Goal: Task Accomplishment & Management: Complete application form

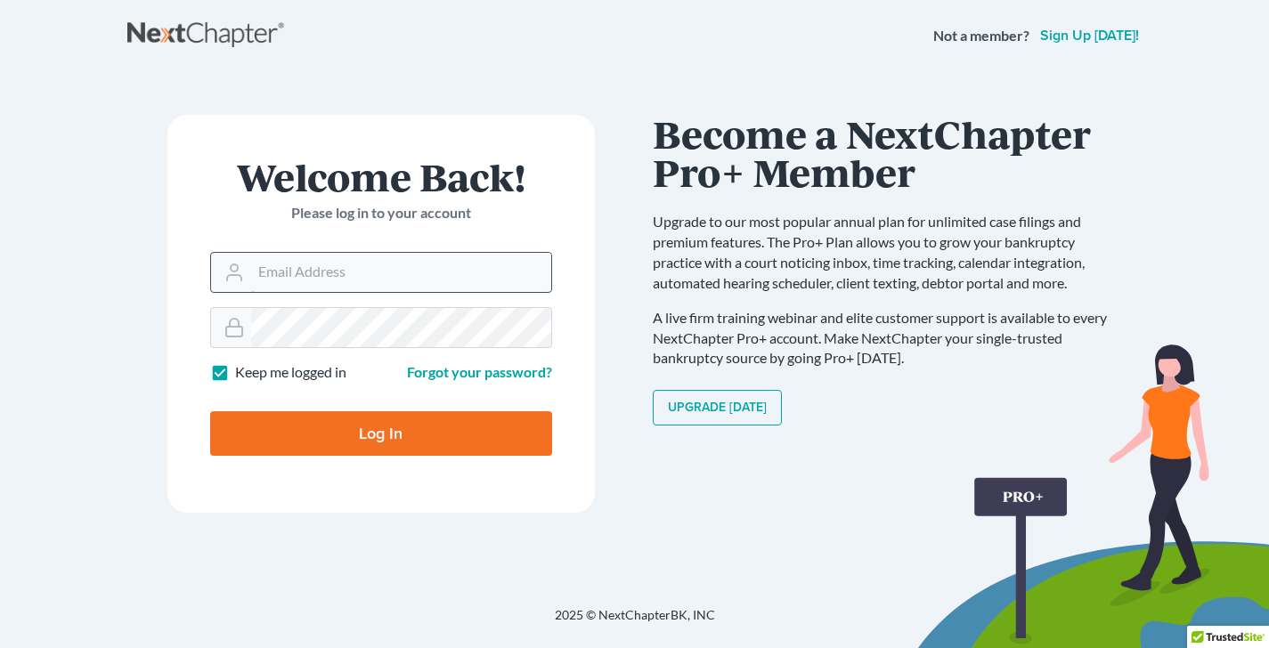
click at [359, 270] on input "Email Address" at bounding box center [401, 272] width 300 height 39
type input "[EMAIL_ADDRESS][DOMAIN_NAME]"
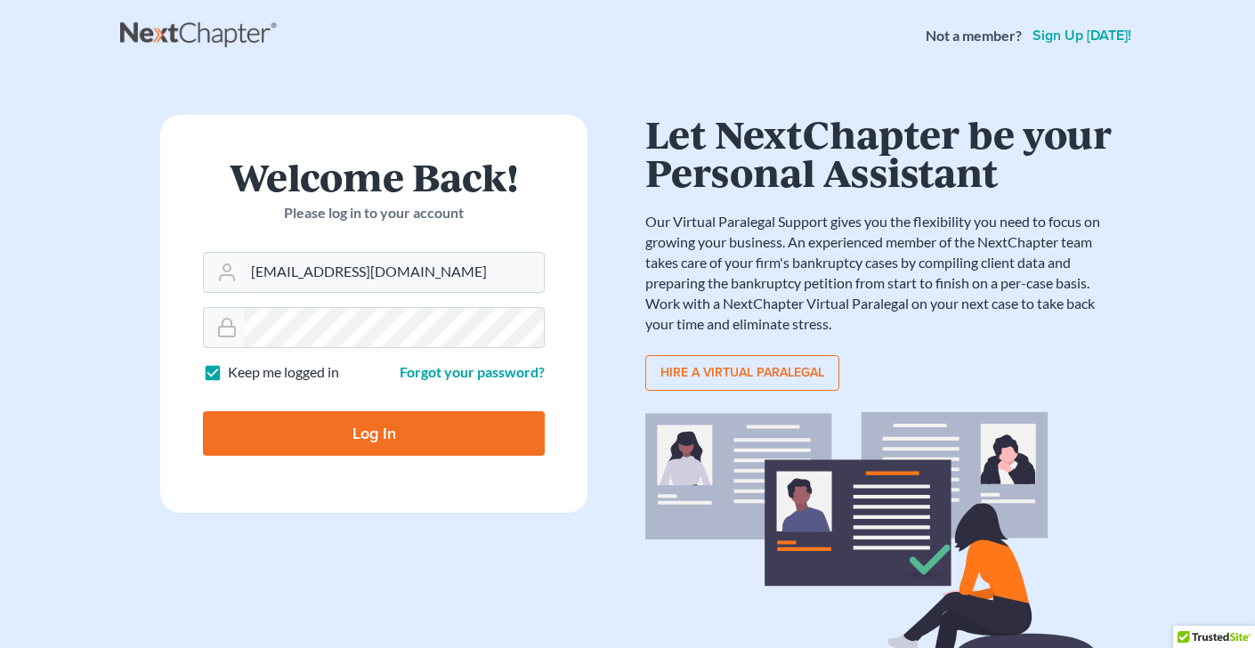
click at [354, 437] on input "Log In" at bounding box center [374, 433] width 342 height 45
type input "Thinking..."
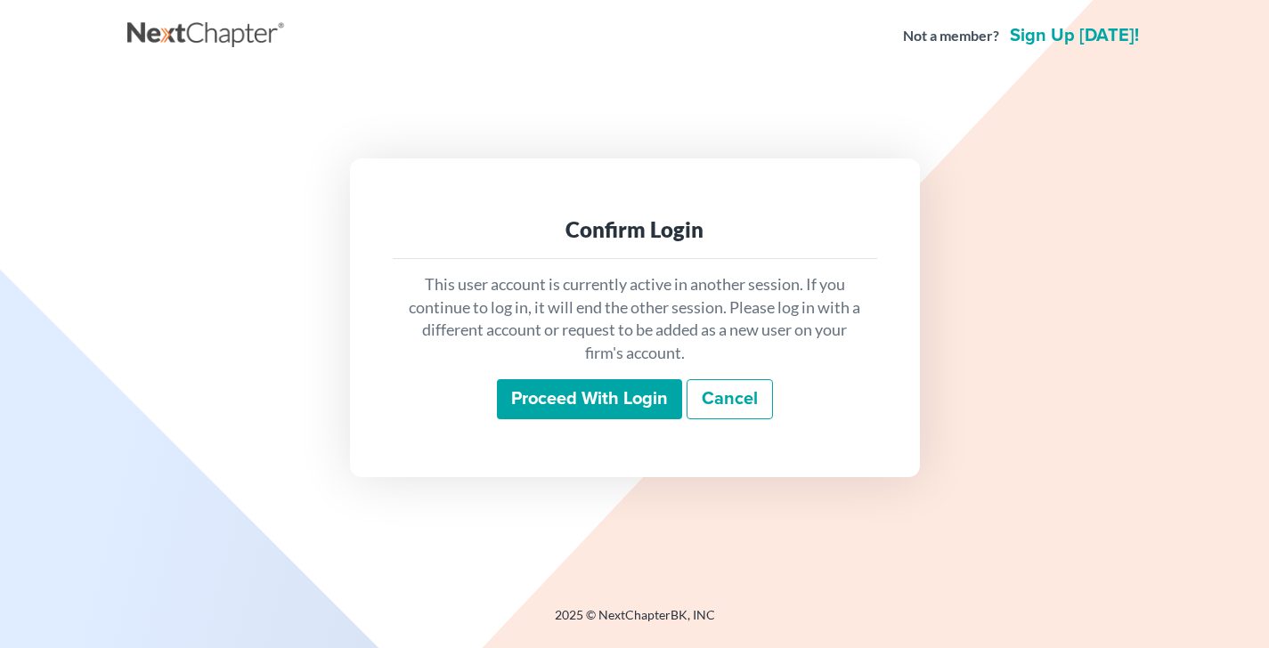
click at [553, 397] on input "Proceed with login" at bounding box center [589, 399] width 185 height 41
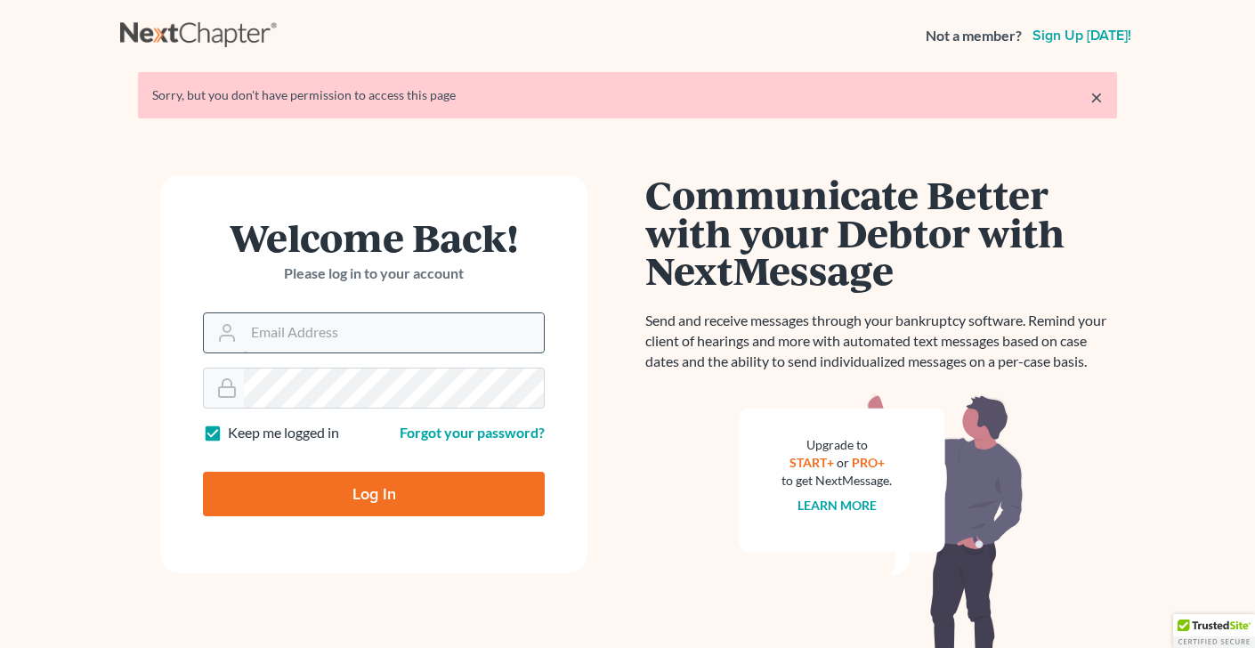
click at [281, 332] on input "Email Address" at bounding box center [394, 332] width 300 height 39
type input "[EMAIL_ADDRESS][DOMAIN_NAME]"
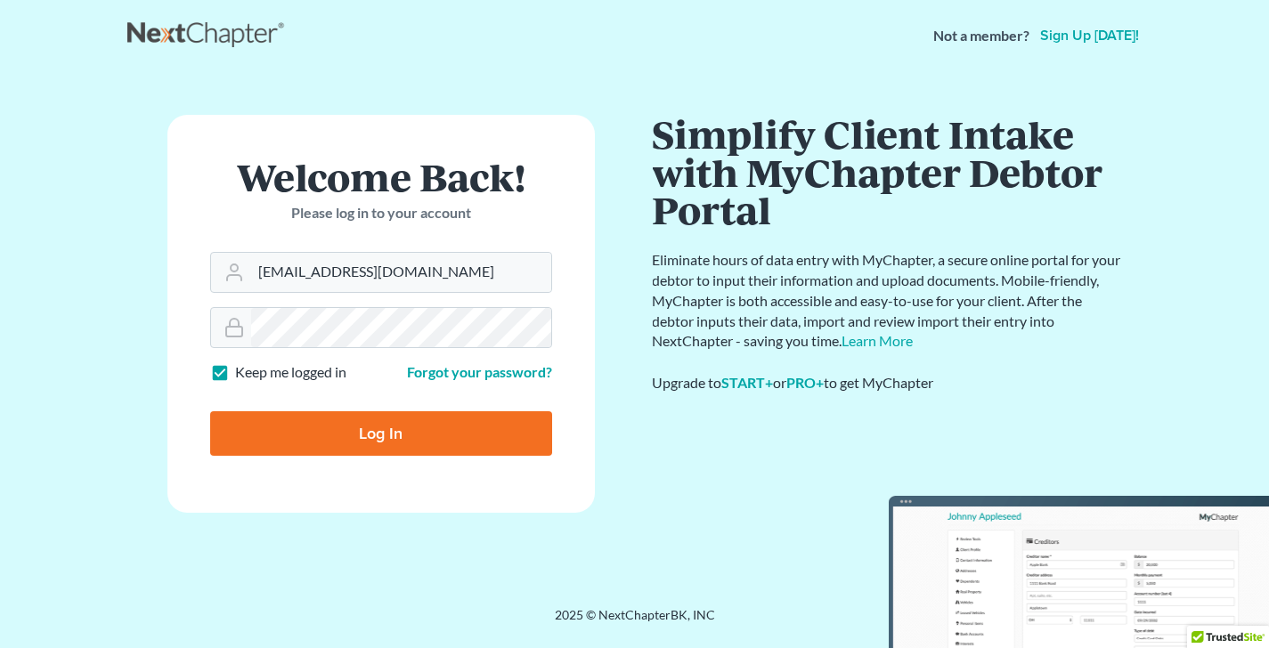
click at [369, 432] on input "Log In" at bounding box center [381, 433] width 342 height 45
type input "Thinking..."
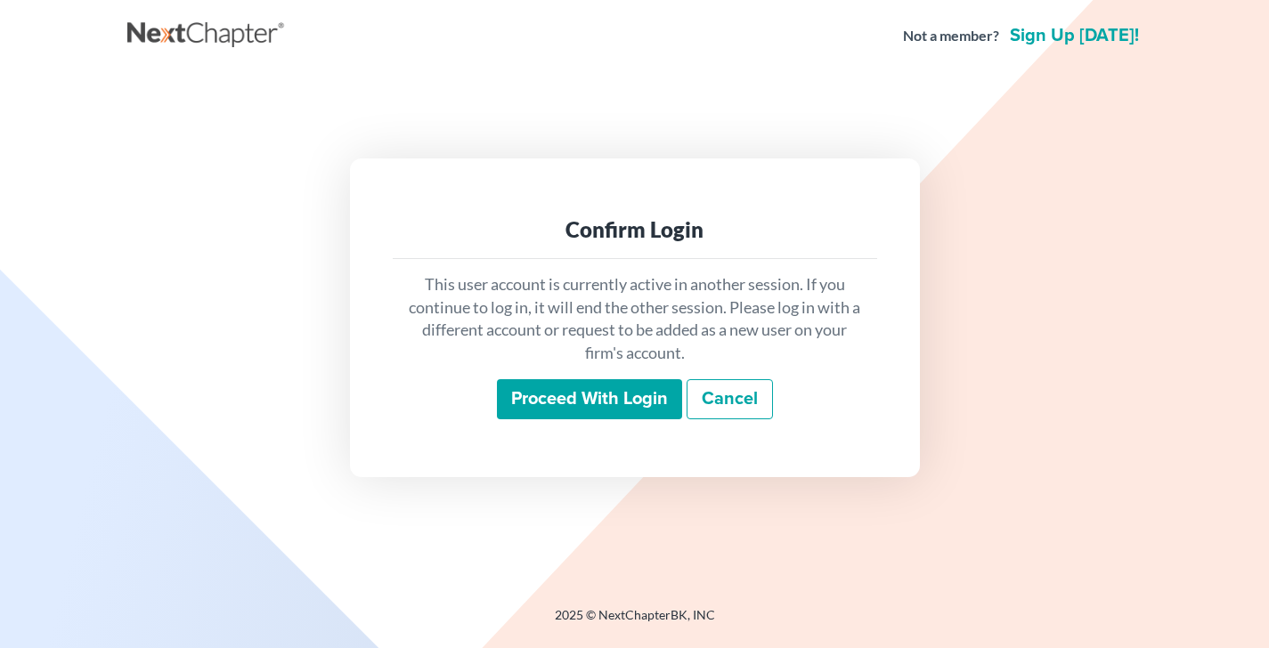
click at [619, 396] on input "Proceed with login" at bounding box center [589, 399] width 185 height 41
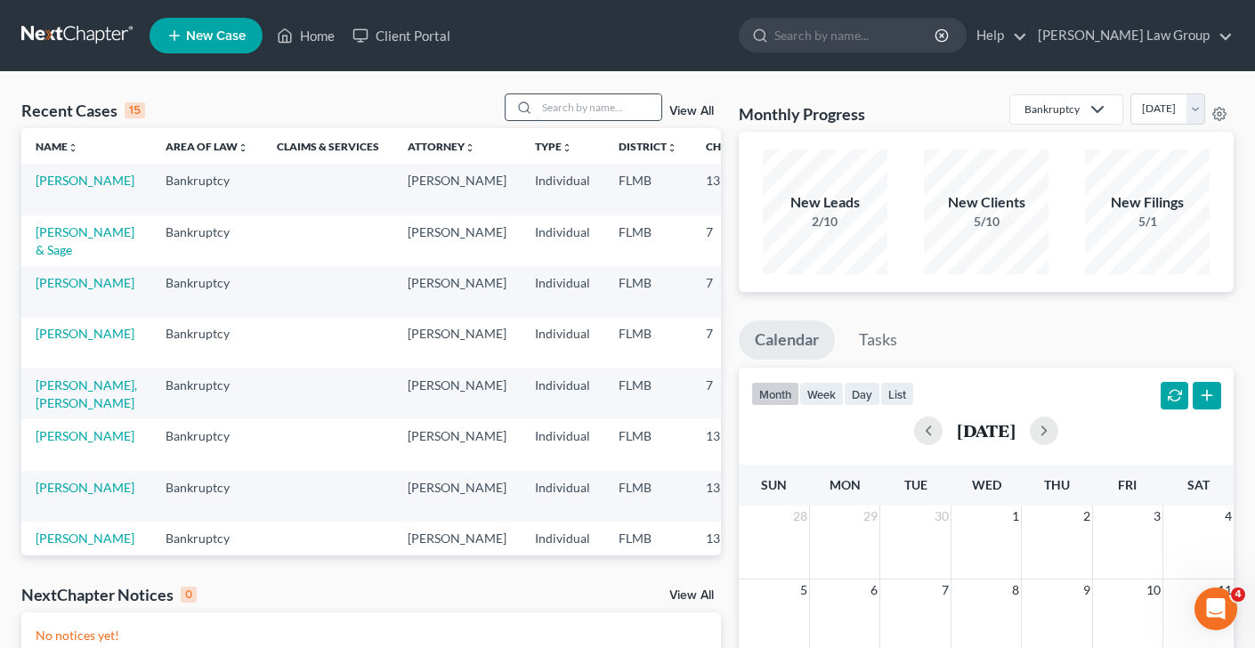
click at [571, 107] on input "search" at bounding box center [599, 107] width 125 height 26
type input "[PERSON_NAME]"
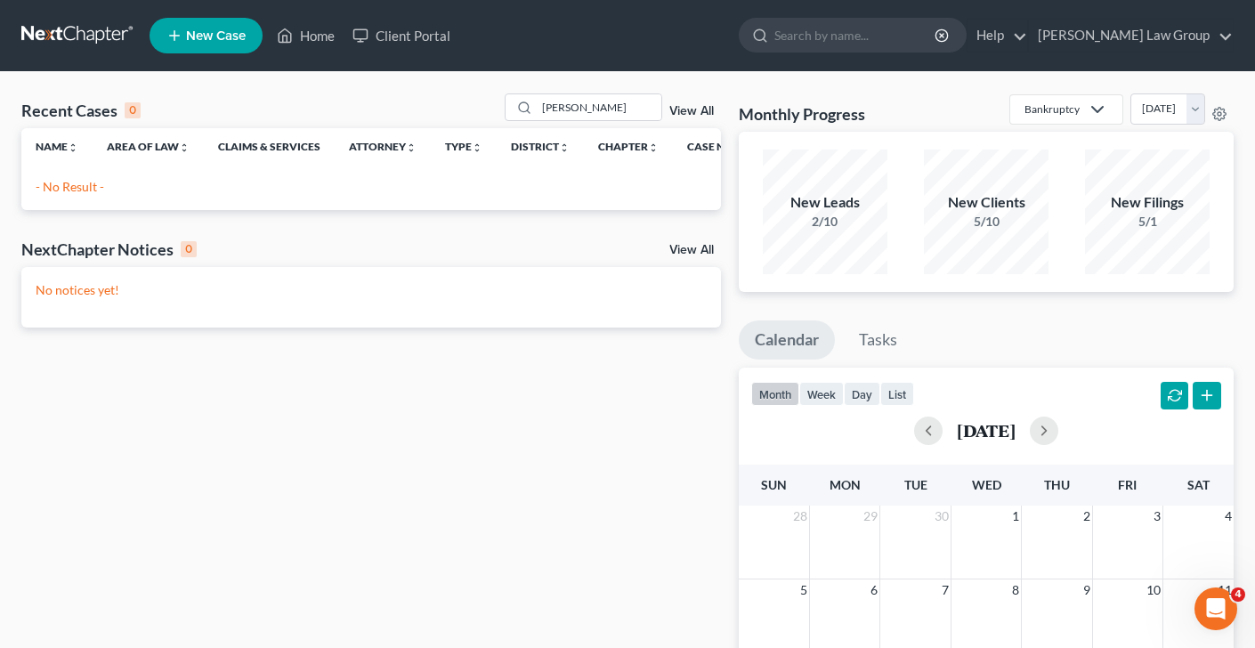
click at [222, 33] on span "New Case" at bounding box center [216, 35] width 60 height 13
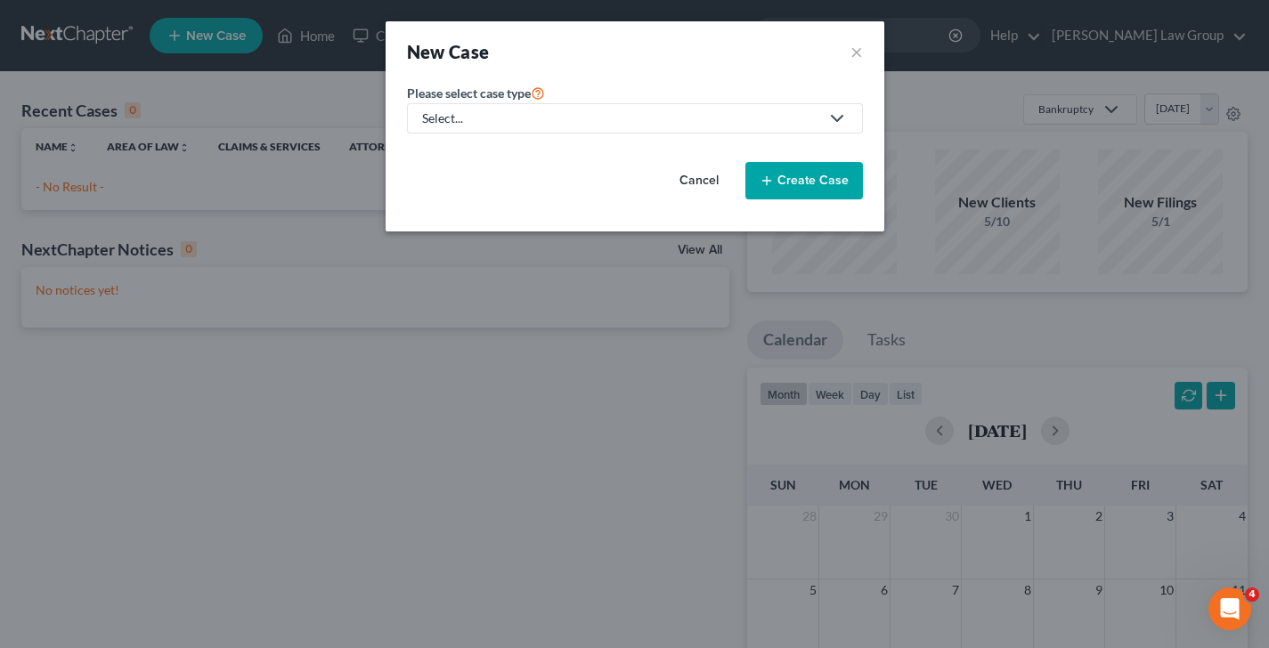
click at [613, 123] on div "Select..." at bounding box center [620, 119] width 397 height 18
click at [493, 156] on div "Bankruptcy" at bounding box center [509, 154] width 170 height 18
select select "15"
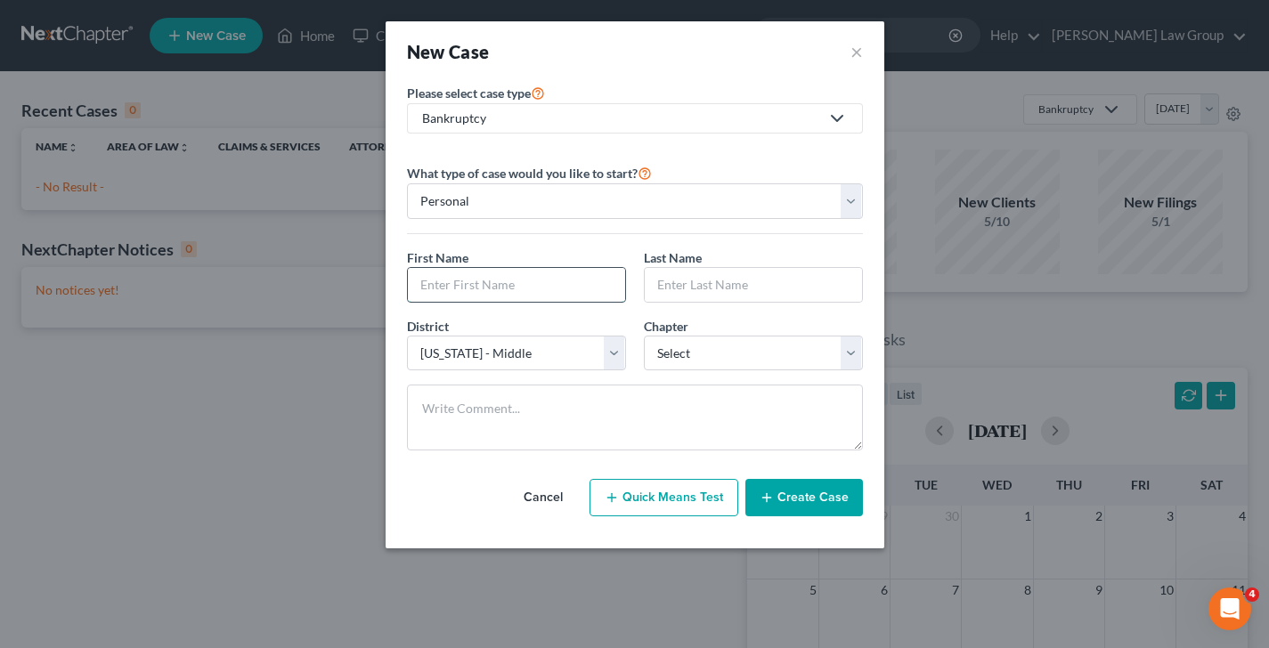
click at [495, 282] on input "text" at bounding box center [516, 285] width 217 height 34
type input "[PERSON_NAME]"
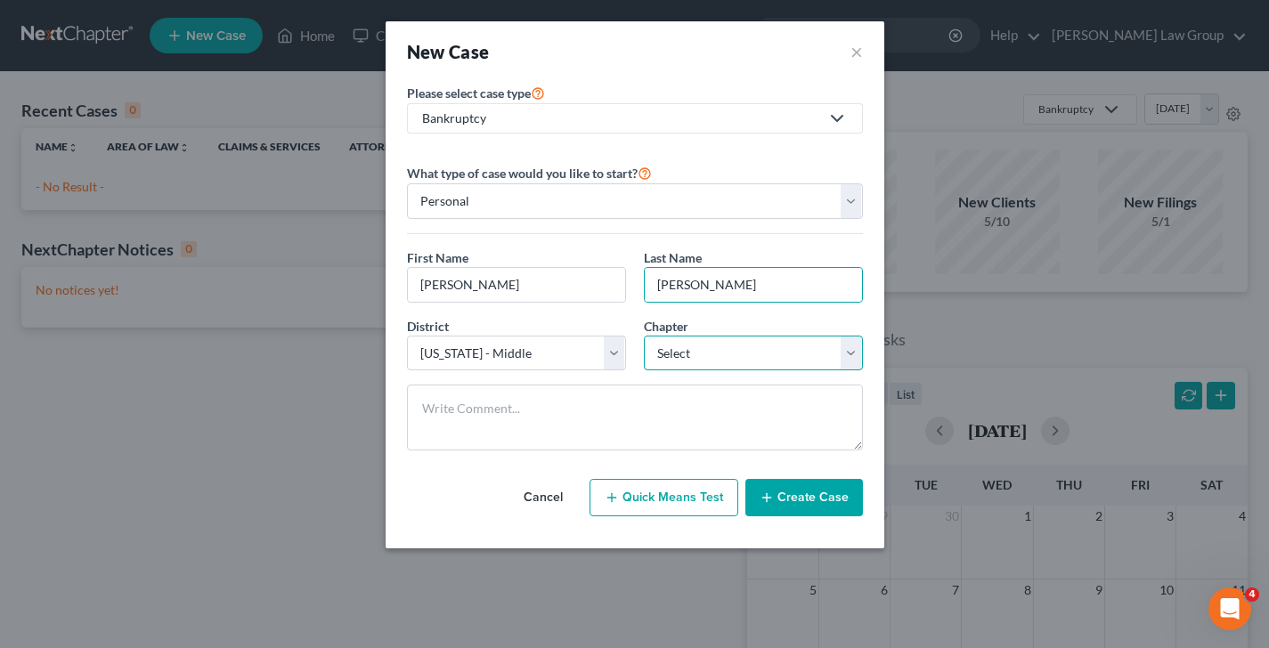
click at [688, 358] on select "Select 7 11 12 13" at bounding box center [753, 354] width 219 height 36
click at [824, 344] on select "Select 7 11 12 13" at bounding box center [753, 354] width 219 height 36
select select "0"
click at [644, 336] on select "Select 7 11 12 13" at bounding box center [753, 354] width 219 height 36
click at [790, 353] on select "Select 7 11 12 13" at bounding box center [753, 354] width 219 height 36
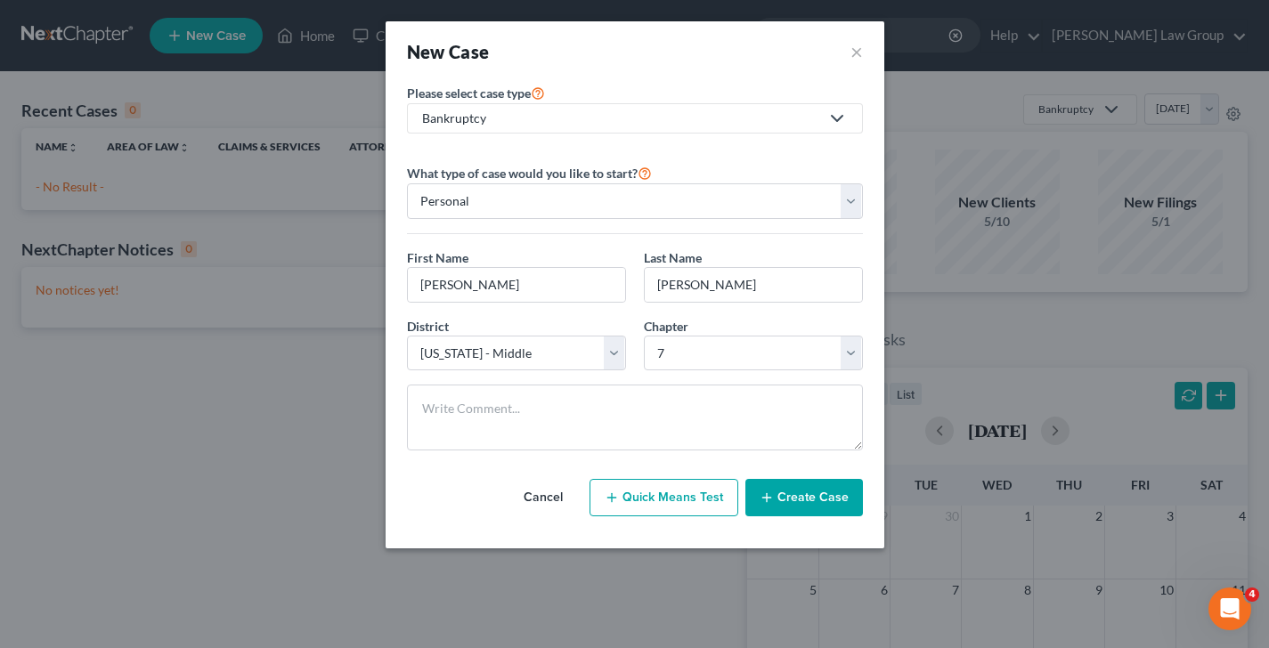
click at [832, 503] on button "Create Case" at bounding box center [804, 497] width 118 height 37
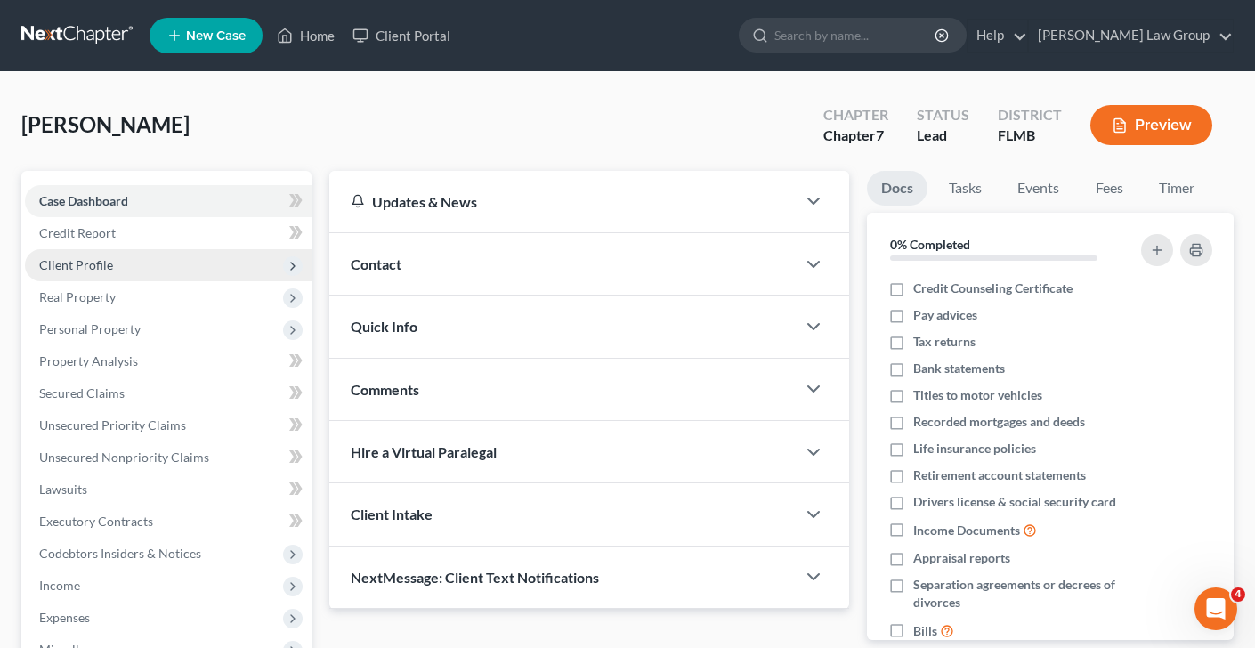
click at [143, 272] on span "Client Profile" at bounding box center [168, 265] width 287 height 32
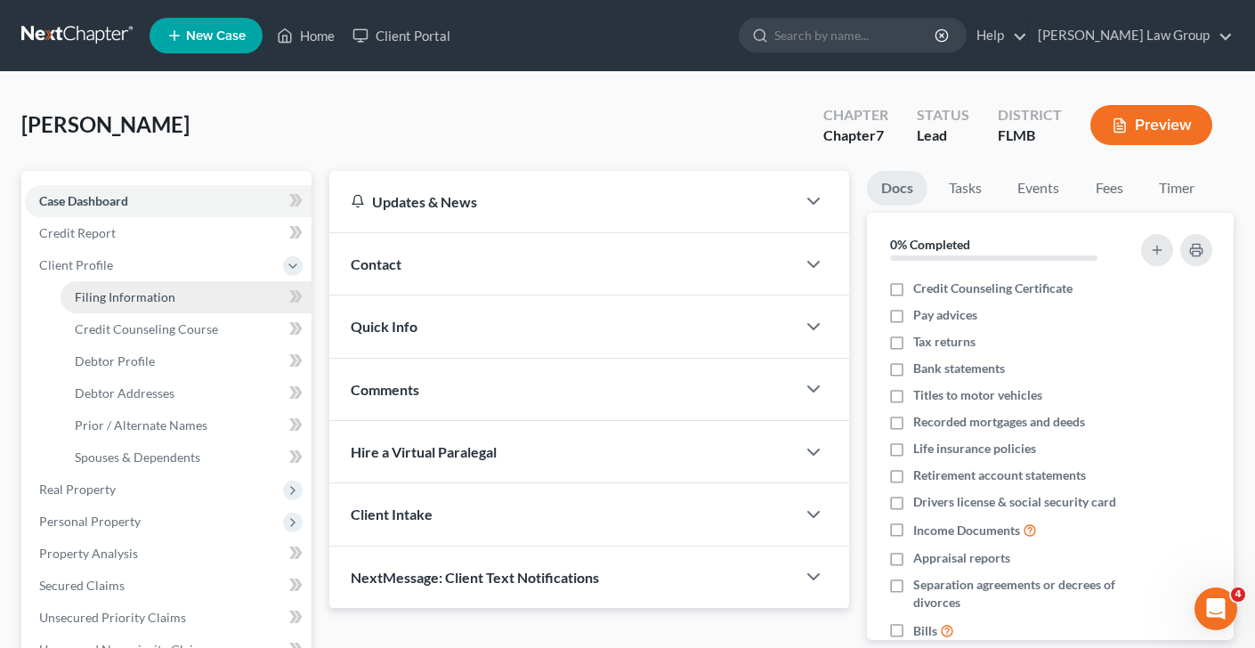
click at [156, 302] on span "Filing Information" at bounding box center [125, 296] width 101 height 15
select select "1"
select select "0"
select select "15"
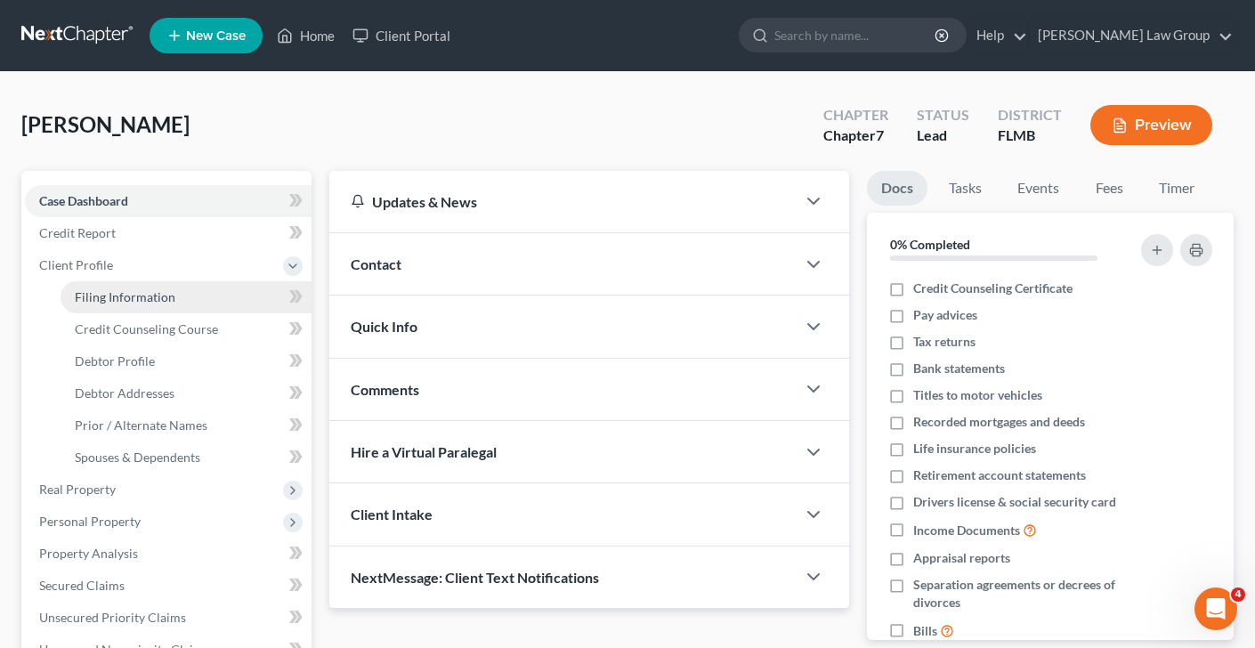
select select "9"
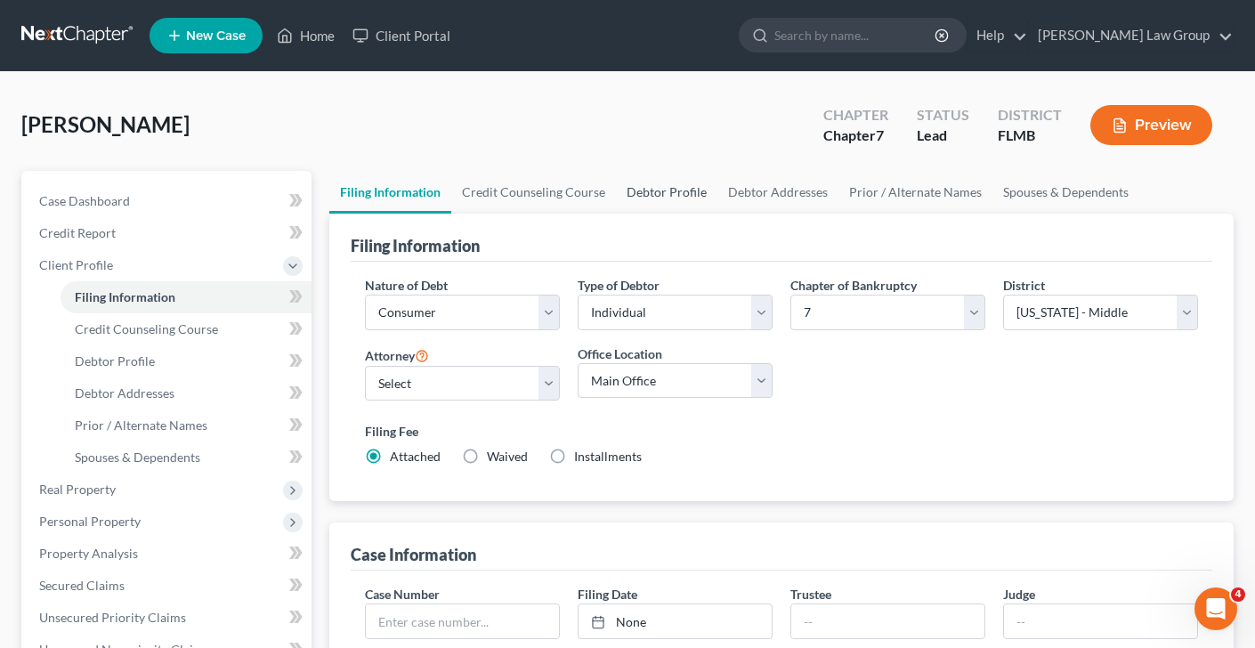
click at [694, 192] on link "Debtor Profile" at bounding box center [666, 192] width 101 height 43
select select "0"
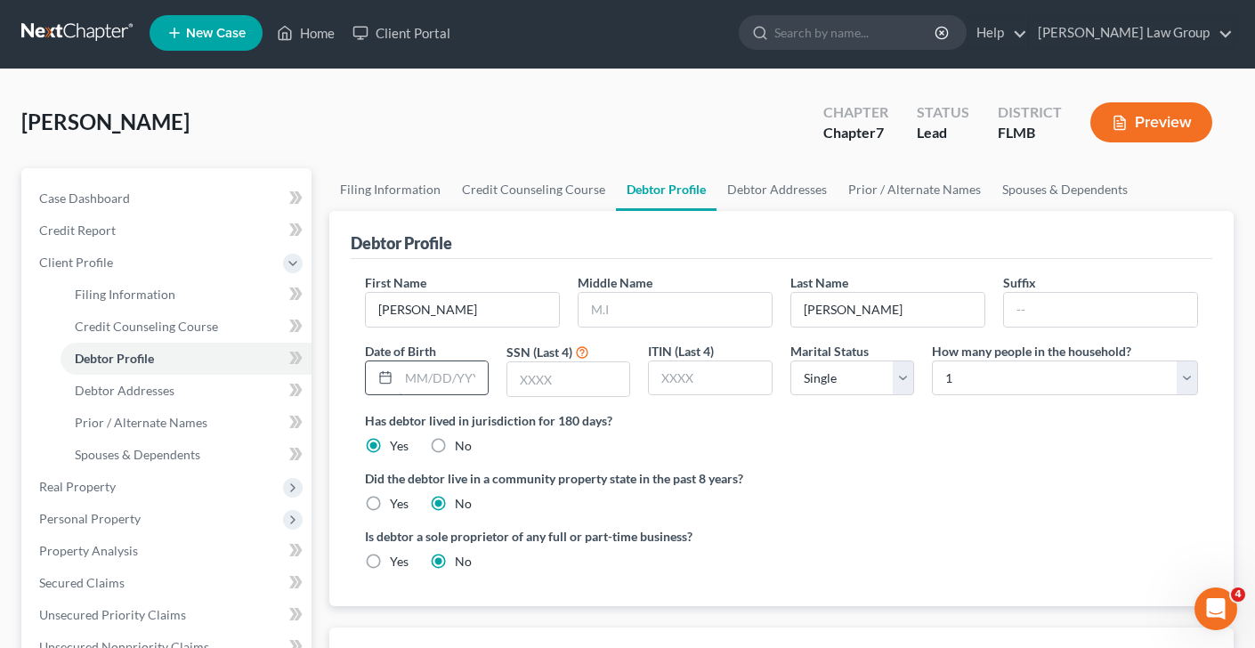
scroll to position [4, 0]
click at [759, 187] on link "Debtor Addresses" at bounding box center [777, 188] width 121 height 43
select select "0"
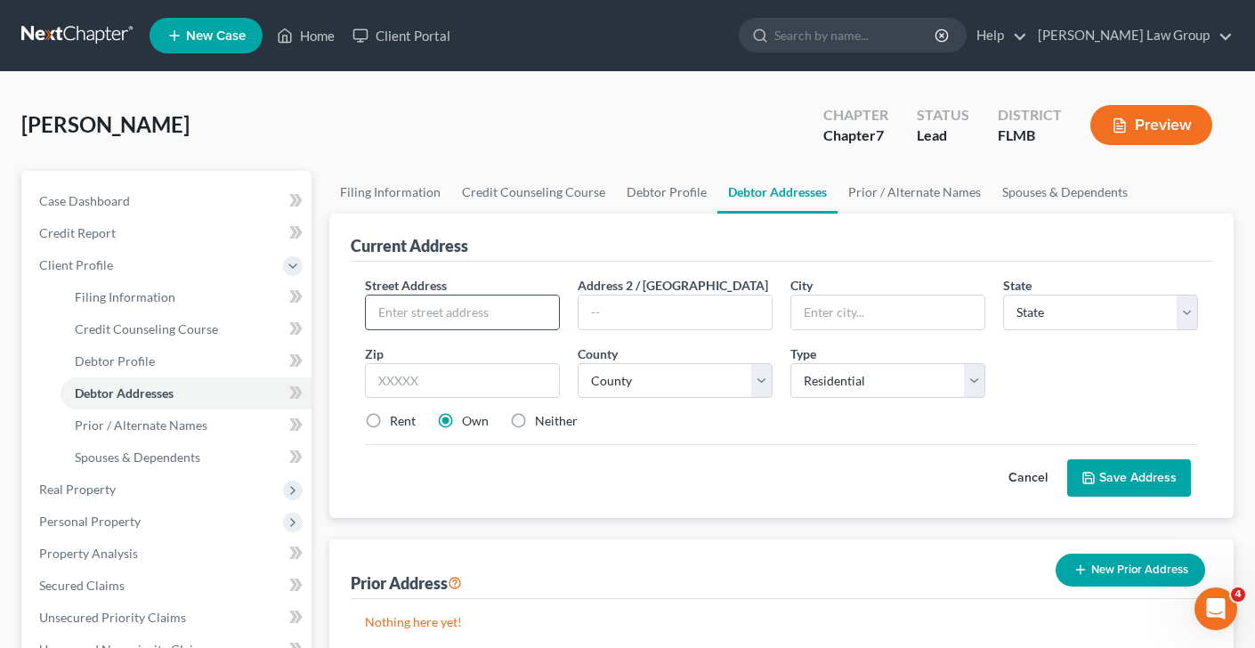
click at [482, 301] on input "text" at bounding box center [462, 313] width 193 height 34
click at [652, 293] on label "Address 2 / [GEOGRAPHIC_DATA]" at bounding box center [673, 285] width 191 height 19
click at [455, 318] on input "1963" at bounding box center [462, 313] width 193 height 34
type input "1963 [PERSON_NAME] Court"
click at [445, 384] on input "text" at bounding box center [462, 381] width 195 height 36
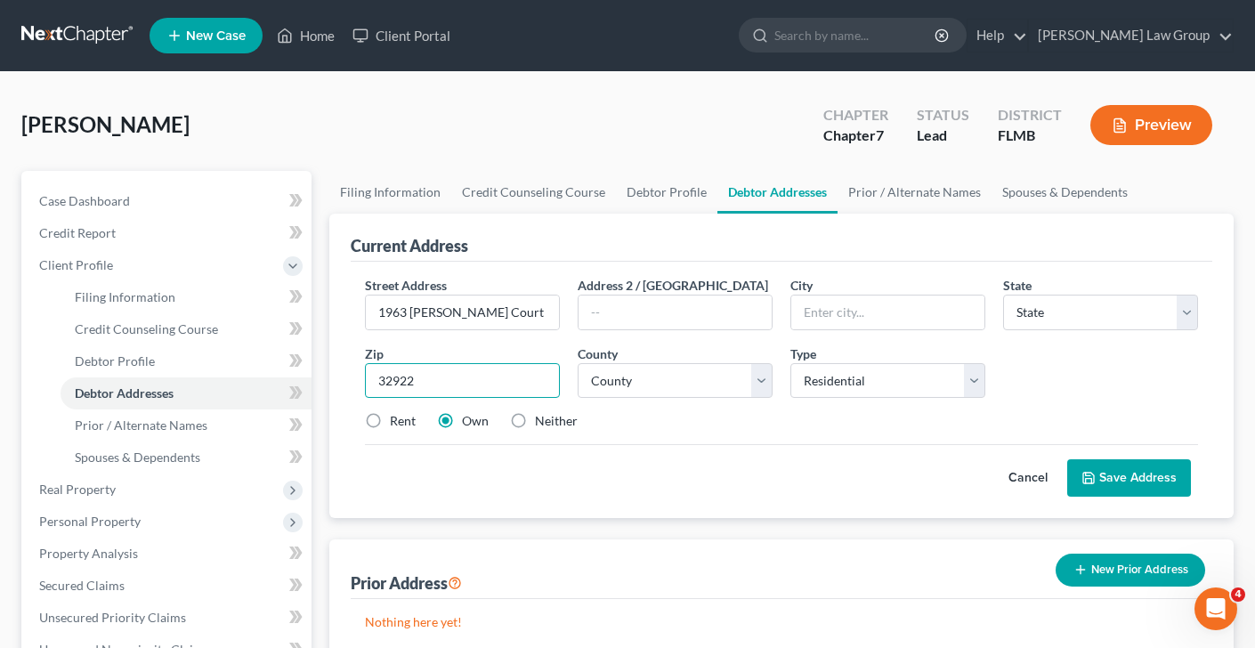
type input "32922"
type input "Cocoa"
select select "9"
click at [688, 389] on select "County [GEOGRAPHIC_DATA] [GEOGRAPHIC_DATA] [GEOGRAPHIC_DATA] [GEOGRAPHIC_DATA] …" at bounding box center [675, 381] width 195 height 36
select select "4"
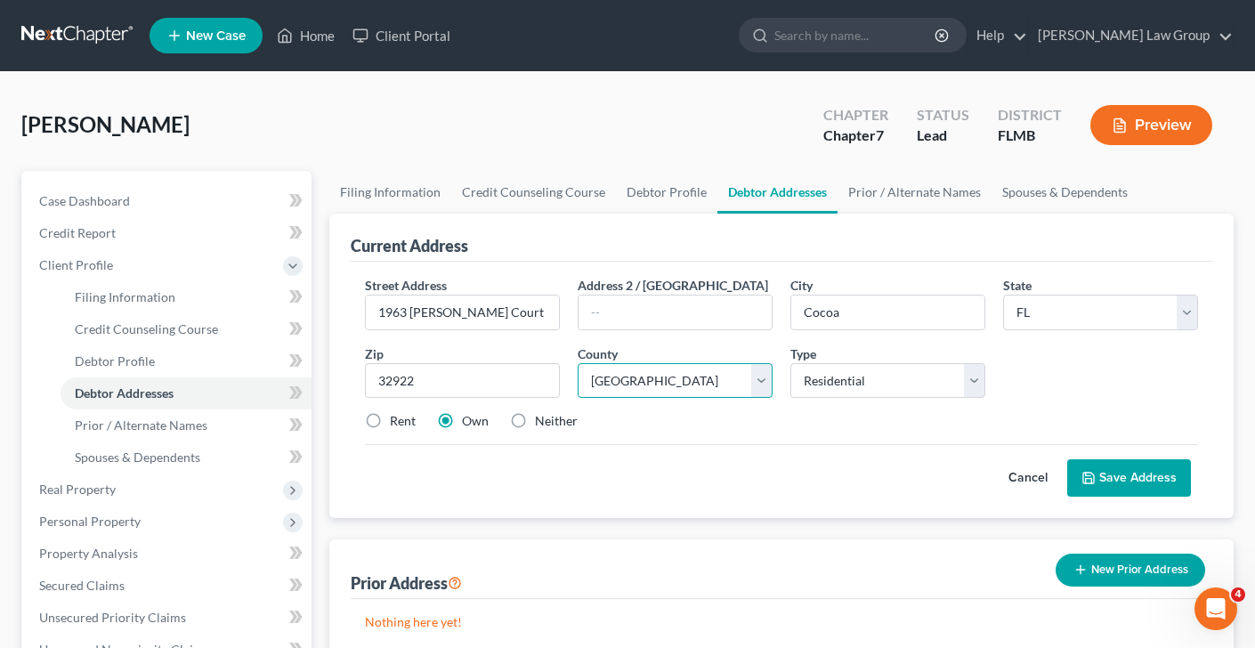
click at [578, 363] on select "County [GEOGRAPHIC_DATA] [GEOGRAPHIC_DATA] [GEOGRAPHIC_DATA] [GEOGRAPHIC_DATA] …" at bounding box center [675, 381] width 195 height 36
click at [1157, 483] on button "Save Address" at bounding box center [1129, 477] width 124 height 37
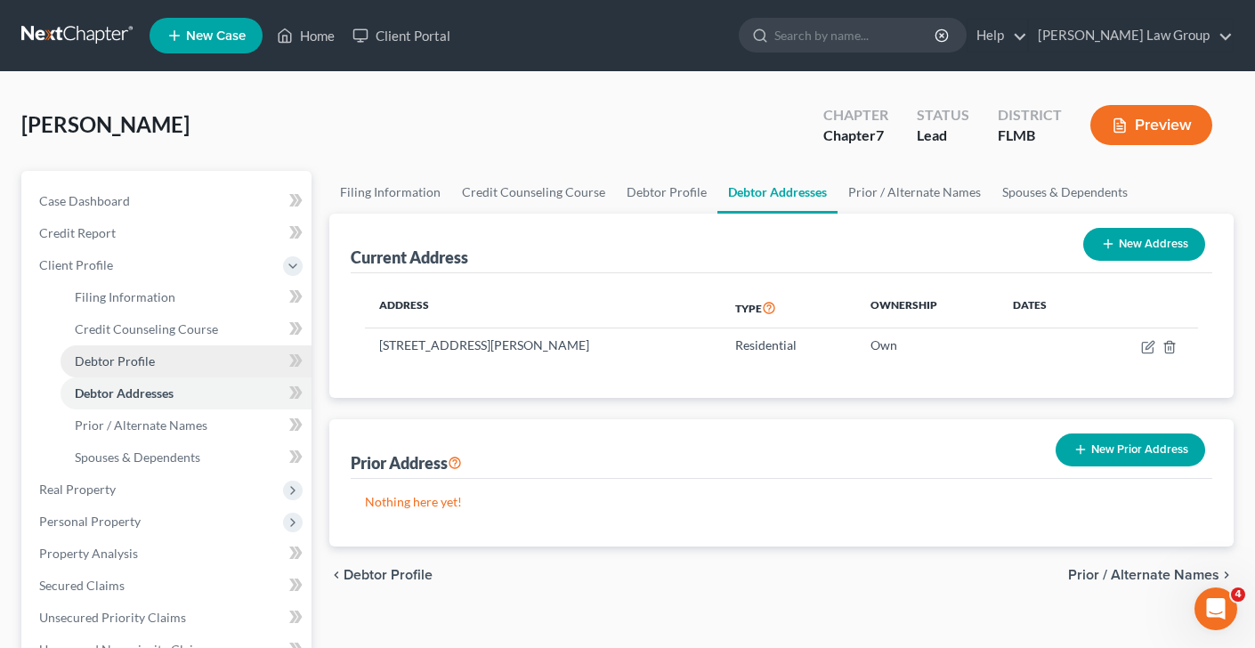
click at [172, 352] on link "Debtor Profile" at bounding box center [186, 361] width 251 height 32
select select "0"
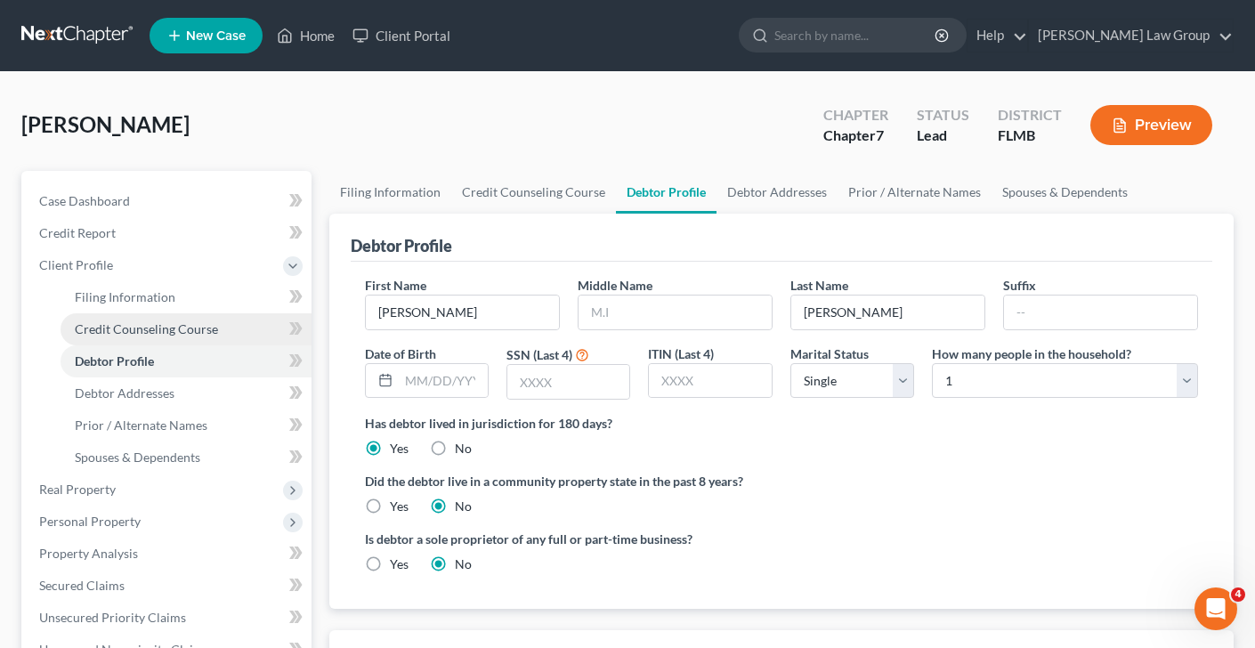
click at [182, 322] on span "Credit Counseling Course" at bounding box center [146, 328] width 143 height 15
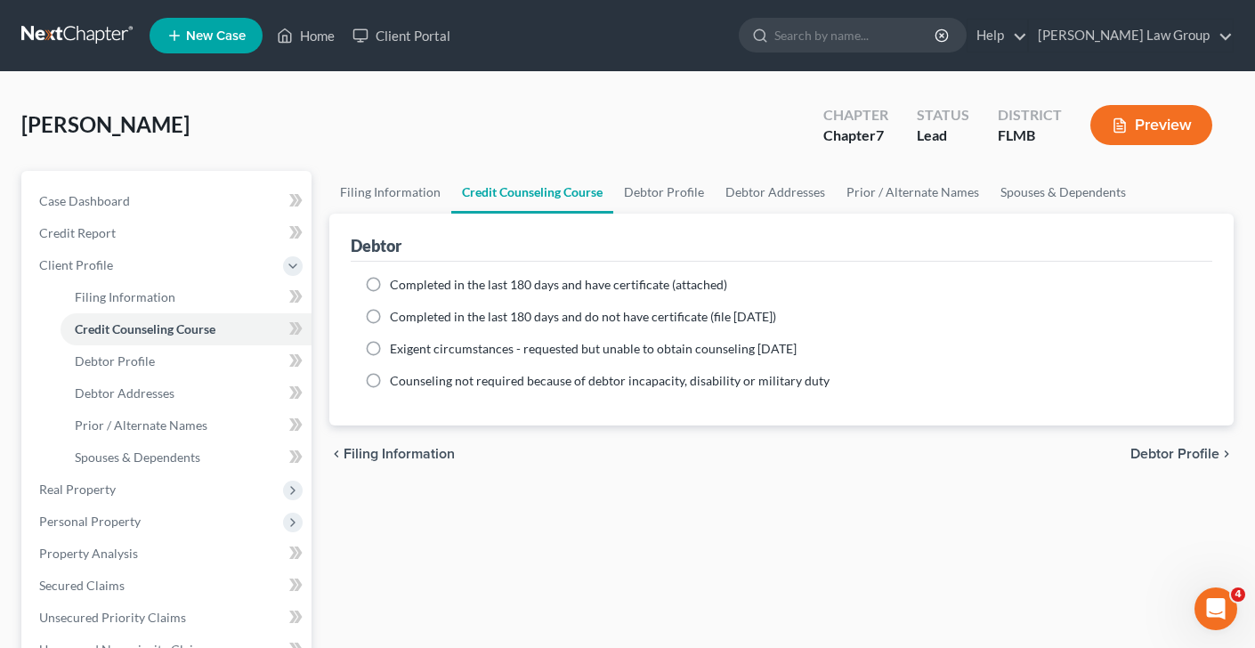
click at [390, 281] on span "Completed in the last 180 days and have certificate (attached)" at bounding box center [558, 284] width 337 height 15
click at [397, 281] on input "Completed in the last 180 days and have certificate (attached)" at bounding box center [403, 282] width 12 height 12
radio input "true"
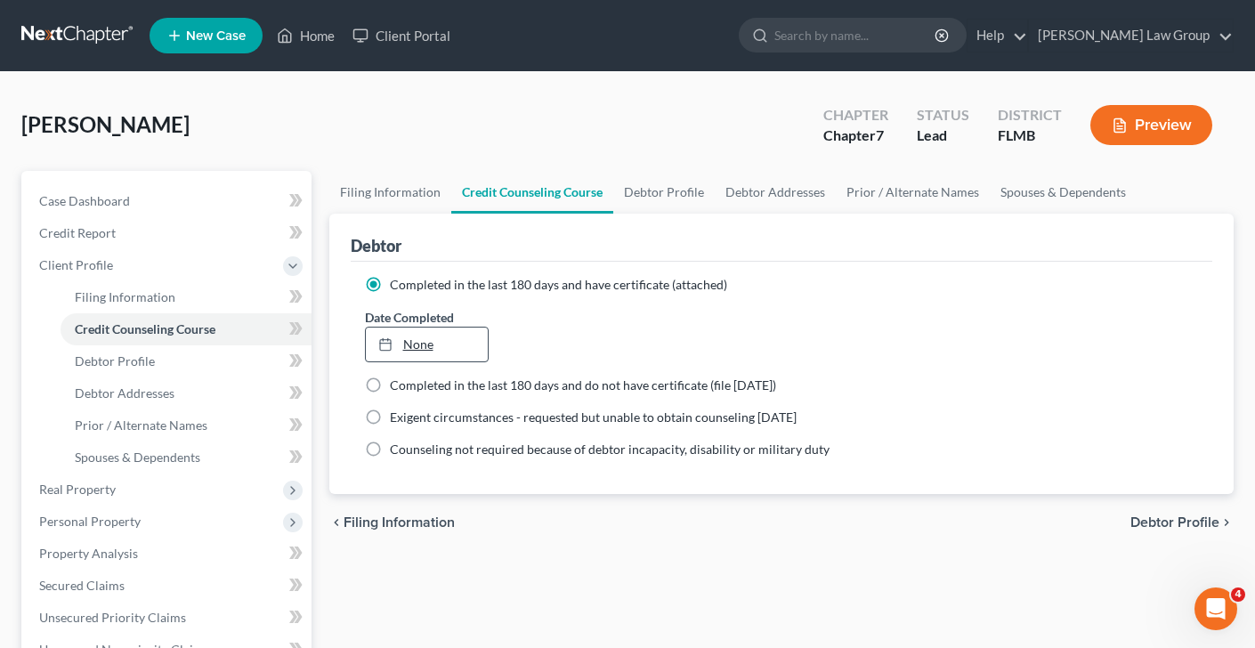
type input "[DATE]"
click at [434, 344] on link "None" at bounding box center [427, 345] width 122 height 34
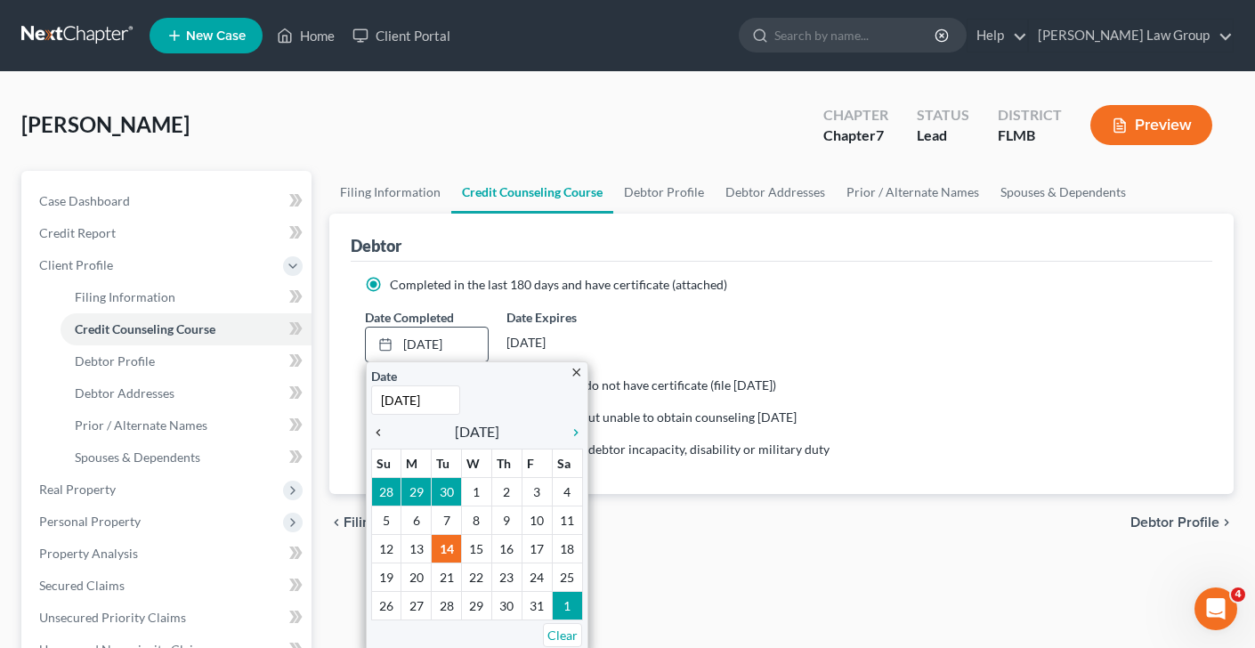
click at [383, 431] on icon "chevron_left" at bounding box center [382, 433] width 23 height 14
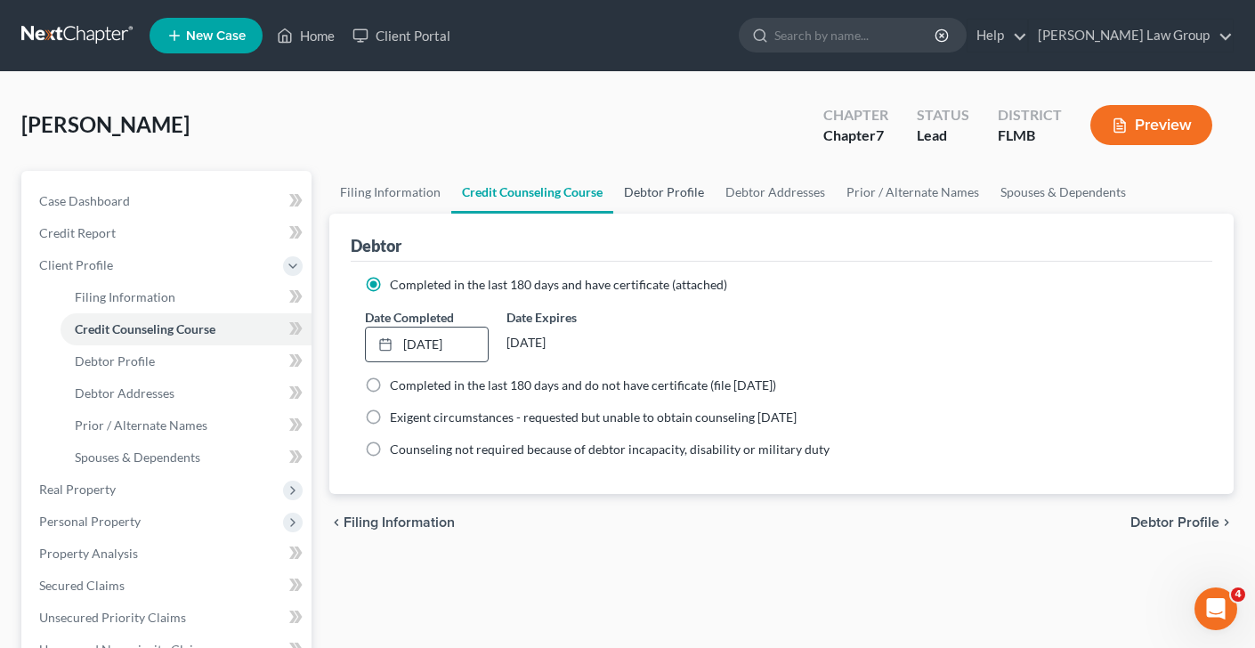
click at [653, 184] on link "Debtor Profile" at bounding box center [663, 192] width 101 height 43
select select "0"
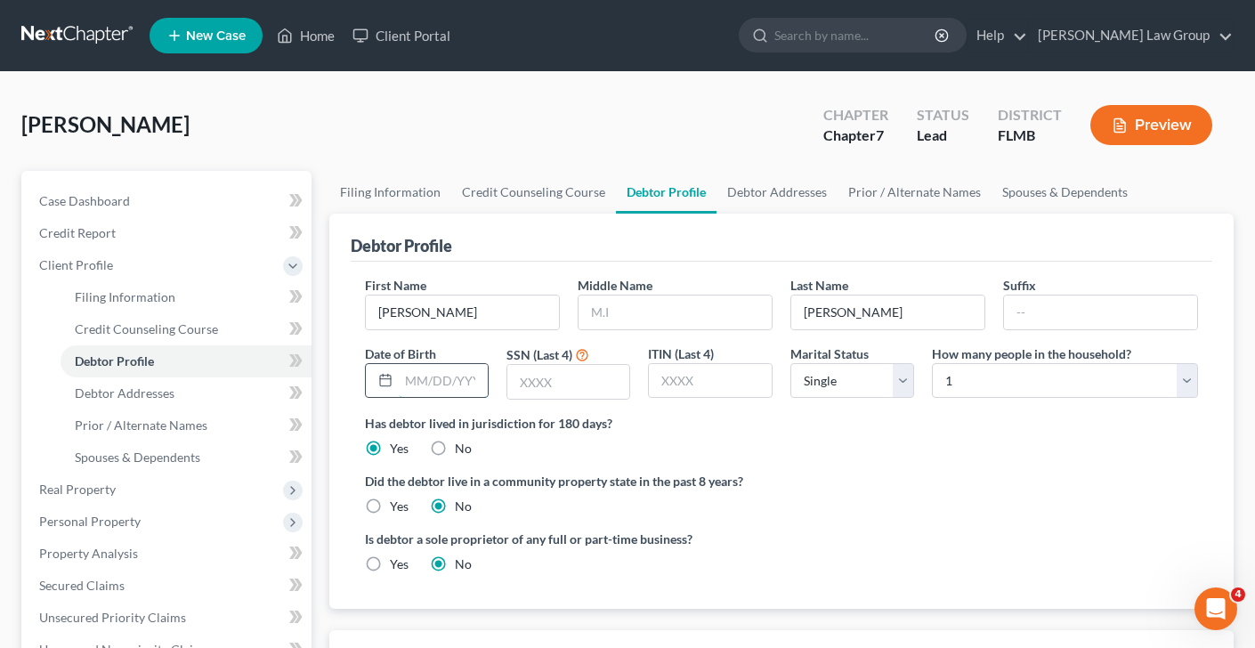
click at [471, 383] on input "text" at bounding box center [443, 381] width 89 height 34
type input "[DATE]"
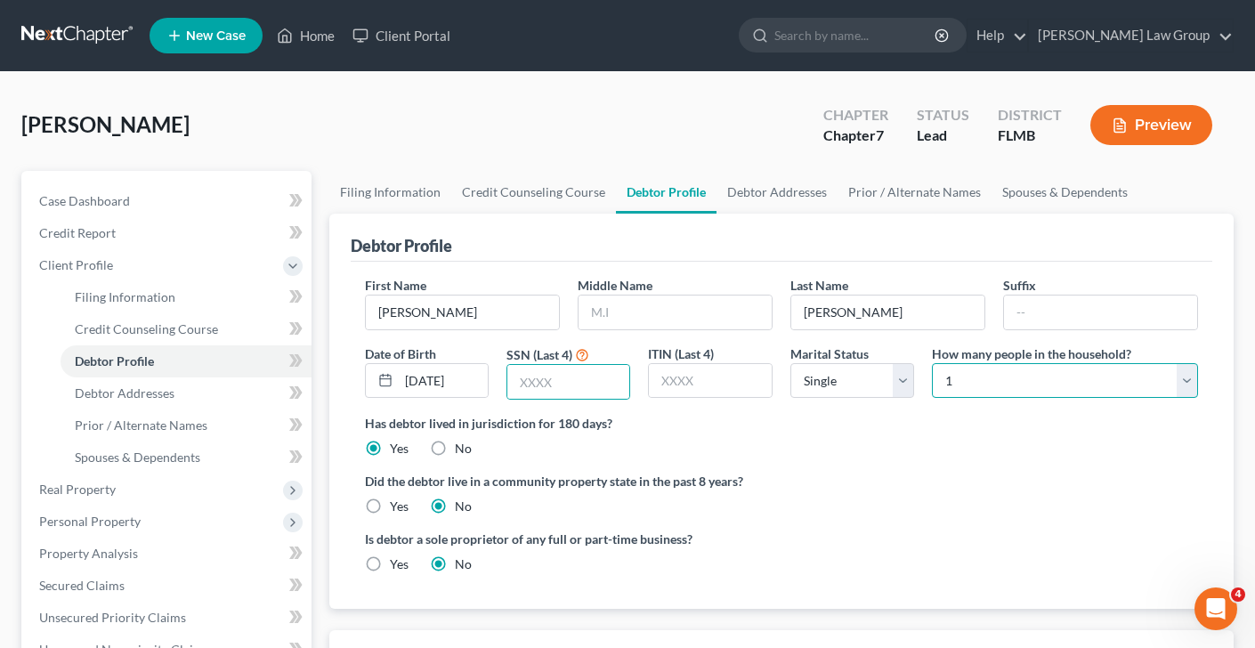
click at [1013, 380] on select "Select 1 2 3 4 5 6 7 8 9 10 11 12 13 14 15 16 17 18 19 20" at bounding box center [1065, 381] width 266 height 36
select select "1"
click at [932, 363] on select "Select 1 2 3 4 5 6 7 8 9 10 11 12 13 14 15 16 17 18 19 20" at bounding box center [1065, 381] width 266 height 36
click at [1038, 178] on link "Spouses & Dependents" at bounding box center [1065, 192] width 147 height 43
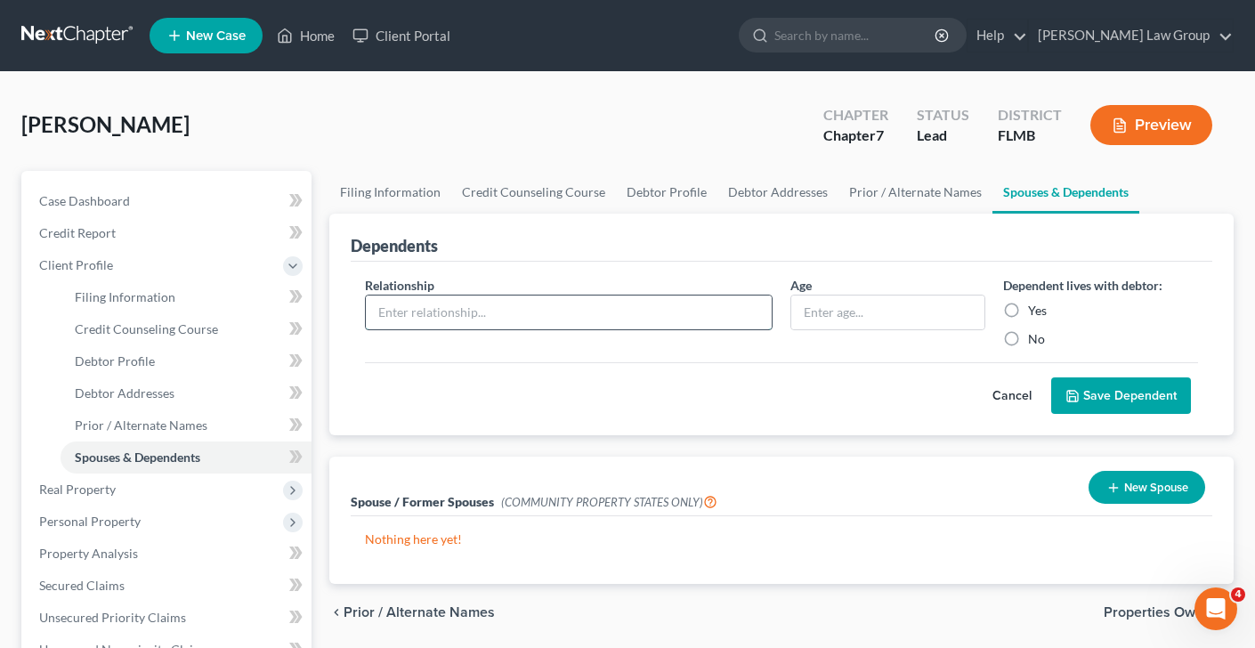
click at [600, 316] on input "text" at bounding box center [569, 313] width 406 height 34
type input "Daughter"
click at [861, 302] on input "text" at bounding box center [887, 313] width 193 height 34
type input "7"
click at [1028, 309] on label "Yes" at bounding box center [1037, 311] width 19 height 18
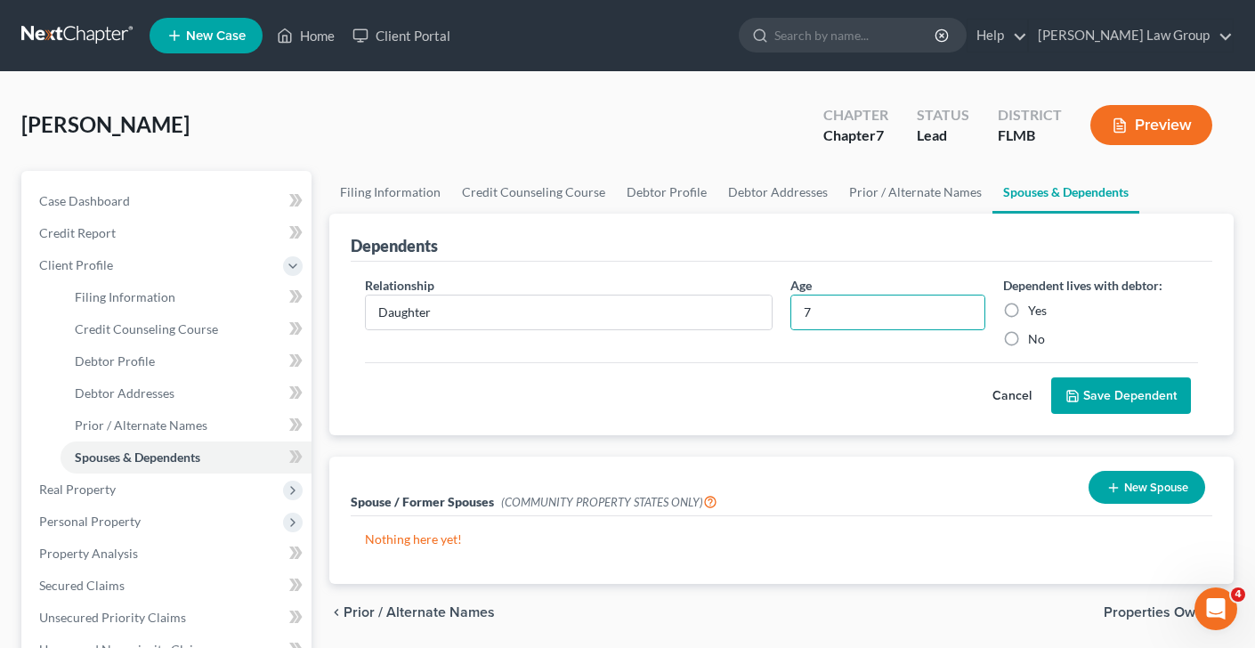
click at [1035, 309] on input "Yes" at bounding box center [1041, 308] width 12 height 12
radio input "true"
click at [1125, 391] on button "Save Dependent" at bounding box center [1121, 395] width 140 height 37
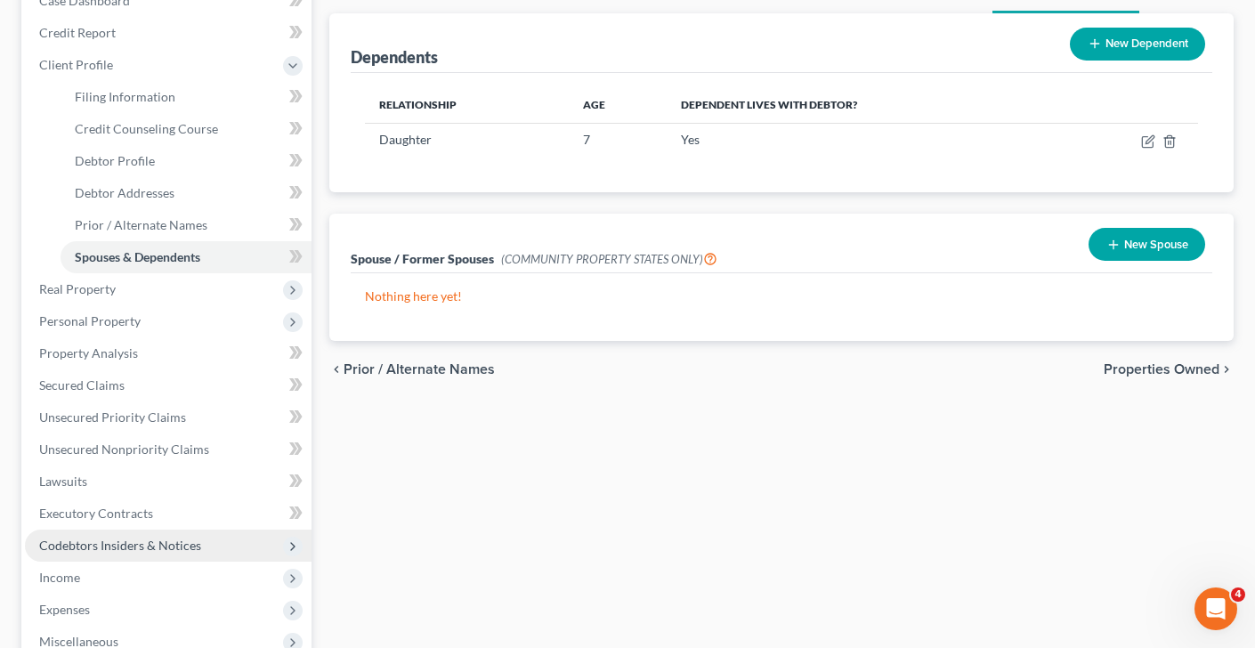
scroll to position [253, 0]
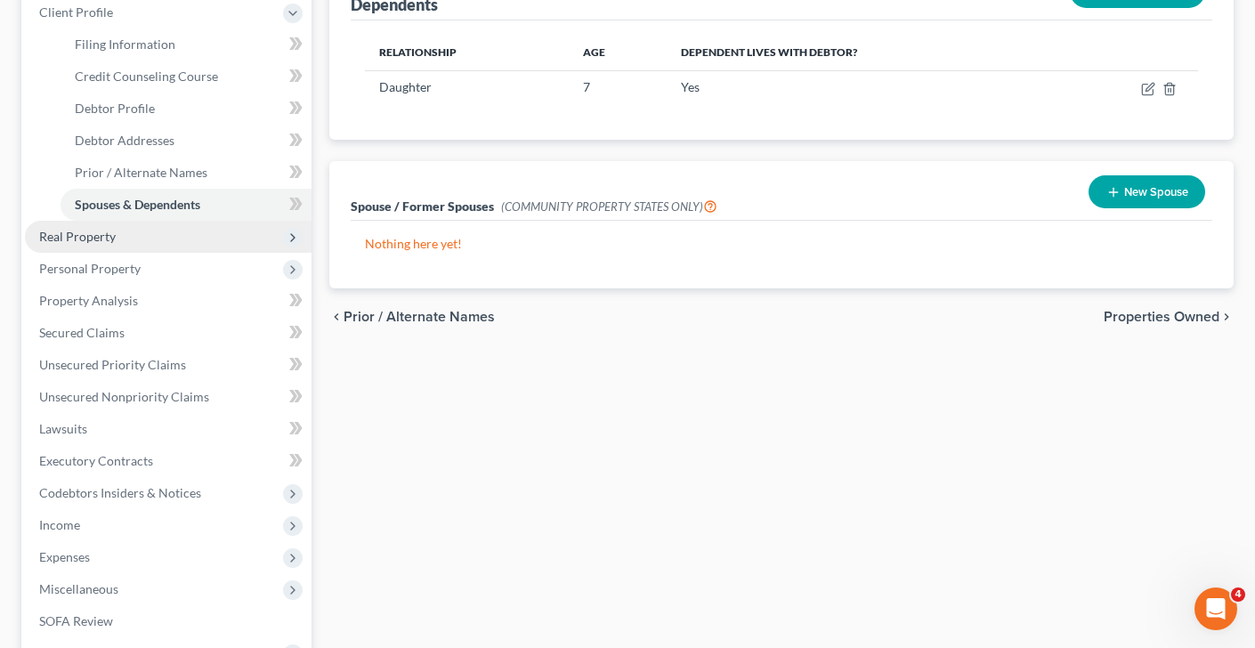
click at [133, 235] on span "Real Property" at bounding box center [168, 237] width 287 height 32
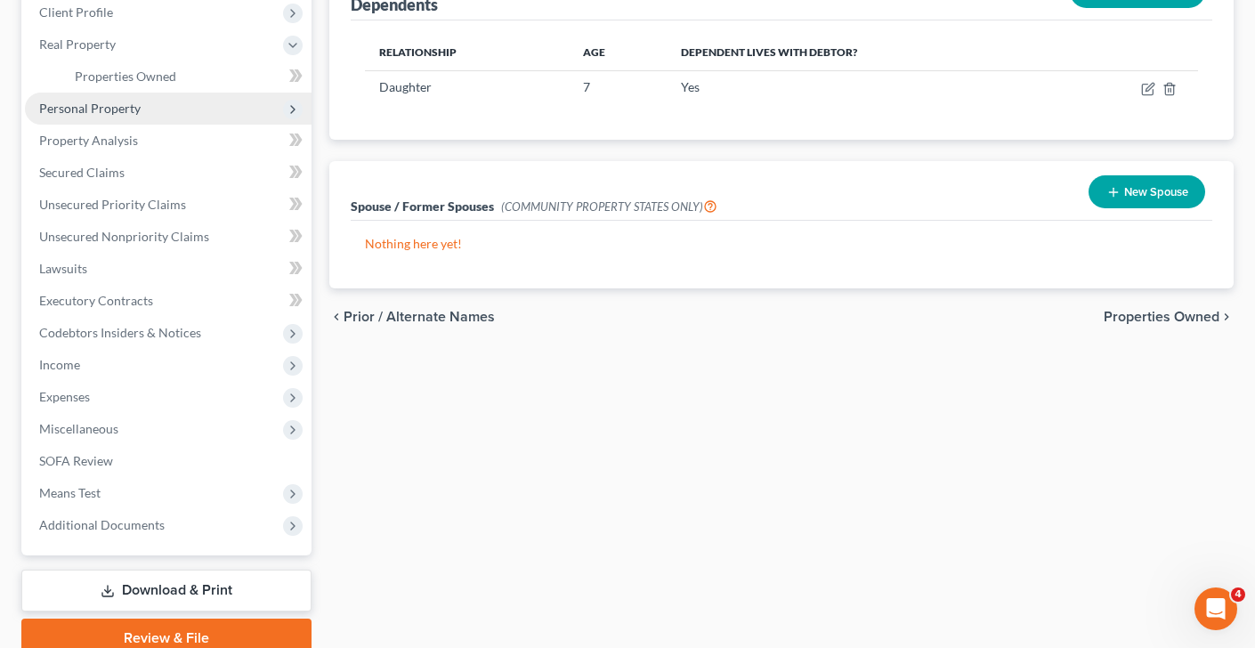
click at [114, 102] on span "Personal Property" at bounding box center [89, 108] width 101 height 15
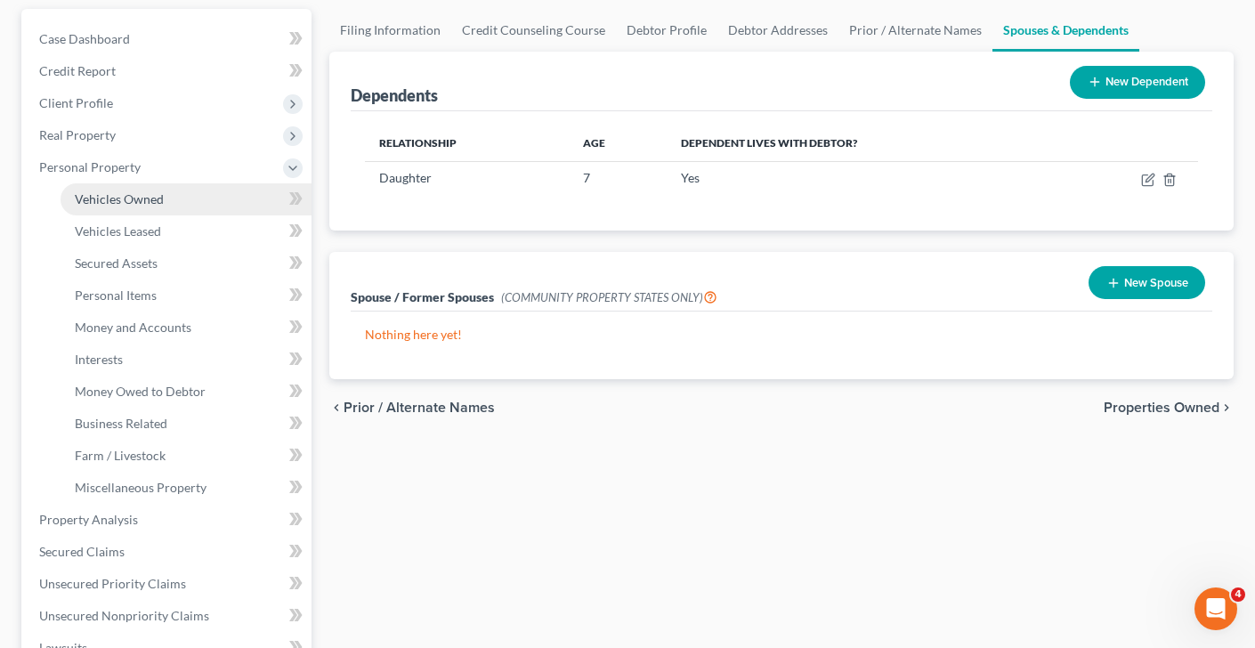
scroll to position [112, 0]
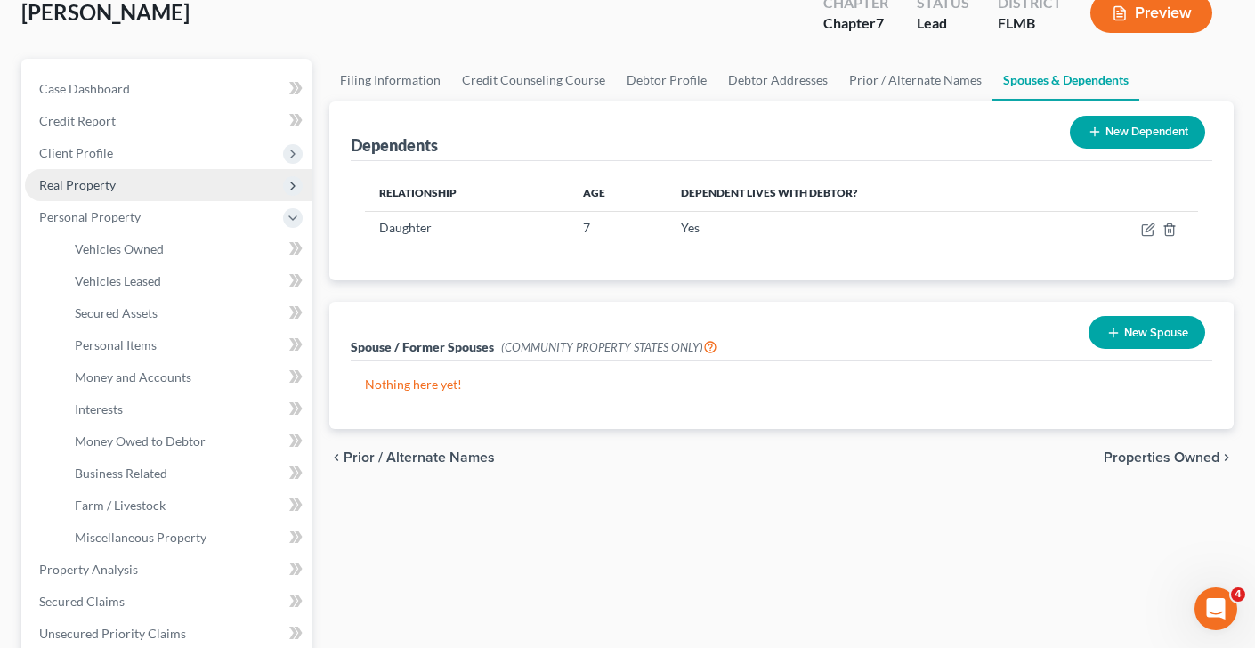
click at [142, 192] on span "Real Property" at bounding box center [168, 185] width 287 height 32
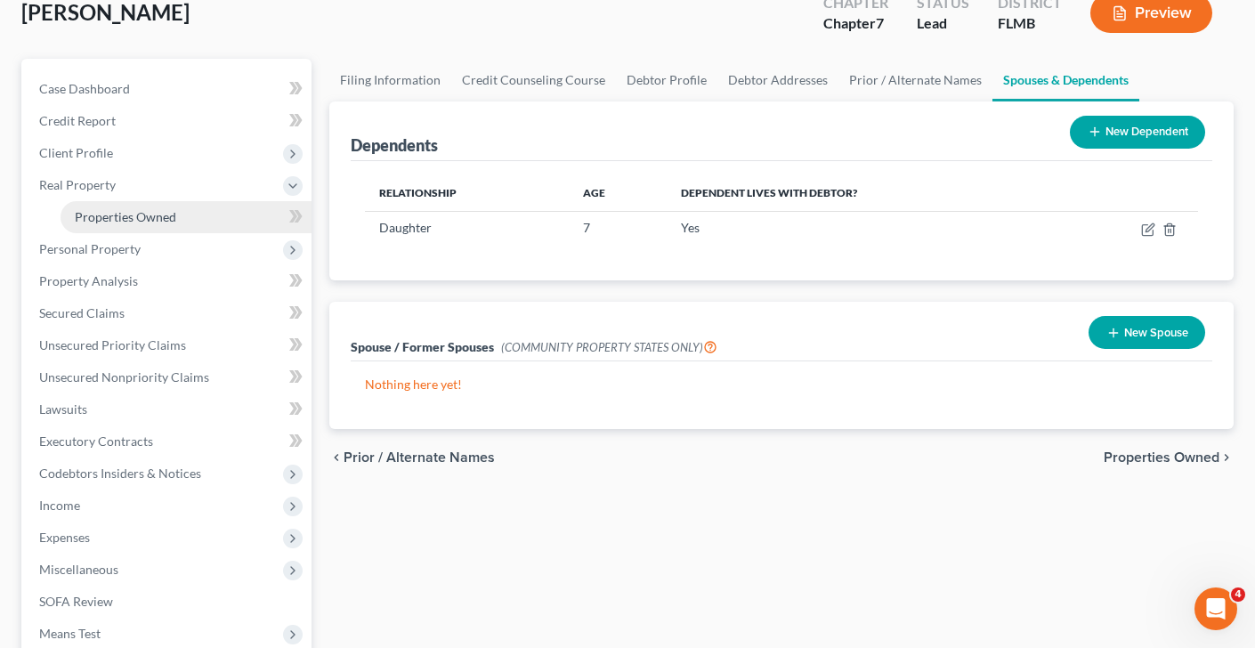
click at [178, 219] on link "Properties Owned" at bounding box center [186, 217] width 251 height 32
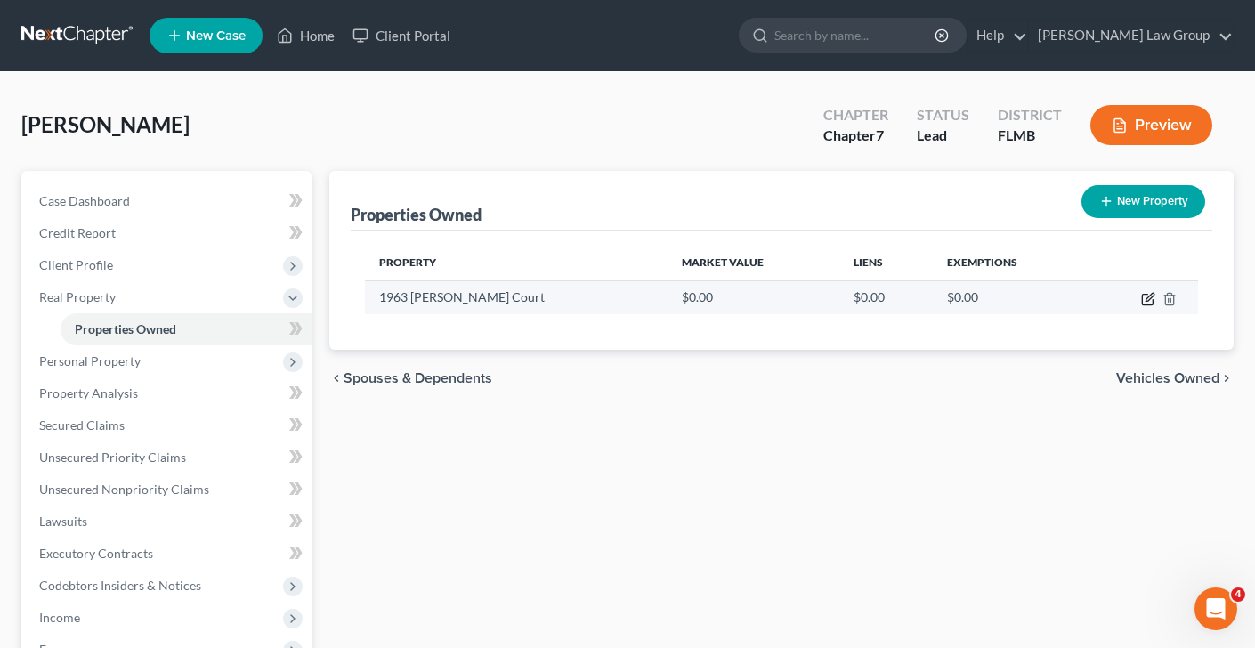
click at [1149, 300] on icon "button" at bounding box center [1148, 299] width 14 height 14
select select "9"
select select "4"
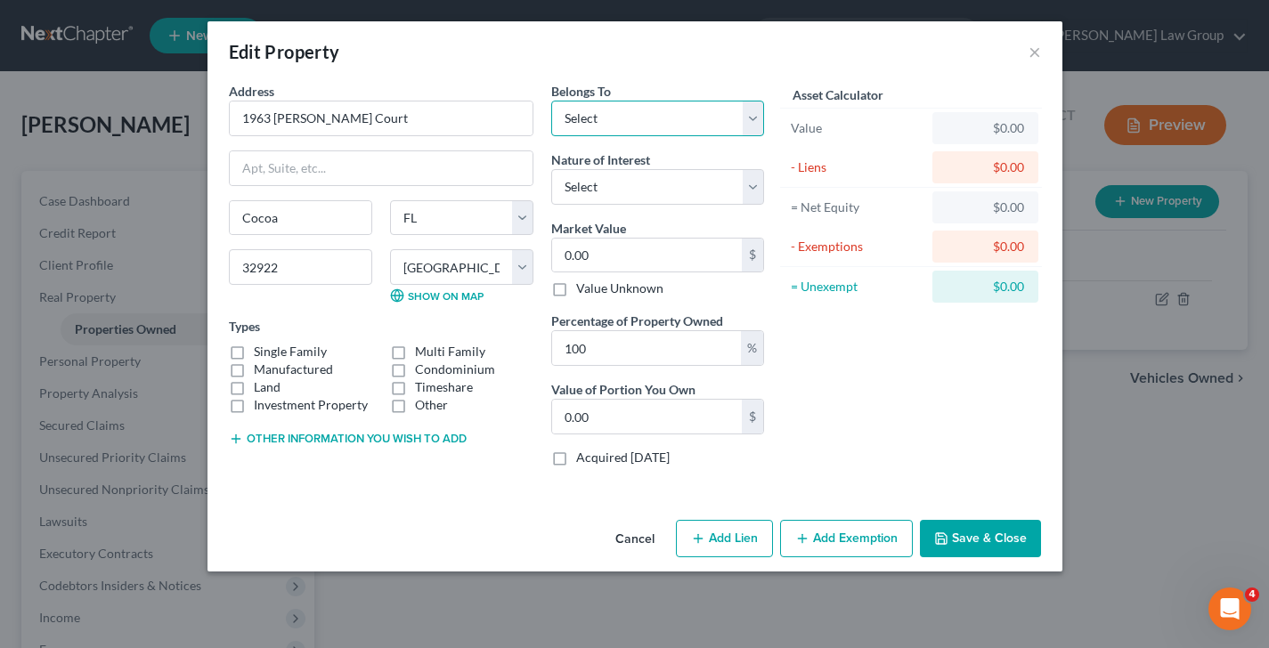
click at [631, 110] on select "Select Debtor 1 Only Debtor 2 Only Debtor 1 And Debtor 2 Only At Least One Of T…" at bounding box center [657, 119] width 213 height 36
select select "0"
click at [551, 101] on select "Select Debtor 1 Only Debtor 2 Only Debtor 1 And Debtor 2 Only At Least One Of T…" at bounding box center [657, 119] width 213 height 36
click at [673, 190] on select "Select Fee Simple Joint Tenant Life Estate Equitable Interest Future Interest T…" at bounding box center [657, 187] width 213 height 36
select select "0"
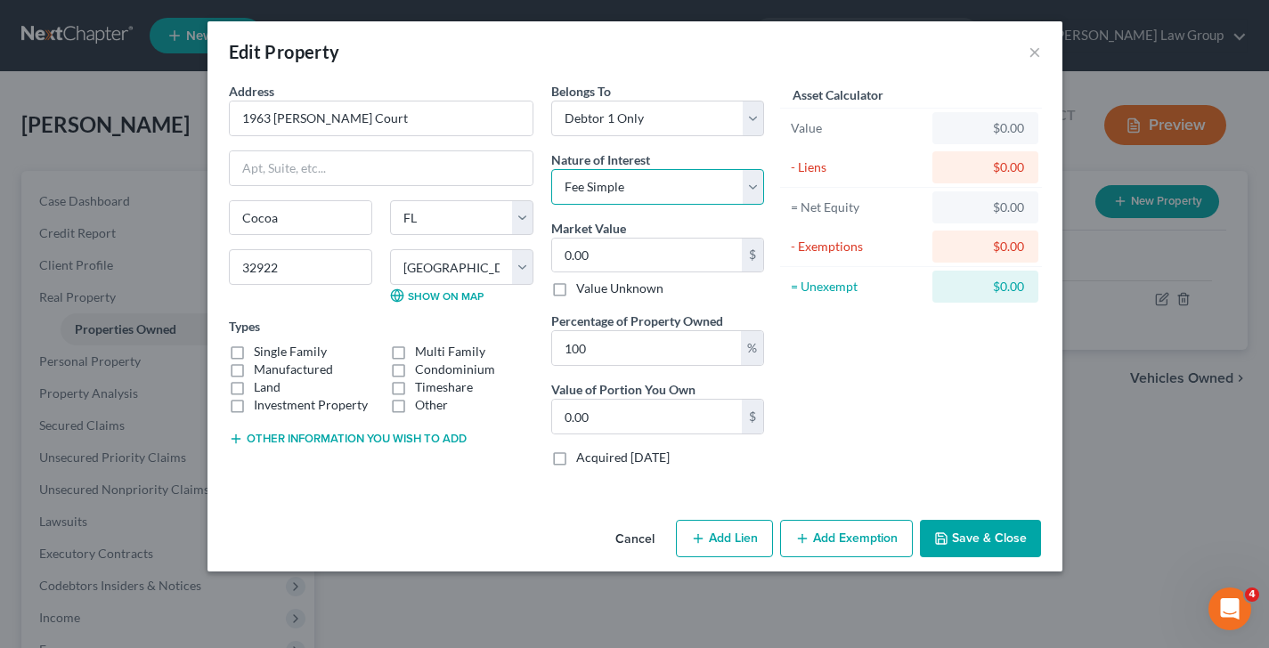
click at [551, 169] on select "Select Fee Simple Joint Tenant Life Estate Equitable Interest Future Interest T…" at bounding box center [657, 187] width 213 height 36
click at [254, 352] on label "Single Family" at bounding box center [290, 352] width 73 height 18
click at [261, 352] on input "Single Family" at bounding box center [267, 349] width 12 height 12
checkbox input "true"
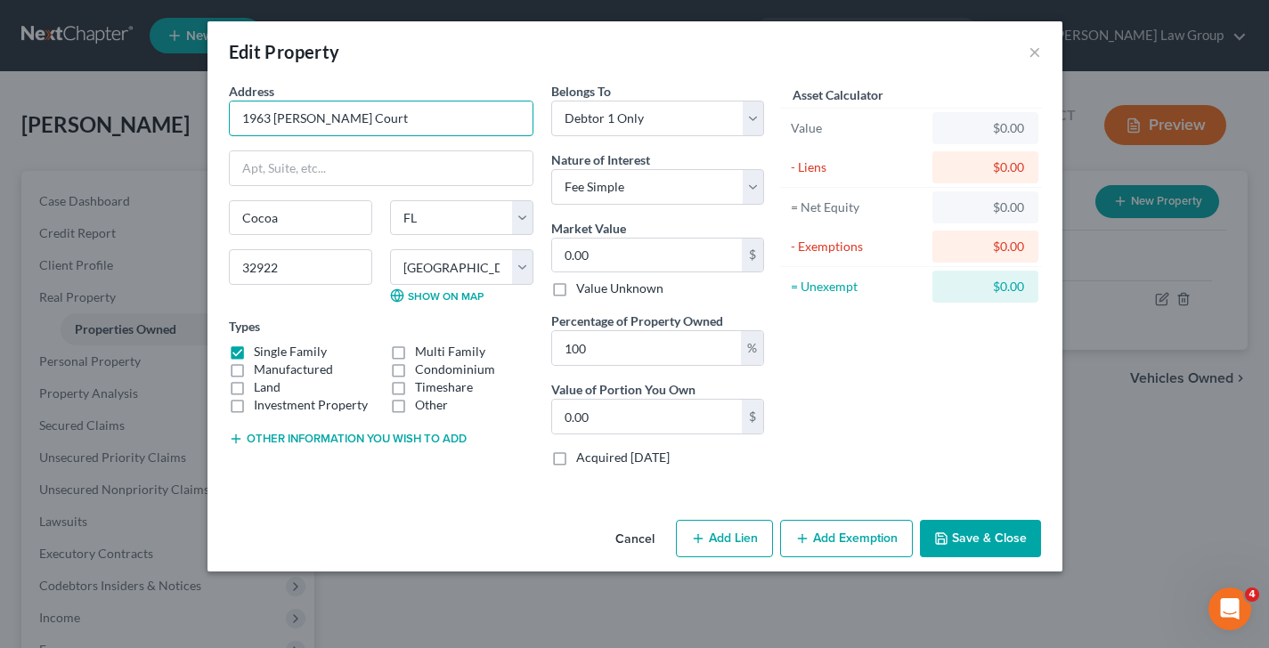
drag, startPoint x: 377, startPoint y: 112, endPoint x: 197, endPoint y: 112, distance: 180.7
click at [197, 112] on div "Edit Property × Address * 1963 [PERSON_NAME] Court [GEOGRAPHIC_DATA] [US_STATE]…" at bounding box center [634, 324] width 1269 height 648
click at [660, 257] on input "0.00" at bounding box center [647, 256] width 190 height 34
paste input "261,4"
type input "261,400"
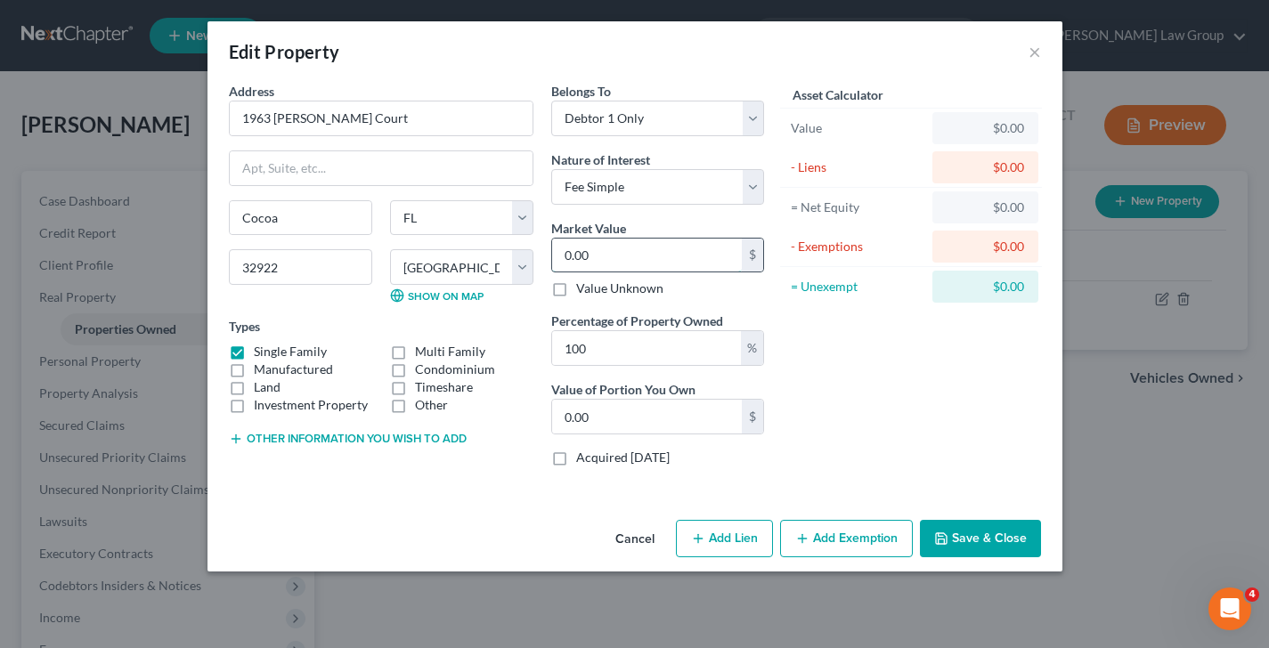
type input "261,400.00"
type input "261,400"
click at [771, 537] on button "Add Lien" at bounding box center [724, 538] width 97 height 37
select select "0"
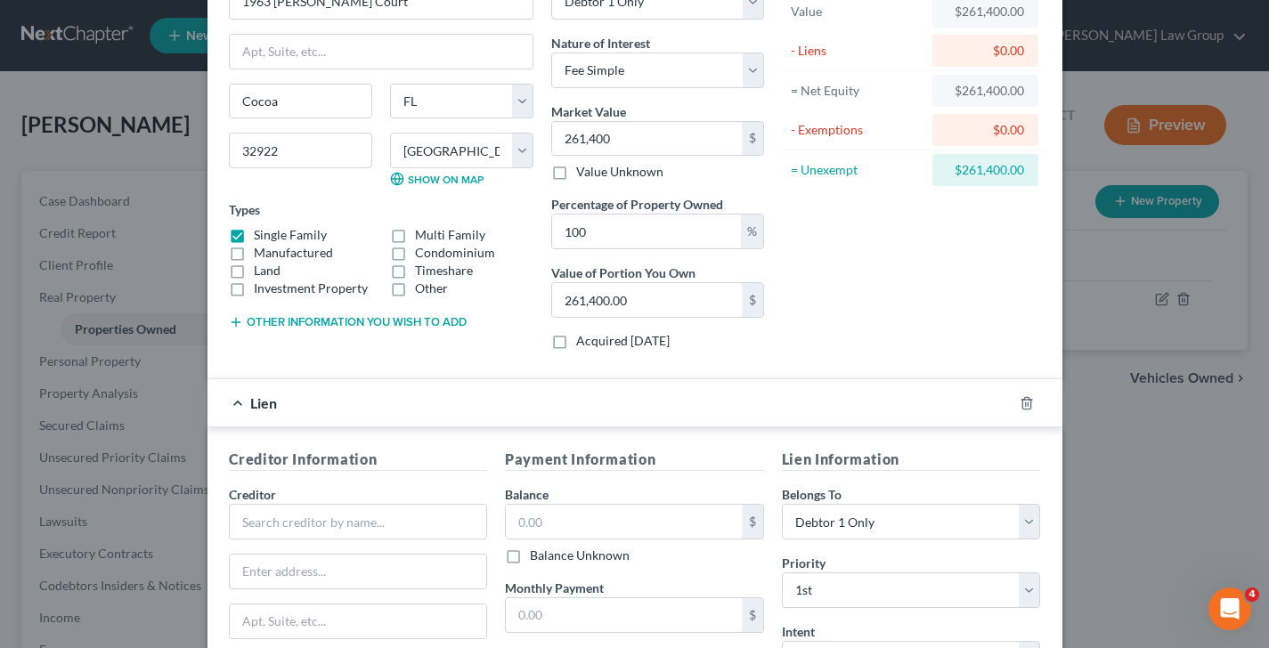
scroll to position [322, 0]
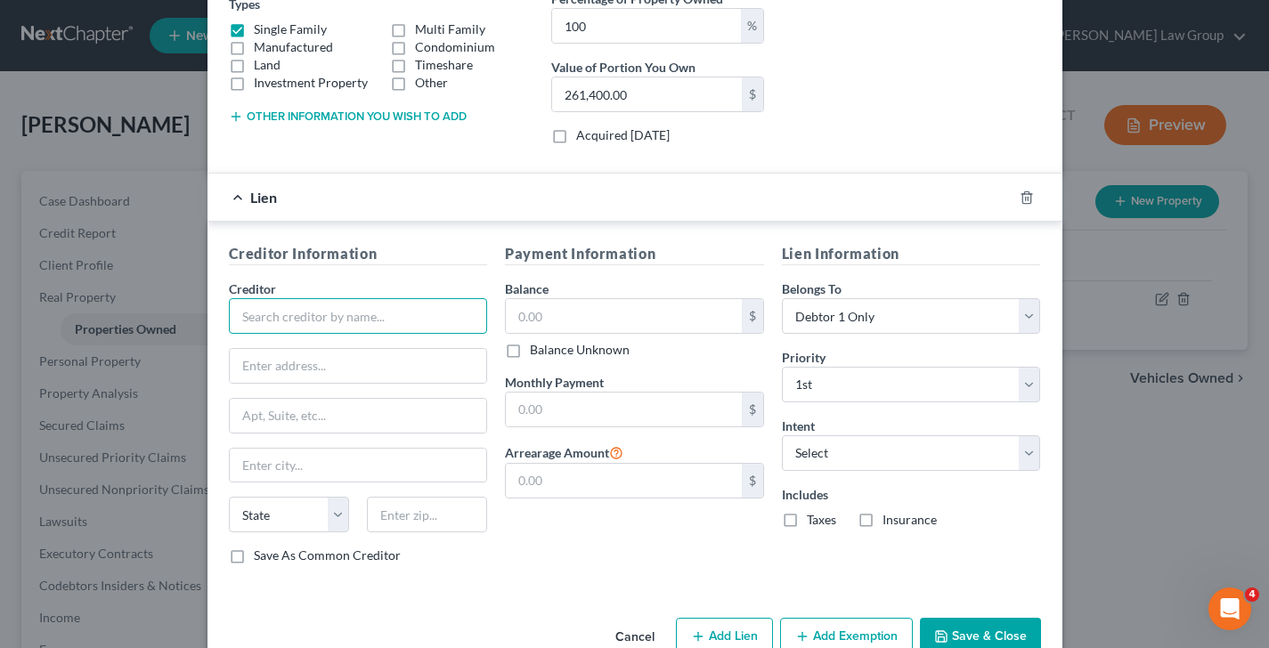
click at [297, 325] on input "text" at bounding box center [358, 316] width 259 height 36
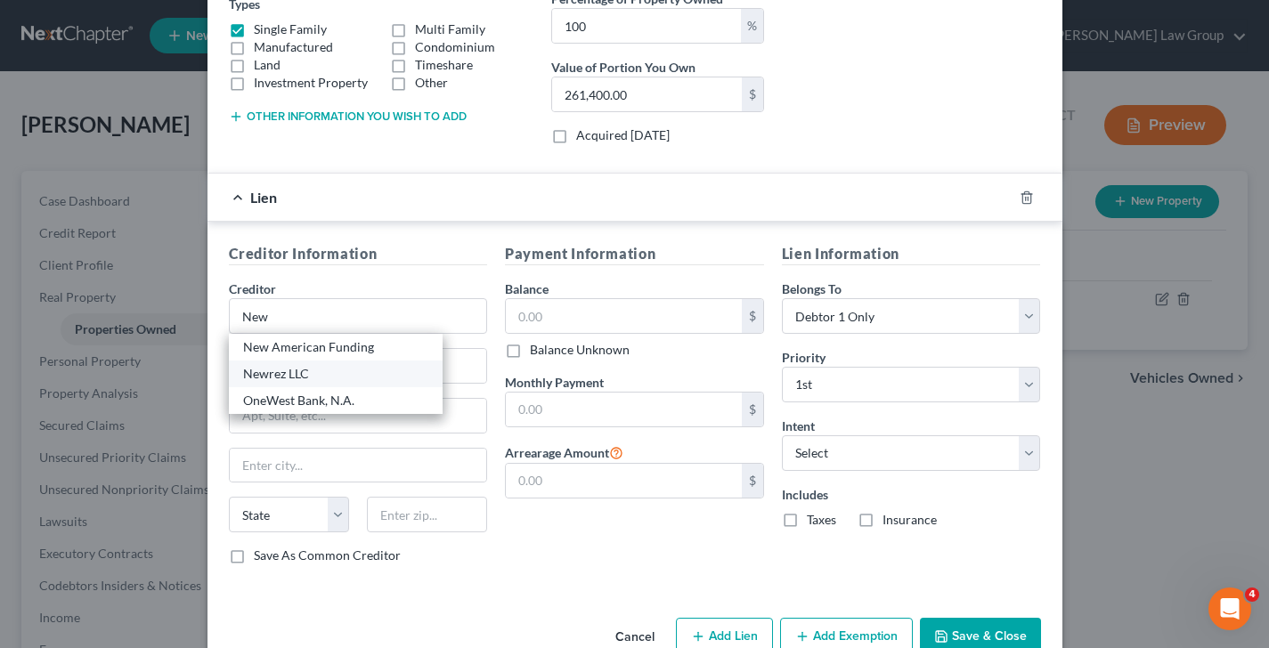
click at [276, 378] on div "Newrez LLC" at bounding box center [335, 374] width 185 height 18
type input "Newrez LLC"
type input "P.O. Box 10826"
type input "[GEOGRAPHIC_DATA]"
select select "42"
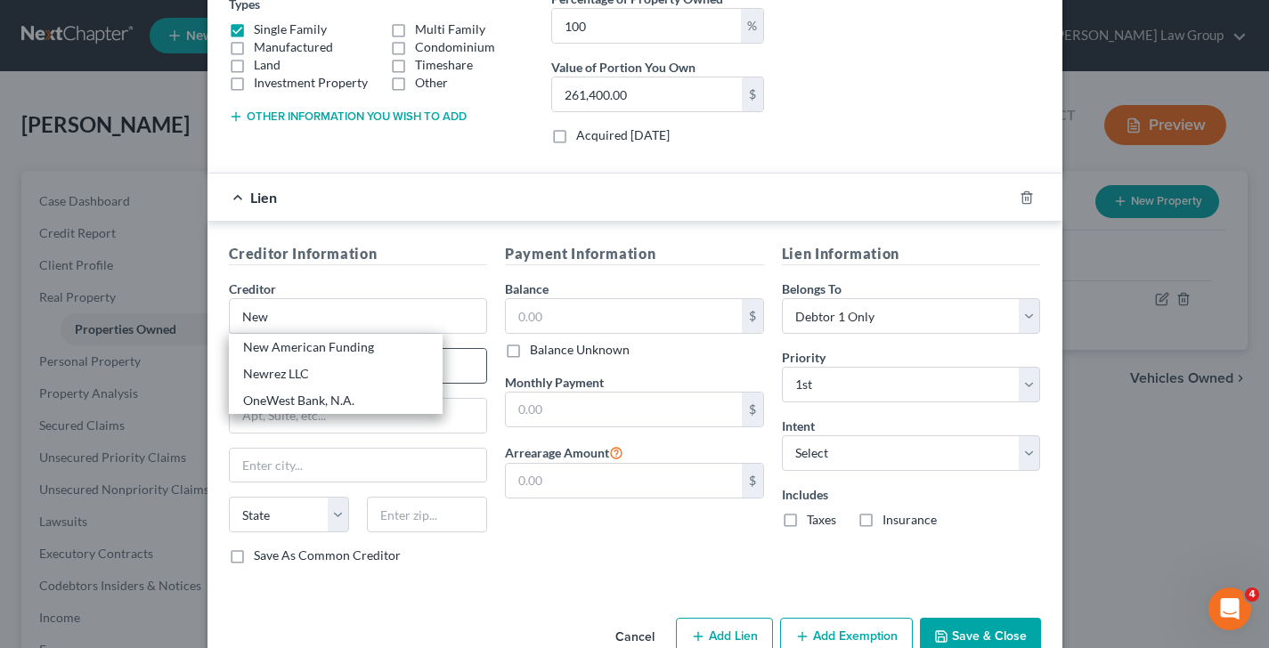
type input "29603"
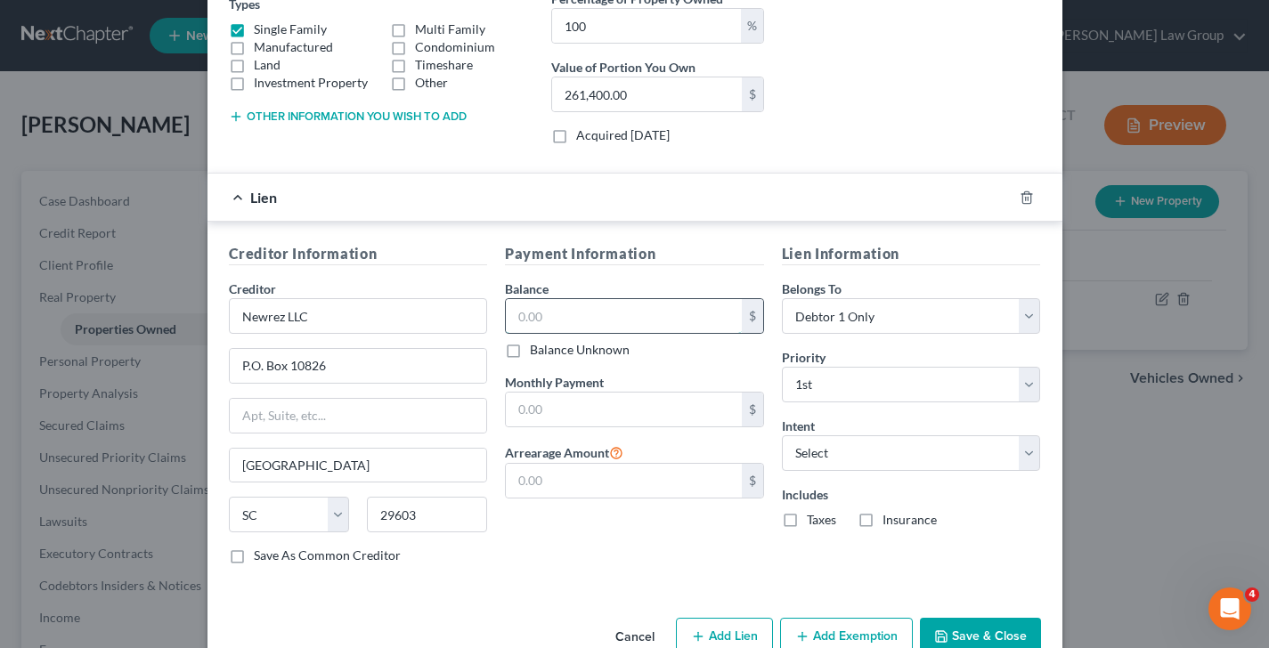
click at [620, 305] on input "text" at bounding box center [624, 316] width 236 height 34
type input "220,000"
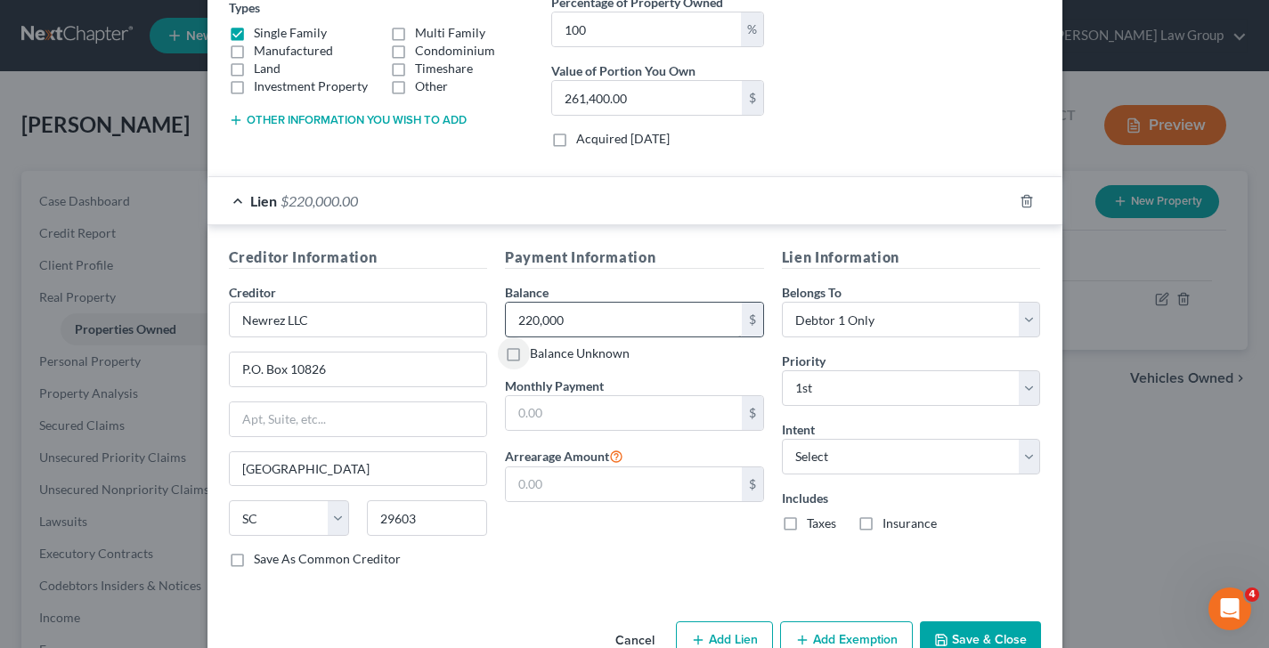
scroll to position [319, 0]
click at [841, 459] on select "Select Surrender Redeem Reaffirm Avoid Other" at bounding box center [911, 457] width 259 height 36
select select "4"
click at [782, 439] on select "Select Surrender Redeem Reaffirm Avoid Other" at bounding box center [911, 457] width 259 height 36
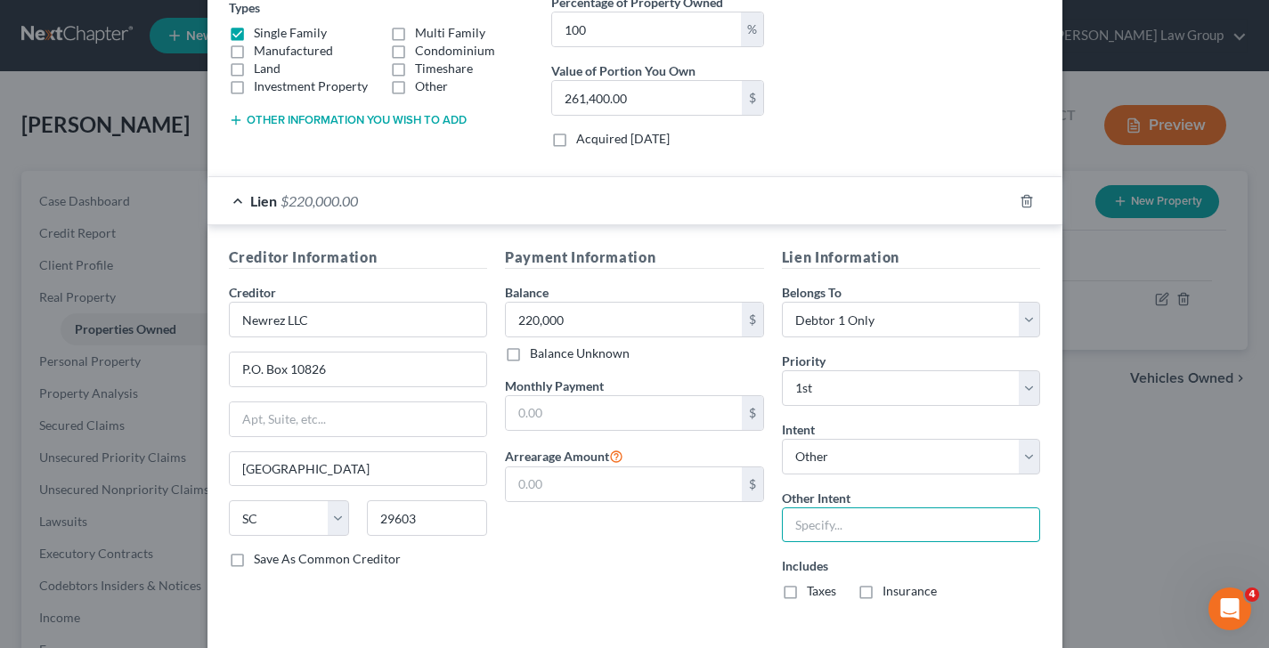
click at [874, 520] on input "text" at bounding box center [911, 525] width 259 height 36
type input "Keep current"
click at [621, 414] on input "text" at bounding box center [624, 413] width 236 height 34
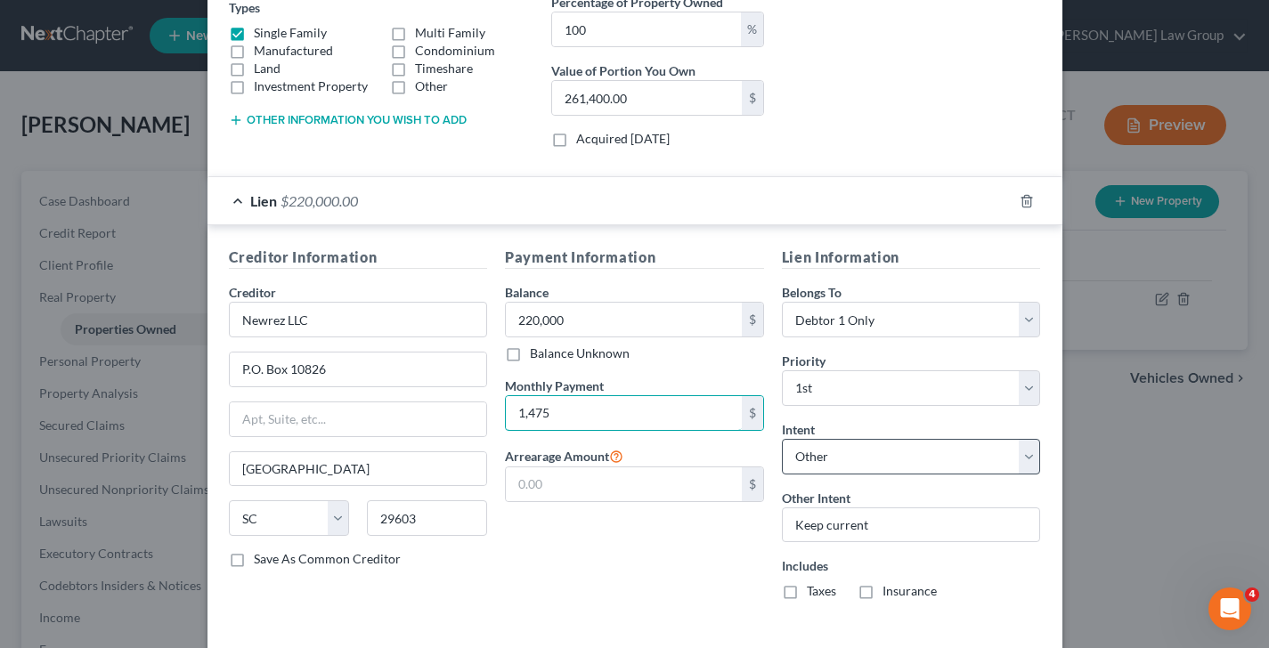
type input "1,475"
click at [807, 597] on label "Taxes" at bounding box center [821, 591] width 29 height 18
click at [814, 594] on input "Taxes" at bounding box center [820, 588] width 12 height 12
checkbox input "true"
click at [882, 589] on label "Insurance" at bounding box center [909, 591] width 54 height 18
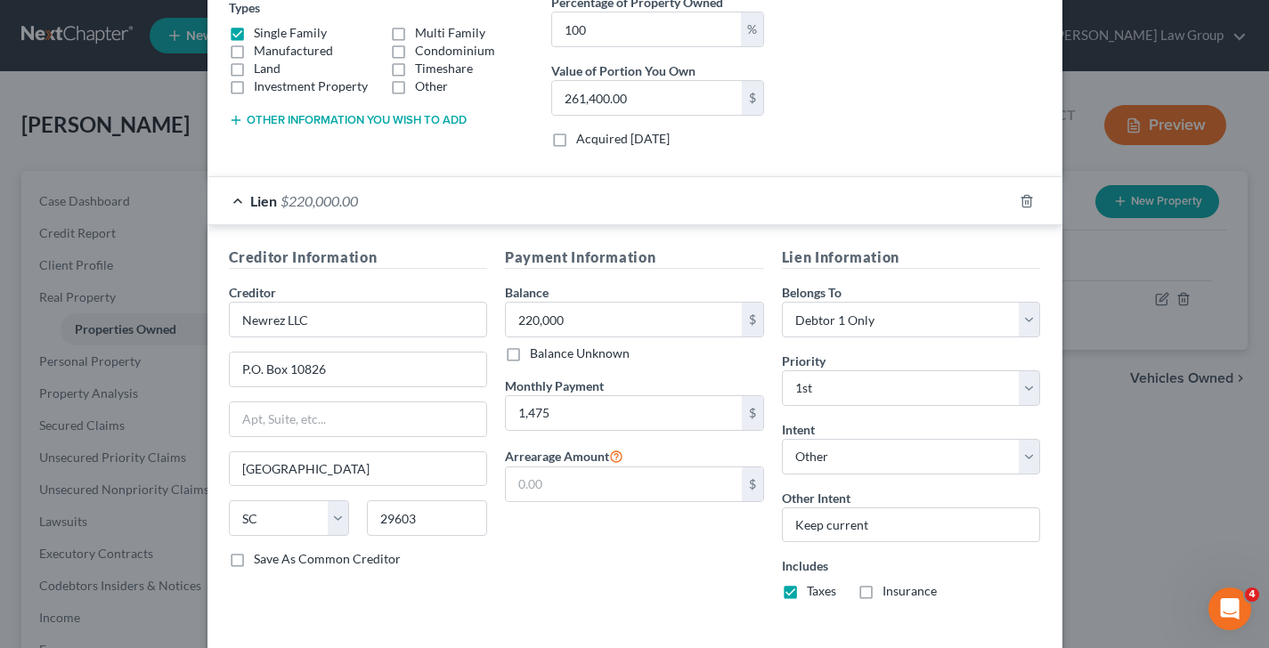
click at [889, 589] on input "Insurance" at bounding box center [895, 588] width 12 height 12
checkbox input "true"
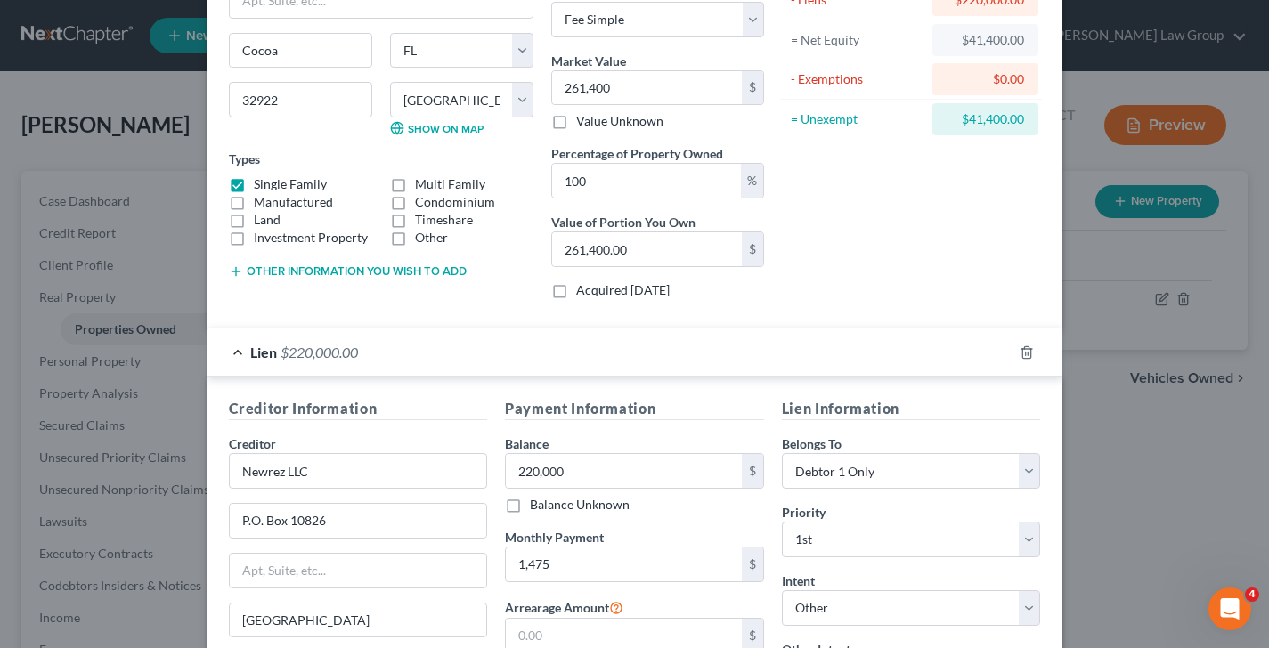
scroll to position [397, 0]
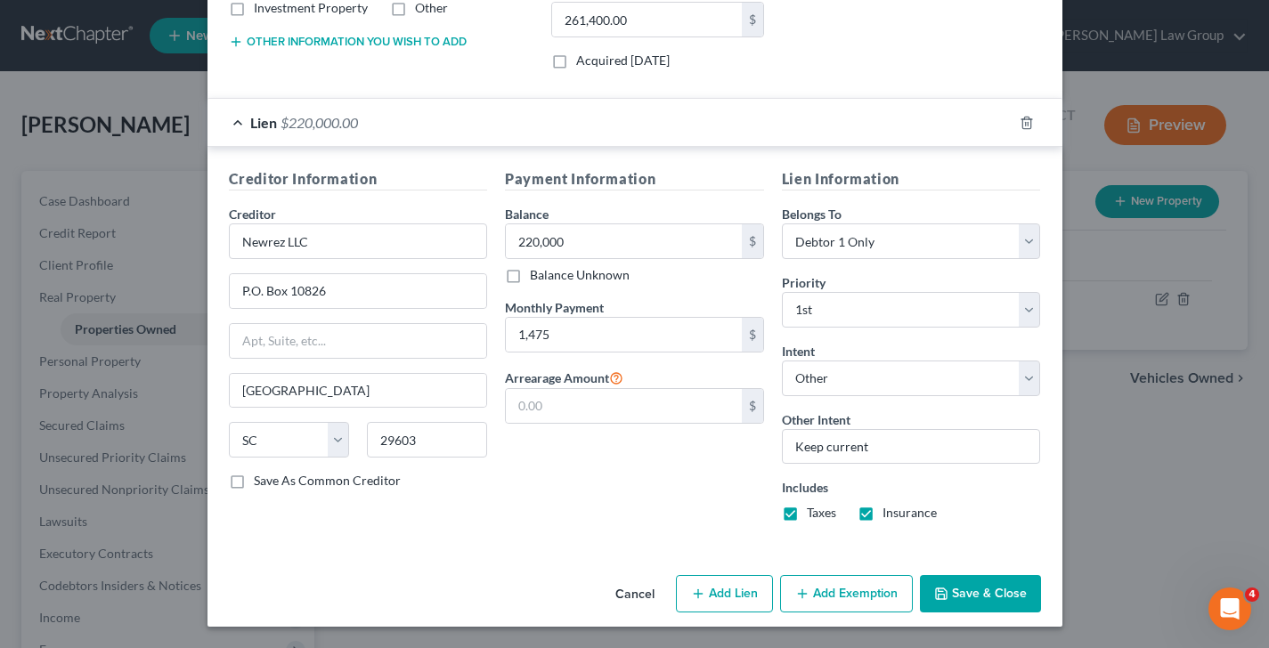
click at [737, 589] on button "Add Lien" at bounding box center [724, 593] width 97 height 37
select select "0"
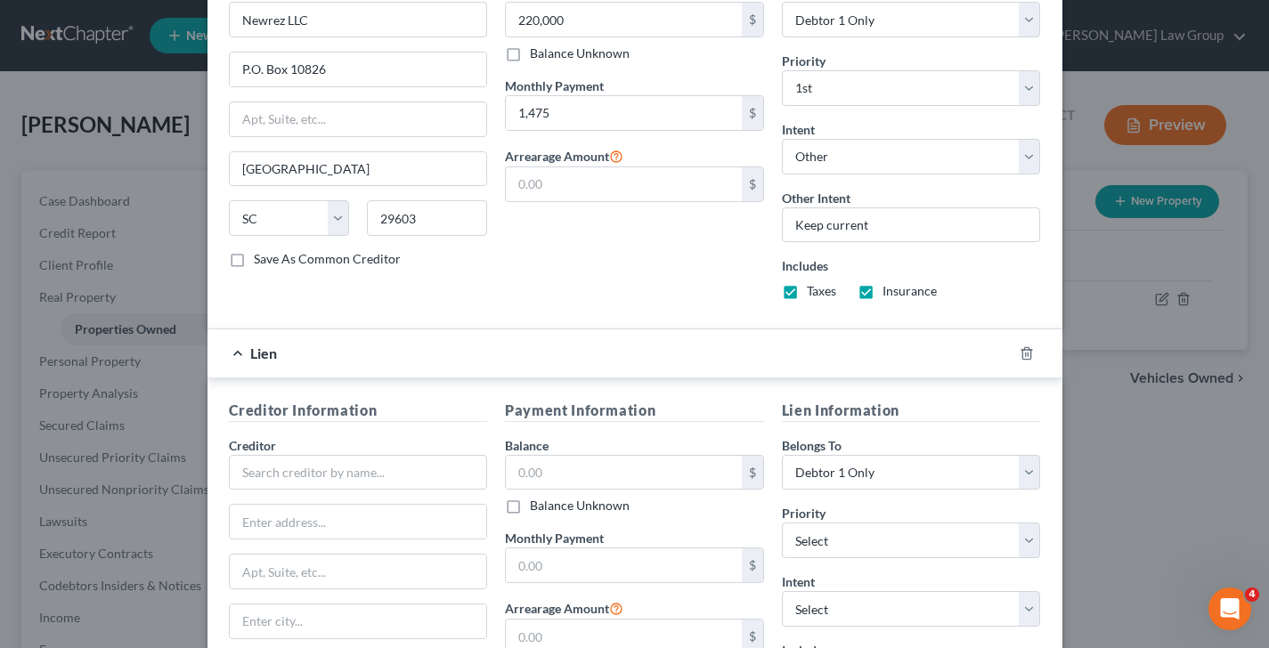
scroll to position [610, 0]
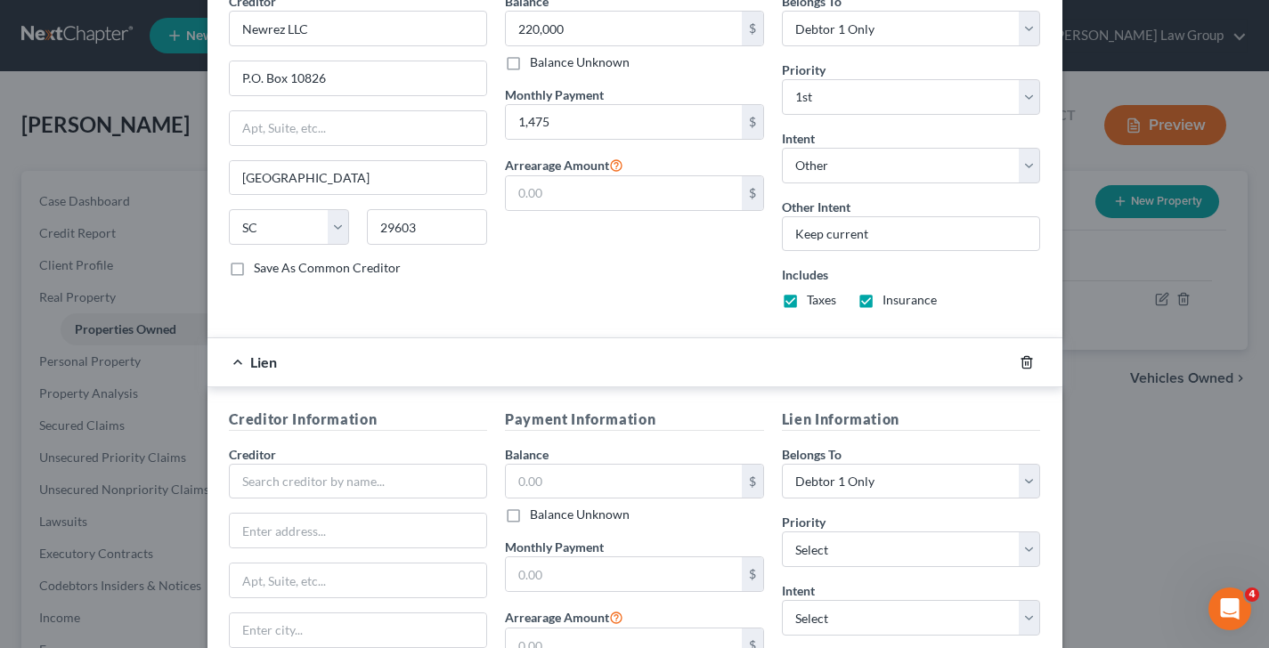
click at [1022, 363] on icon "button" at bounding box center [1026, 362] width 8 height 12
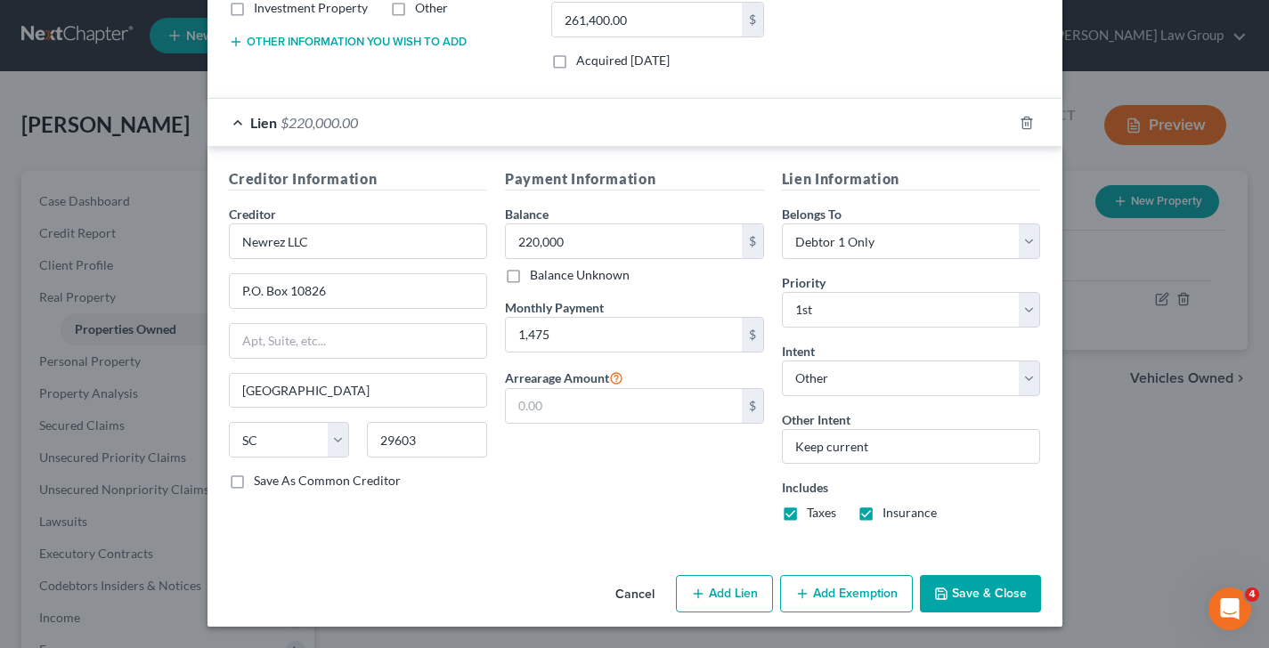
click at [846, 601] on button "Add Exemption" at bounding box center [846, 593] width 133 height 37
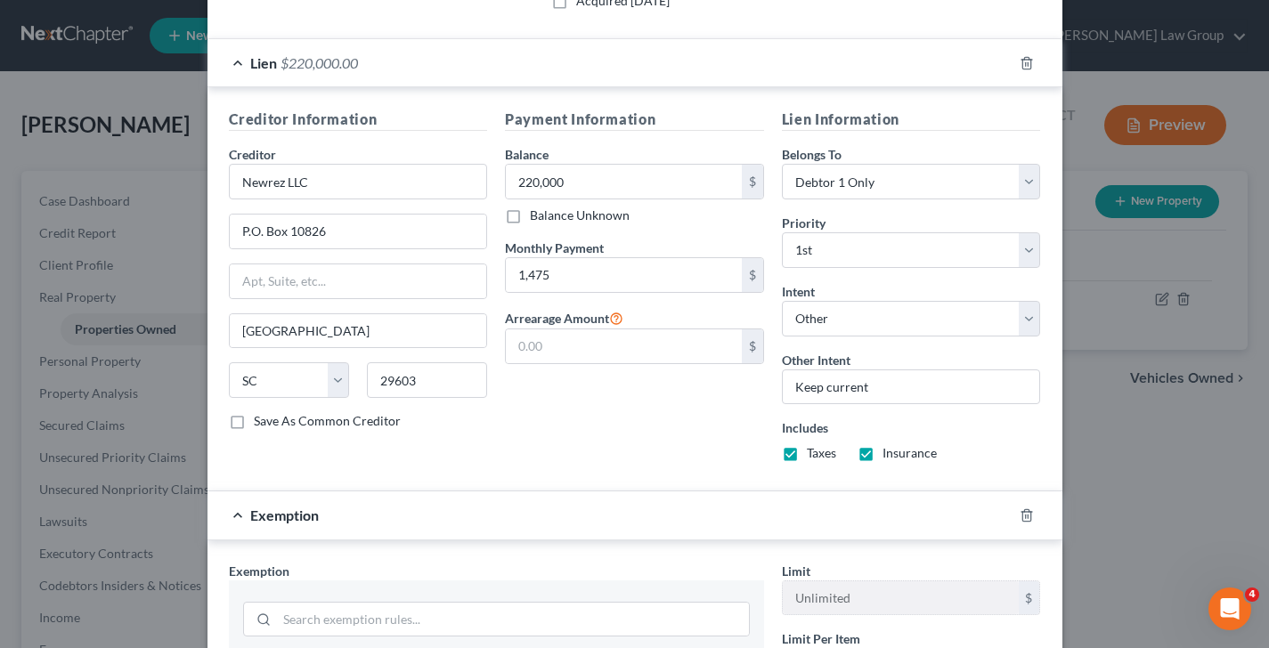
scroll to position [706, 0]
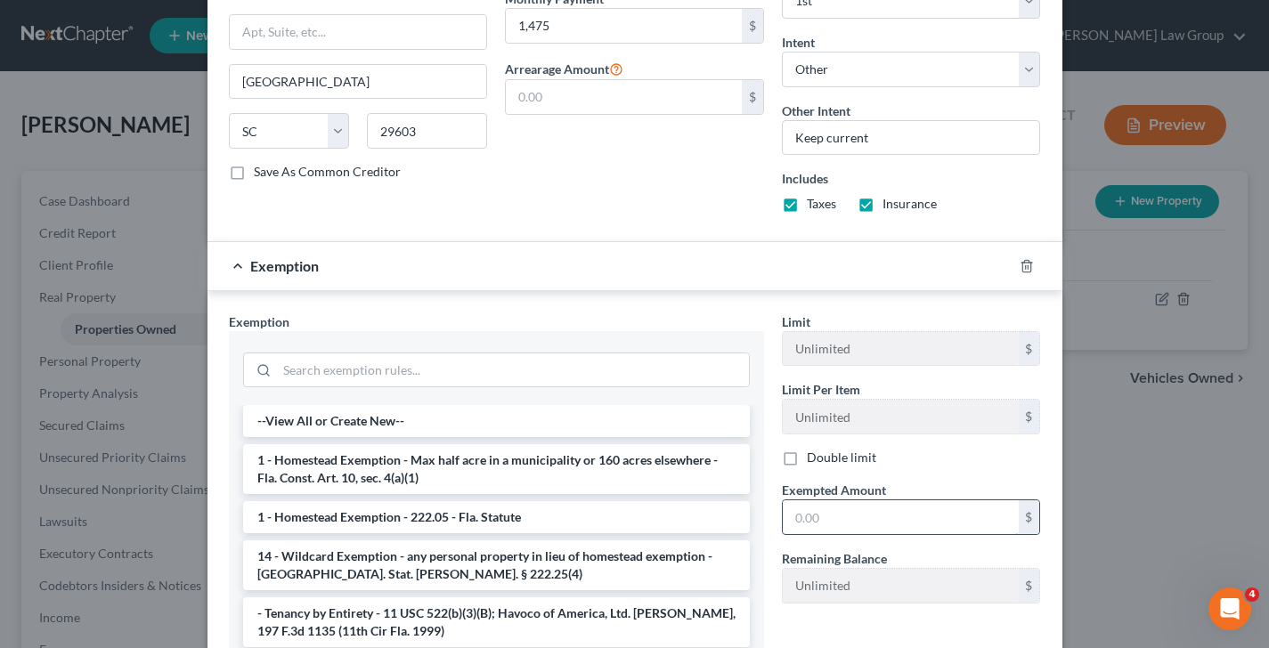
click at [895, 529] on input "text" at bounding box center [901, 517] width 236 height 34
type input "2"
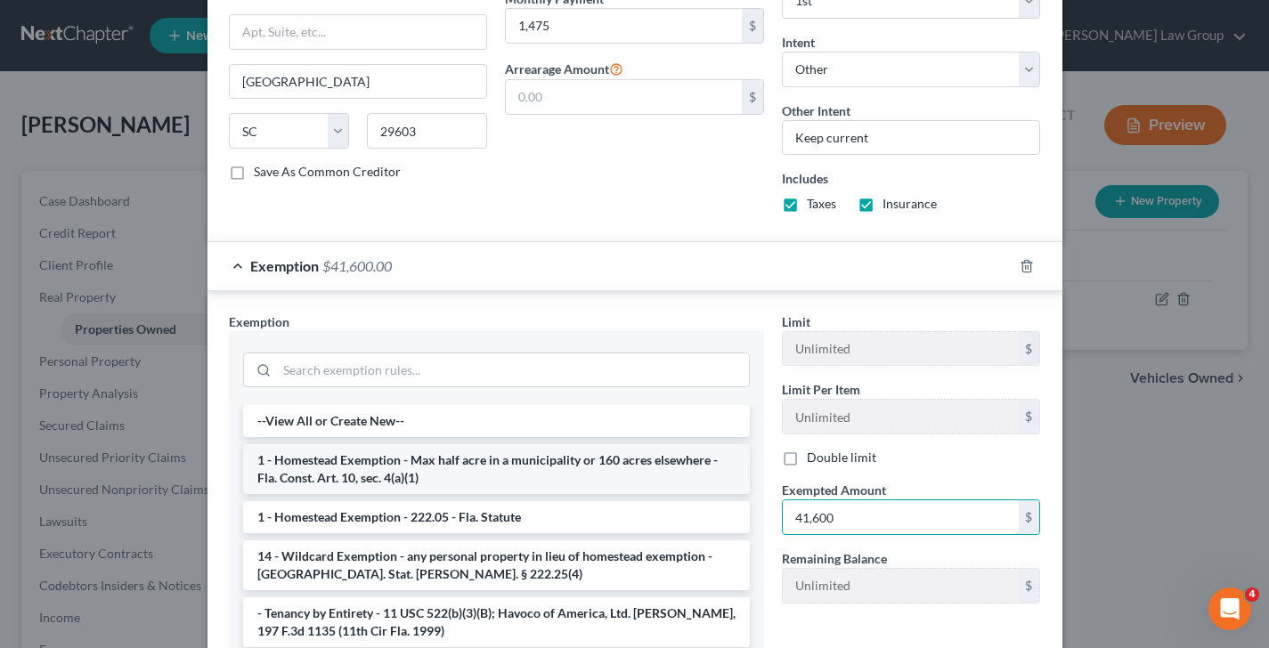
type input "41,600"
click at [418, 469] on li "1 - Homestead Exemption - Max half acre in a municipality or 160 acres elsewher…" at bounding box center [496, 469] width 507 height 50
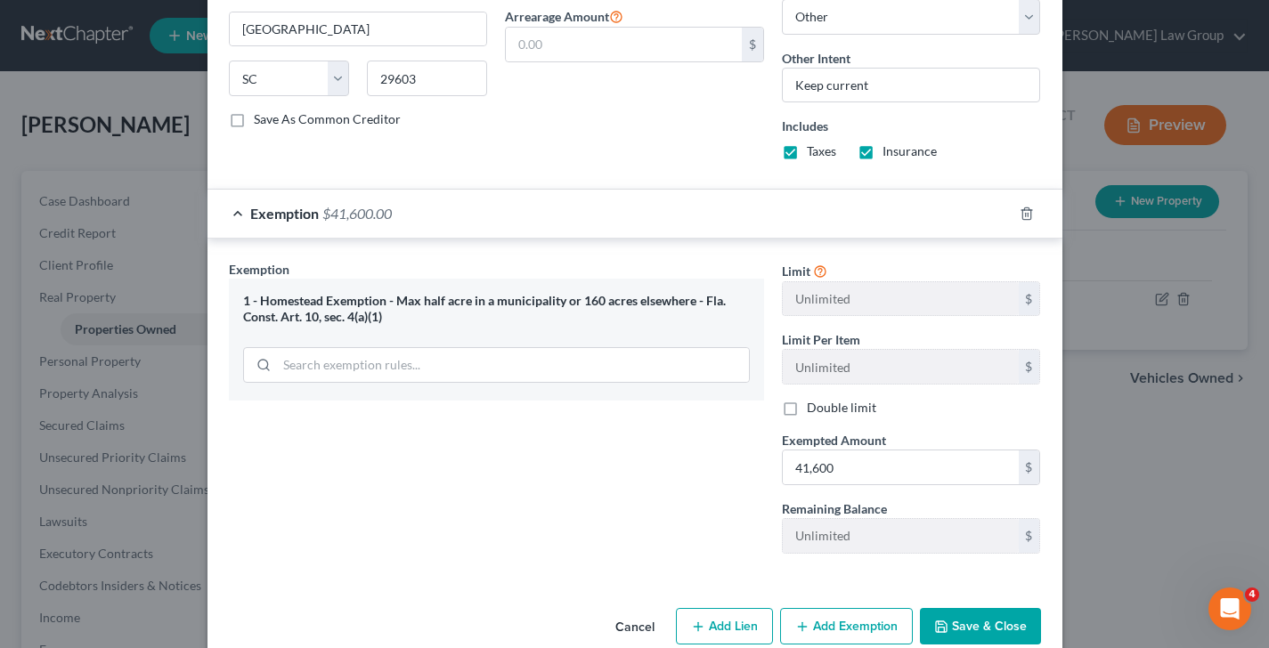
scroll to position [791, 0]
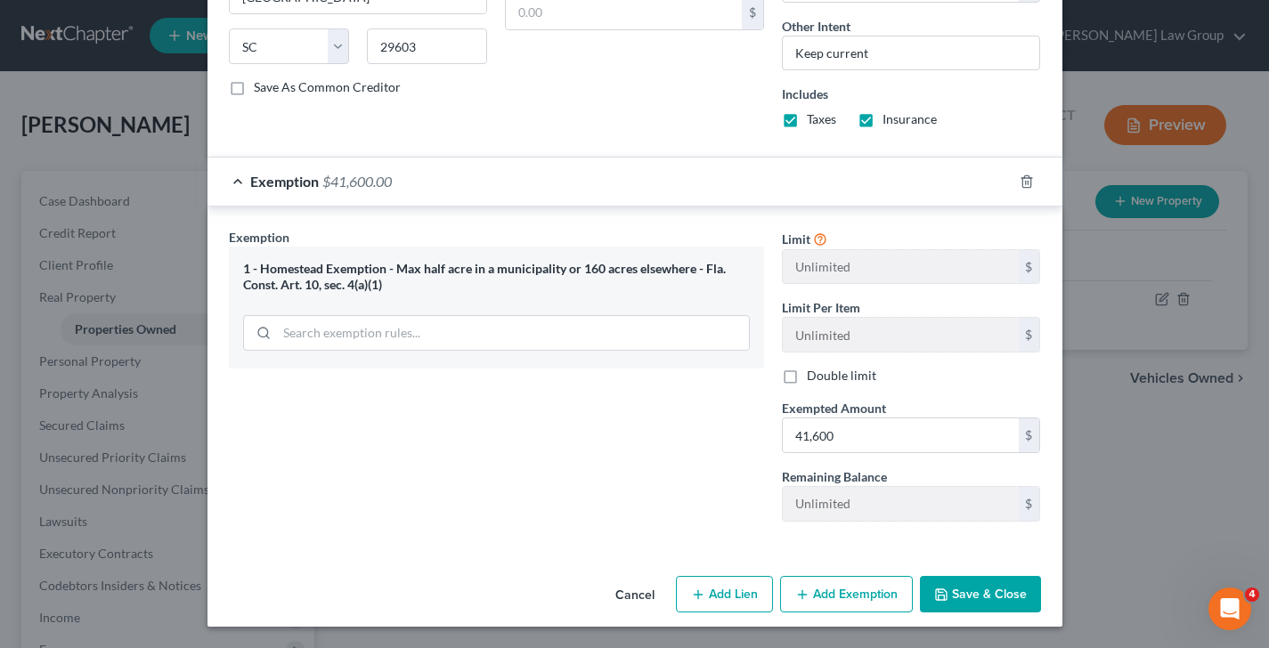
click at [958, 600] on button "Save & Close" at bounding box center [980, 594] width 121 height 37
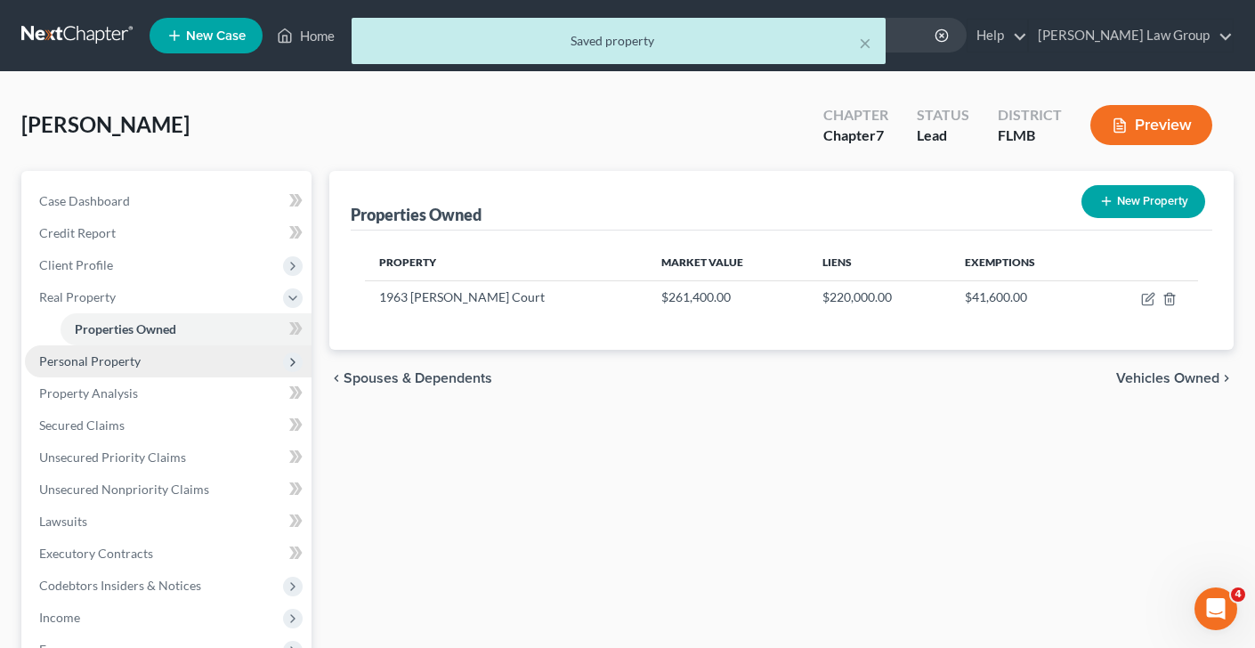
click at [125, 361] on span "Personal Property" at bounding box center [89, 360] width 101 height 15
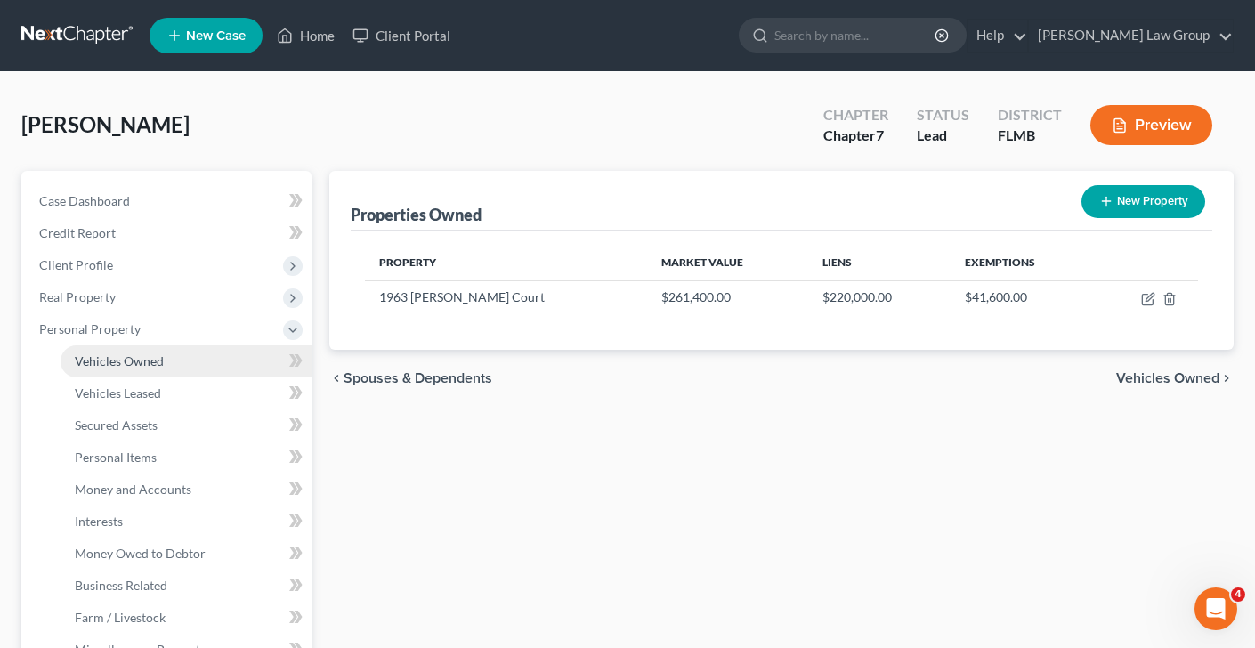
click at [125, 360] on span "Vehicles Owned" at bounding box center [119, 360] width 89 height 15
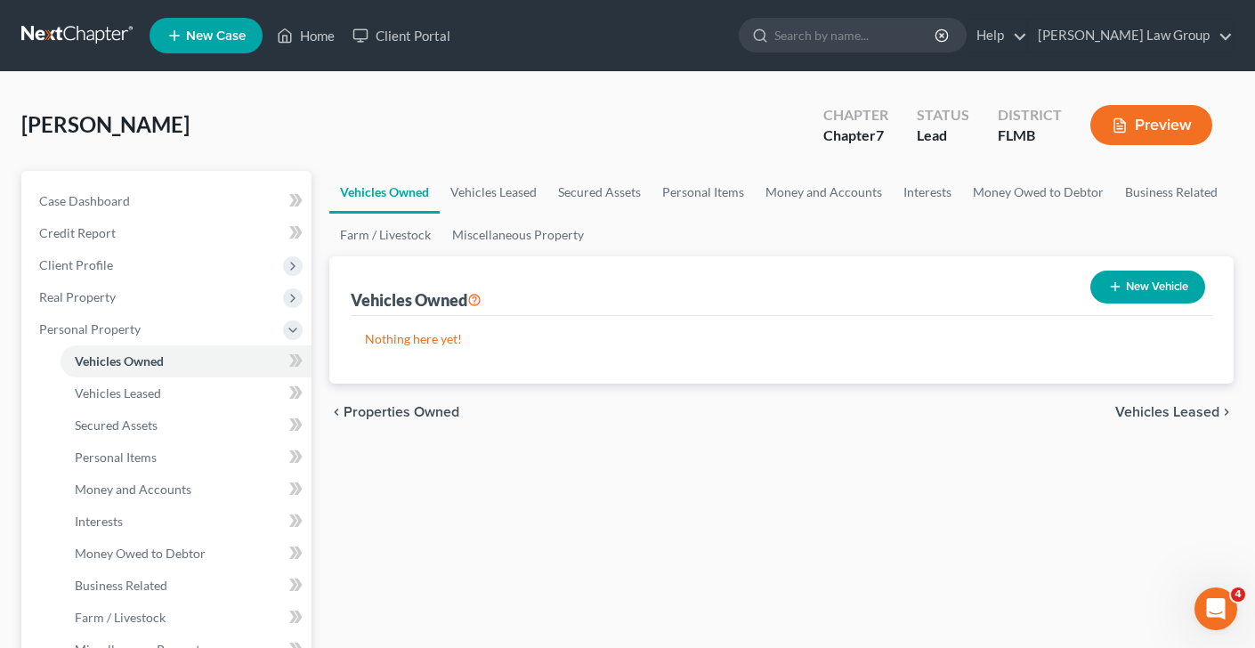
click at [1133, 285] on button "New Vehicle" at bounding box center [1148, 287] width 115 height 33
select select "0"
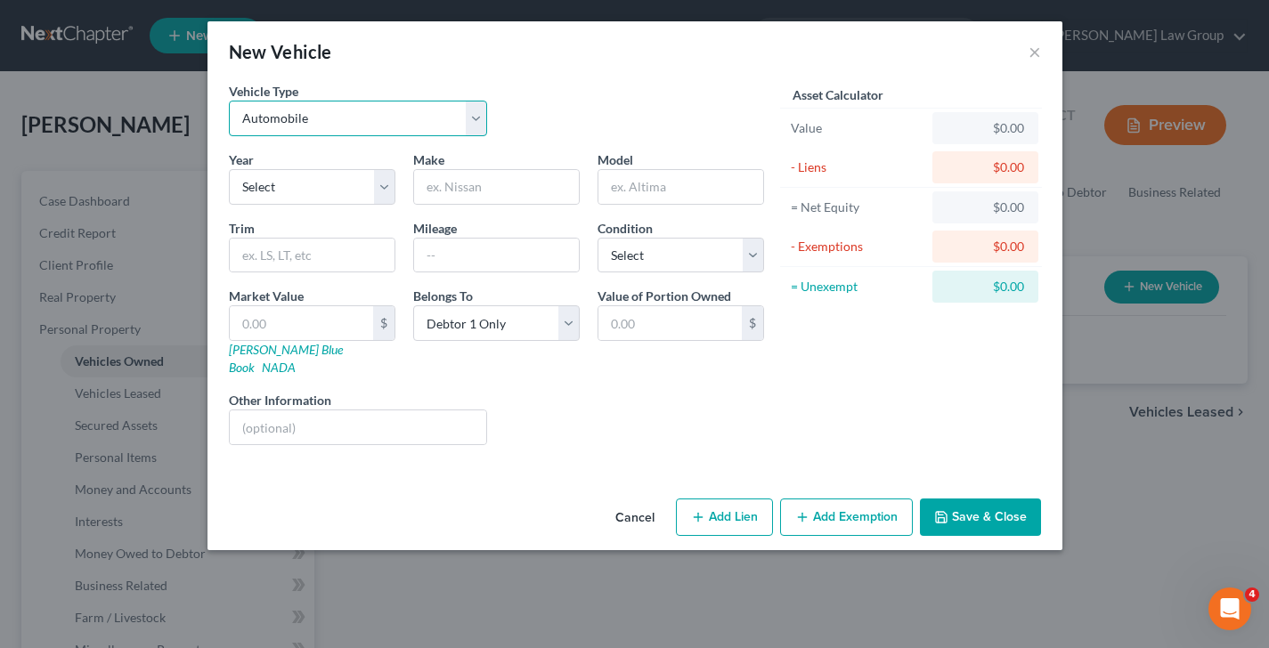
click at [322, 110] on select "Select Automobile Truck Trailer Watercraft Aircraft Motor Home Atv Other Vehicle" at bounding box center [358, 119] width 259 height 36
click at [229, 101] on select "Select Automobile Truck Trailer Watercraft Aircraft Motor Home Atv Other Vehicle" at bounding box center [358, 119] width 259 height 36
click at [316, 166] on div "Year Select 2026 2025 2024 2023 2022 2021 2020 2019 2018 2017 2016 2015 2014 20…" at bounding box center [312, 177] width 184 height 54
click at [316, 188] on select "Select 2026 2025 2024 2023 2022 2021 2020 2019 2018 2017 2016 2015 2014 2013 20…" at bounding box center [312, 187] width 166 height 36
select select "12"
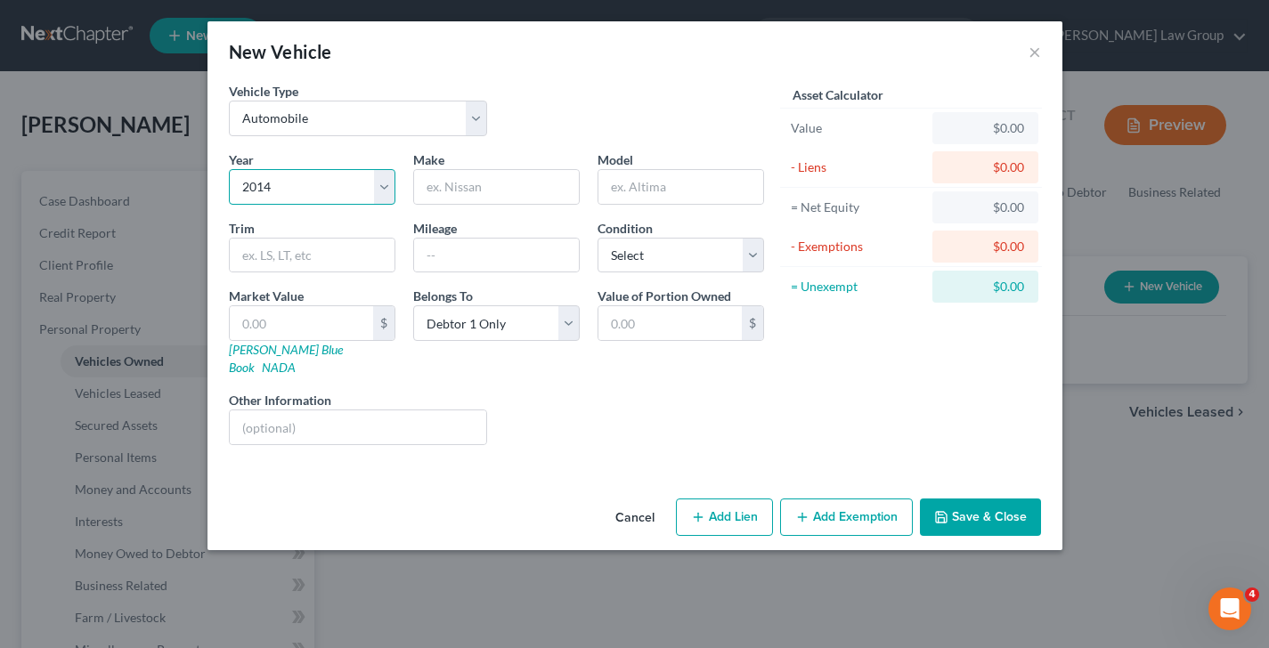
click at [229, 169] on select "Select 2026 2025 2024 2023 2022 2021 2020 2019 2018 2017 2016 2015 2014 2013 20…" at bounding box center [312, 187] width 166 height 36
click at [477, 190] on input "text" at bounding box center [496, 187] width 165 height 34
type input "Ford"
type input "F-150"
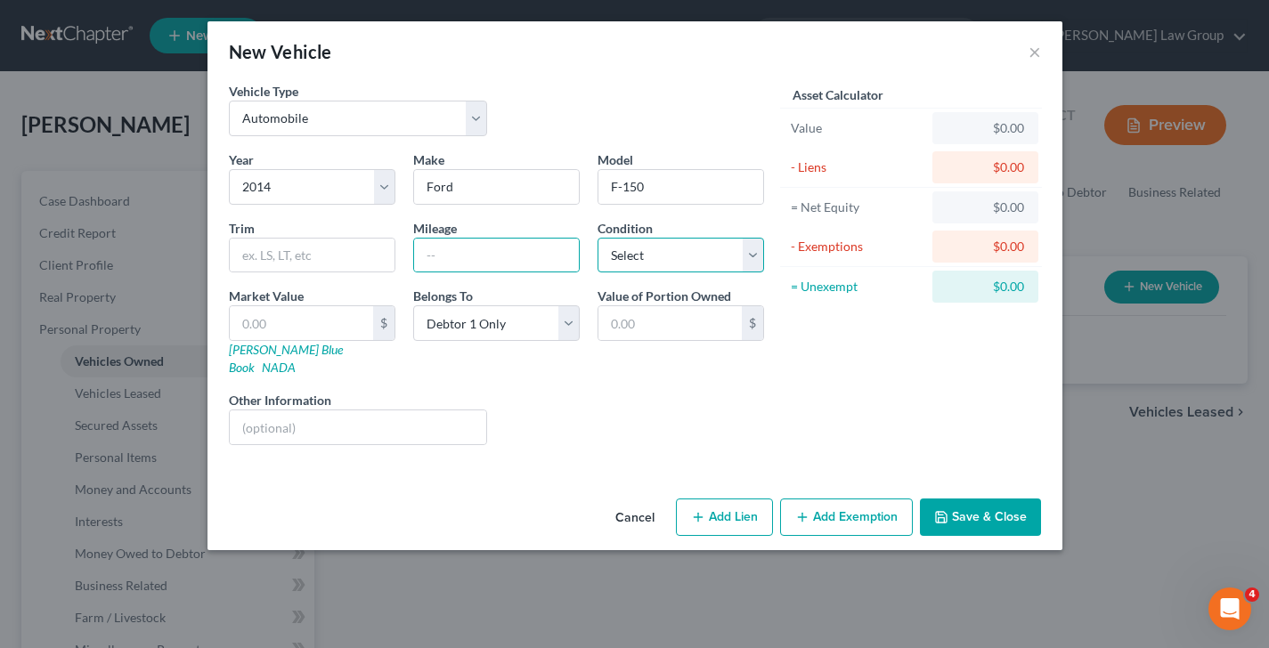
click at [702, 256] on select "Select Excellent Very Good Good Fair Poor" at bounding box center [680, 256] width 166 height 36
click at [597, 238] on select "Select Excellent Very Good Good Fair Poor" at bounding box center [680, 256] width 166 height 36
click at [726, 249] on select "Select Excellent Very Good Good Fair Poor" at bounding box center [680, 256] width 166 height 36
select select "3"
click at [597, 238] on select "Select Excellent Very Good Good Fair Poor" at bounding box center [680, 256] width 166 height 36
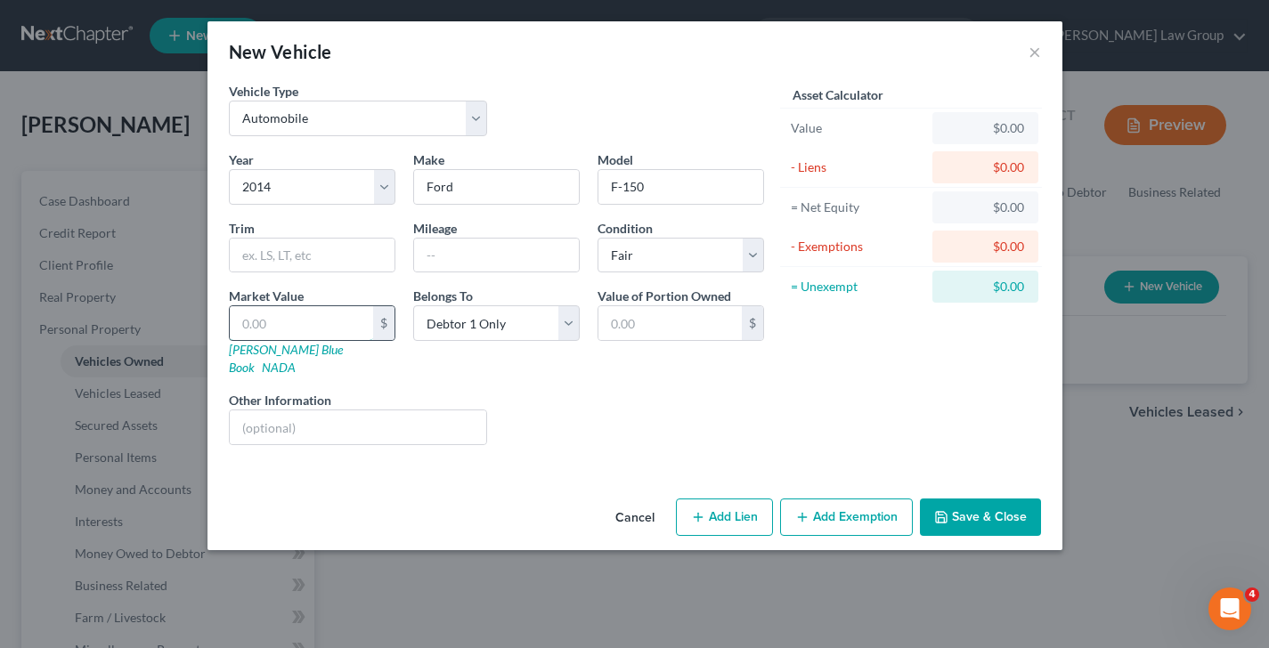
click at [337, 315] on input "text" at bounding box center [301, 323] width 143 height 34
type input "1"
type input "1.00"
type input "10"
type input "10.00"
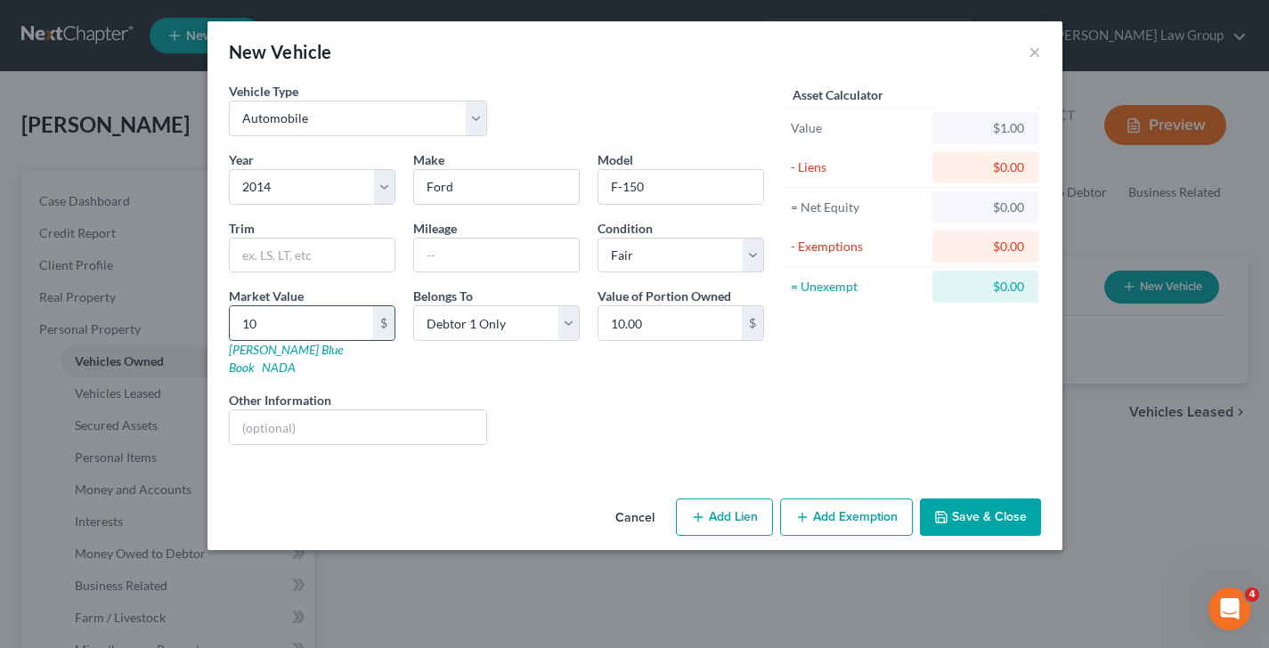
type input "100"
type input "100.00"
type input "1000"
type input "1,000.00"
type input "1,0000"
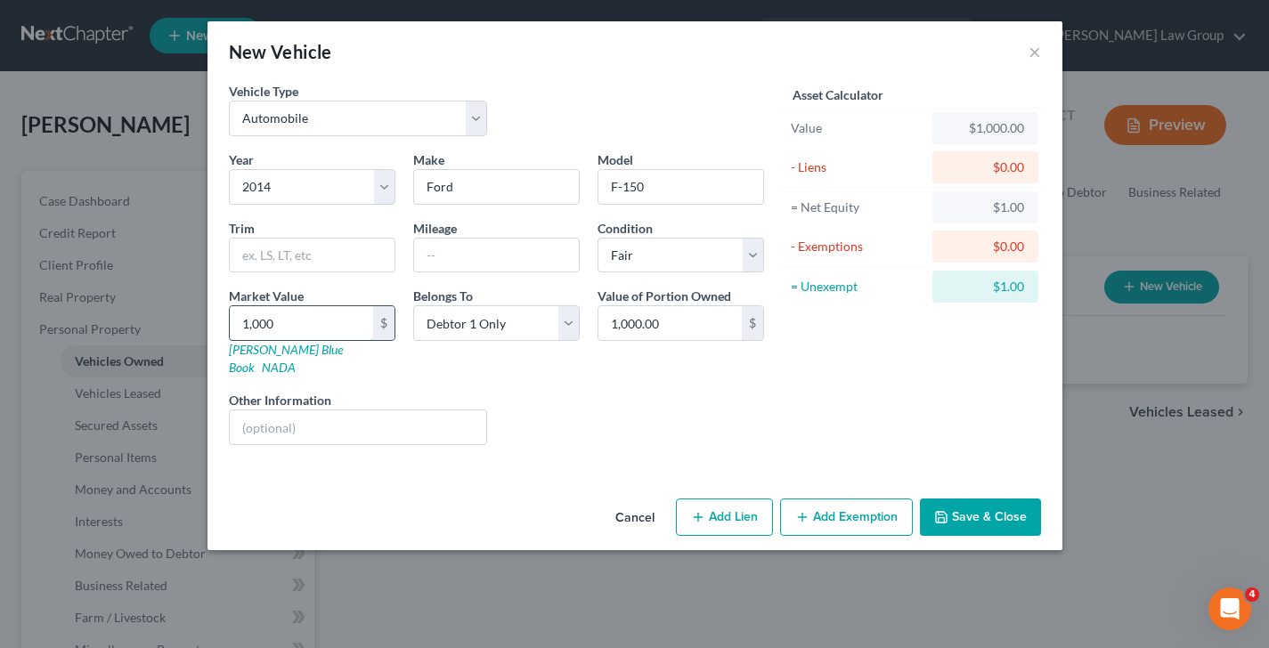
type input "10,000.00"
type input "10,000"
click at [716, 504] on button "Add Lien" at bounding box center [724, 517] width 97 height 37
select select "0"
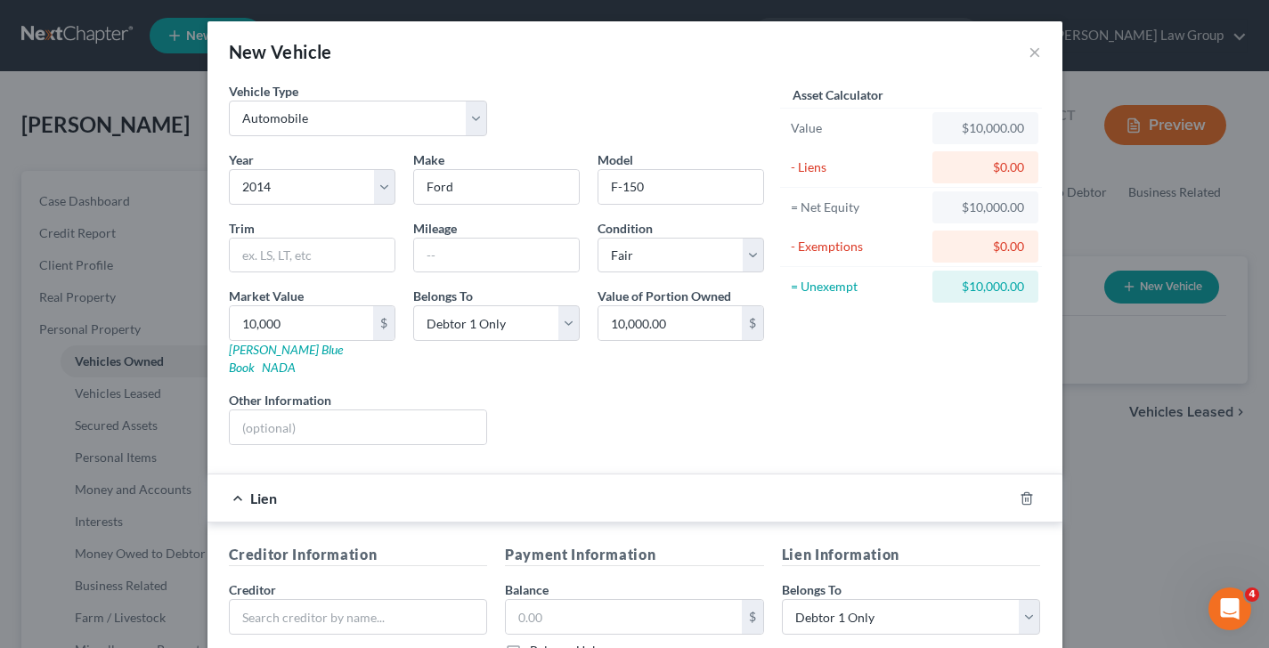
scroll to position [283, 0]
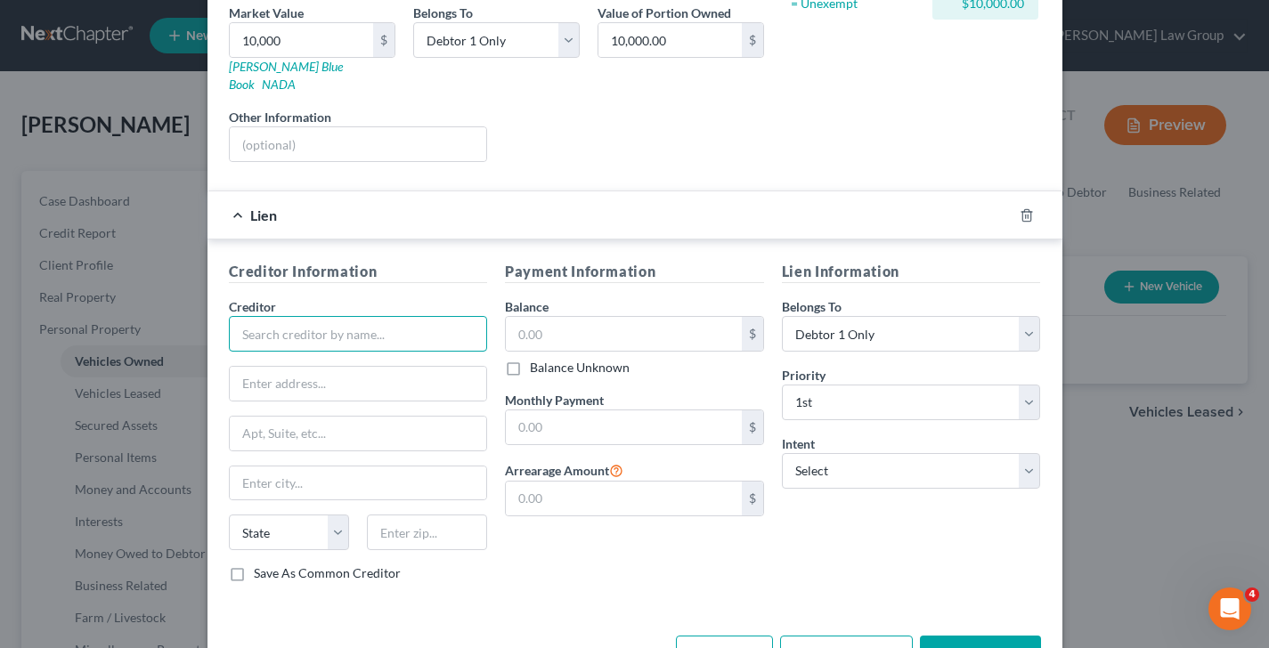
click at [294, 316] on input "text" at bounding box center [358, 334] width 259 height 36
type input "NASA Federal Credit Union"
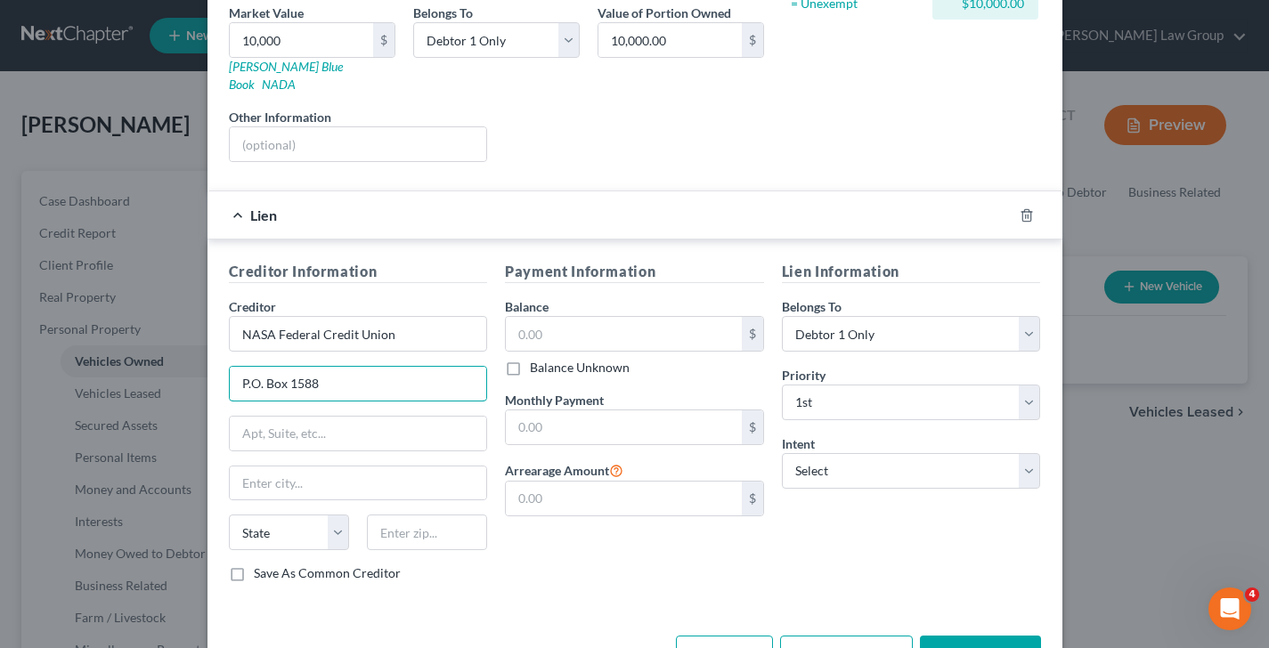
type input "P.O. Box 1588"
type input "20717"
type input "[PERSON_NAME]"
select select "21"
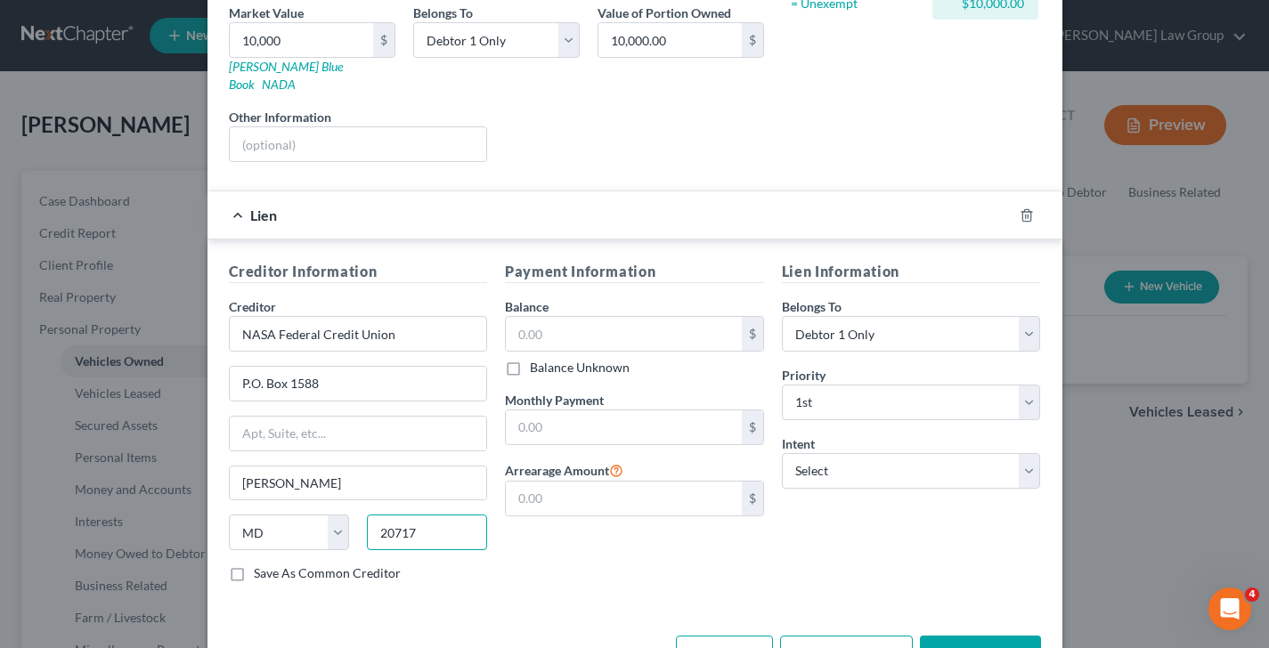
click at [431, 516] on input "20717" at bounding box center [427, 533] width 120 height 36
type input "20717-1588"
click at [572, 317] on input "text" at bounding box center [624, 334] width 236 height 34
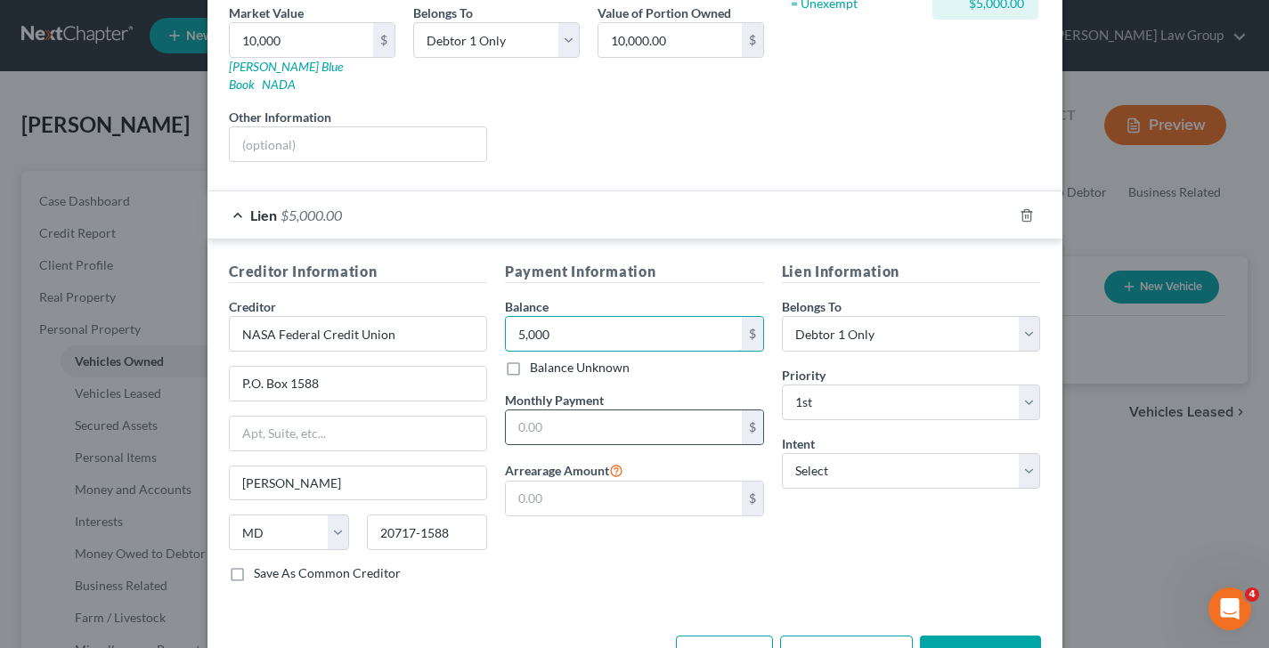
type input "5,000"
click at [621, 410] on input "text" at bounding box center [624, 427] width 236 height 34
type input "360.34"
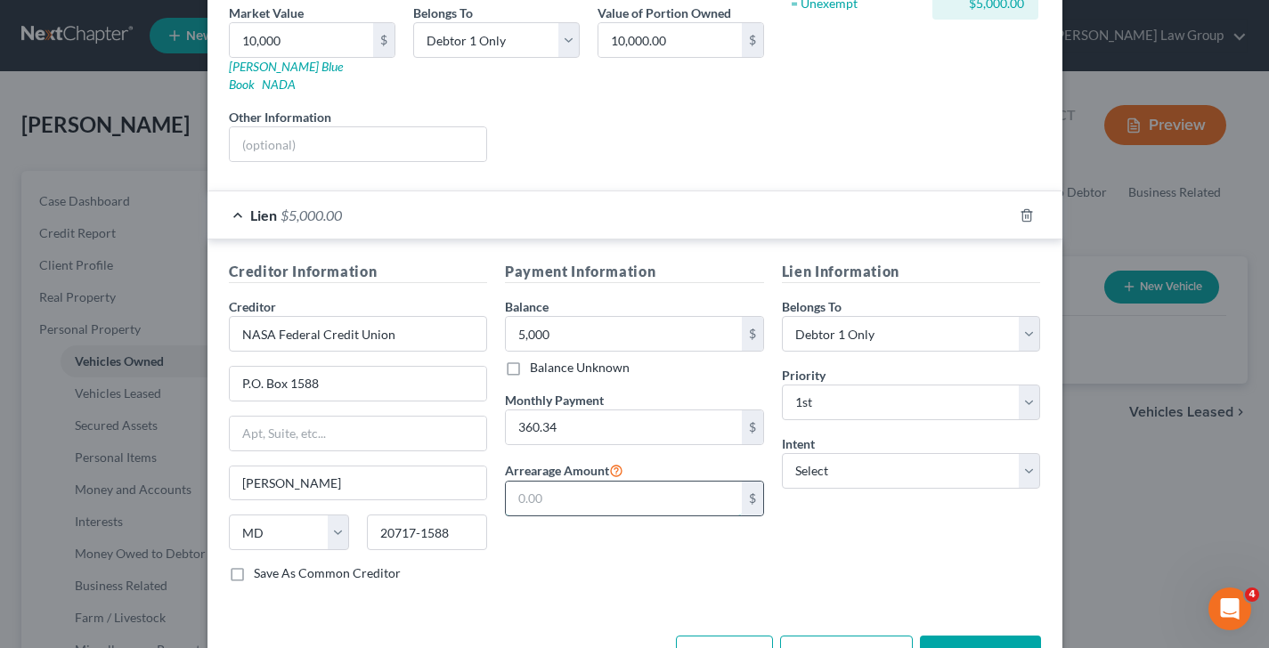
click at [678, 482] on input "text" at bounding box center [624, 499] width 236 height 34
type input "3,600"
click at [937, 453] on select "Select Surrender Redeem Reaffirm Avoid Other" at bounding box center [911, 471] width 259 height 36
select select "2"
click at [782, 453] on select "Select Surrender Redeem Reaffirm Avoid Other" at bounding box center [911, 471] width 259 height 36
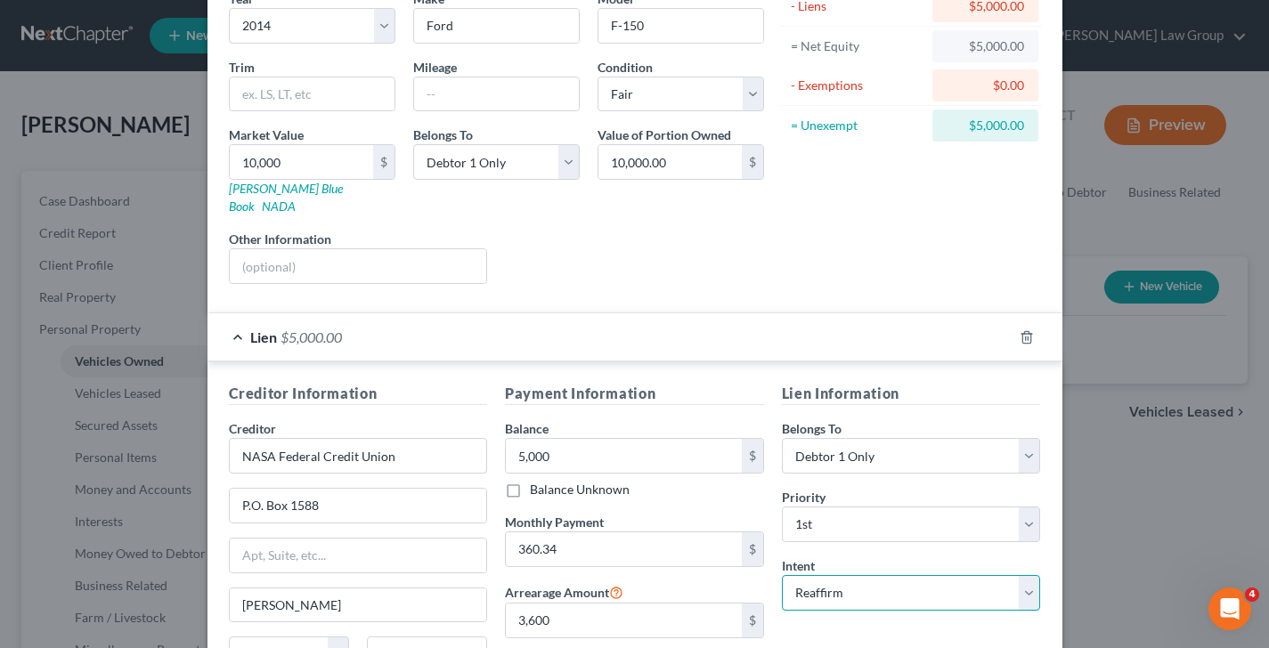
scroll to position [326, 0]
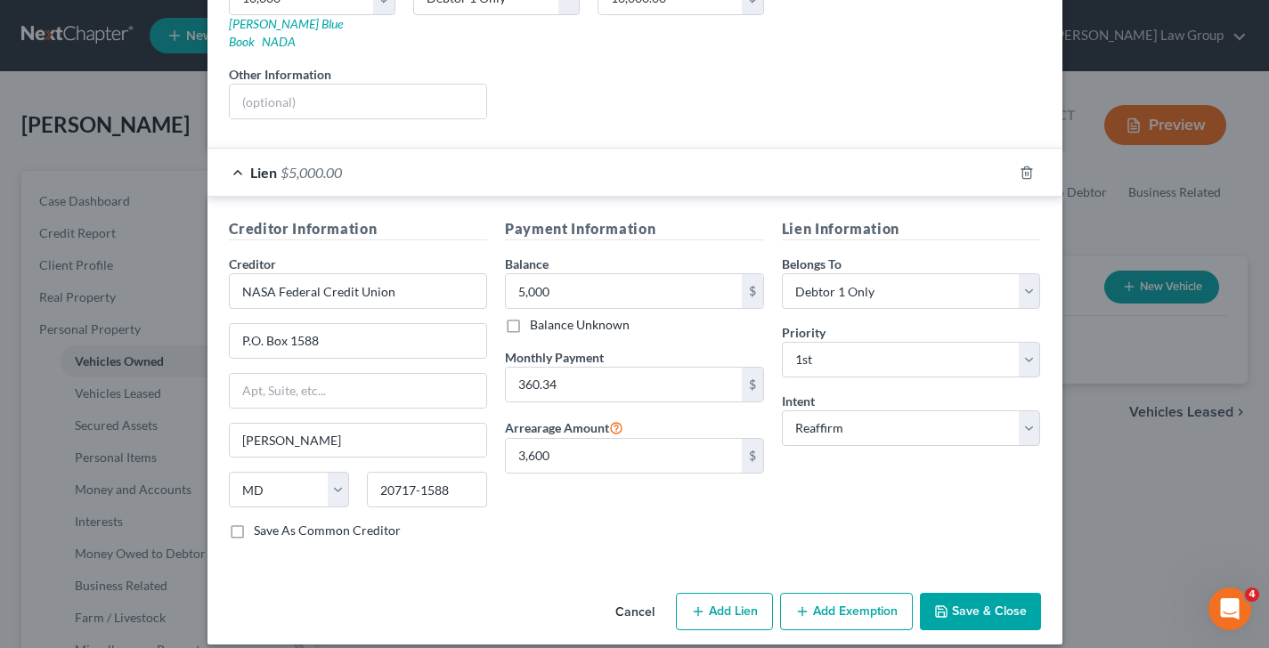
click at [798, 593] on button "Add Exemption" at bounding box center [846, 611] width 133 height 37
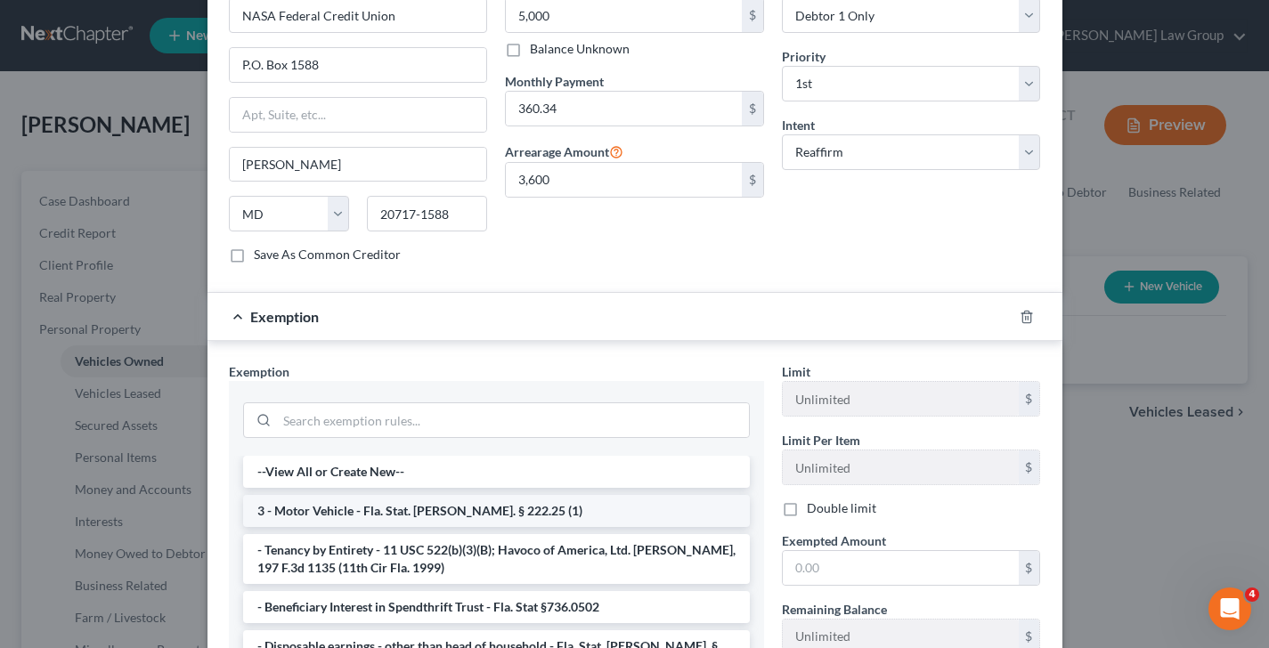
scroll to position [607, 0]
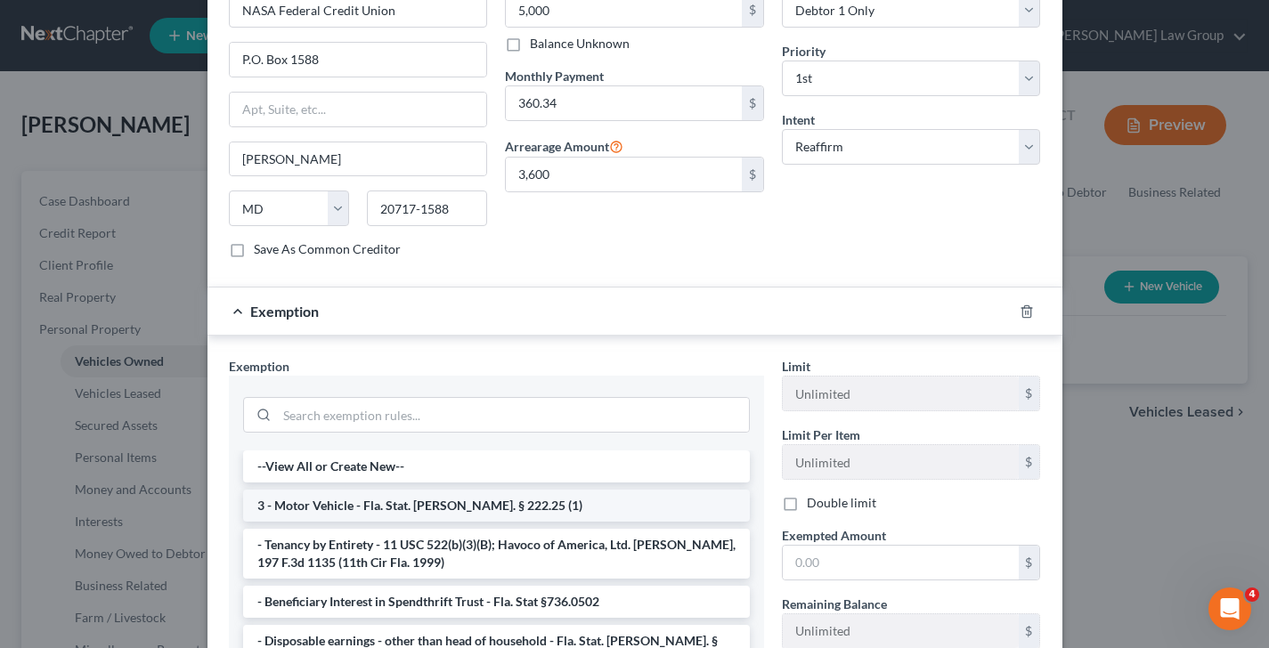
click at [485, 490] on li "3 - Motor Vehicle - Fla. Stat. [PERSON_NAME]. § 222.25 (1)" at bounding box center [496, 506] width 507 height 32
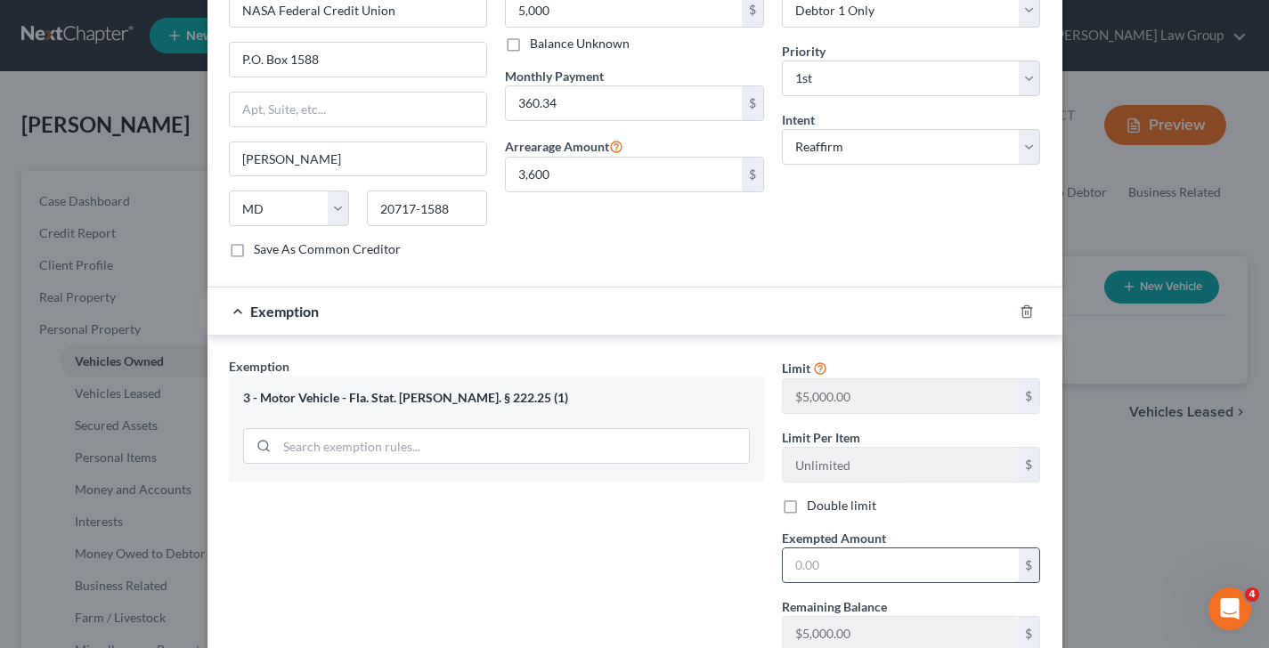
click at [811, 548] on input "text" at bounding box center [901, 565] width 236 height 34
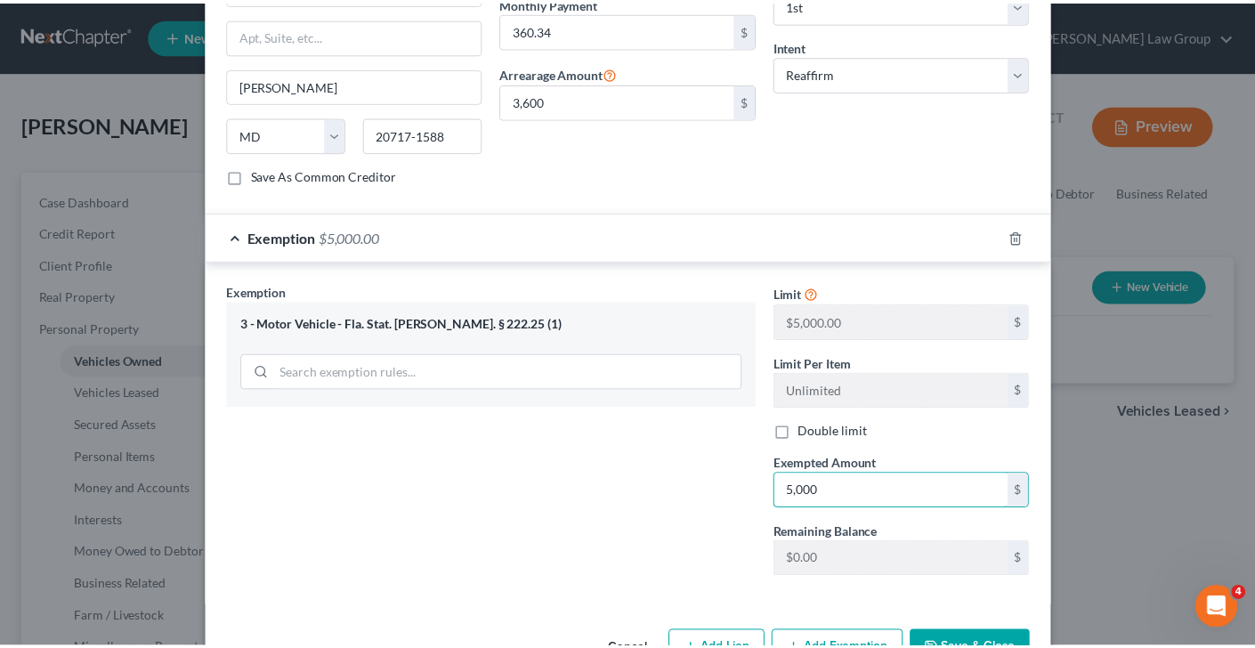
scroll to position [719, 0]
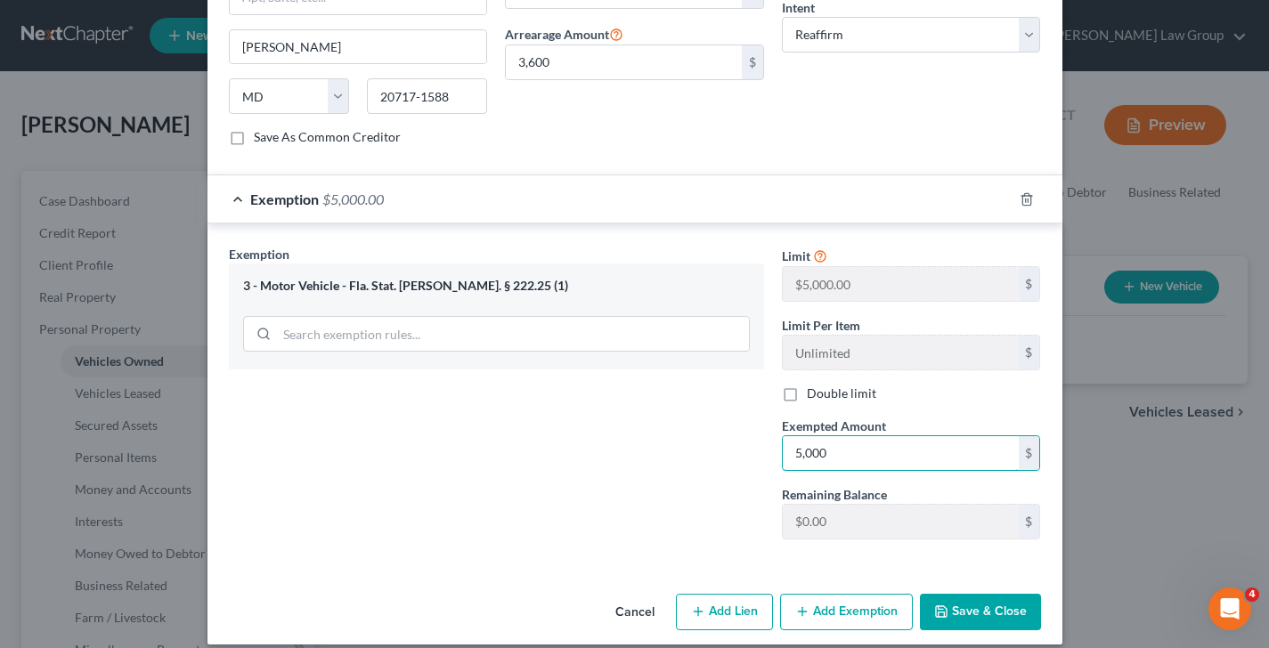
type input "5,000"
click at [980, 594] on button "Save & Close" at bounding box center [980, 612] width 121 height 37
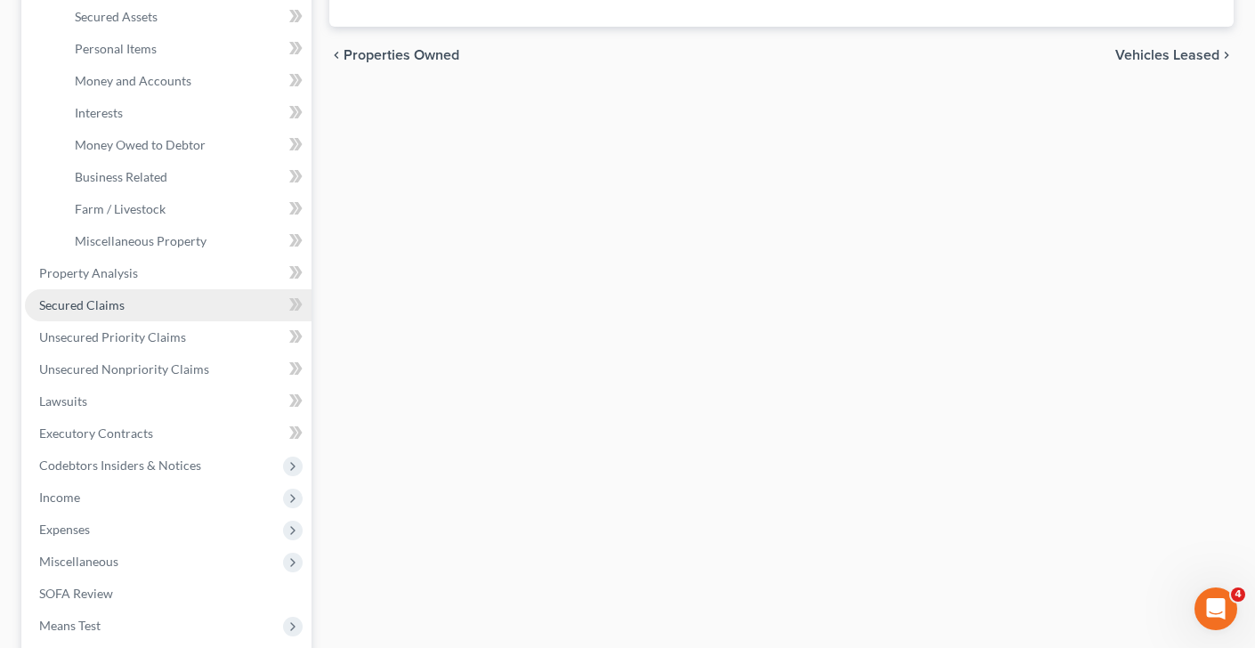
scroll to position [383, 0]
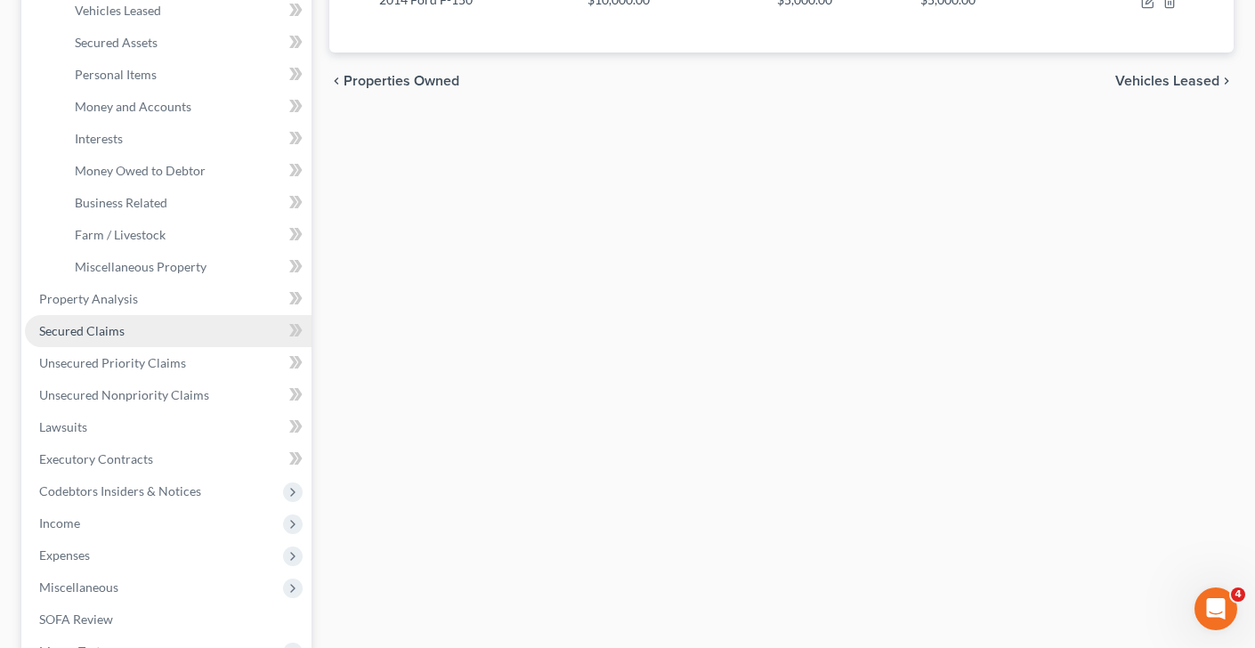
click at [123, 332] on link "Secured Claims" at bounding box center [168, 331] width 287 height 32
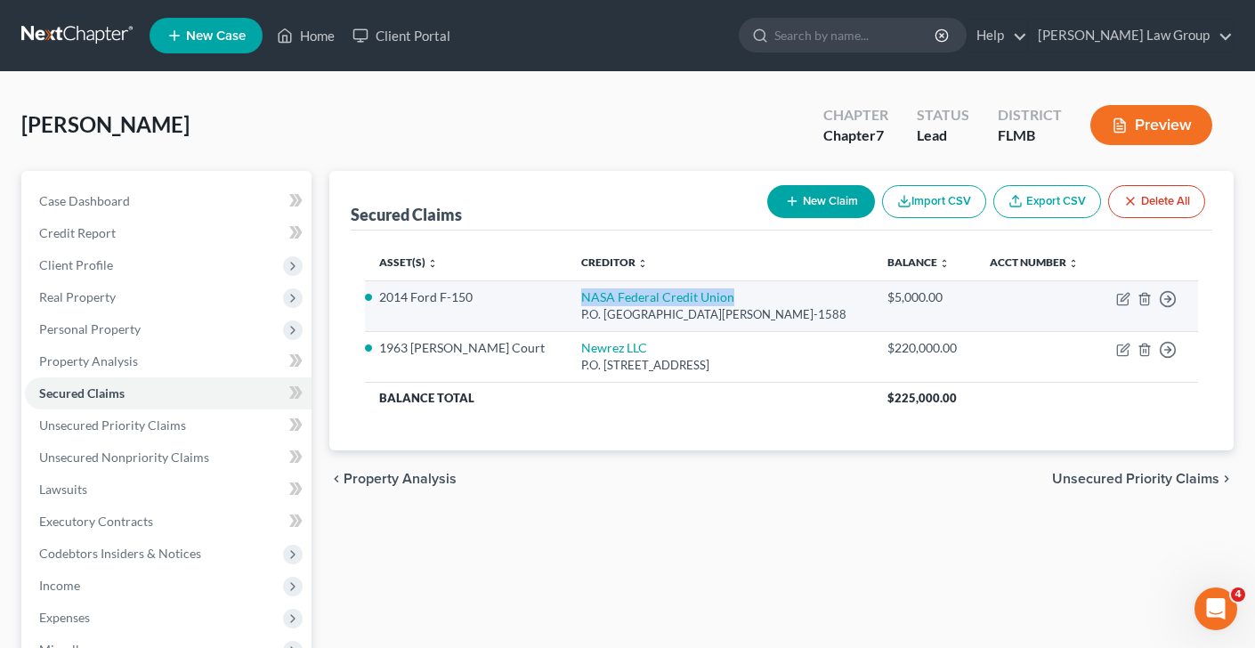
drag, startPoint x: 535, startPoint y: 295, endPoint x: 708, endPoint y: 302, distance: 172.9
click at [708, 302] on td "NASA Federal Credit Union P.O. [GEOGRAPHIC_DATA][PERSON_NAME]-1588" at bounding box center [720, 305] width 306 height 51
copy link "NASA Federal Credit Union"
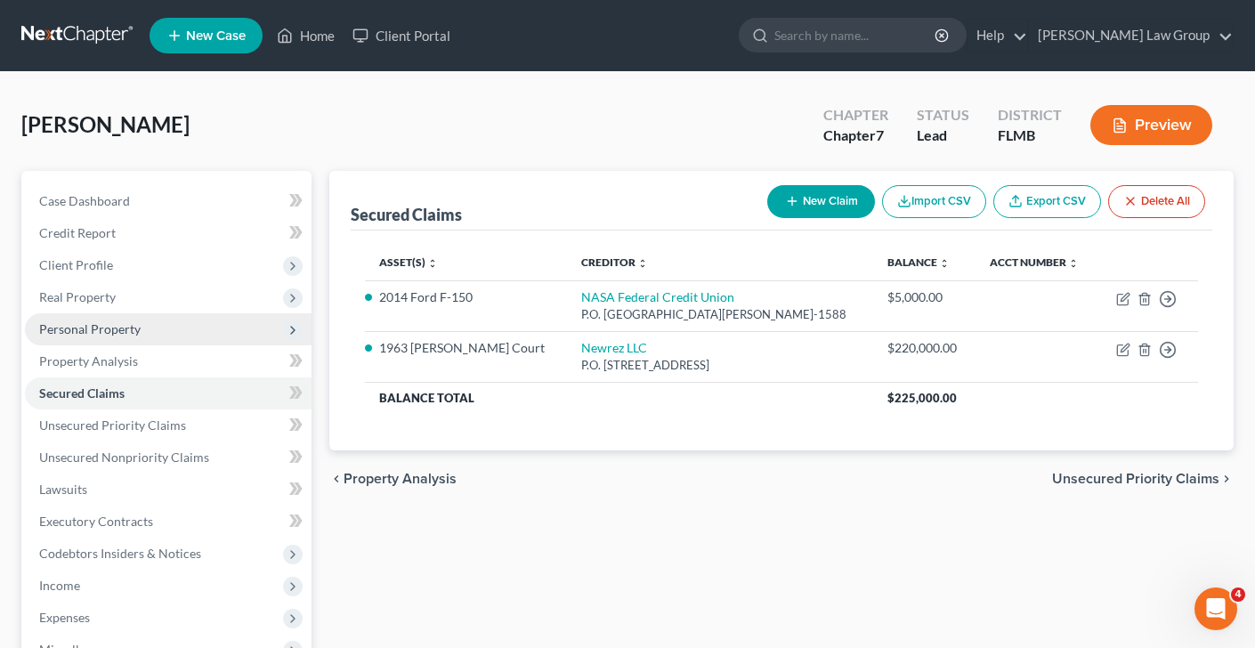
click at [182, 319] on span "Personal Property" at bounding box center [168, 329] width 287 height 32
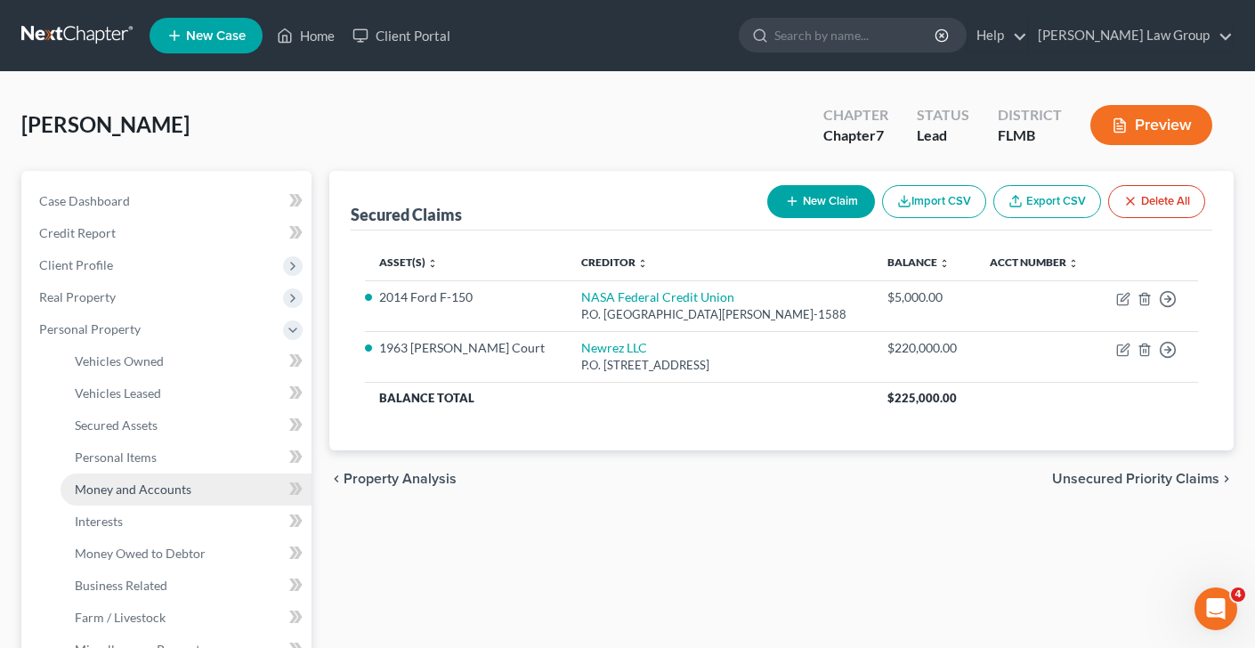
click at [207, 484] on link "Money and Accounts" at bounding box center [186, 490] width 251 height 32
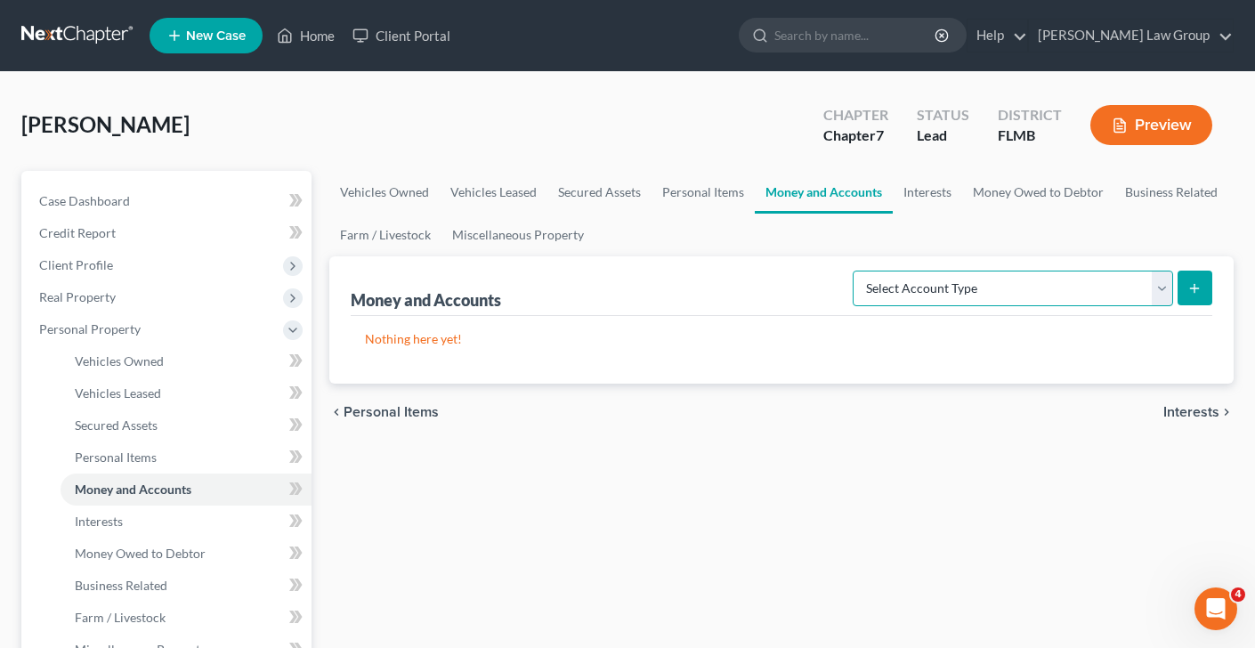
click at [993, 272] on select "Select Account Type Brokerage Cash on Hand Certificates of Deposit Checking Acc…" at bounding box center [1013, 289] width 321 height 36
select select "checking"
click at [856, 271] on select "Select Account Type Brokerage Cash on Hand Certificates of Deposit Checking Acc…" at bounding box center [1013, 289] width 321 height 36
click at [1209, 288] on button "submit" at bounding box center [1195, 288] width 35 height 35
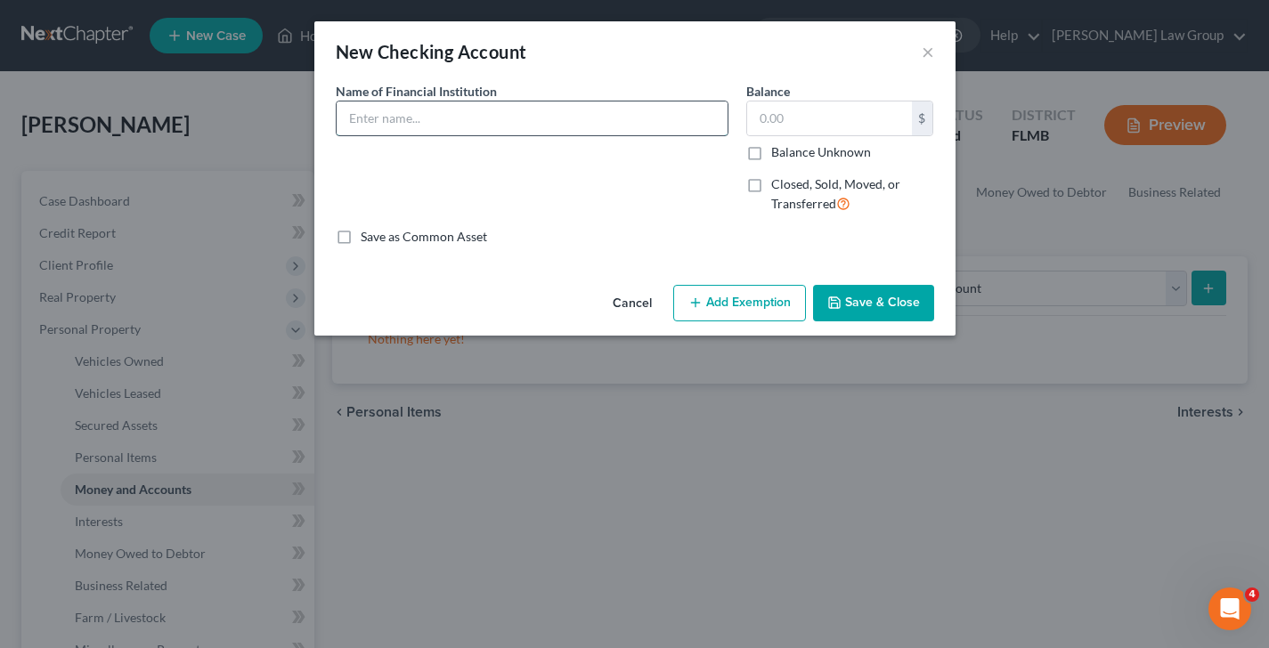
click at [535, 113] on input "text" at bounding box center [532, 118] width 391 height 34
paste input "NASA Federal Credit Union"
type input "NASA Federal Credit Union"
click at [832, 108] on input "text" at bounding box center [829, 118] width 165 height 34
type input "5"
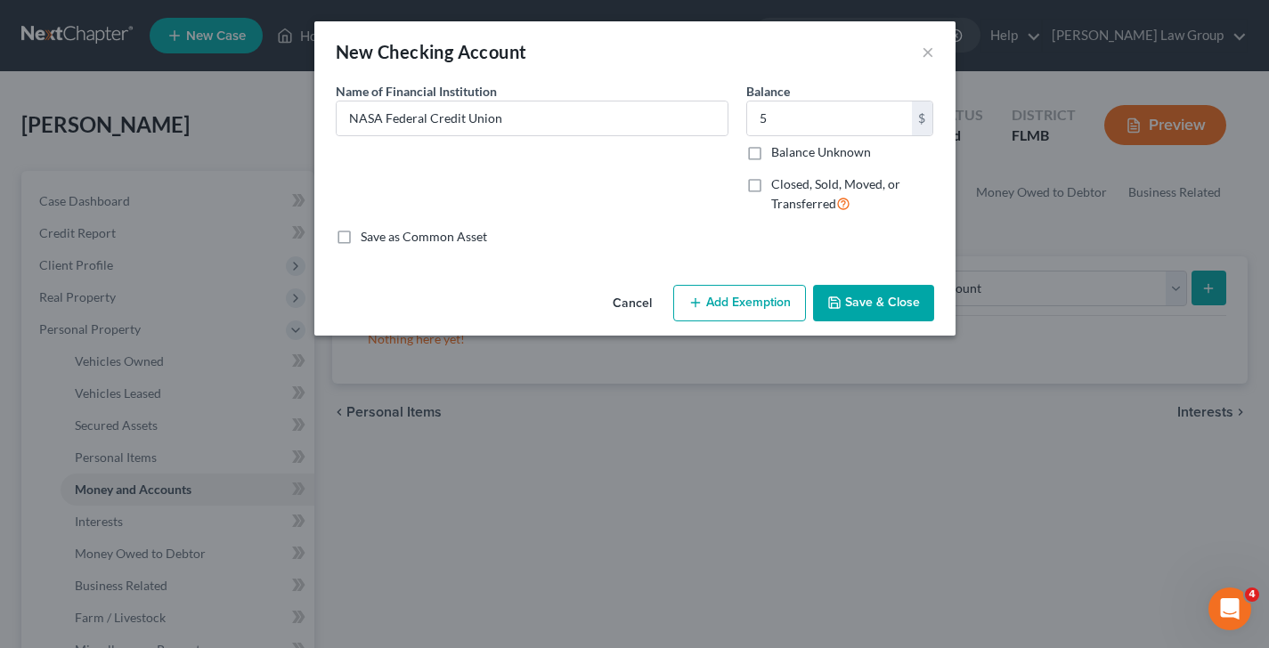
click at [871, 306] on button "Save & Close" at bounding box center [873, 303] width 121 height 37
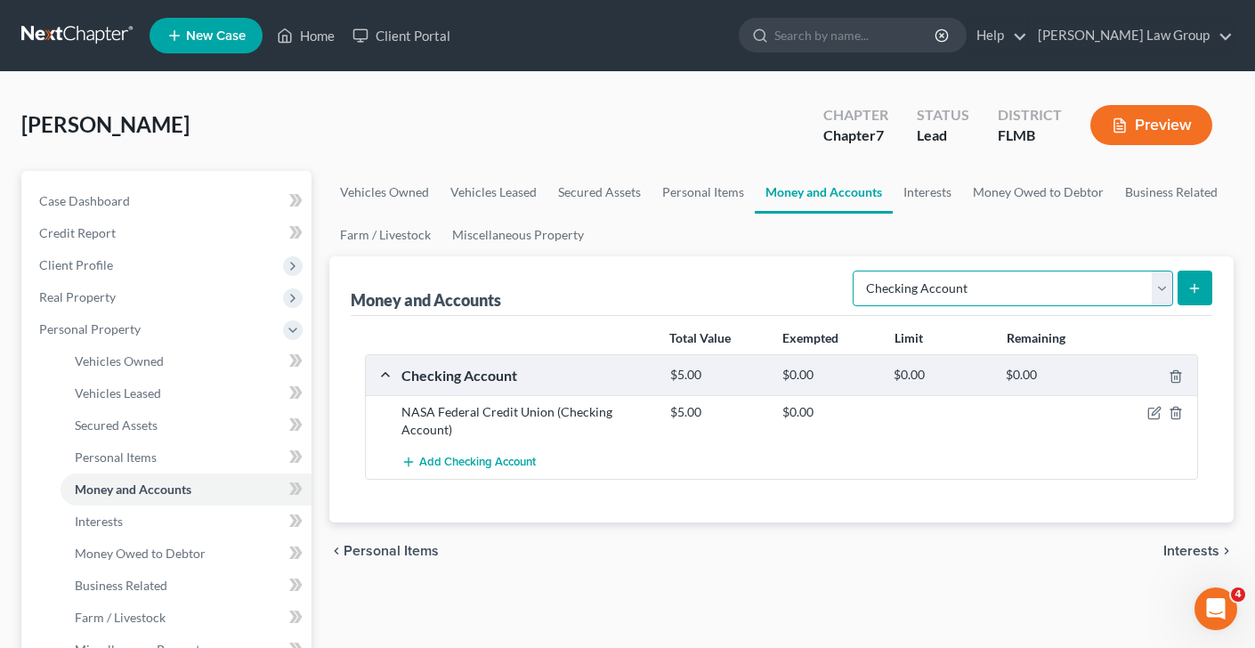
click at [1100, 285] on select "Select Account Type Brokerage Cash on Hand Certificates of Deposit Checking Acc…" at bounding box center [1013, 289] width 321 height 36
select select "savings"
click at [856, 271] on select "Select Account Type Brokerage Cash on Hand Certificates of Deposit Checking Acc…" at bounding box center [1013, 289] width 321 height 36
click at [1196, 281] on icon "submit" at bounding box center [1195, 288] width 14 height 14
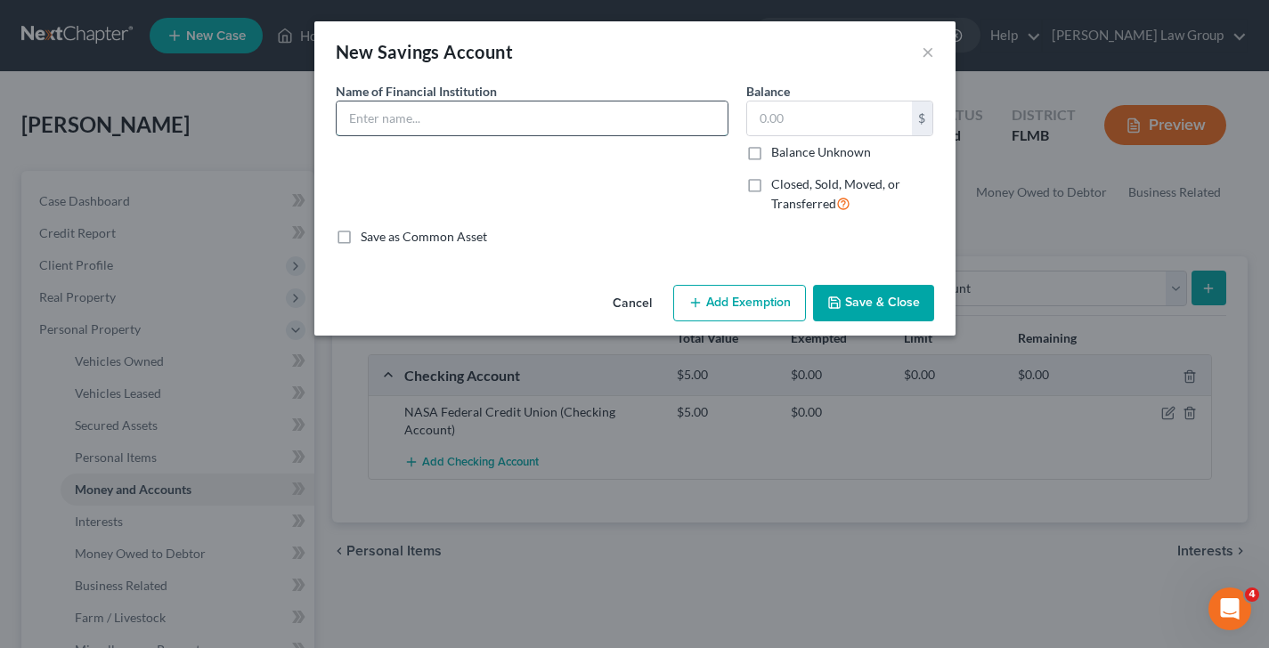
click at [516, 113] on input "text" at bounding box center [532, 118] width 391 height 34
paste input "NASA Federal Credit Union"
type input "NASA Federal Credit Union"
click at [832, 127] on input "text" at bounding box center [829, 118] width 165 height 34
type input "5"
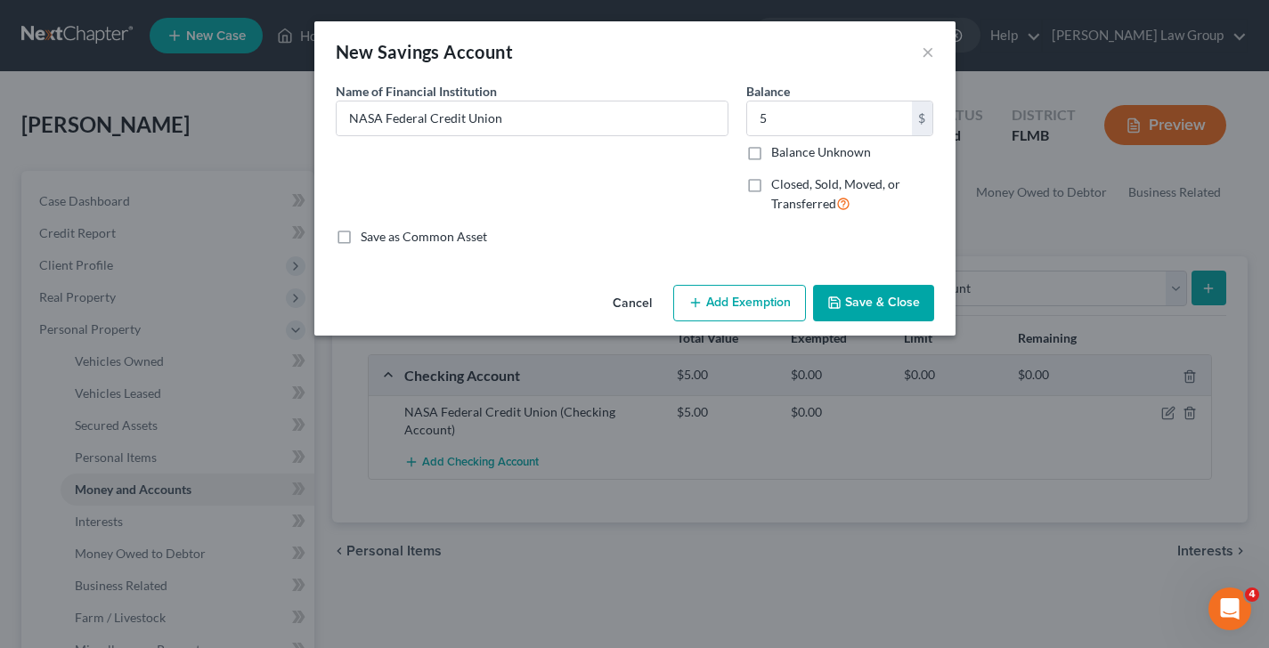
click at [906, 295] on button "Save & Close" at bounding box center [873, 303] width 121 height 37
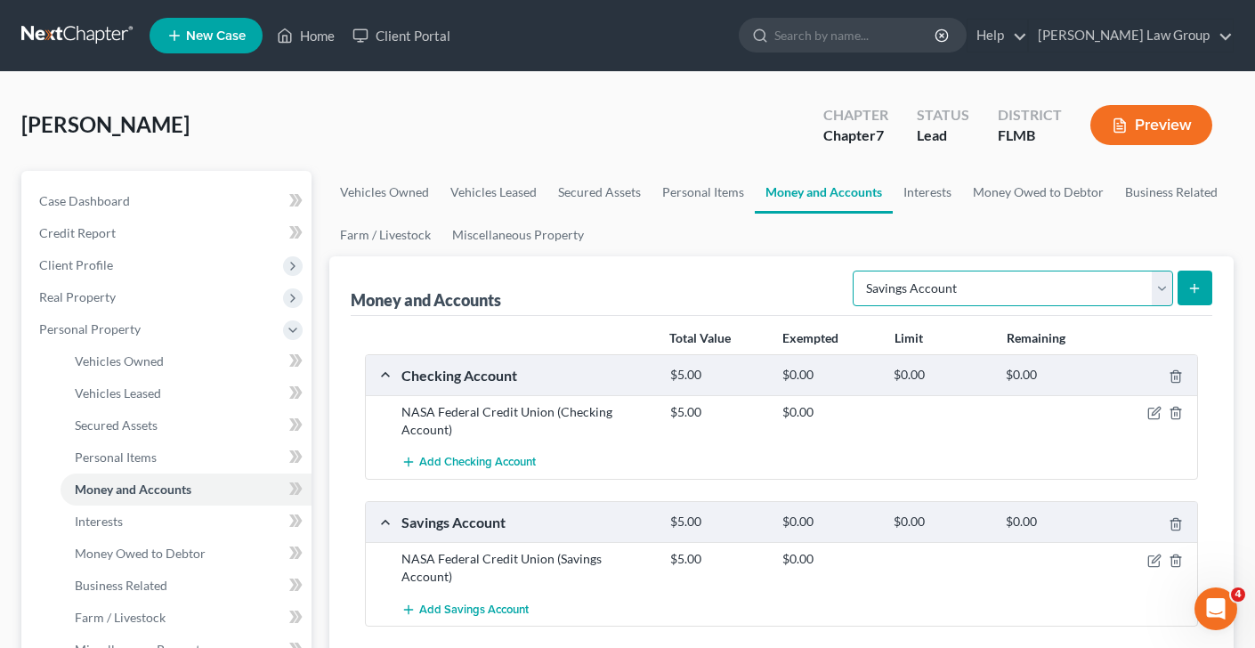
click at [905, 294] on select "Select Account Type Brokerage Cash on Hand Certificates of Deposit Checking Acc…" at bounding box center [1013, 289] width 321 height 36
click at [714, 195] on link "Personal Items" at bounding box center [703, 192] width 103 height 43
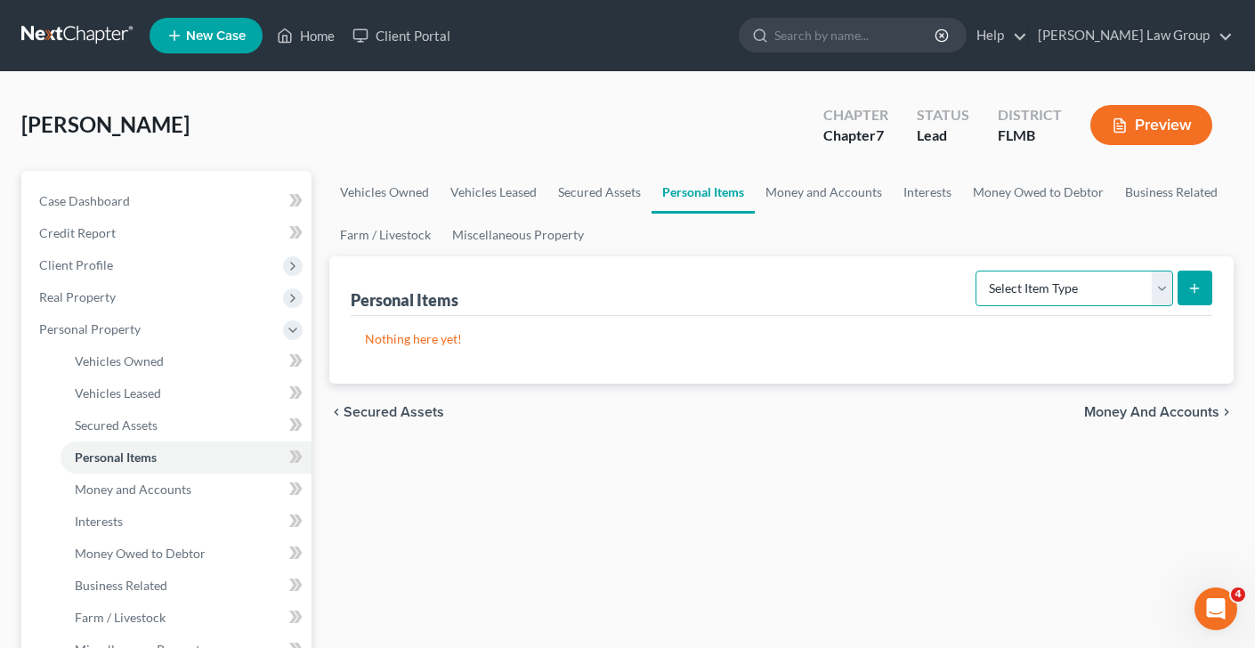
click at [1035, 300] on select "Select Item Type Clothing Collectibles Of Value Electronics Firearms Household …" at bounding box center [1075, 289] width 198 height 36
select select "household_goods"
click at [978, 271] on select "Select Item Type Clothing Collectibles Of Value Electronics Firearms Household …" at bounding box center [1075, 289] width 198 height 36
click at [1200, 296] on button "submit" at bounding box center [1195, 288] width 35 height 35
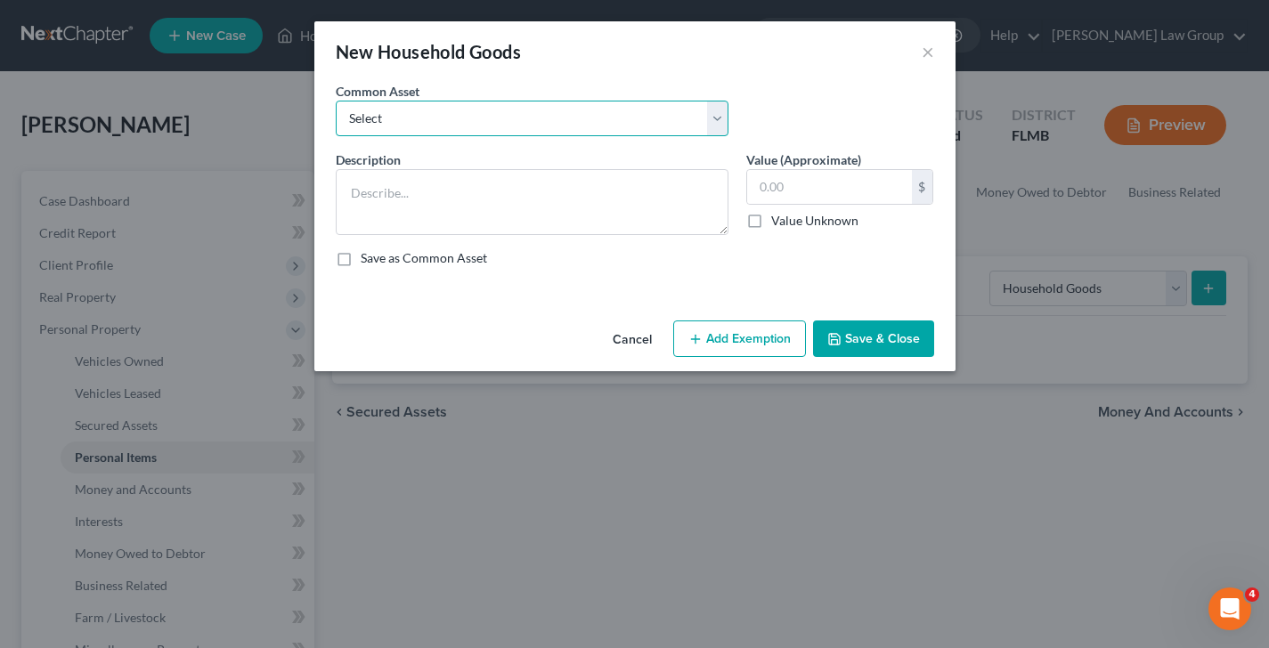
click at [497, 112] on select "Select Household goods & furnishings" at bounding box center [532, 119] width 393 height 36
select select "0"
click at [336, 101] on select "Select Household goods & furnishings" at bounding box center [532, 119] width 393 height 36
type textarea "Household goods & furnishings"
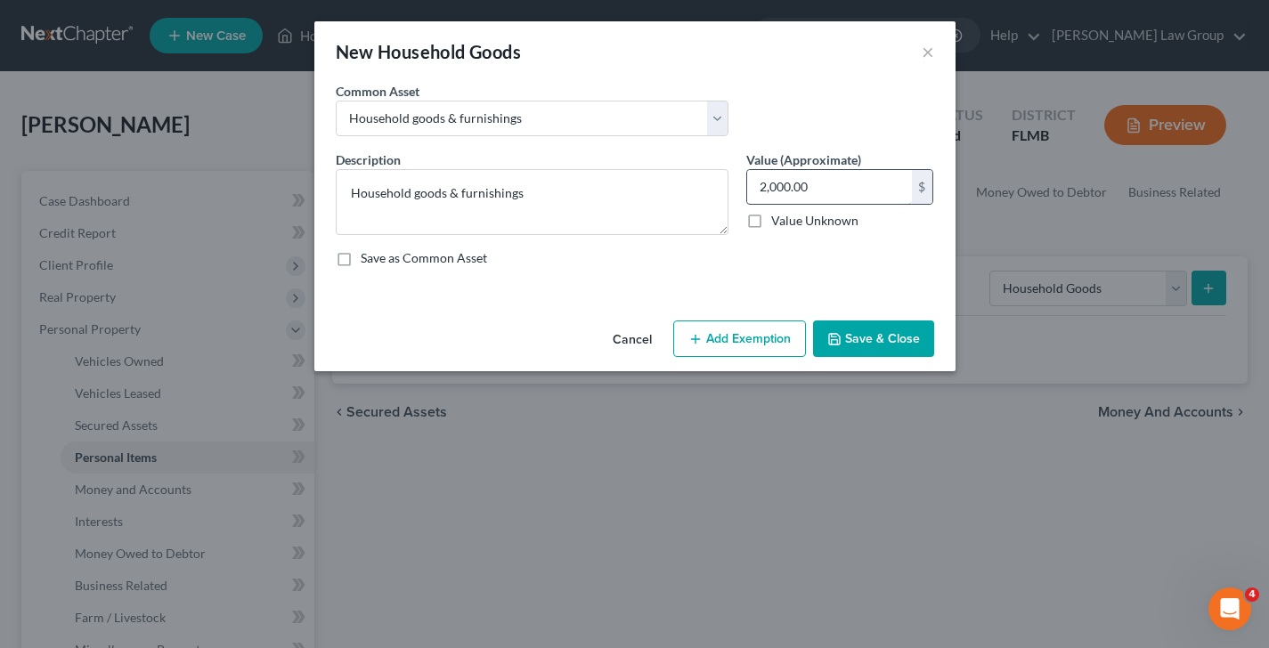
click at [783, 183] on input "2,000.00" at bounding box center [829, 187] width 165 height 34
click at [767, 183] on input "2,000.00" at bounding box center [829, 187] width 165 height 34
type input "1,000.00"
click at [751, 329] on button "Add Exemption" at bounding box center [739, 339] width 133 height 37
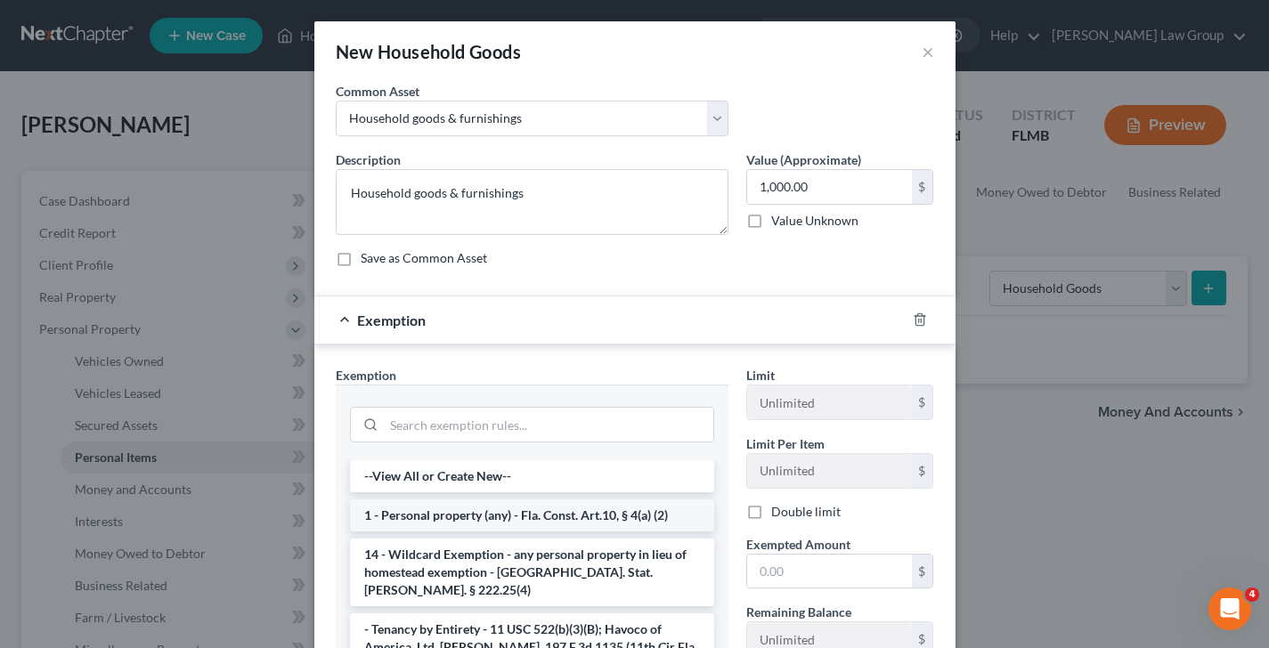
click at [489, 514] on li "1 - Personal property (any) - Fla. Const. Art.10, § 4(a) (2)" at bounding box center [532, 515] width 364 height 32
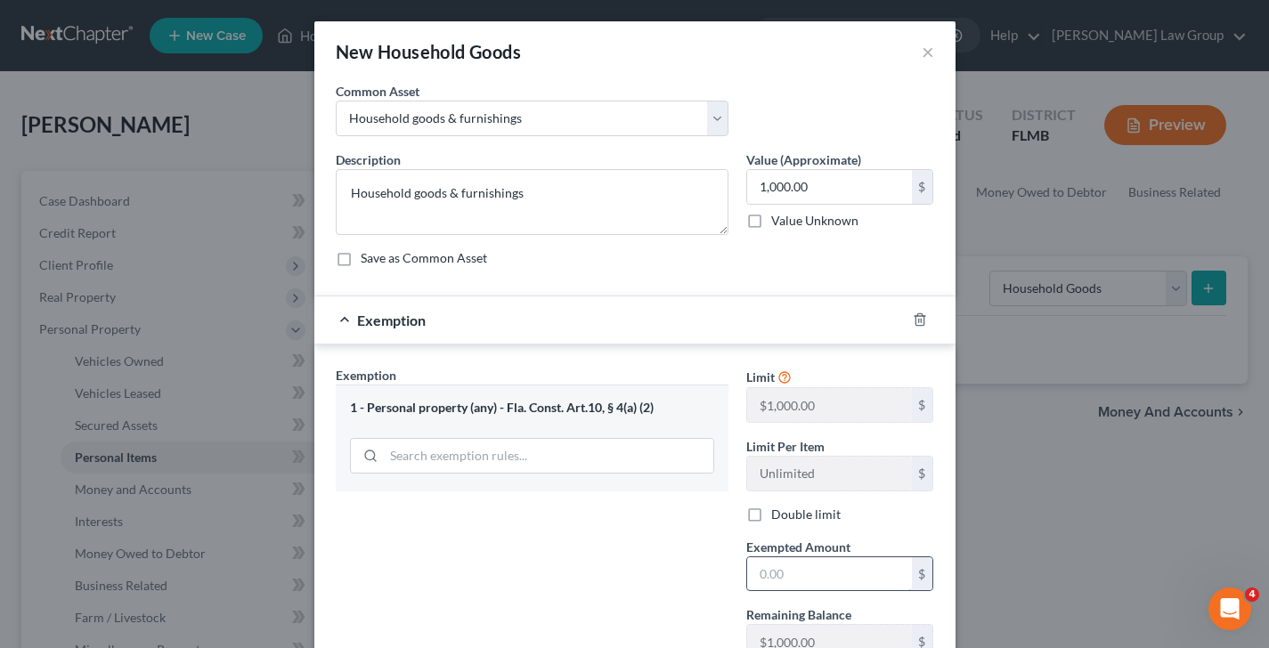
click at [843, 575] on input "text" at bounding box center [829, 574] width 165 height 34
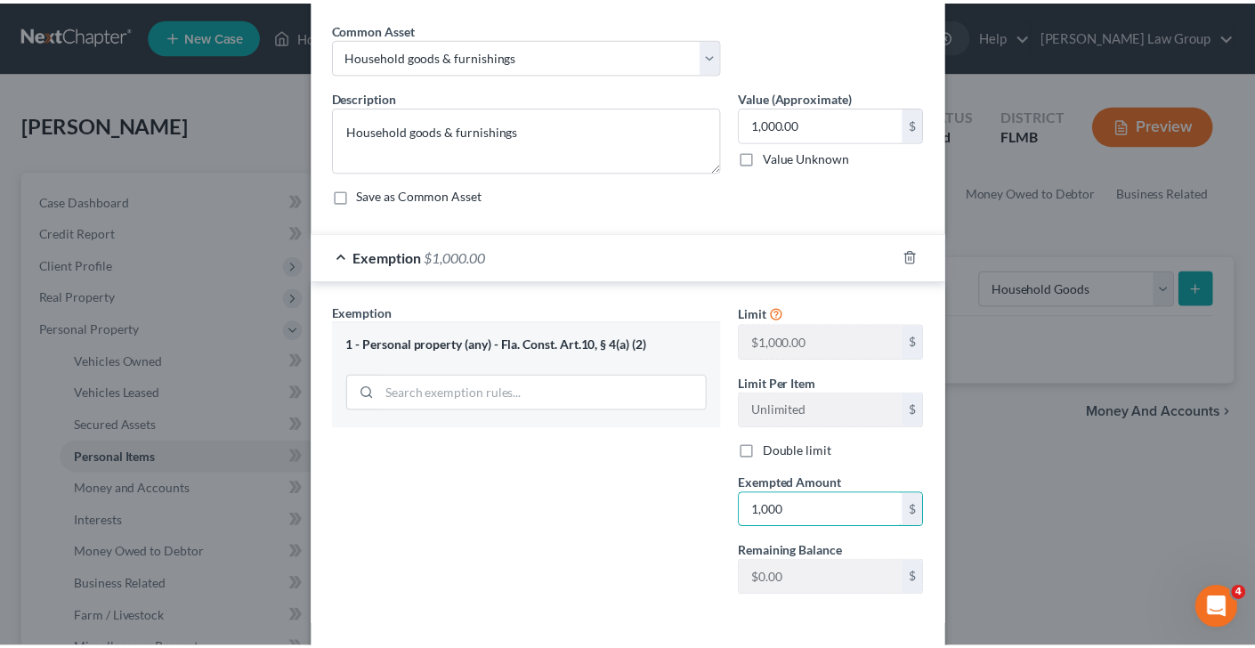
scroll to position [139, 0]
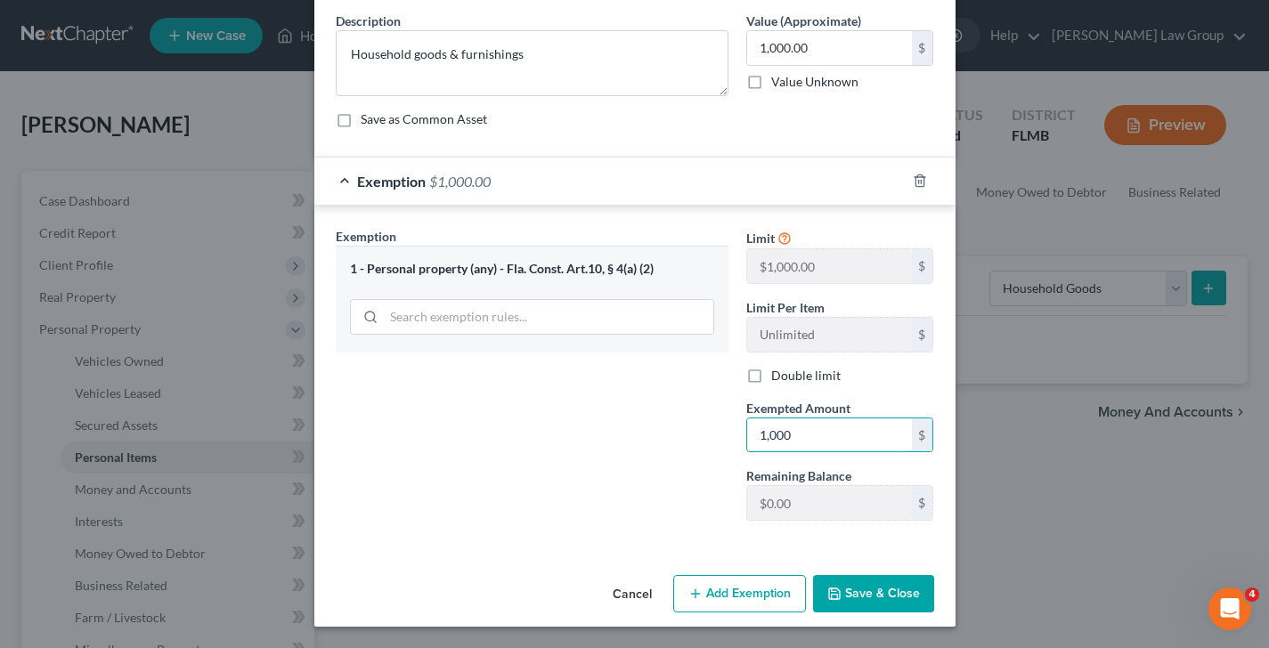
type input "1,000"
click at [891, 605] on button "Save & Close" at bounding box center [873, 593] width 121 height 37
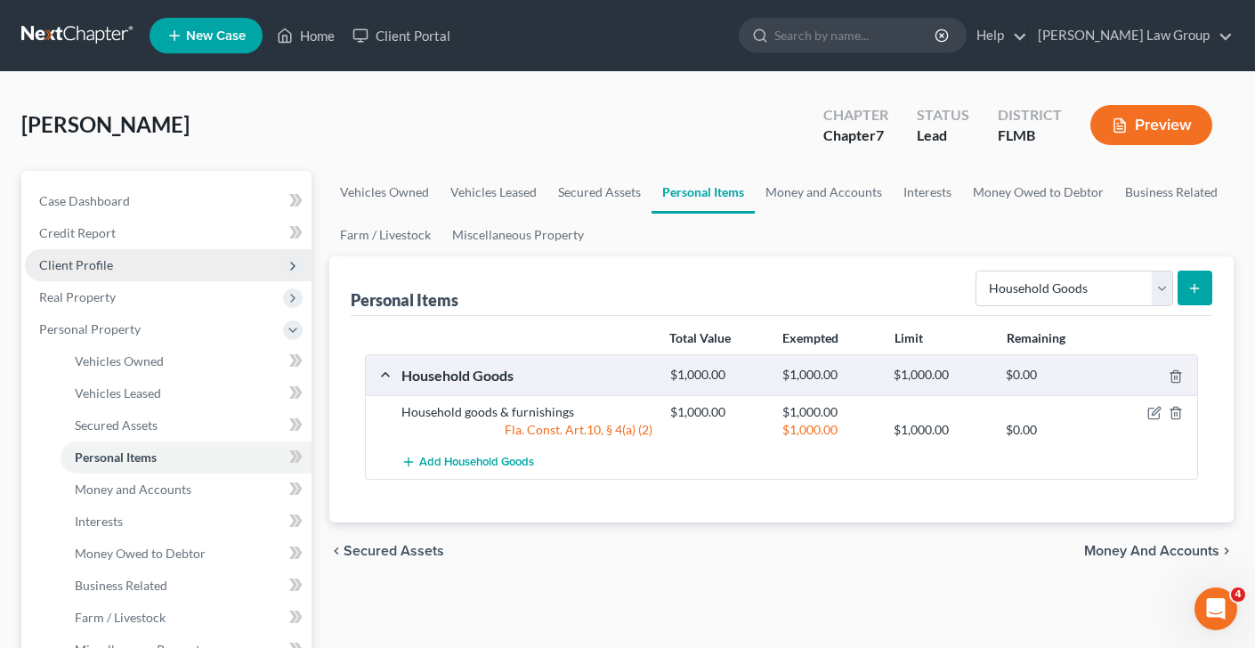
click at [212, 272] on span "Client Profile" at bounding box center [168, 265] width 287 height 32
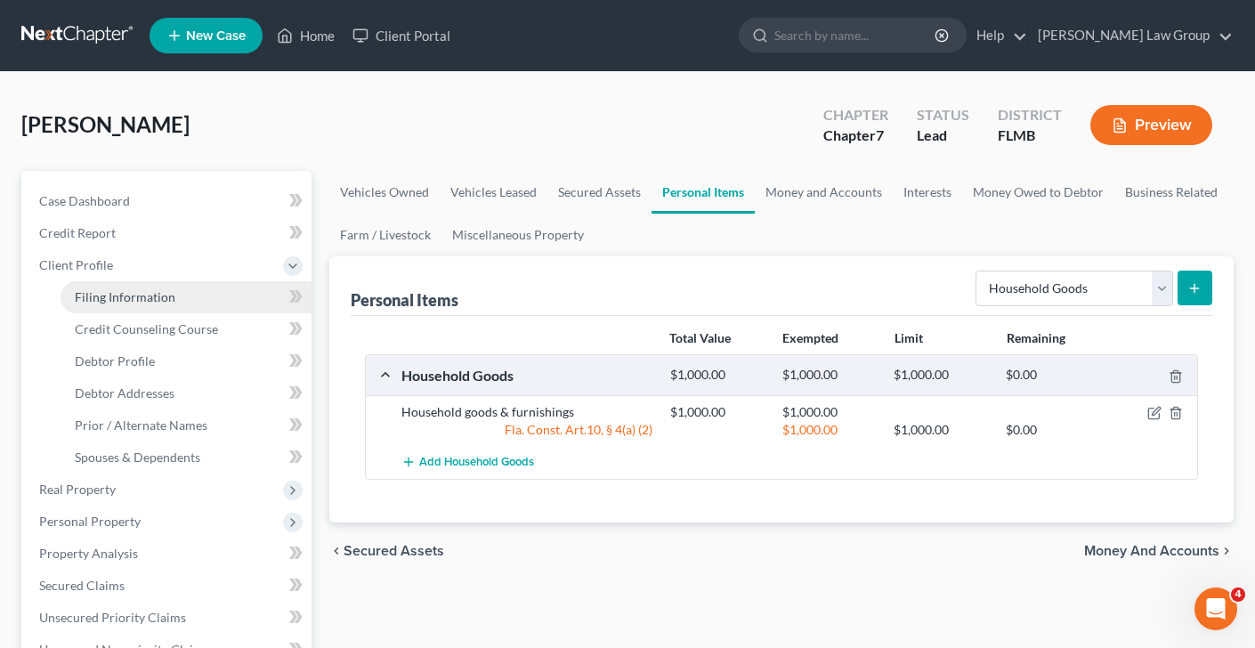
click at [216, 300] on link "Filing Information" at bounding box center [186, 297] width 251 height 32
select select "1"
select select "0"
select select "15"
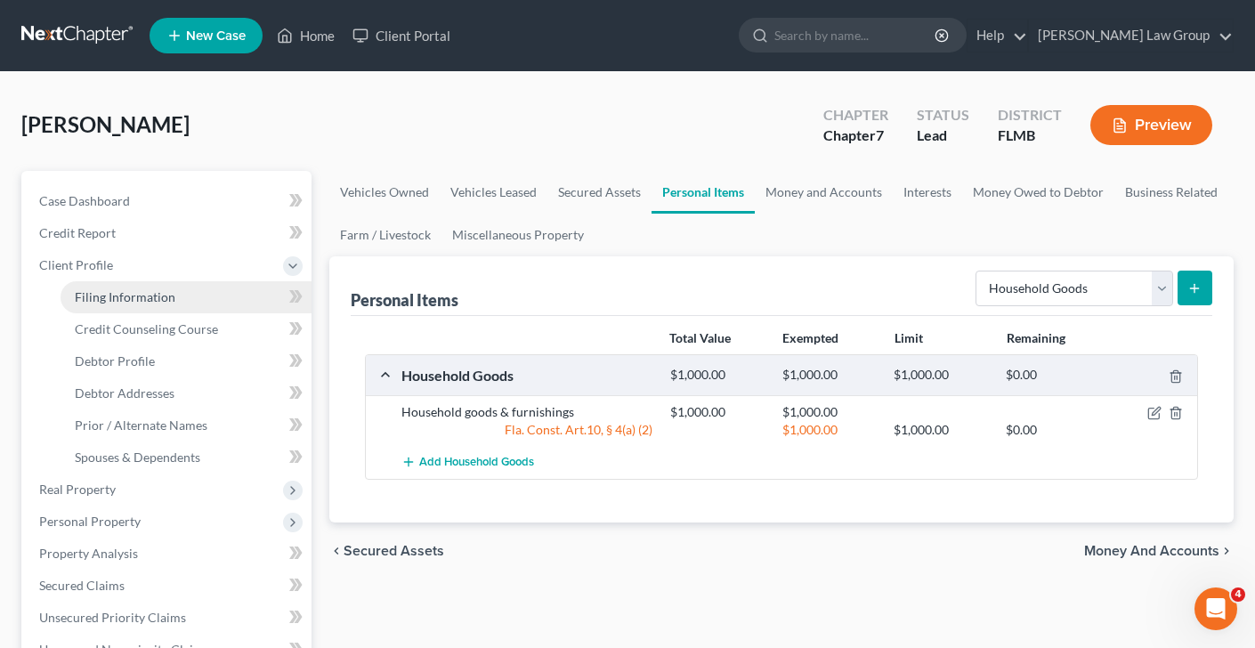
select select "0"
select select "9"
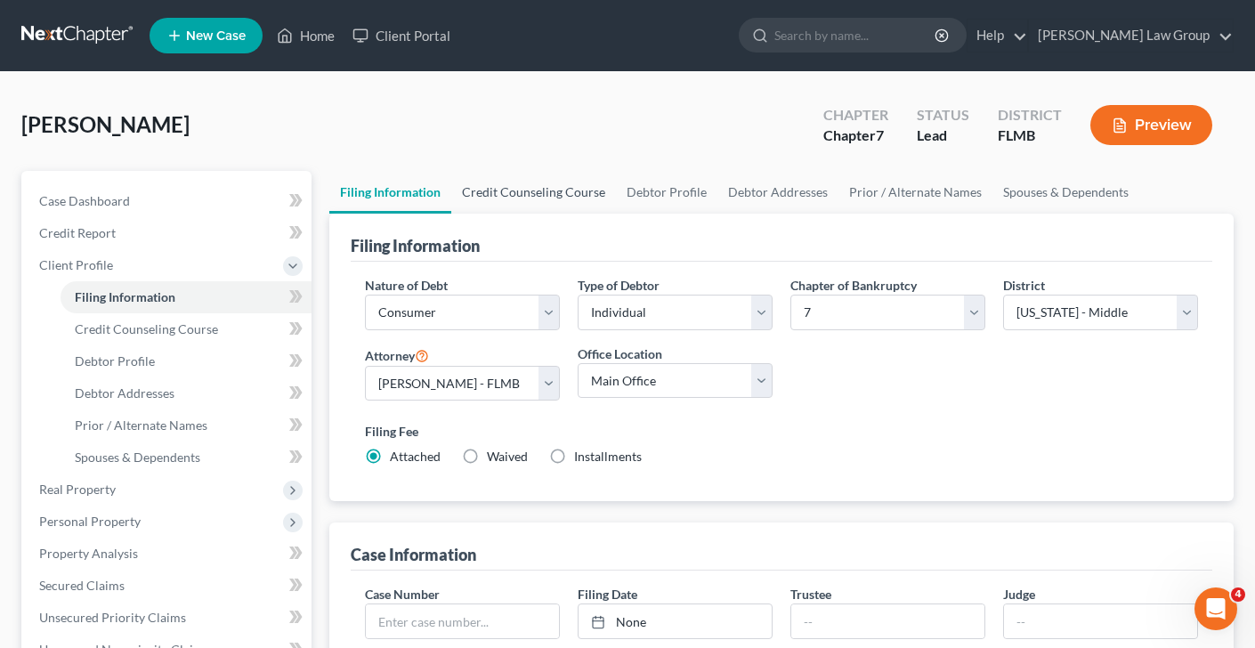
click at [529, 191] on link "Credit Counseling Course" at bounding box center [533, 192] width 165 height 43
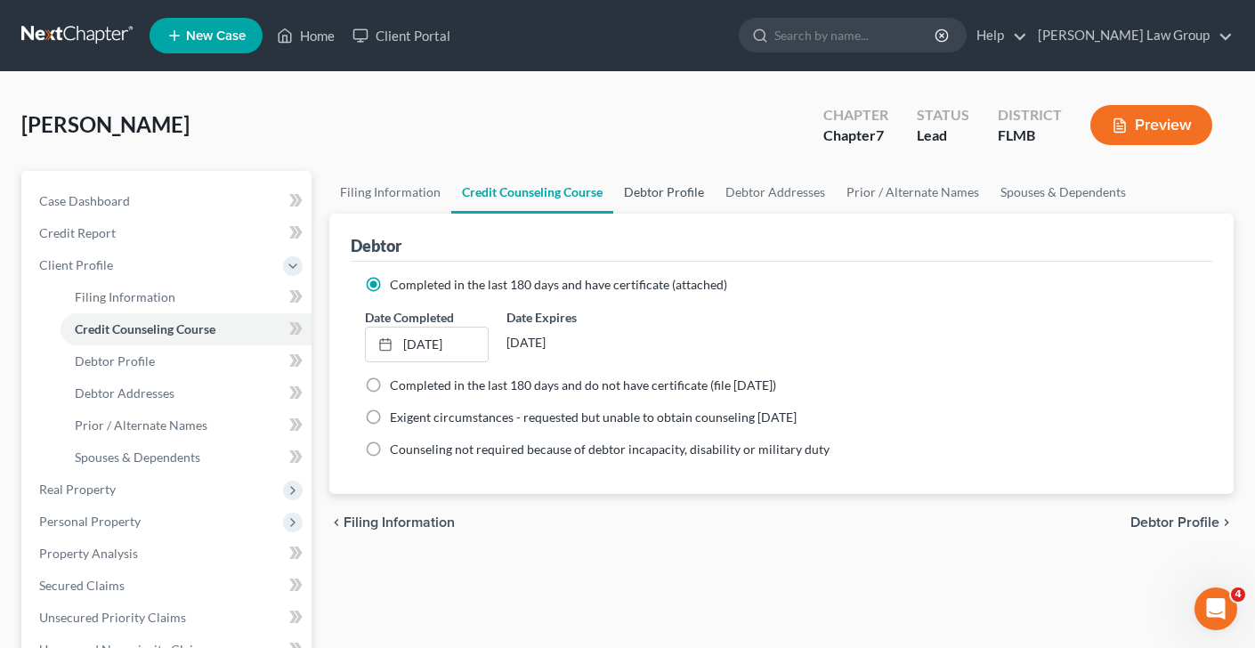
click at [630, 191] on link "Debtor Profile" at bounding box center [663, 192] width 101 height 43
select select "0"
select select "1"
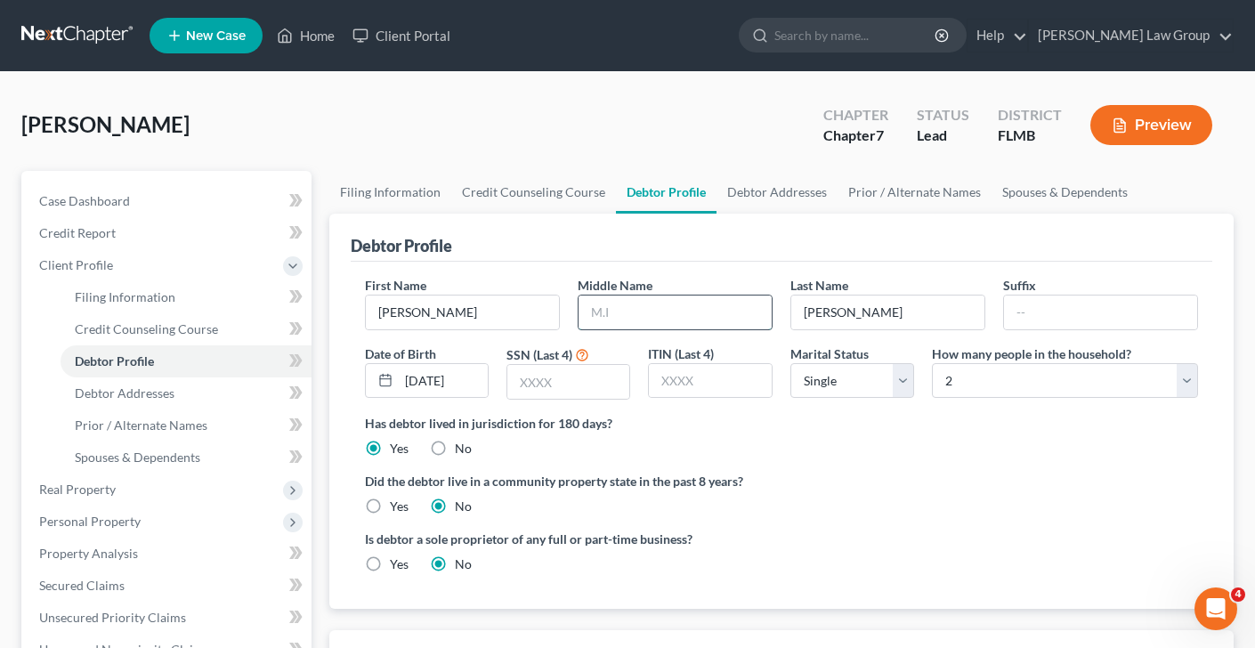
click at [663, 321] on input "text" at bounding box center [675, 313] width 193 height 34
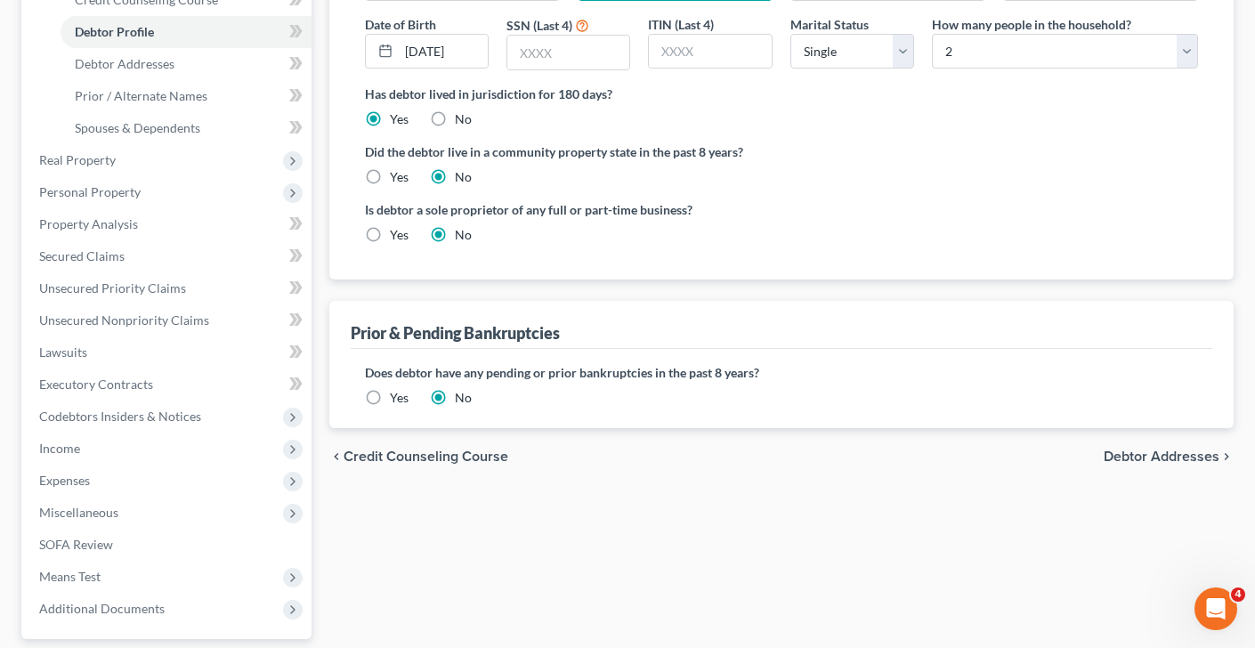
scroll to position [489, 0]
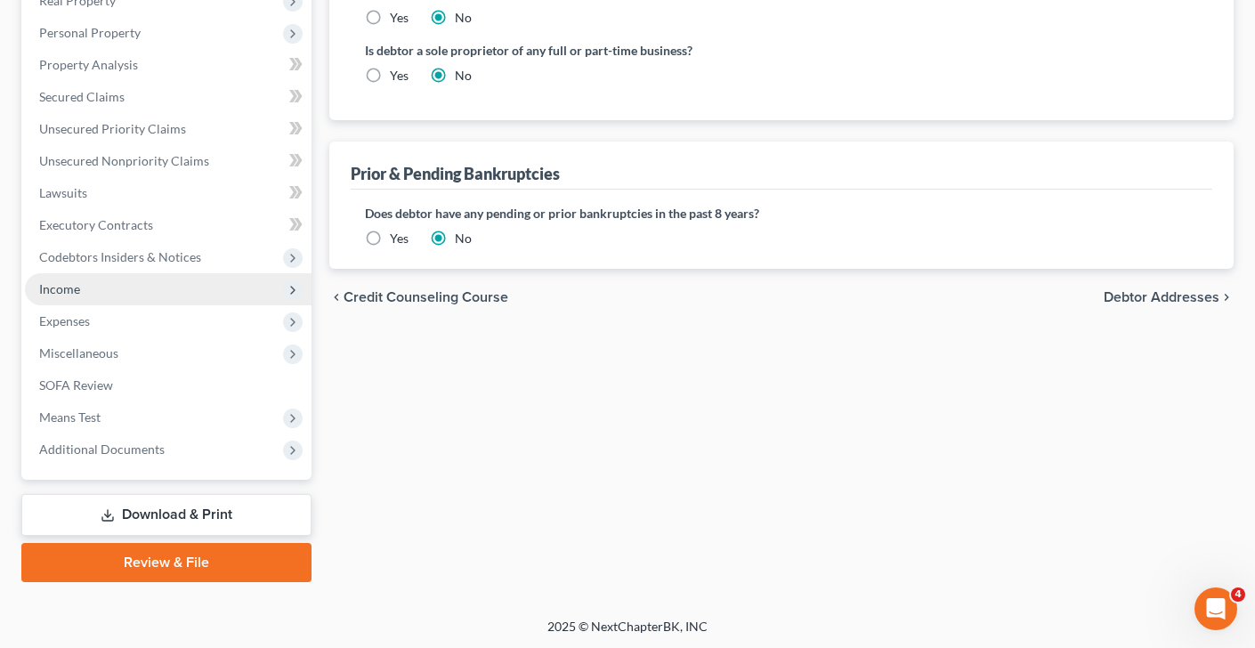
type input "[PERSON_NAME]"
click at [141, 276] on span "Income" at bounding box center [168, 289] width 287 height 32
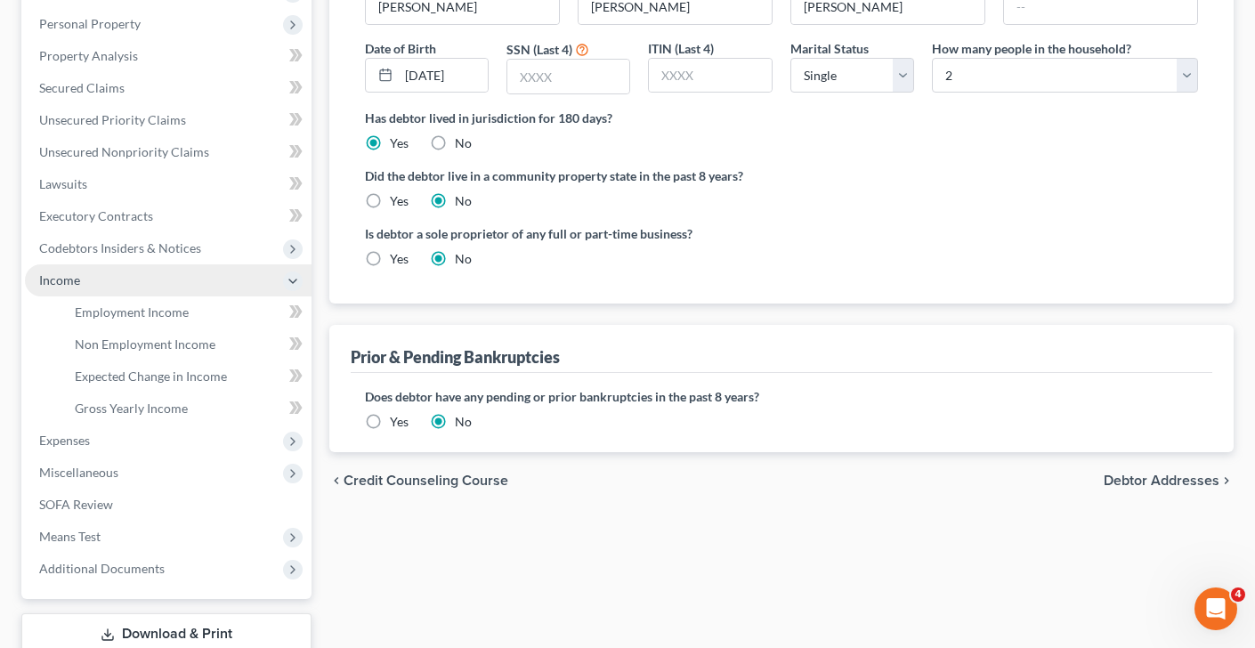
scroll to position [296, 0]
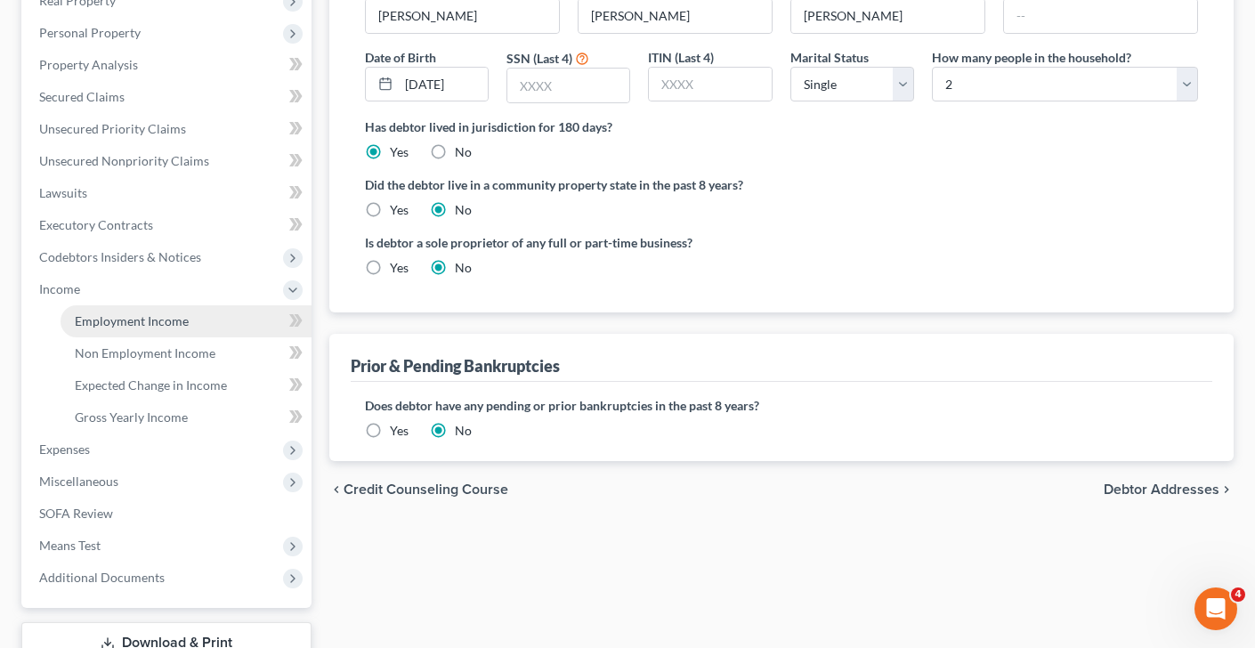
click at [149, 313] on span "Employment Income" at bounding box center [132, 320] width 114 height 15
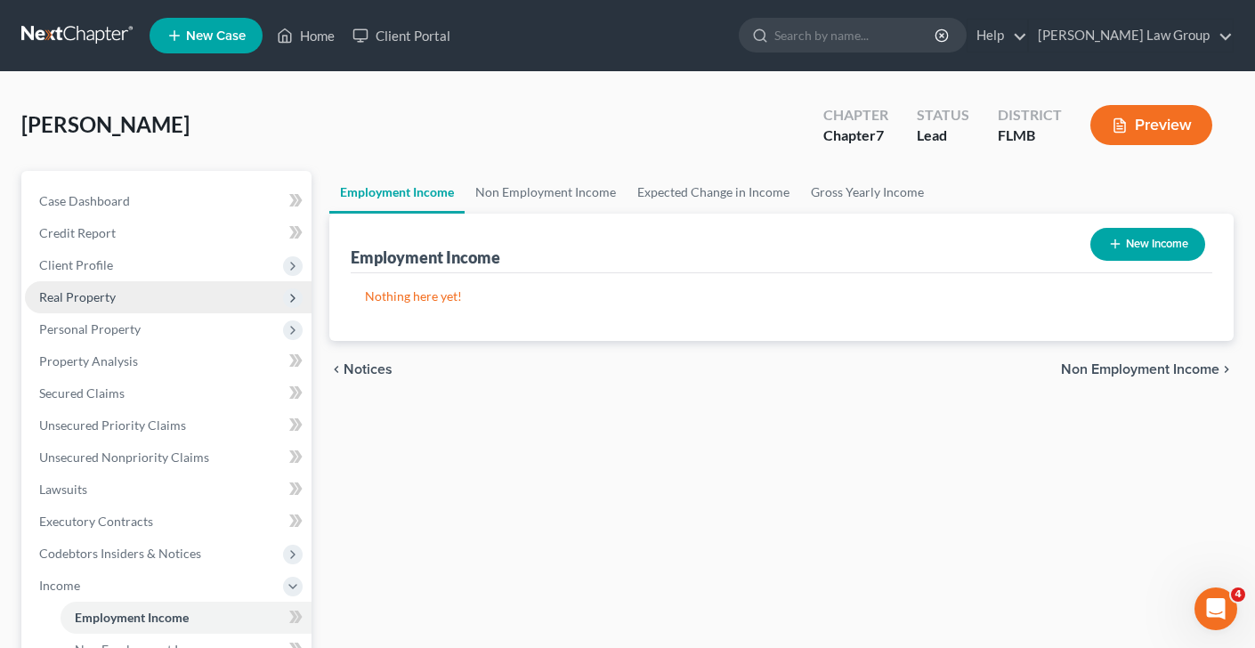
click at [154, 303] on span "Real Property" at bounding box center [168, 297] width 287 height 32
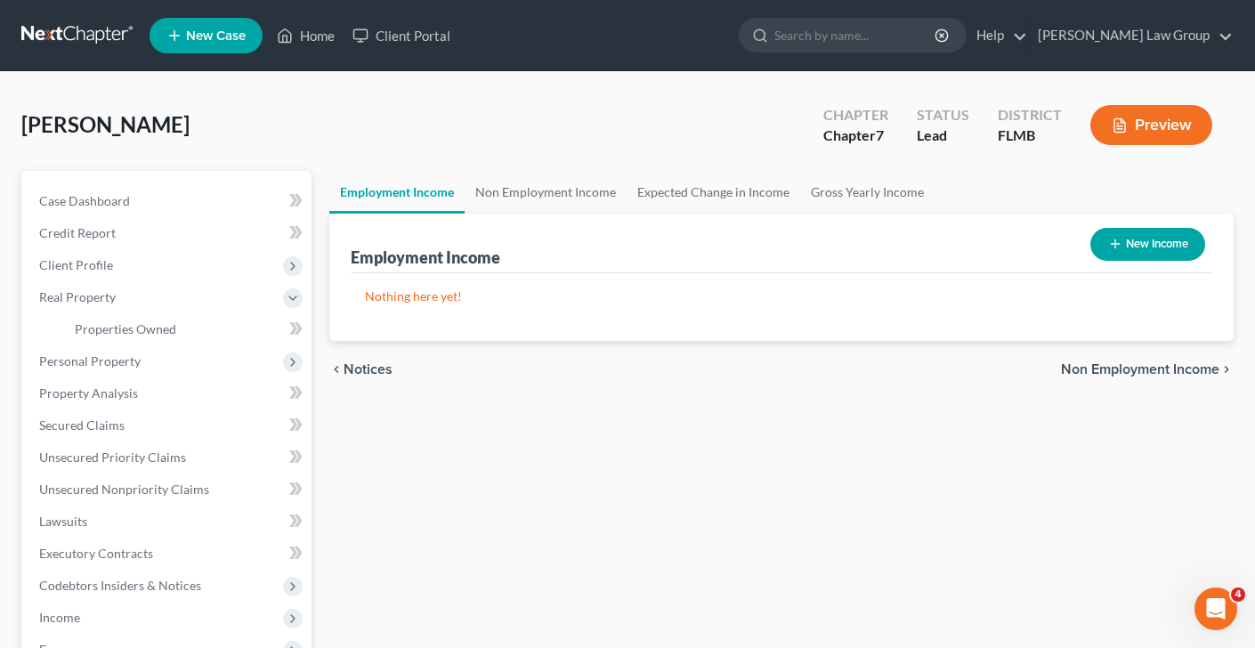
click at [1129, 248] on button "New Income" at bounding box center [1148, 244] width 115 height 33
select select "0"
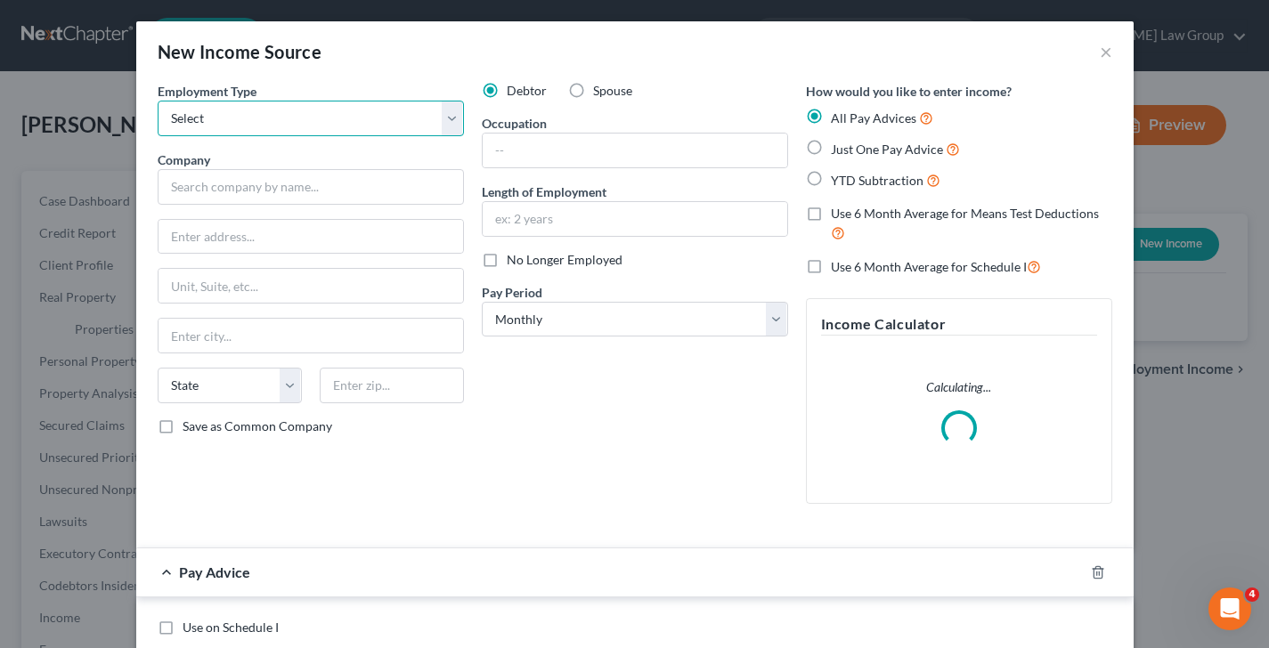
click at [251, 101] on select "Select Full or [DEMOGRAPHIC_DATA] Employment Self Employment" at bounding box center [311, 119] width 306 height 36
select select "1"
click at [158, 101] on select "Select Full or [DEMOGRAPHIC_DATA] Employment Self Employment" at bounding box center [311, 119] width 306 height 36
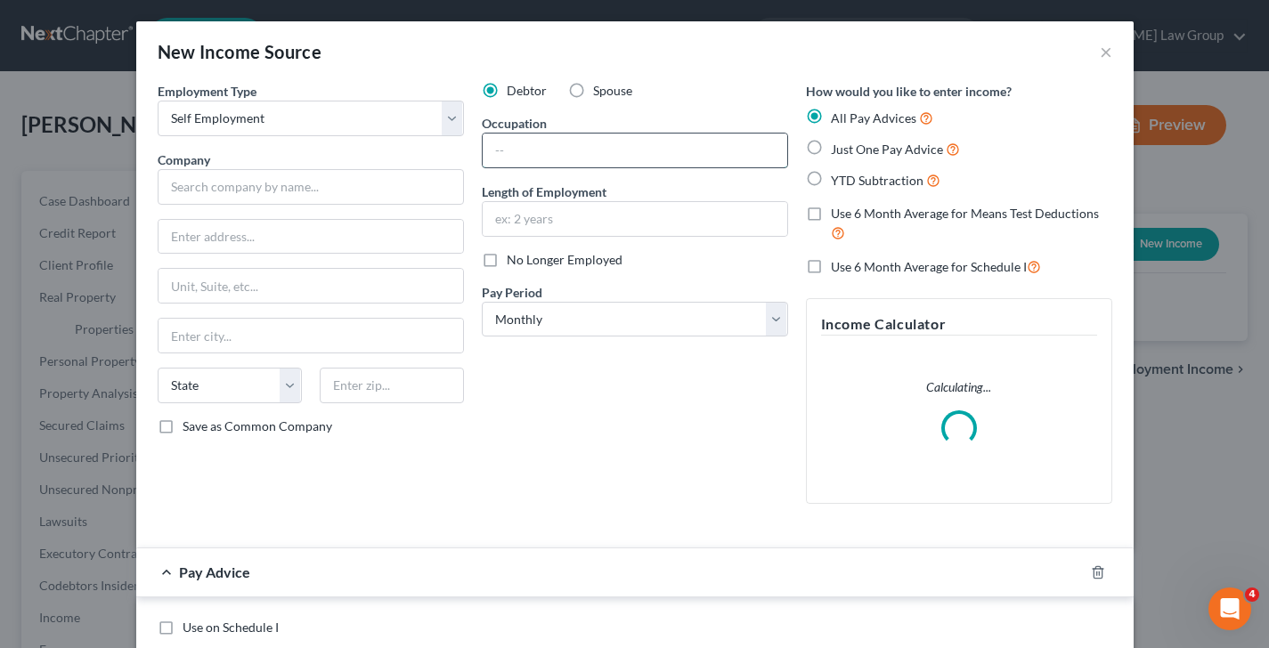
click at [524, 147] on input "text" at bounding box center [635, 151] width 304 height 34
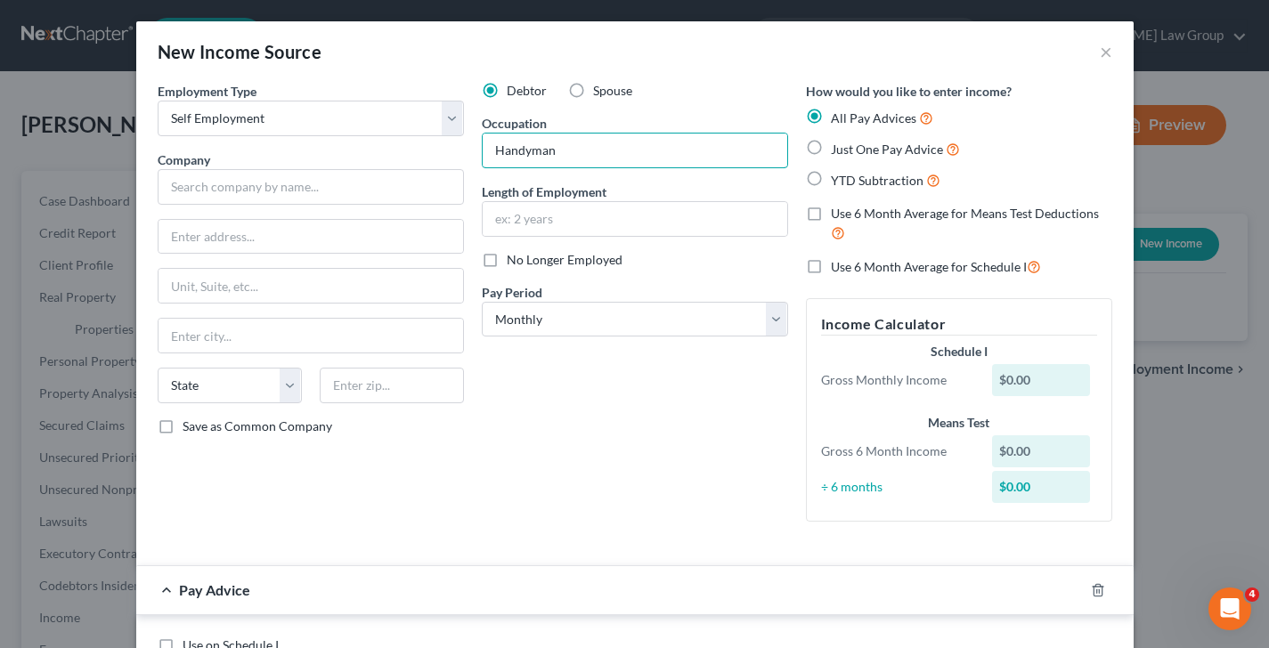
type input "Handyman"
click at [893, 147] on span "Just One Pay Advice" at bounding box center [887, 149] width 112 height 15
click at [849, 147] on input "Just One Pay Advice" at bounding box center [844, 145] width 12 height 12
radio input "true"
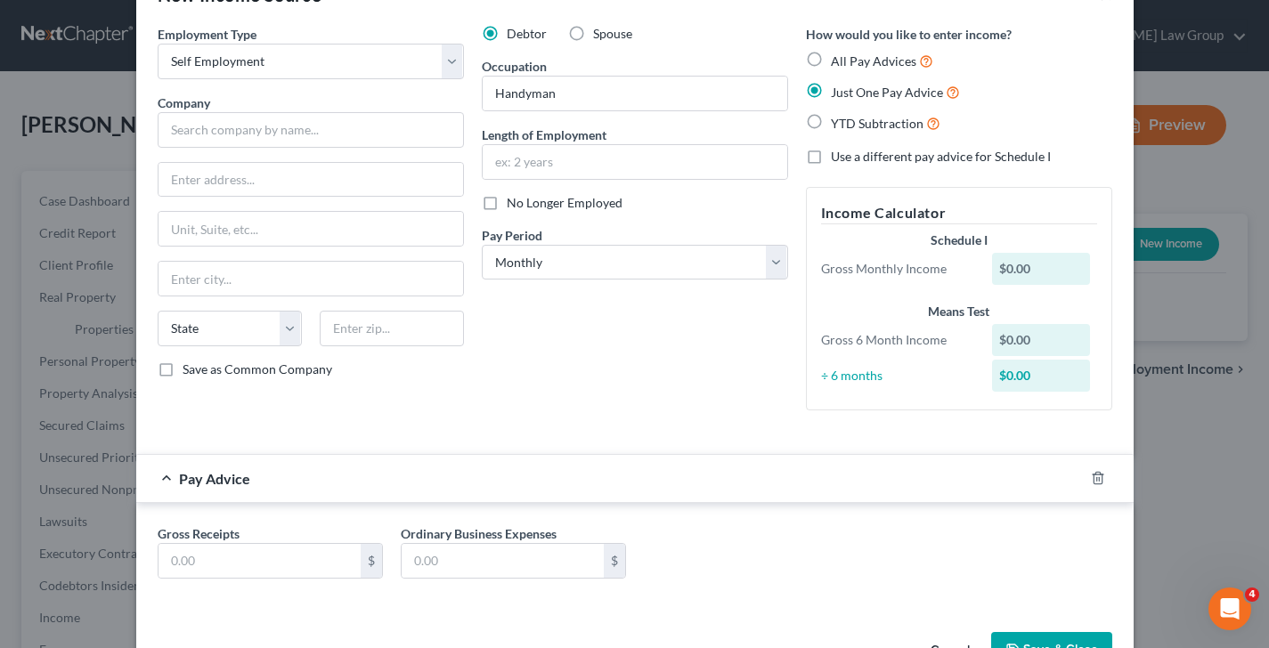
scroll to position [113, 0]
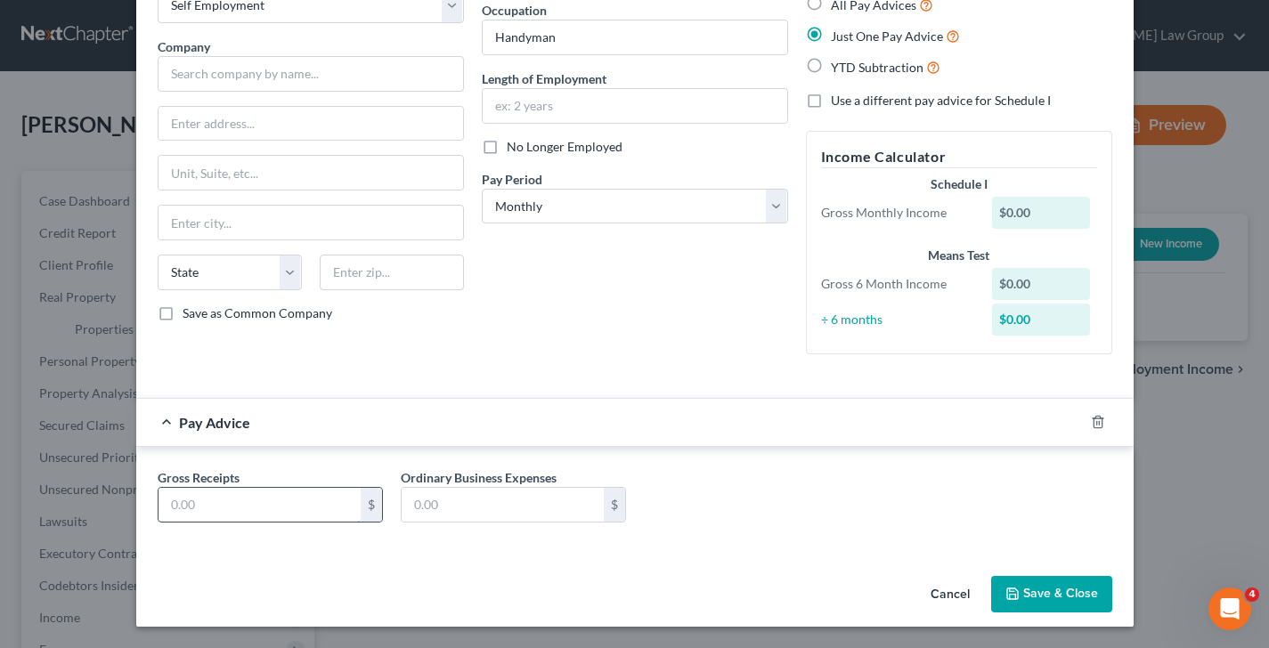
click at [260, 516] on input "text" at bounding box center [259, 505] width 202 height 34
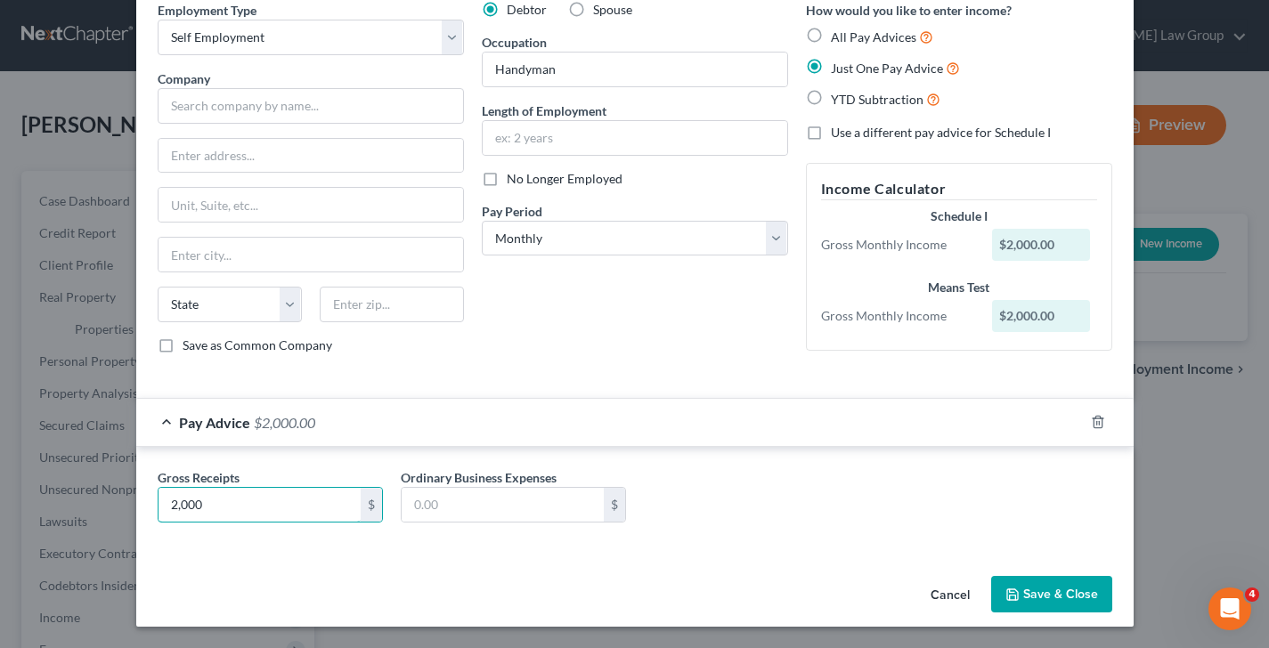
type input "2,000"
click at [1060, 586] on button "Save & Close" at bounding box center [1051, 594] width 121 height 37
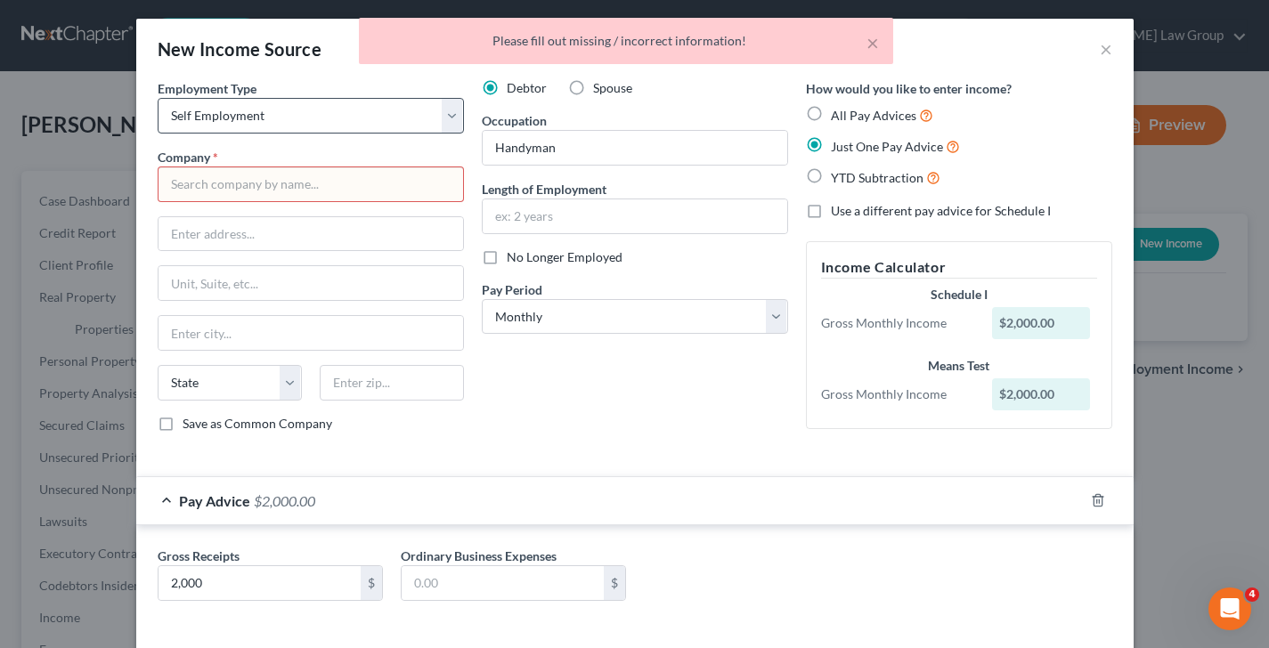
scroll to position [0, 0]
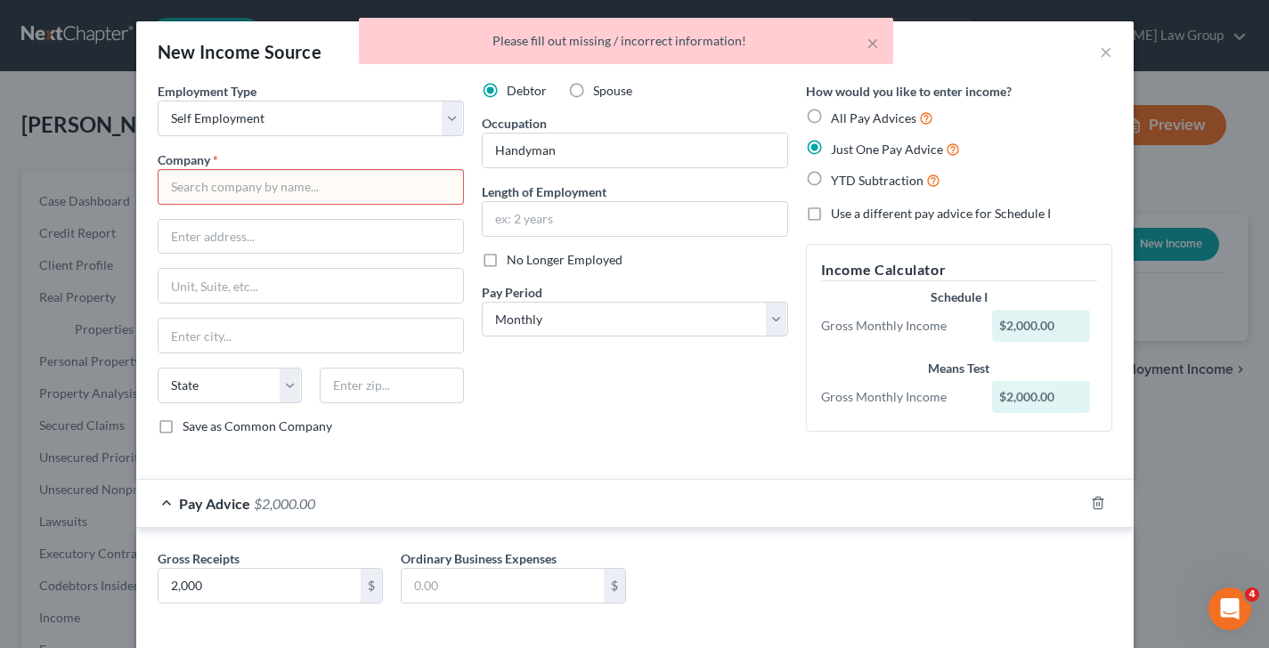
click at [325, 183] on input "text" at bounding box center [311, 187] width 306 height 36
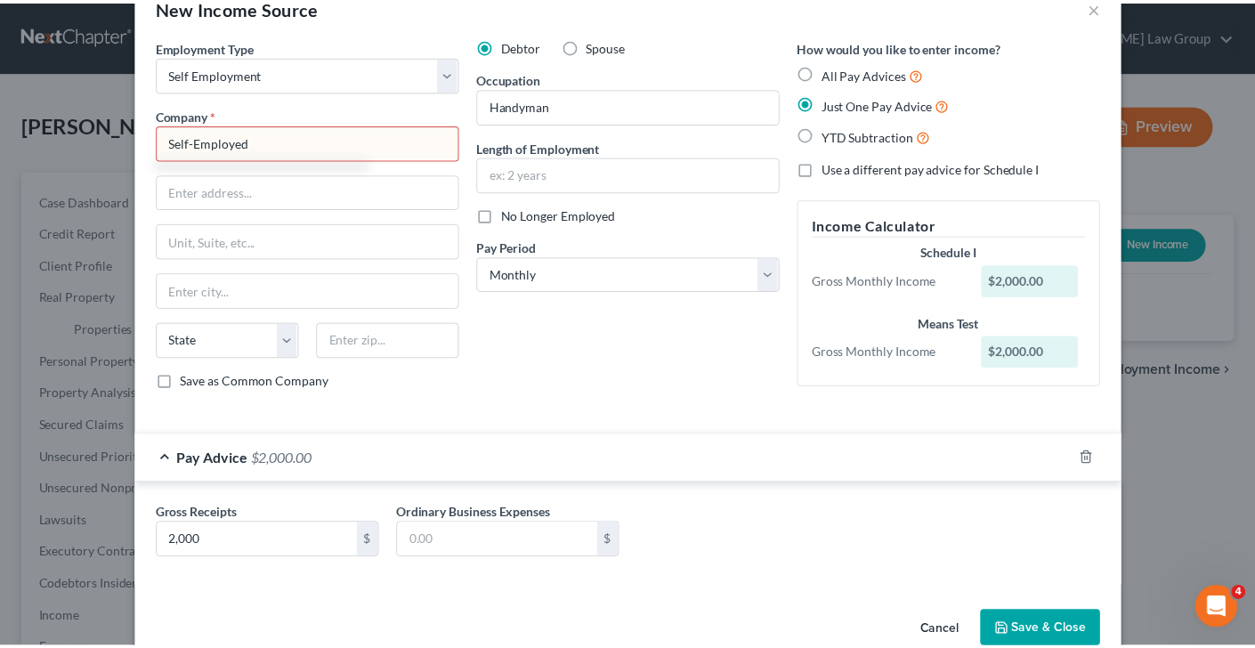
scroll to position [81, 0]
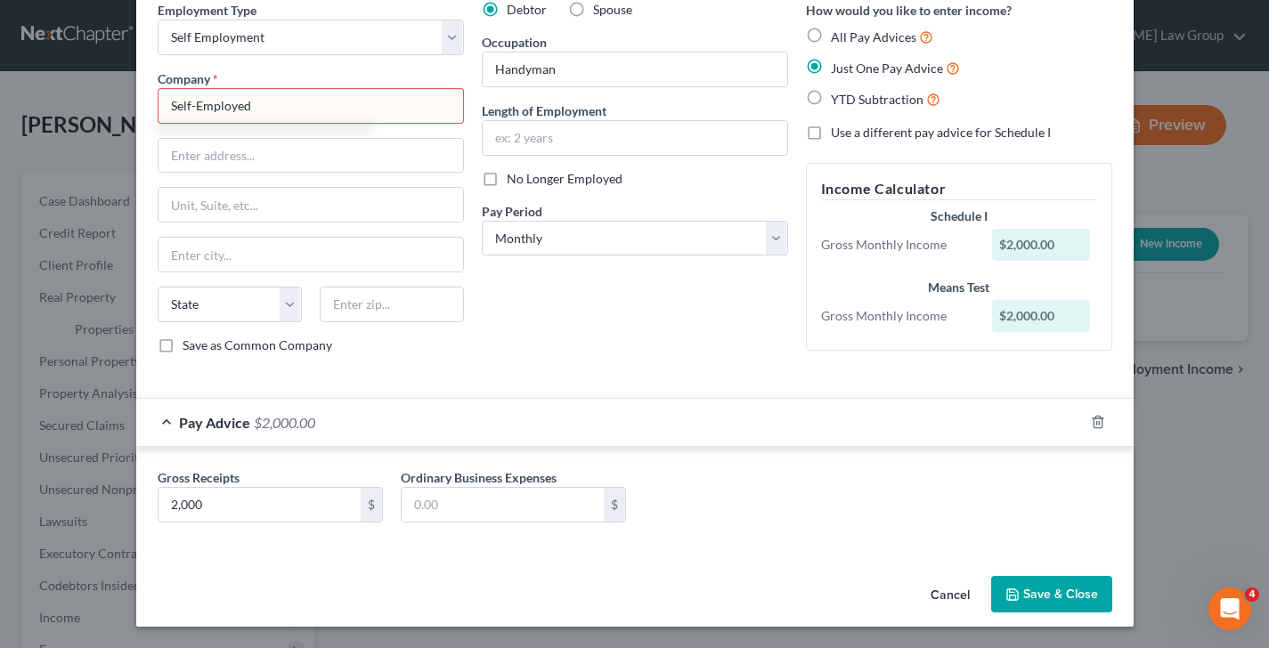
type input "Self-Employed"
click at [1076, 574] on div "Cancel Save & Close" at bounding box center [634, 598] width 997 height 59
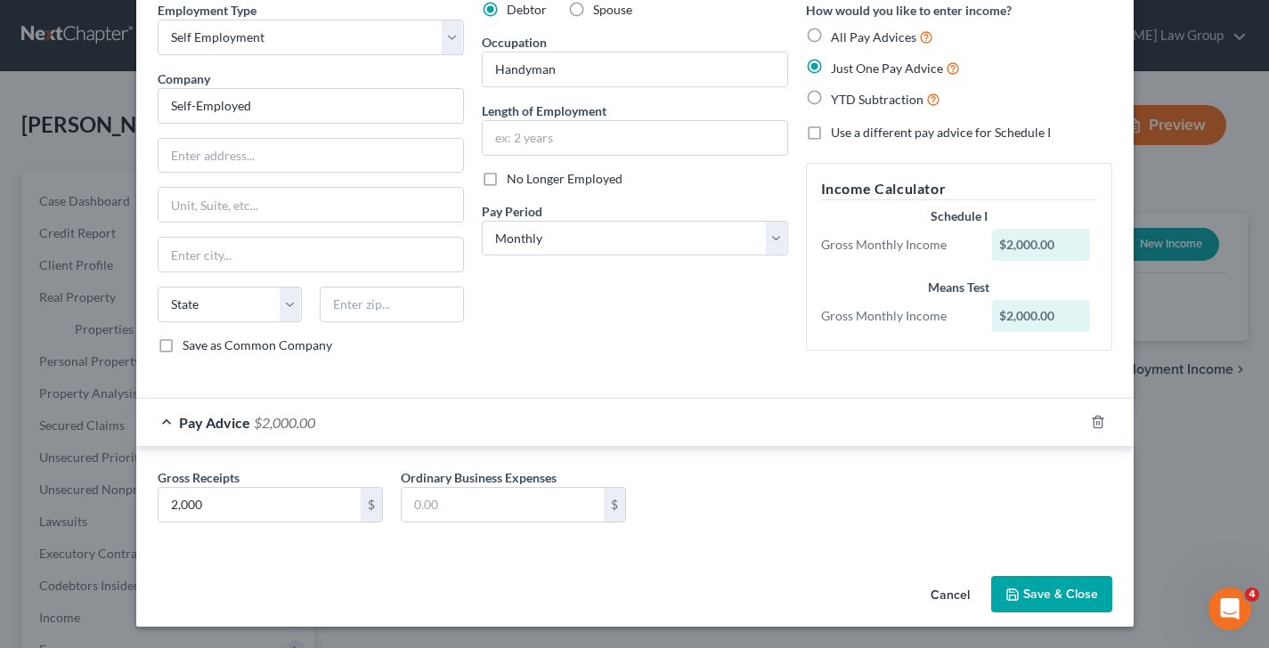
click at [1074, 586] on button "Save & Close" at bounding box center [1051, 594] width 121 height 37
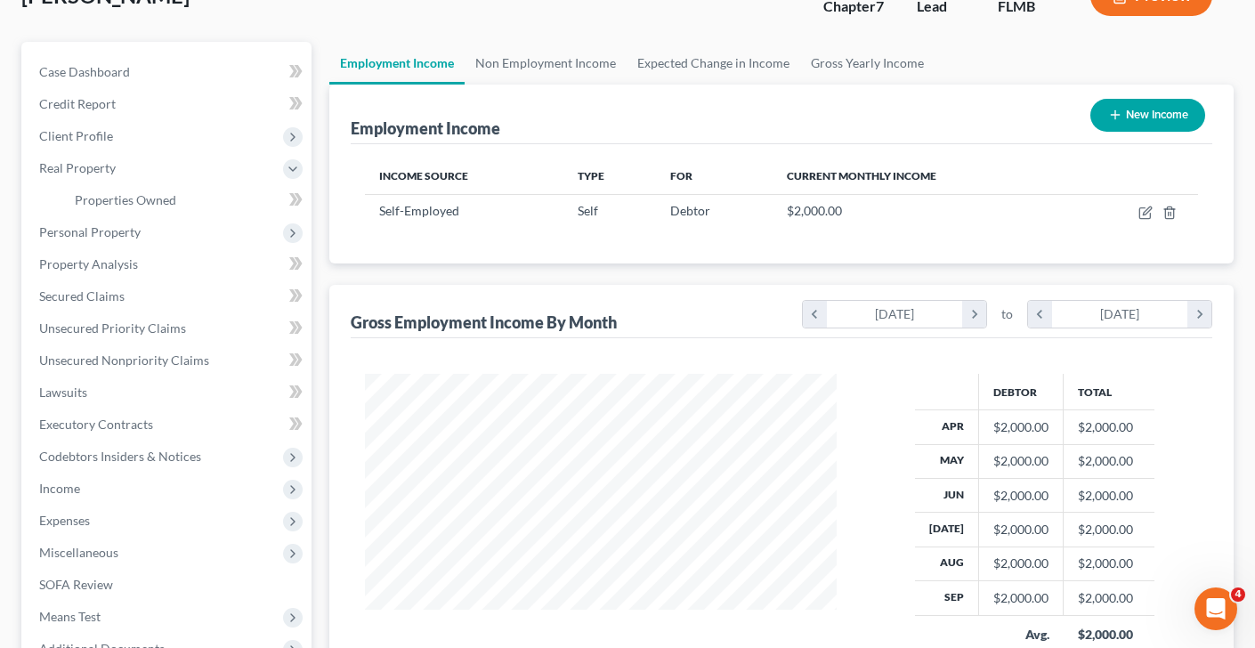
scroll to position [131, 0]
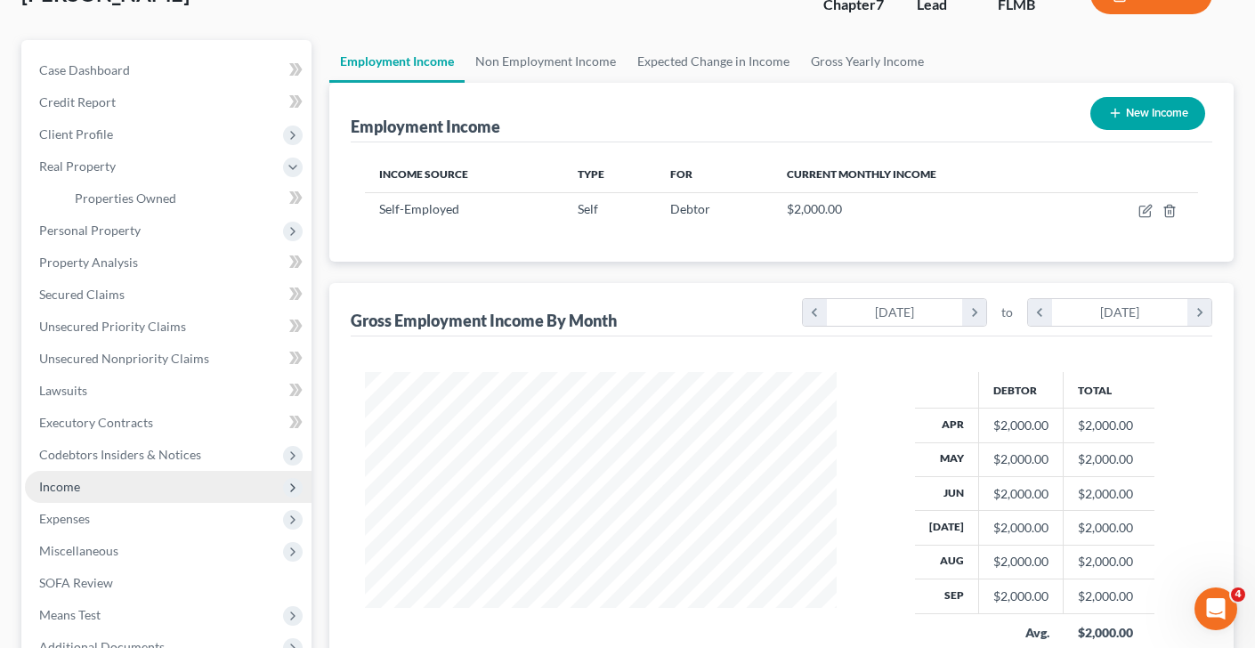
click at [93, 494] on span "Income" at bounding box center [168, 487] width 287 height 32
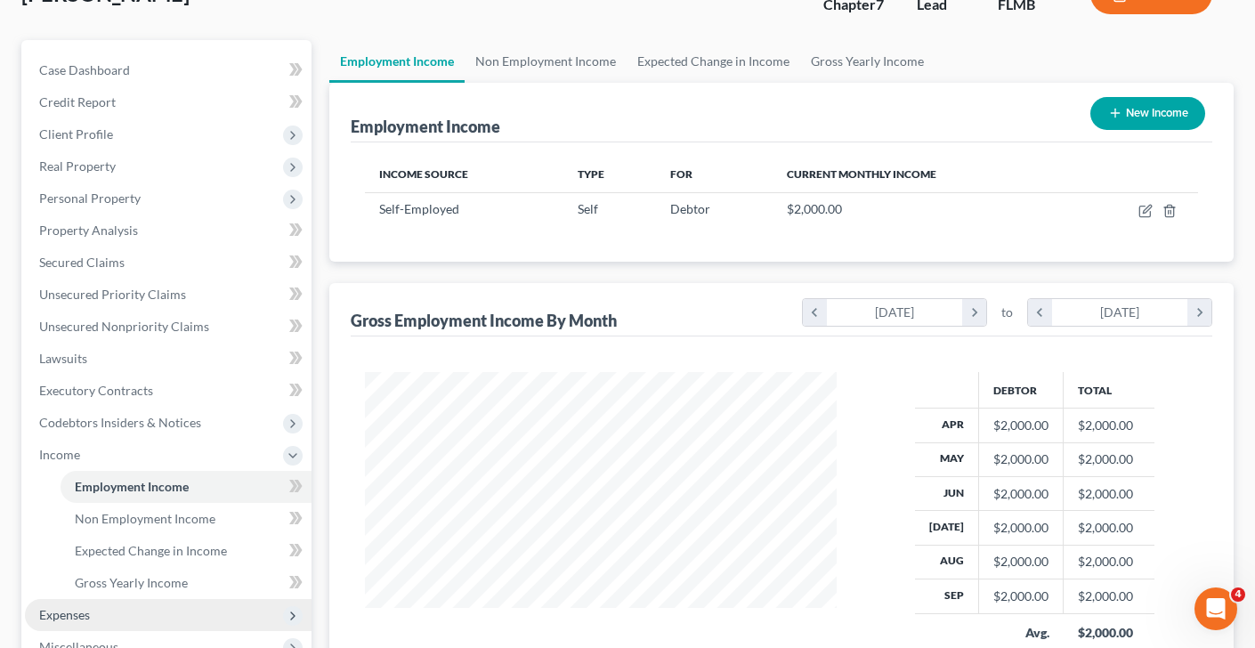
click at [100, 610] on span "Expenses" at bounding box center [168, 615] width 287 height 32
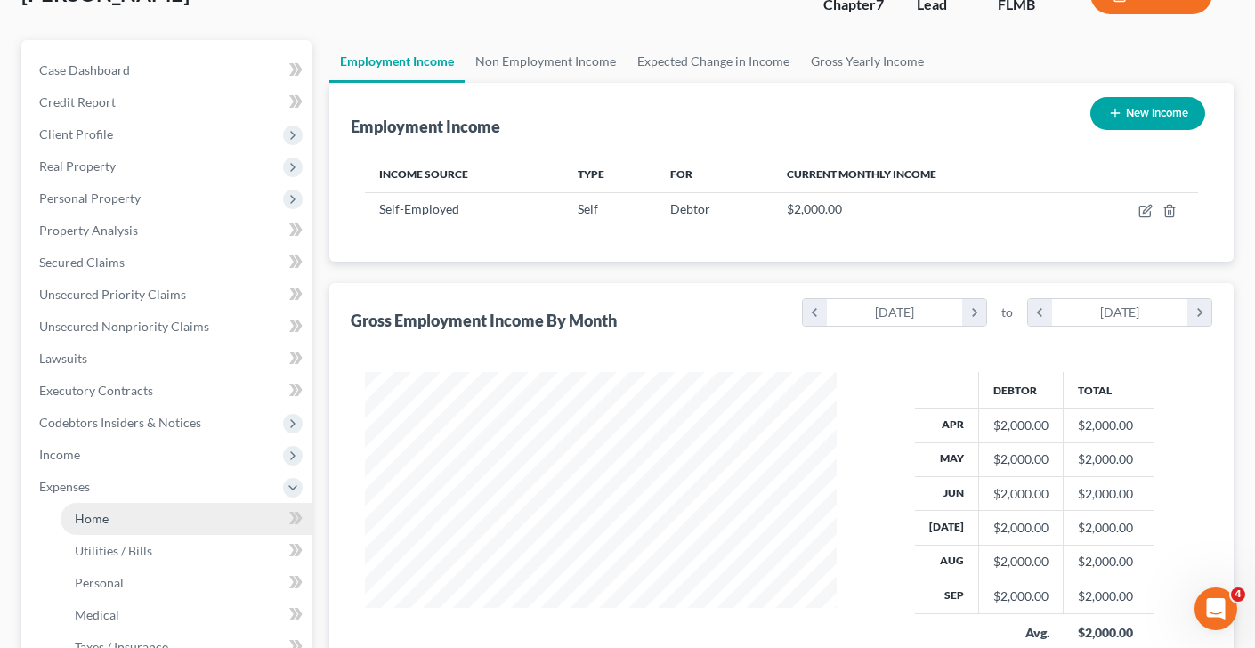
click at [102, 514] on span "Home" at bounding box center [92, 518] width 34 height 15
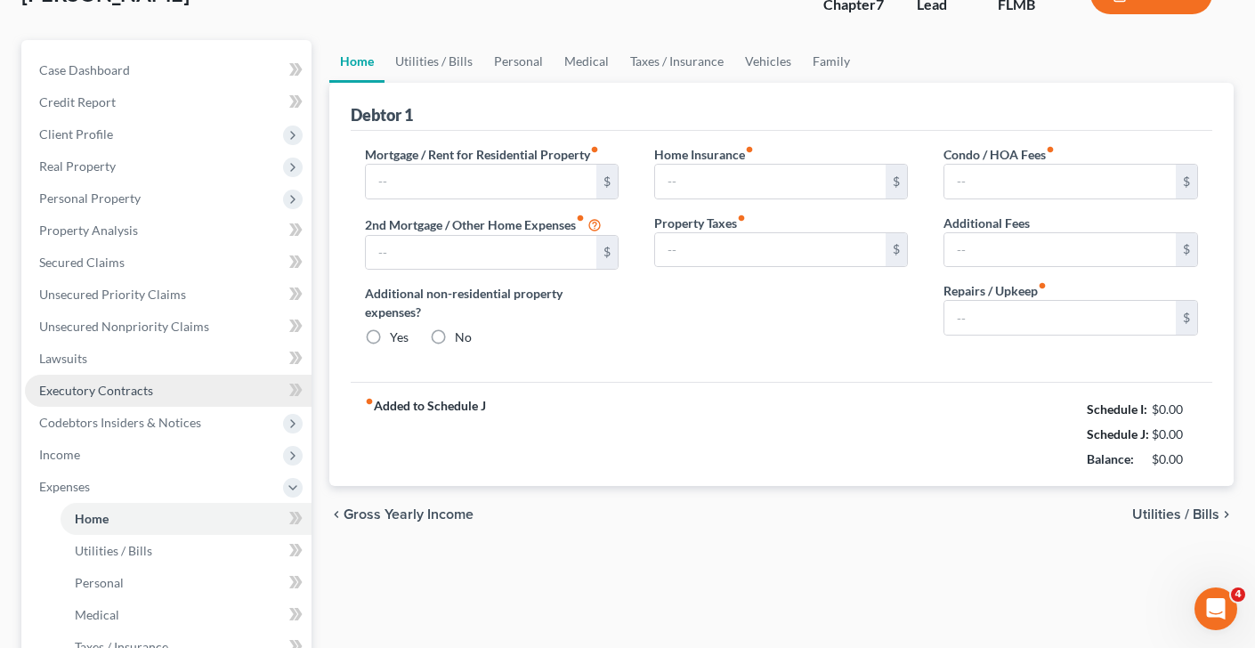
type input "0.00"
radio input "true"
type input "0.00"
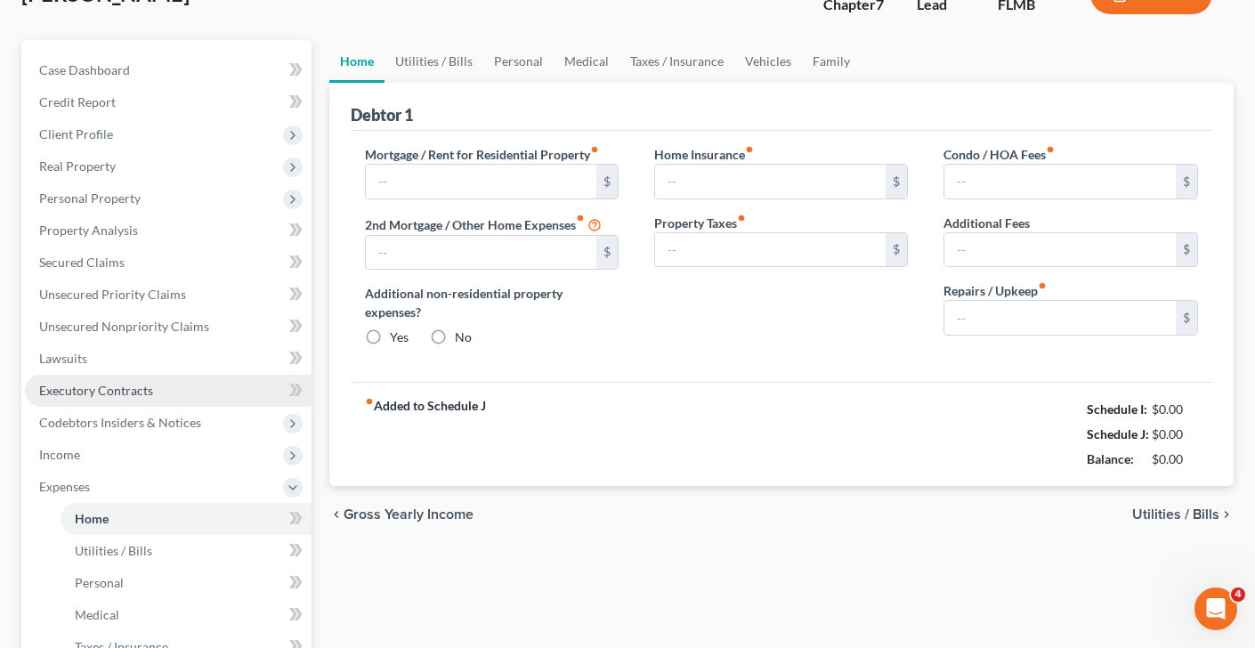
type input "0.00"
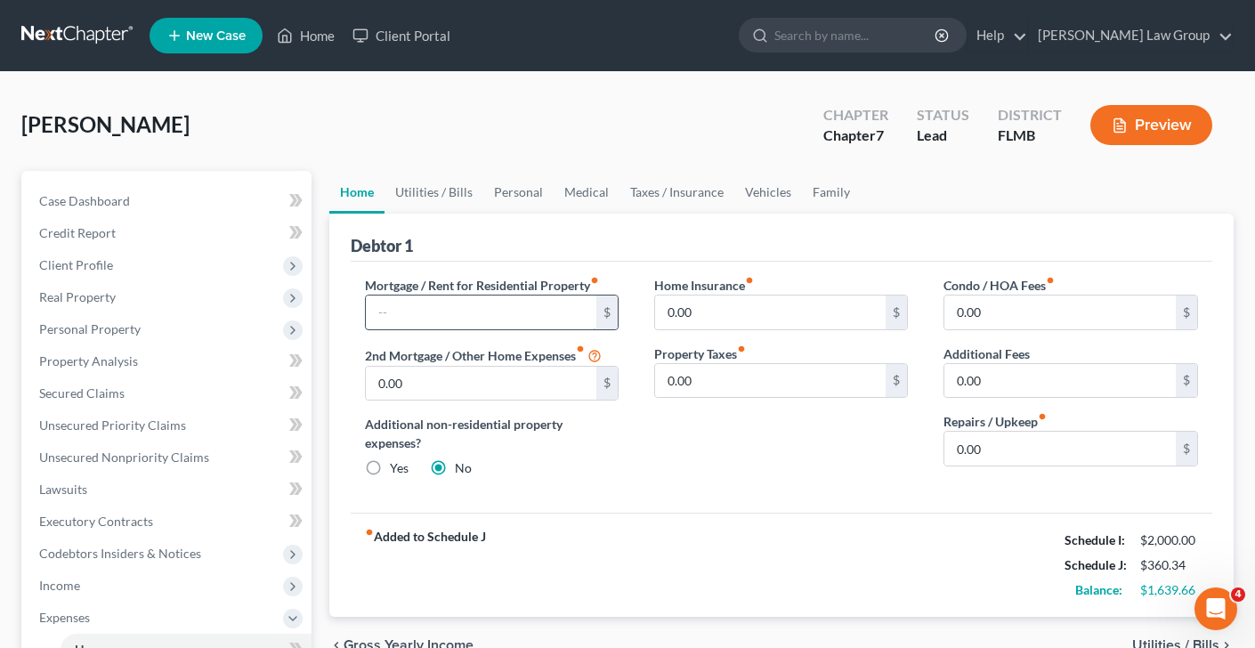
click at [529, 325] on input "text" at bounding box center [481, 313] width 231 height 34
type input "1,475"
click at [1028, 312] on input "0.00" at bounding box center [1060, 313] width 231 height 34
click at [1045, 463] on input "0.00" at bounding box center [1060, 449] width 231 height 34
type input "50"
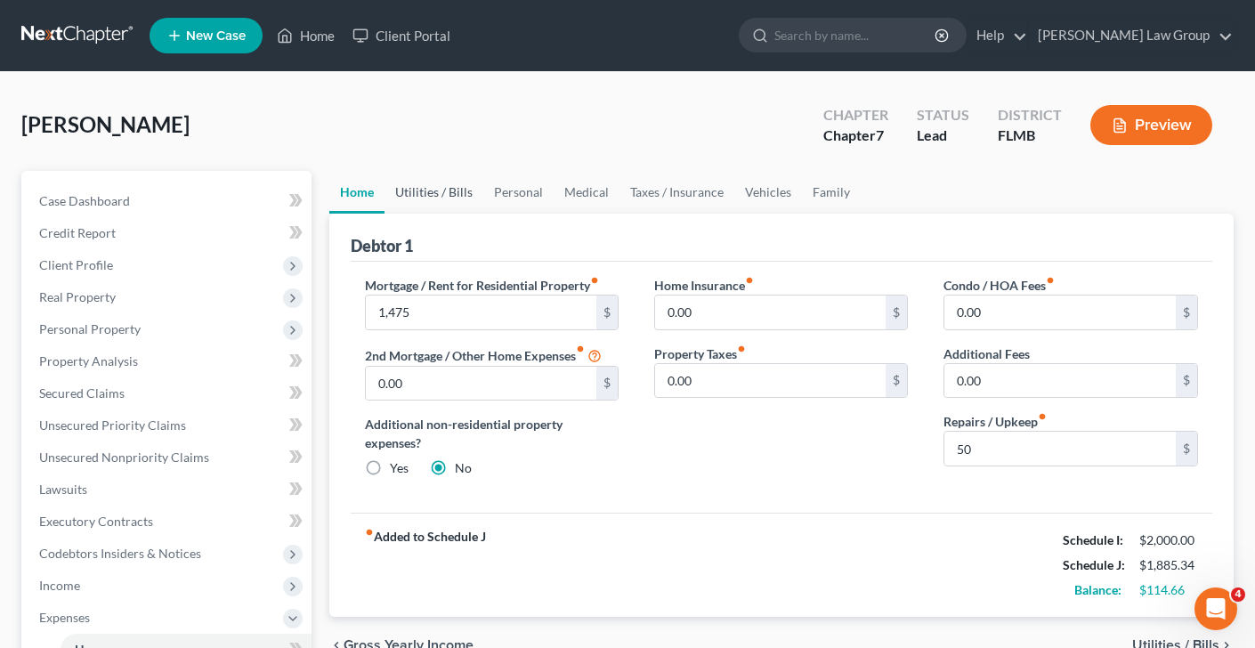
click at [460, 183] on link "Utilities / Bills" at bounding box center [434, 192] width 99 height 43
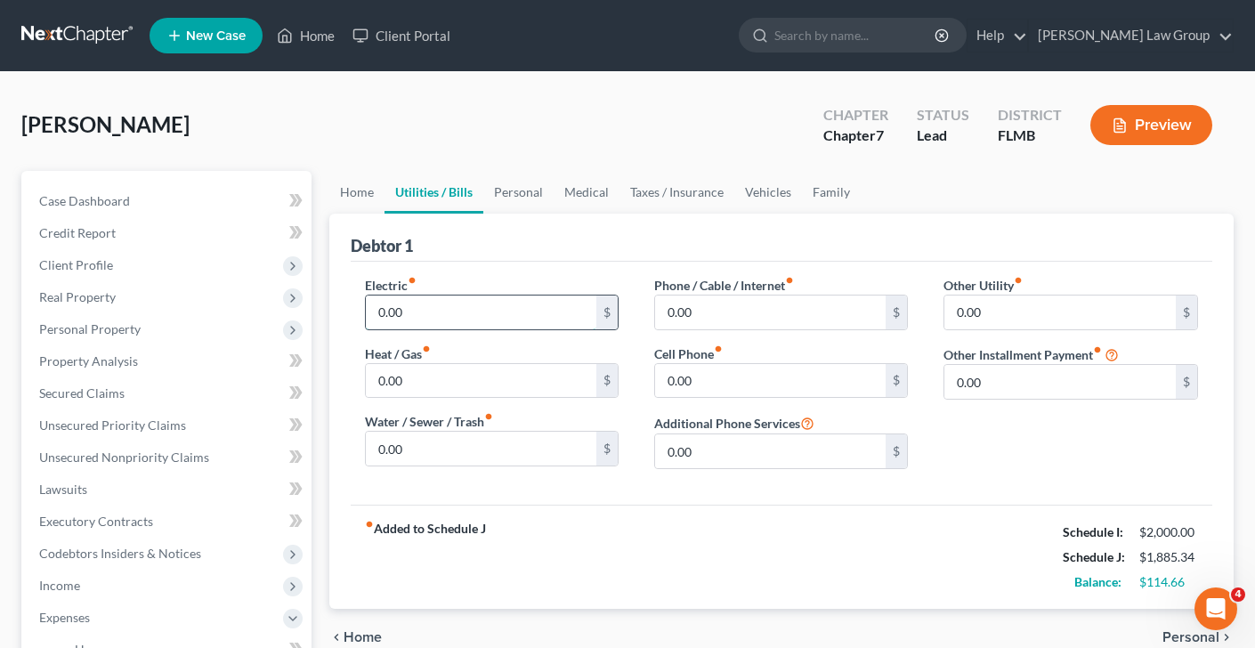
click at [458, 315] on input "0.00" at bounding box center [481, 313] width 231 height 34
type input "100"
click at [769, 304] on input "0.00" at bounding box center [770, 313] width 231 height 34
type input "100"
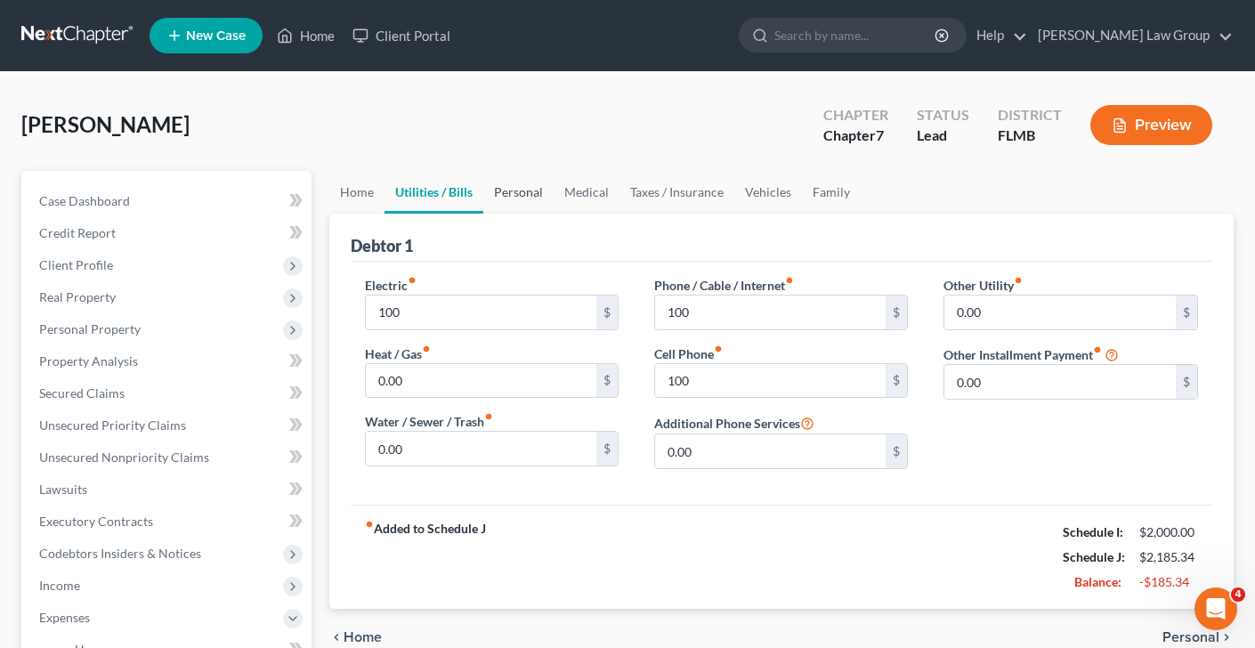
click at [492, 200] on link "Personal" at bounding box center [518, 192] width 70 height 43
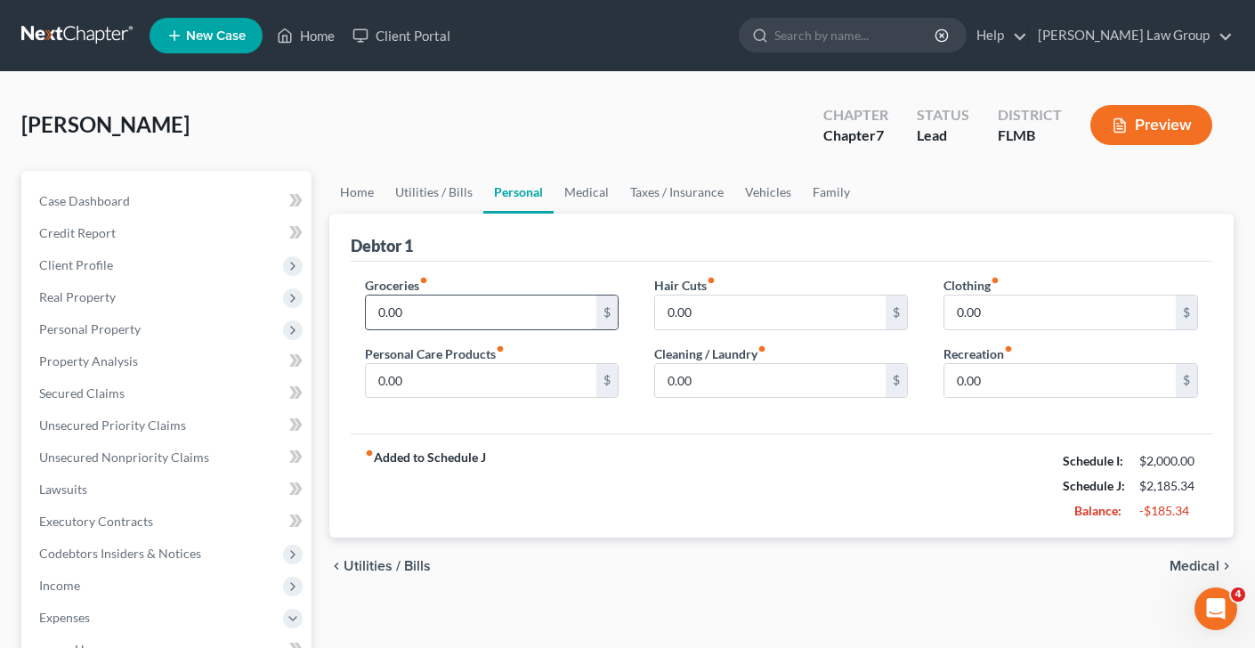
click at [471, 313] on input "0.00" at bounding box center [481, 313] width 231 height 34
type input "863"
click at [1008, 308] on input "0.00" at bounding box center [1060, 313] width 231 height 34
type input "181"
click at [560, 368] on input "0.00" at bounding box center [481, 381] width 231 height 34
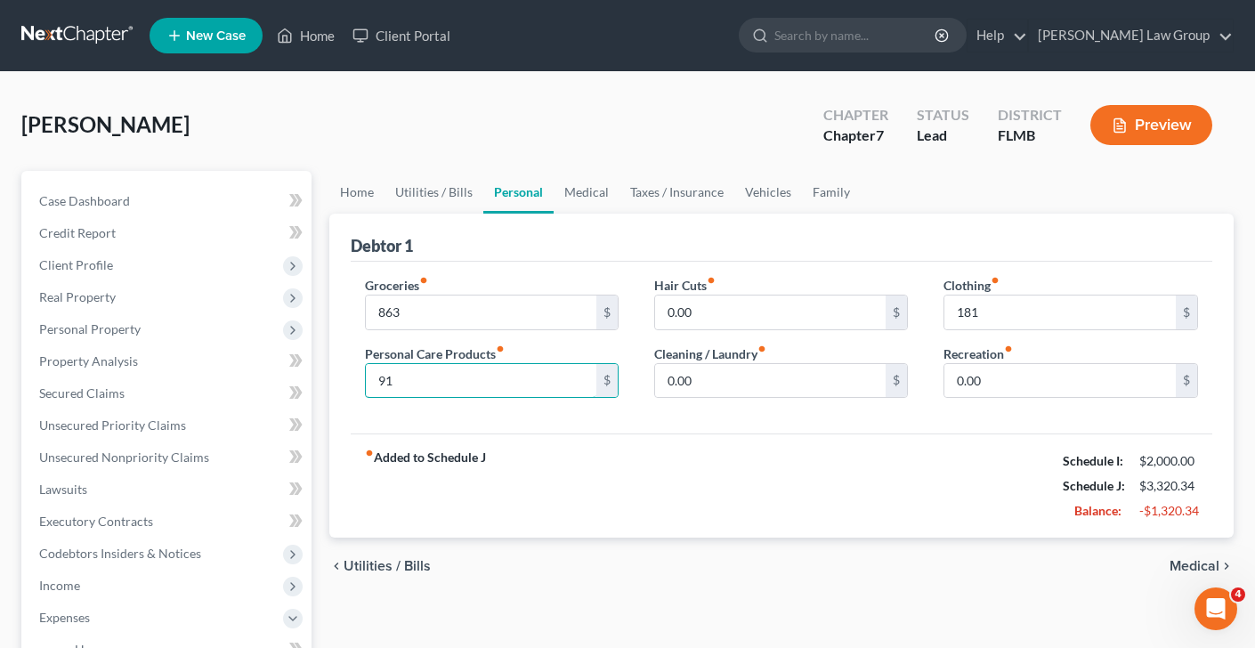
type input "91"
click at [738, 376] on input "0.00" at bounding box center [770, 381] width 231 height 34
type input "40"
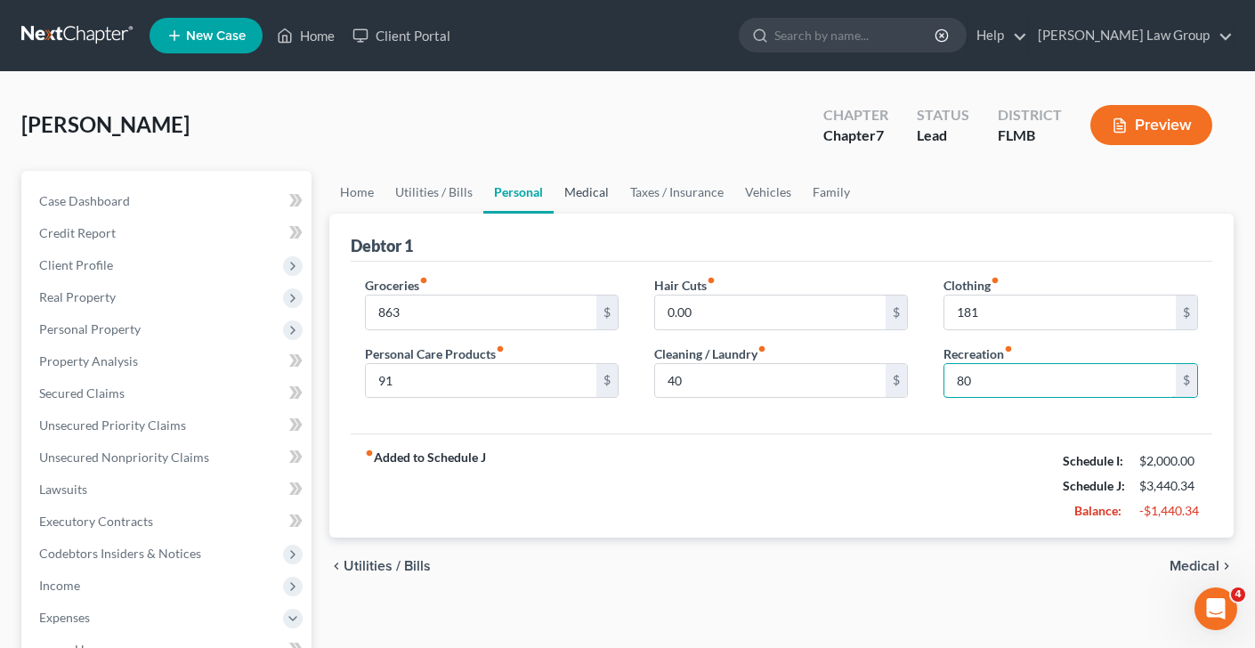
type input "80"
click at [609, 196] on link "Medical" at bounding box center [587, 192] width 66 height 43
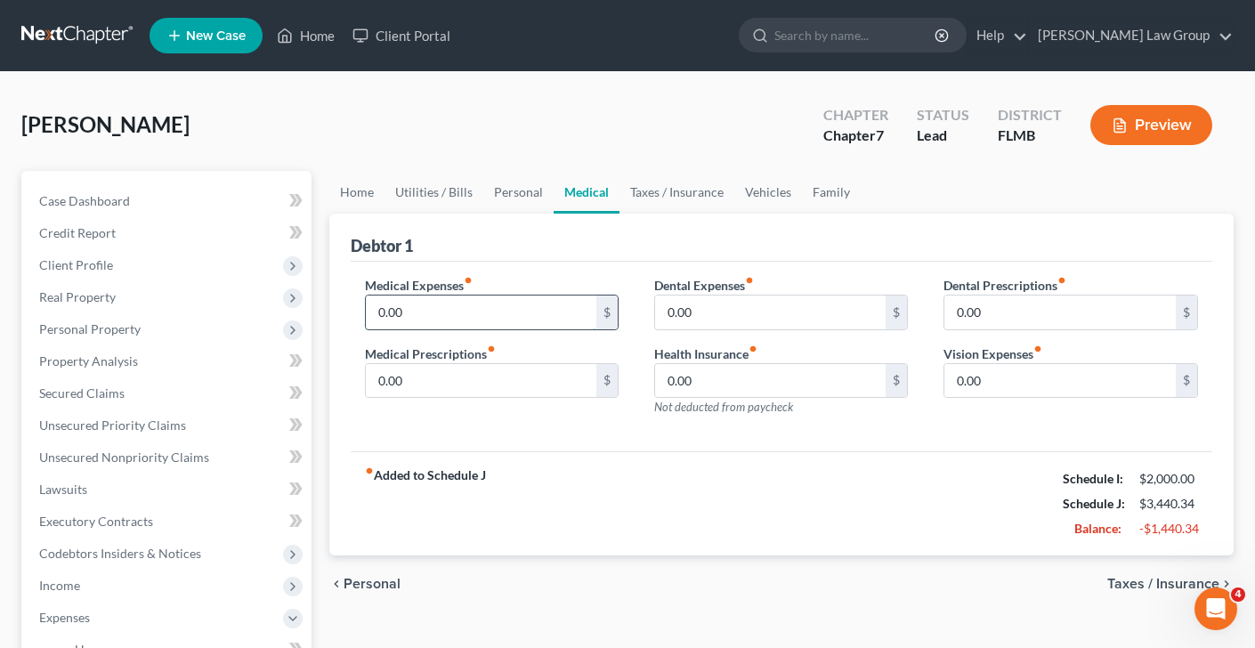
click at [460, 303] on input "0.00" at bounding box center [481, 313] width 231 height 34
type input "168"
click at [702, 191] on link "Taxes / Insurance" at bounding box center [677, 192] width 115 height 43
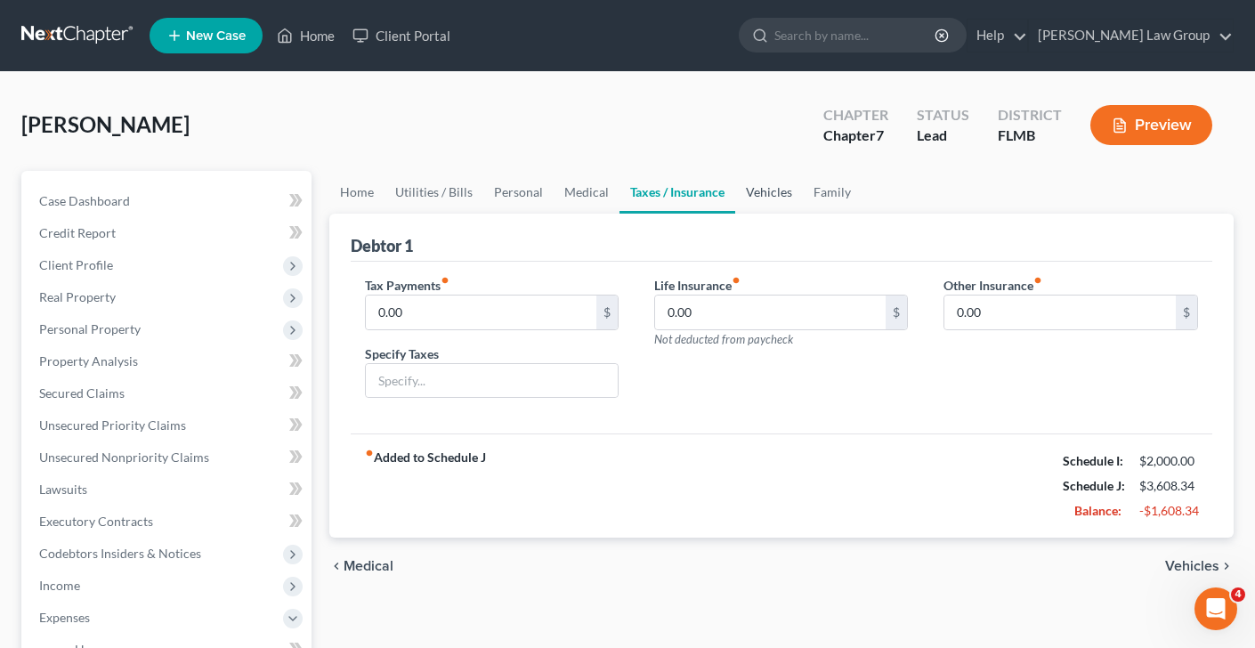
click at [749, 200] on link "Vehicles" at bounding box center [769, 192] width 68 height 43
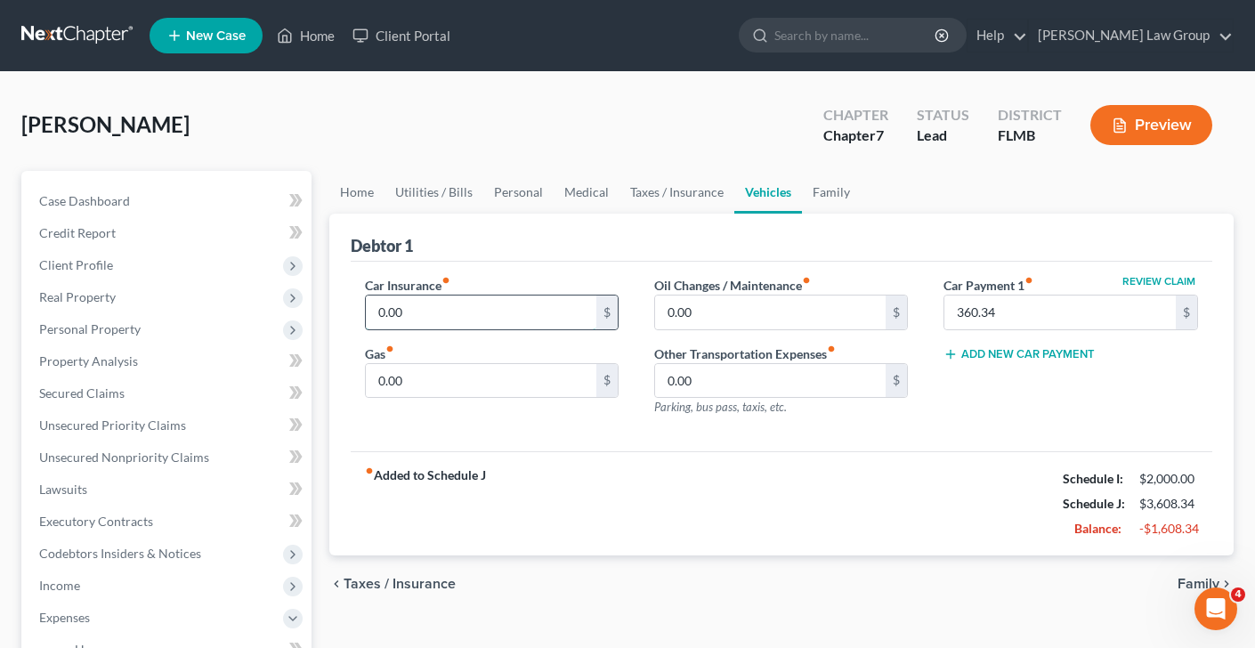
click at [467, 312] on input "0.00" at bounding box center [481, 313] width 231 height 34
type input "150"
type input "1"
type input "200"
type input "50"
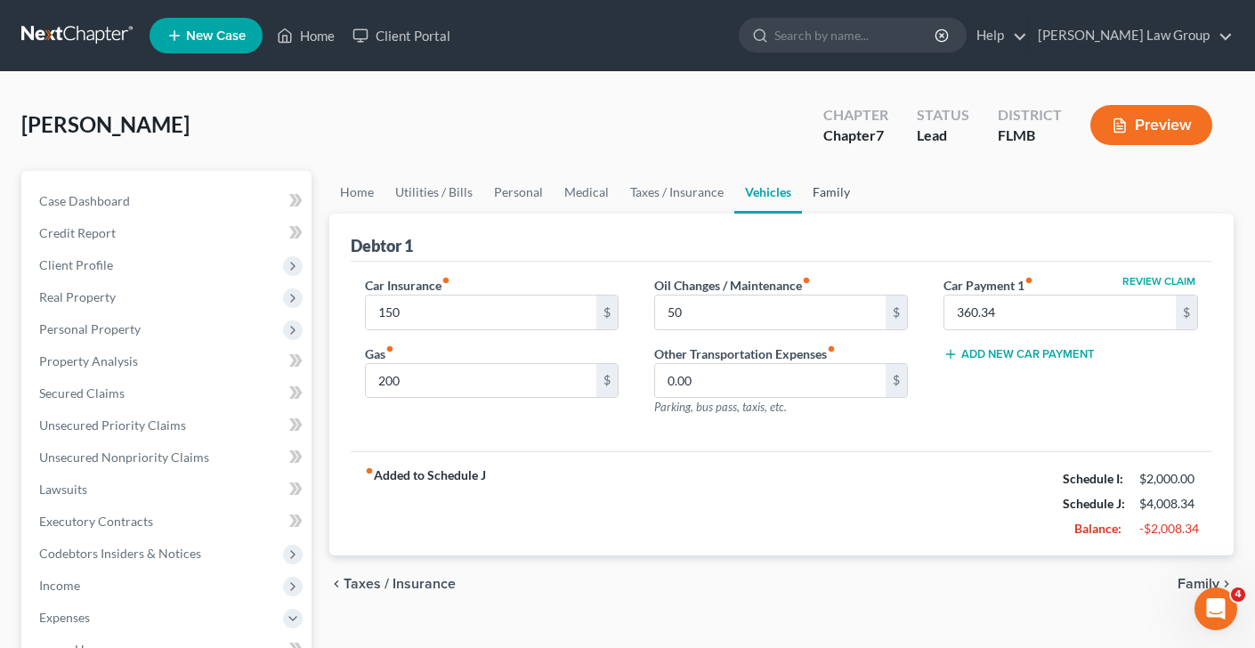
click at [832, 194] on link "Family" at bounding box center [831, 192] width 59 height 43
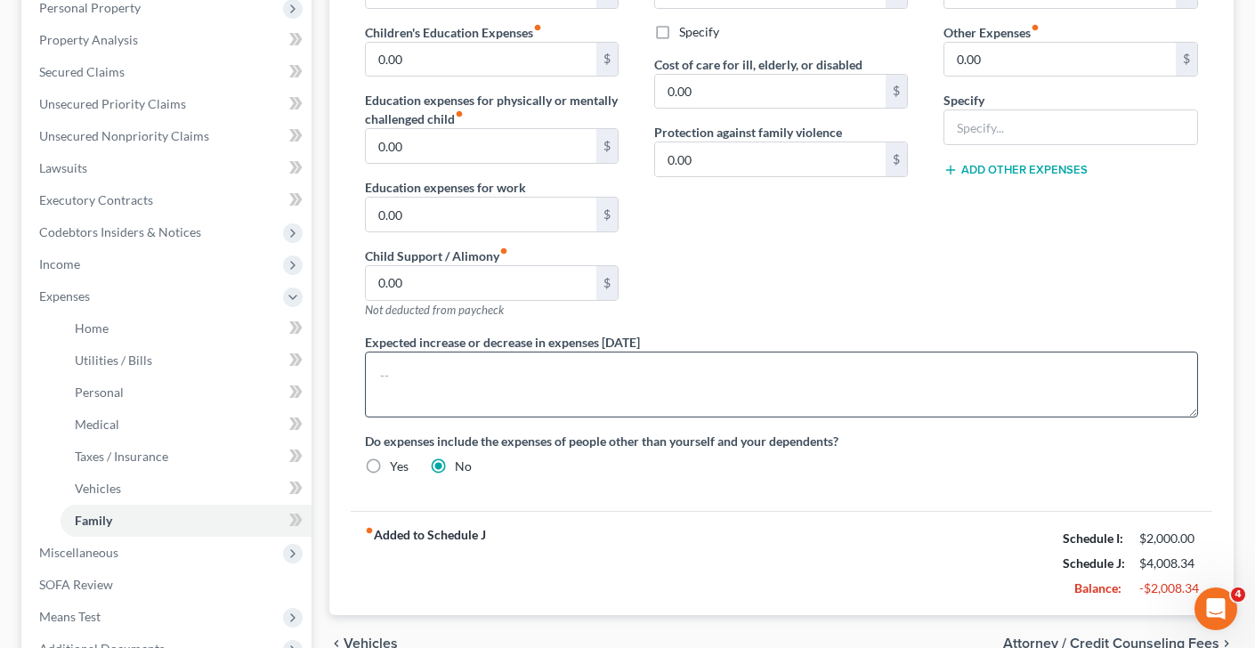
scroll to position [452, 0]
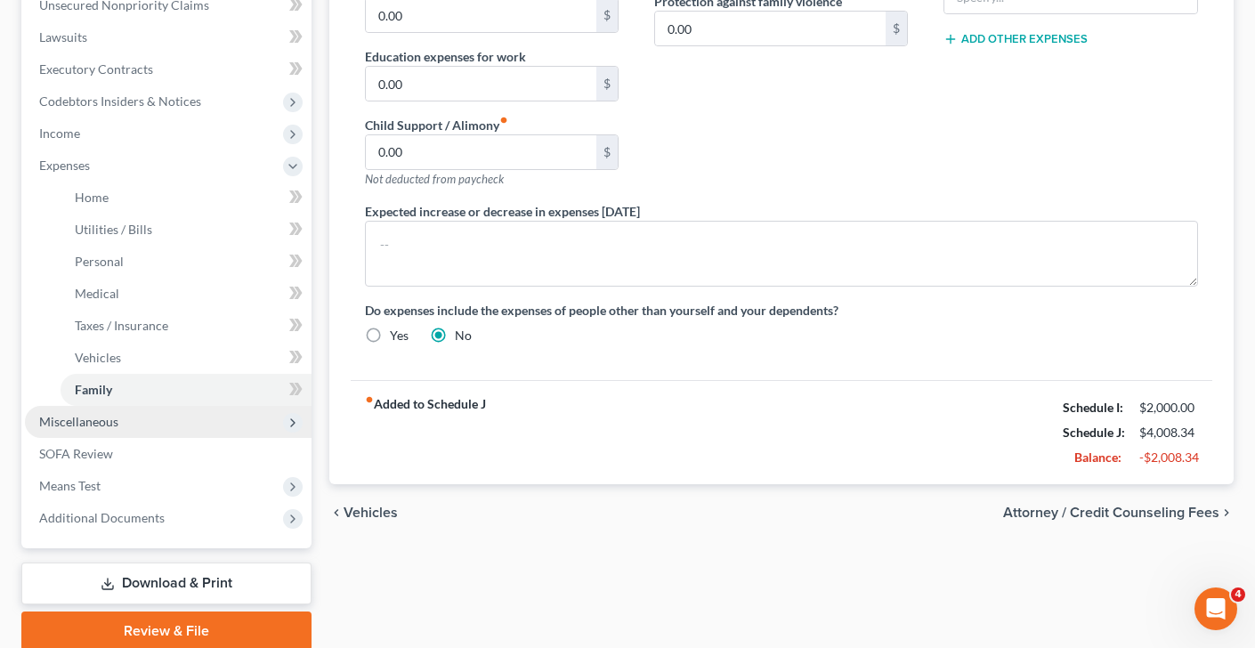
click at [175, 424] on span "Miscellaneous" at bounding box center [168, 422] width 287 height 32
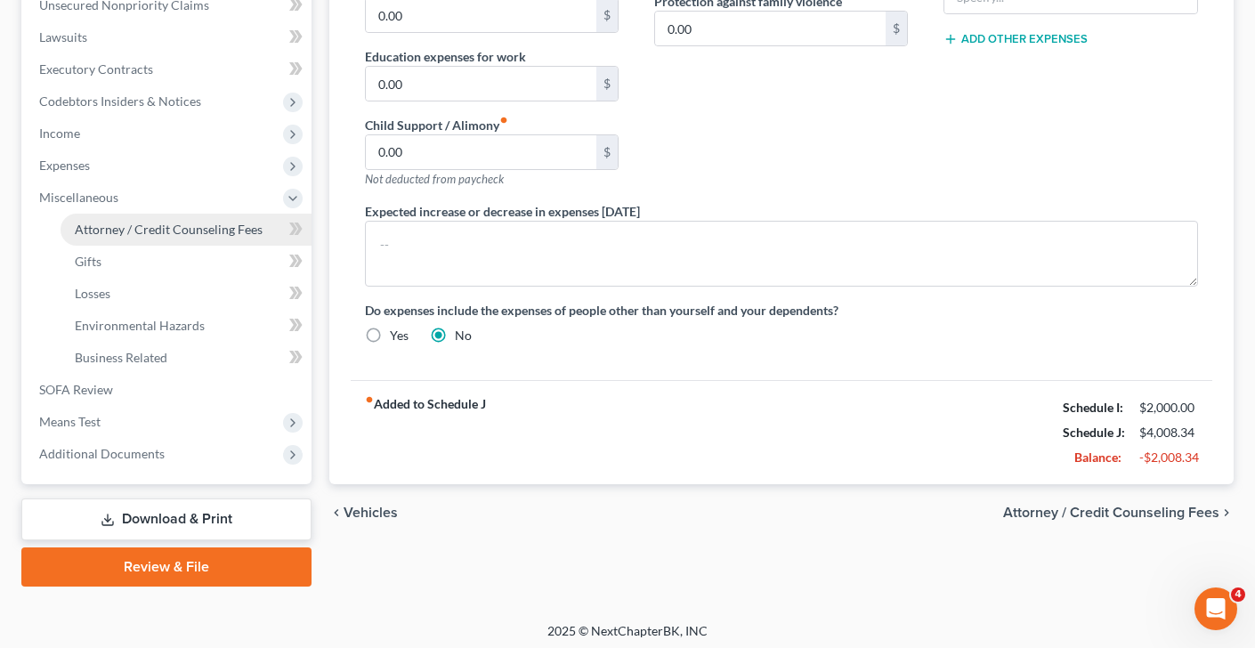
click at [183, 228] on span "Attorney / Credit Counseling Fees" at bounding box center [169, 229] width 188 height 15
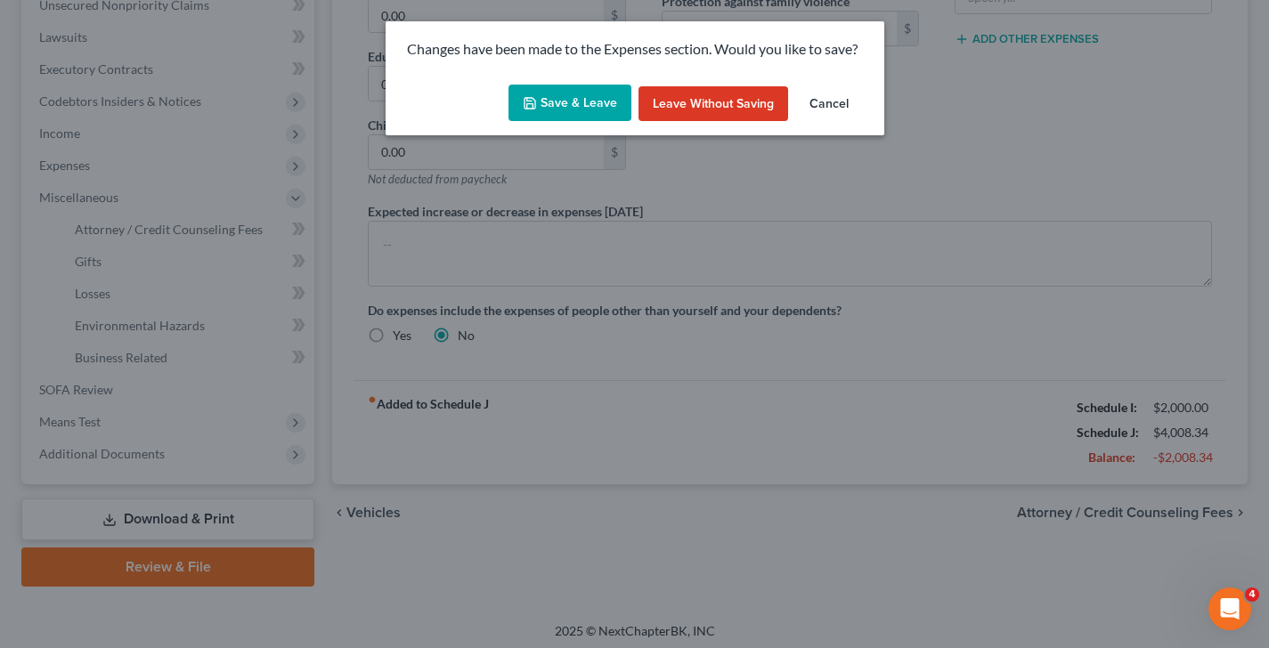
click at [566, 95] on button "Save & Leave" at bounding box center [569, 103] width 123 height 37
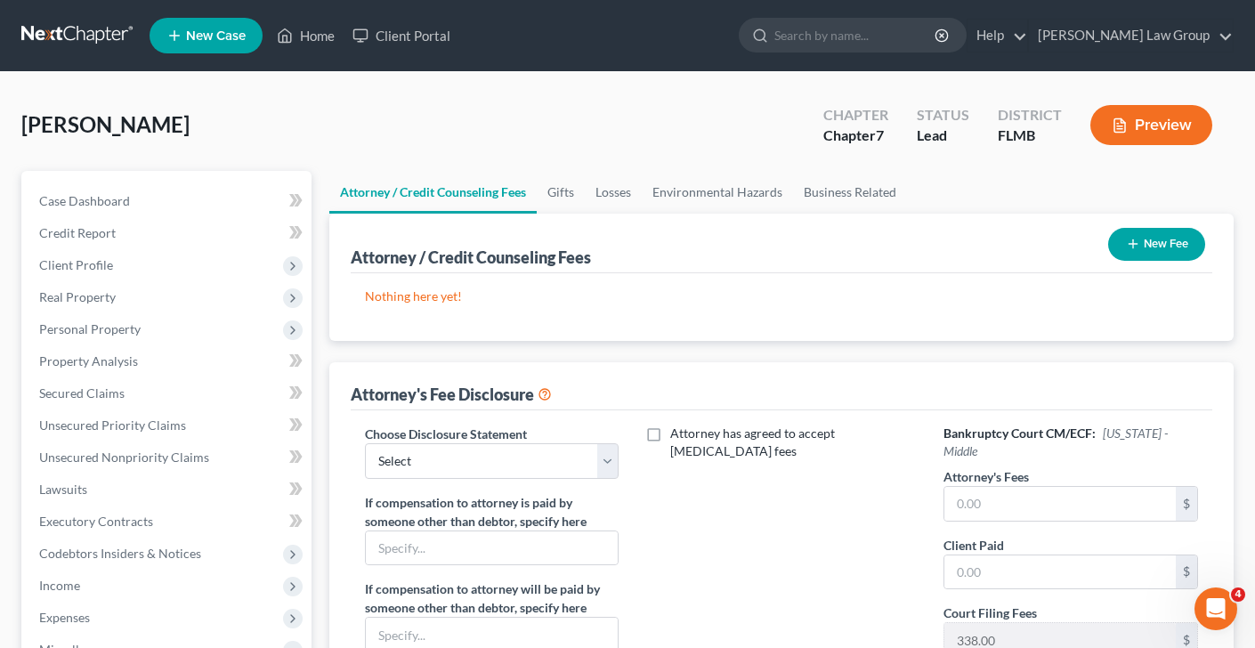
click at [1165, 235] on button "New Fee" at bounding box center [1156, 244] width 97 height 33
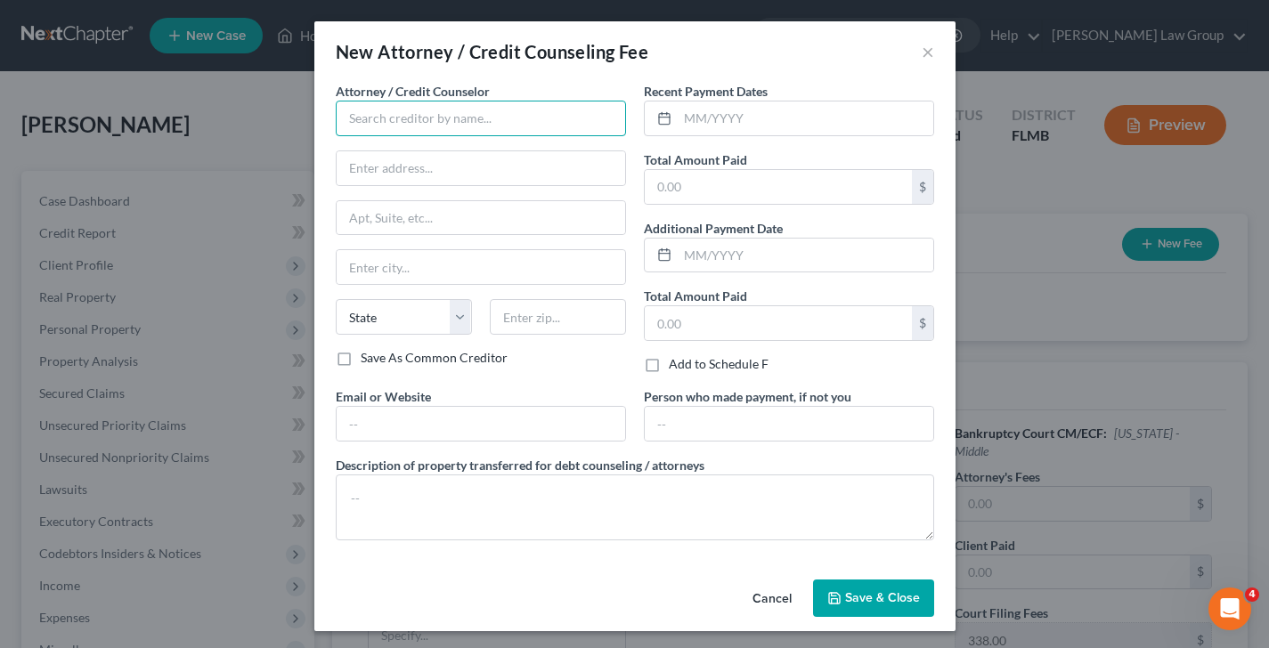
click at [445, 111] on input "text" at bounding box center [481, 119] width 290 height 36
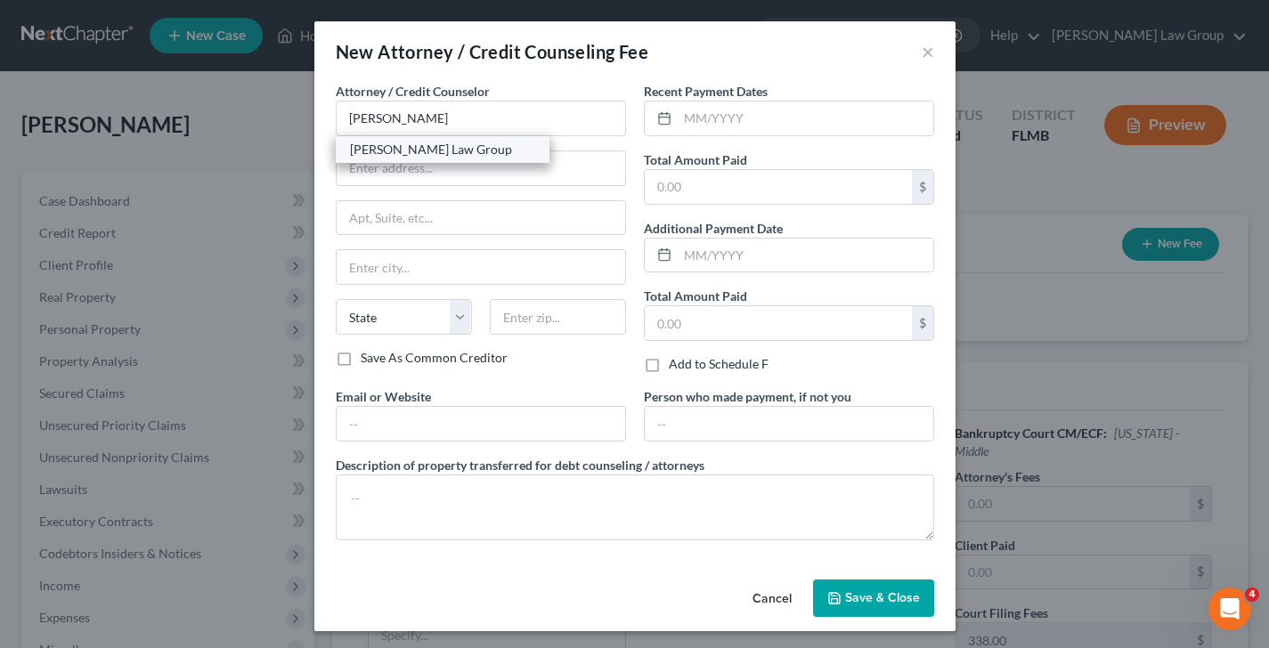
click at [452, 145] on div "[PERSON_NAME] Law Group" at bounding box center [442, 150] width 185 height 18
type input "[PERSON_NAME] Law Group"
type input "P.O. Box 309"
type input "Estero"
select select "9"
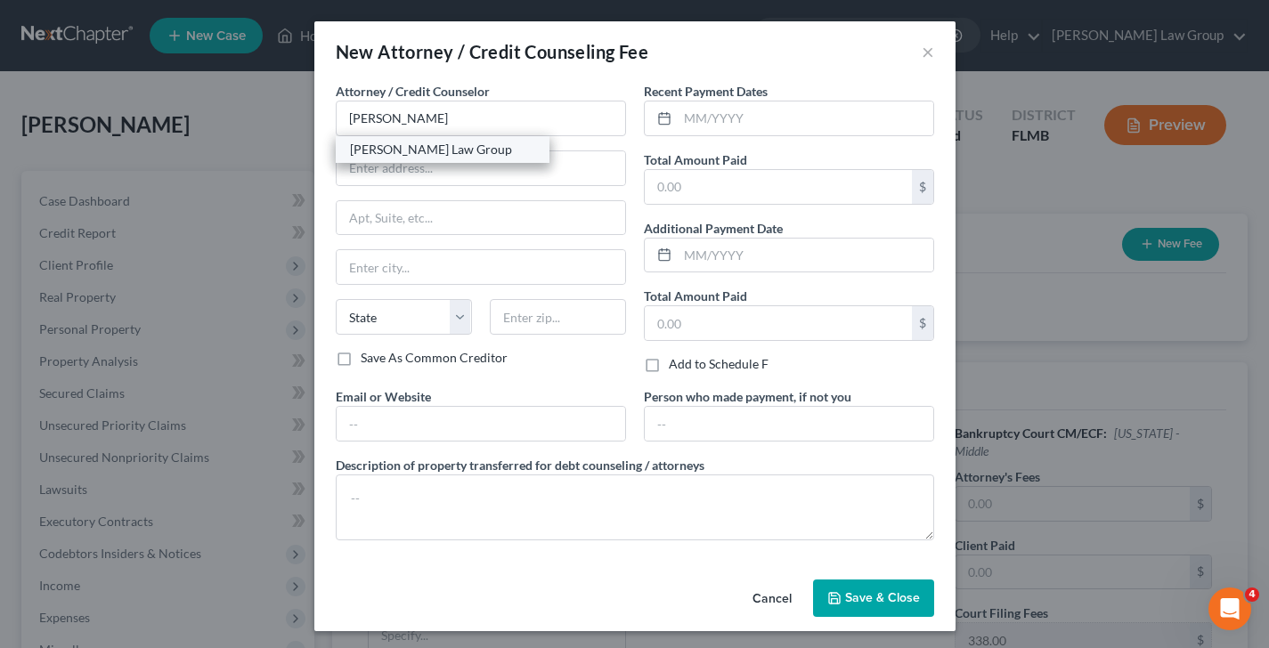
type input "33929-0000"
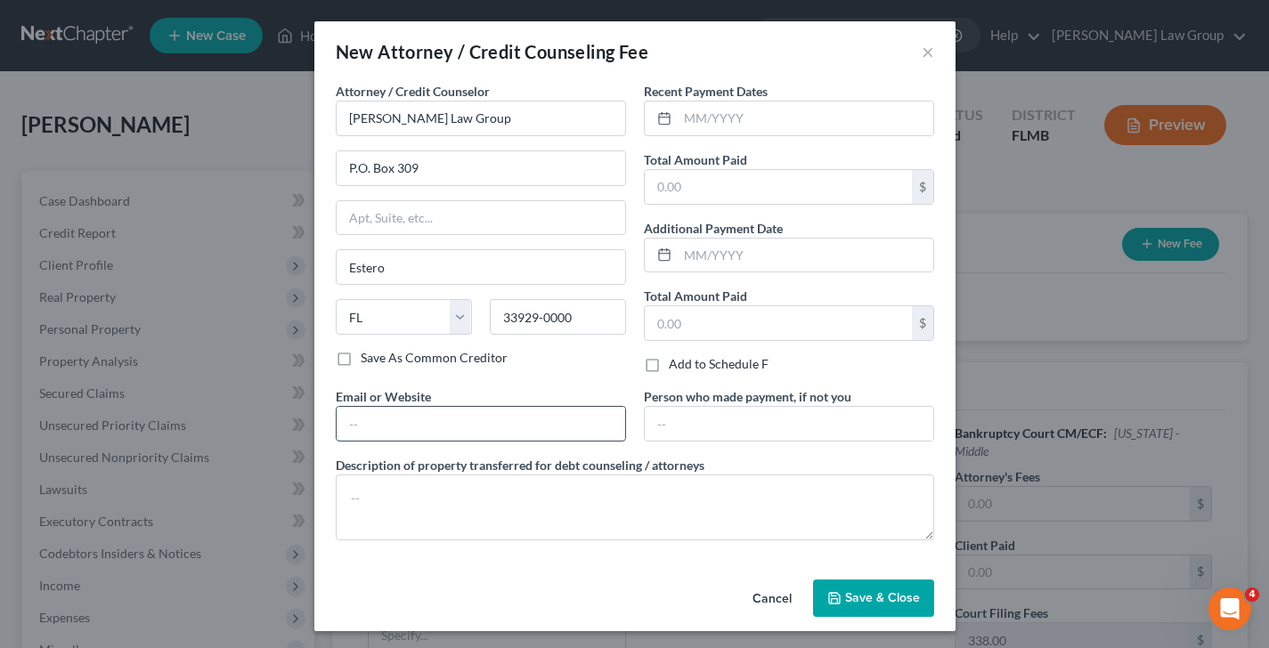
click at [440, 431] on input "text" at bounding box center [481, 424] width 288 height 34
type input "[DOMAIN_NAME]"
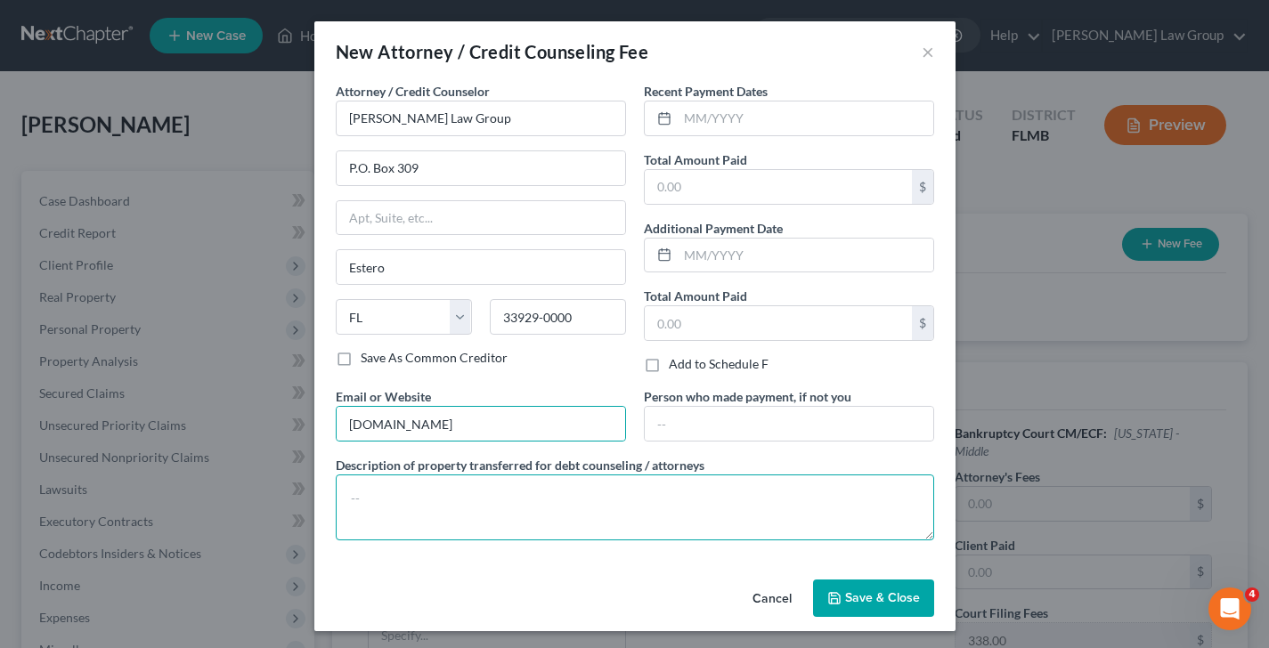
click at [399, 491] on textarea at bounding box center [635, 508] width 598 height 66
type textarea "$1700 + $338 filing fee"
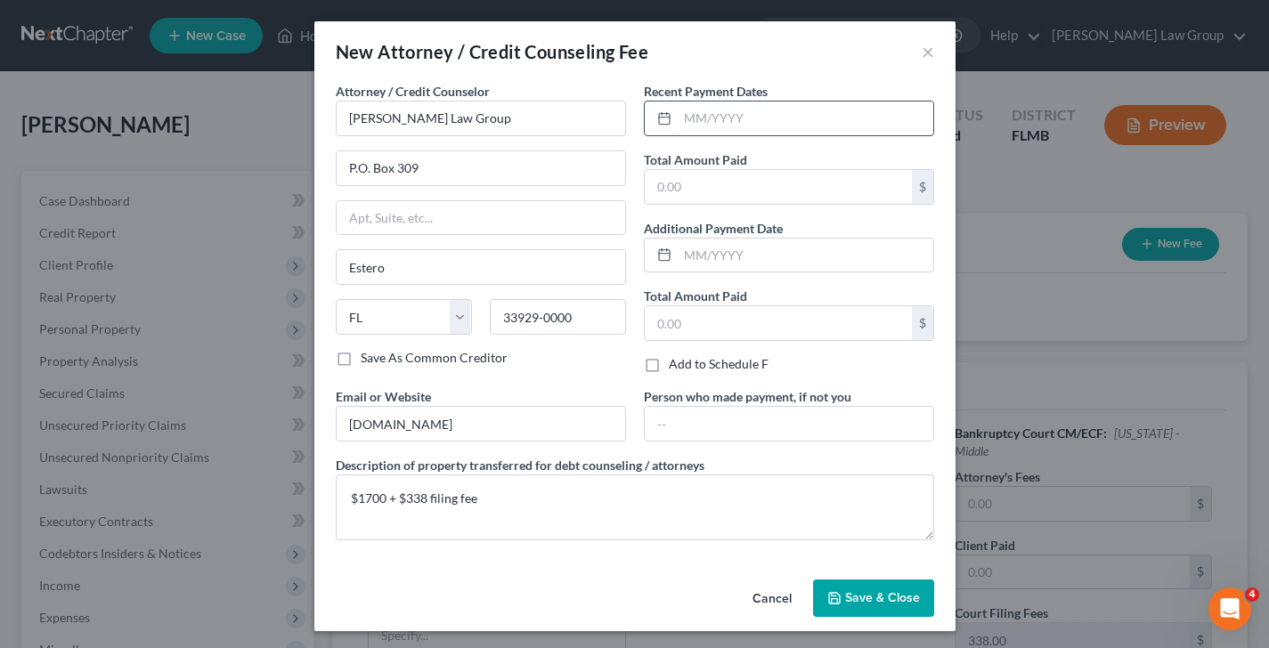
click at [824, 118] on input "text" at bounding box center [806, 118] width 256 height 34
drag, startPoint x: 783, startPoint y: 113, endPoint x: 550, endPoint y: 116, distance: 233.3
click at [550, 116] on div "Attorney / Credit Counselor * [PERSON_NAME] Law Group P.O. [GEOGRAPHIC_DATA][US…" at bounding box center [635, 318] width 616 height 473
type input "[DATE]"
click at [725, 250] on input "text" at bounding box center [806, 256] width 256 height 34
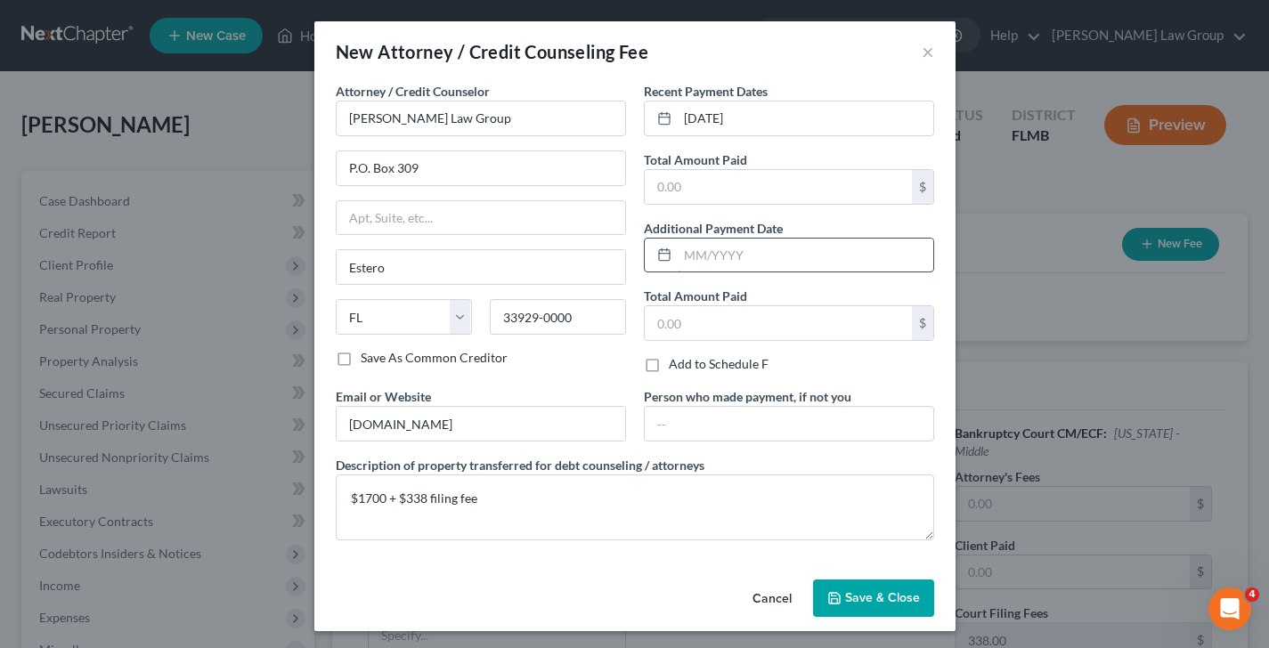
paste input "[DATE]"
type input "[DATE]"
click at [720, 180] on input "text" at bounding box center [778, 187] width 267 height 34
type input "1,700"
click at [726, 328] on input "text" at bounding box center [778, 323] width 267 height 34
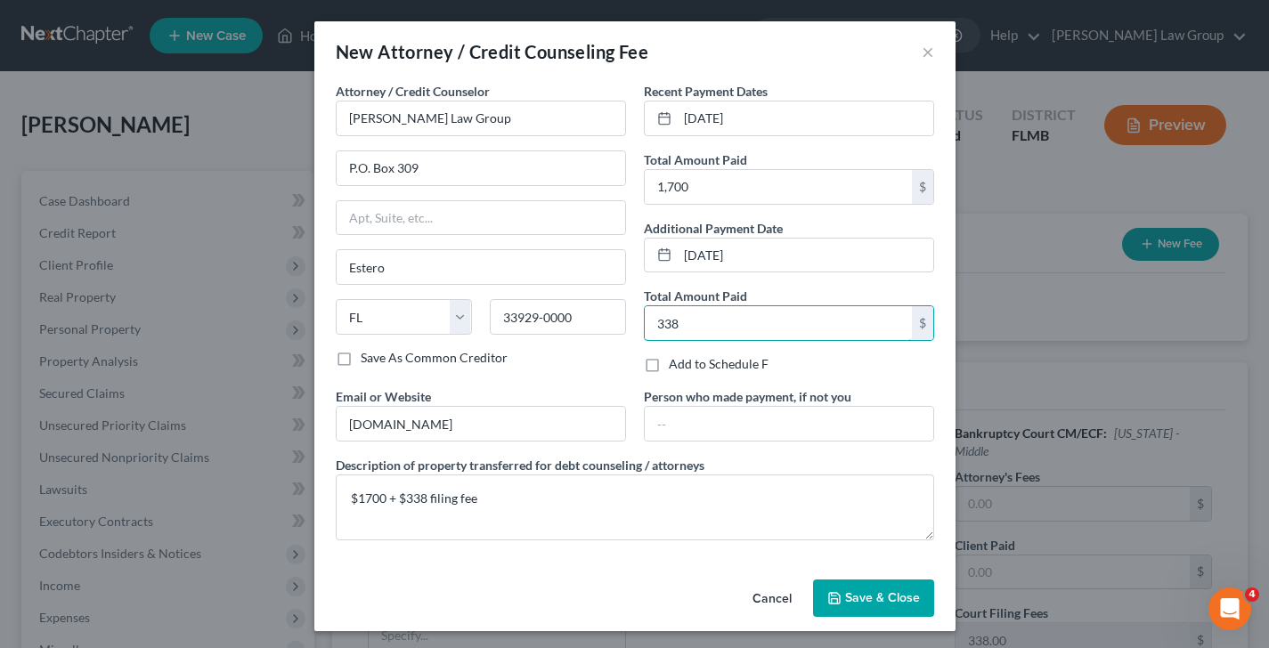
type input "338"
click at [911, 606] on button "Save & Close" at bounding box center [873, 598] width 121 height 37
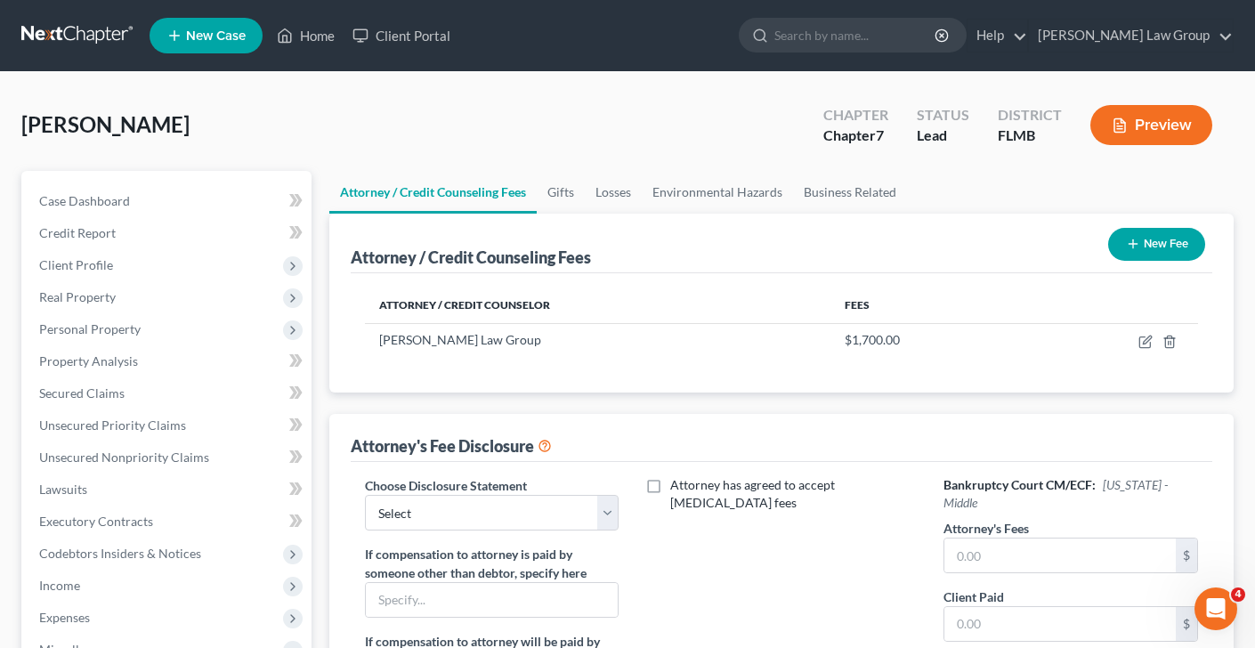
click at [1173, 241] on button "New Fee" at bounding box center [1156, 244] width 97 height 33
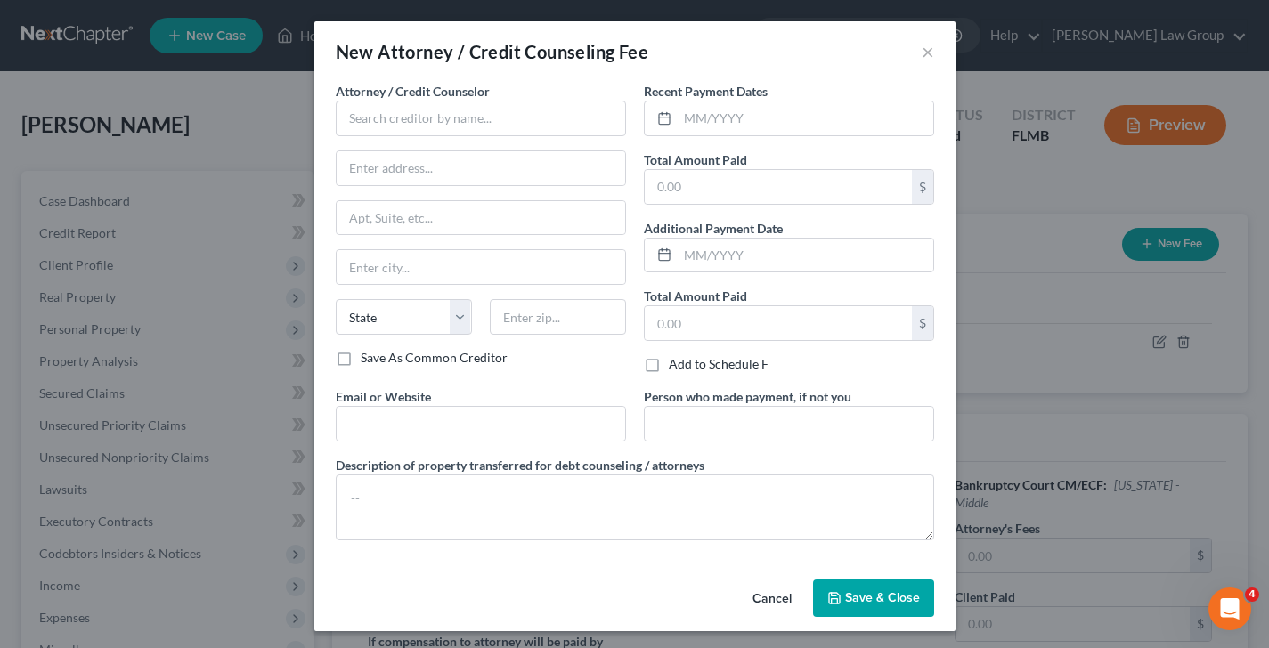
click at [451, 99] on label "Attorney / Credit Counselor *" at bounding box center [413, 91] width 154 height 19
click at [454, 134] on input "text" at bounding box center [481, 119] width 290 height 36
click at [462, 156] on div "Money Sharp" at bounding box center [442, 150] width 185 height 18
type input "Money Sharp"
type input "[STREET_ADDRESS][PERSON_NAME]"
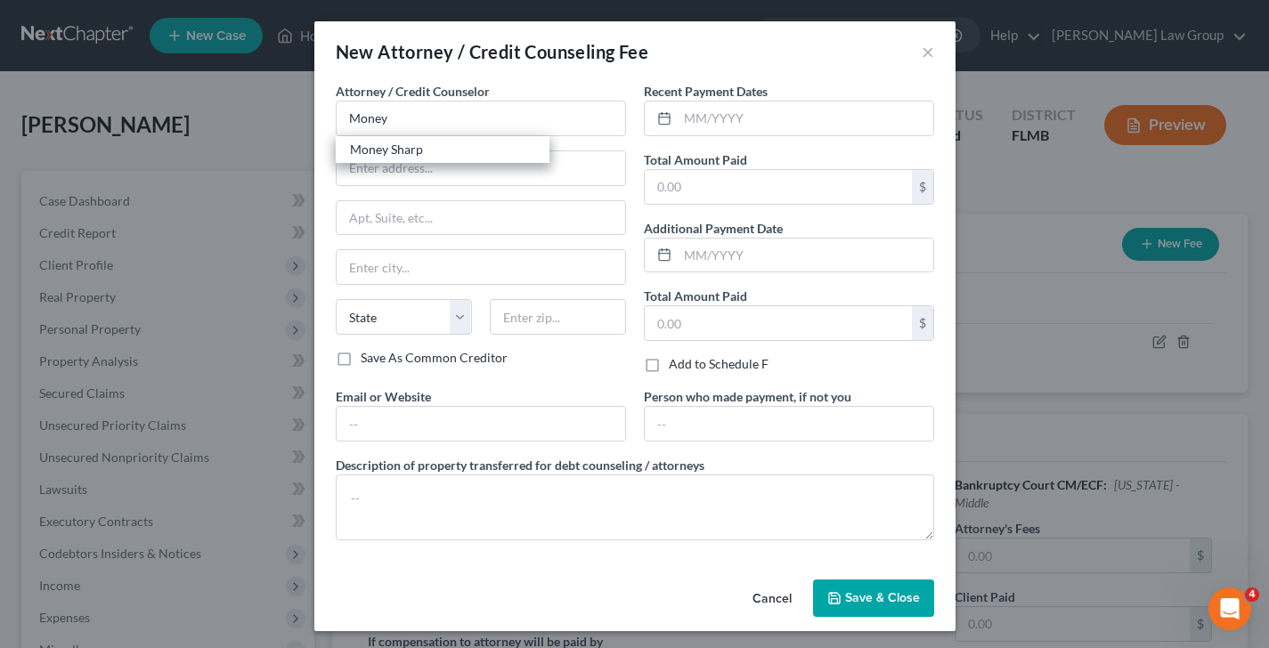
type input "[GEOGRAPHIC_DATA]"
select select "14"
type input "60601"
click at [760, 120] on input "text" at bounding box center [806, 118] width 256 height 34
type input "[DATE]"
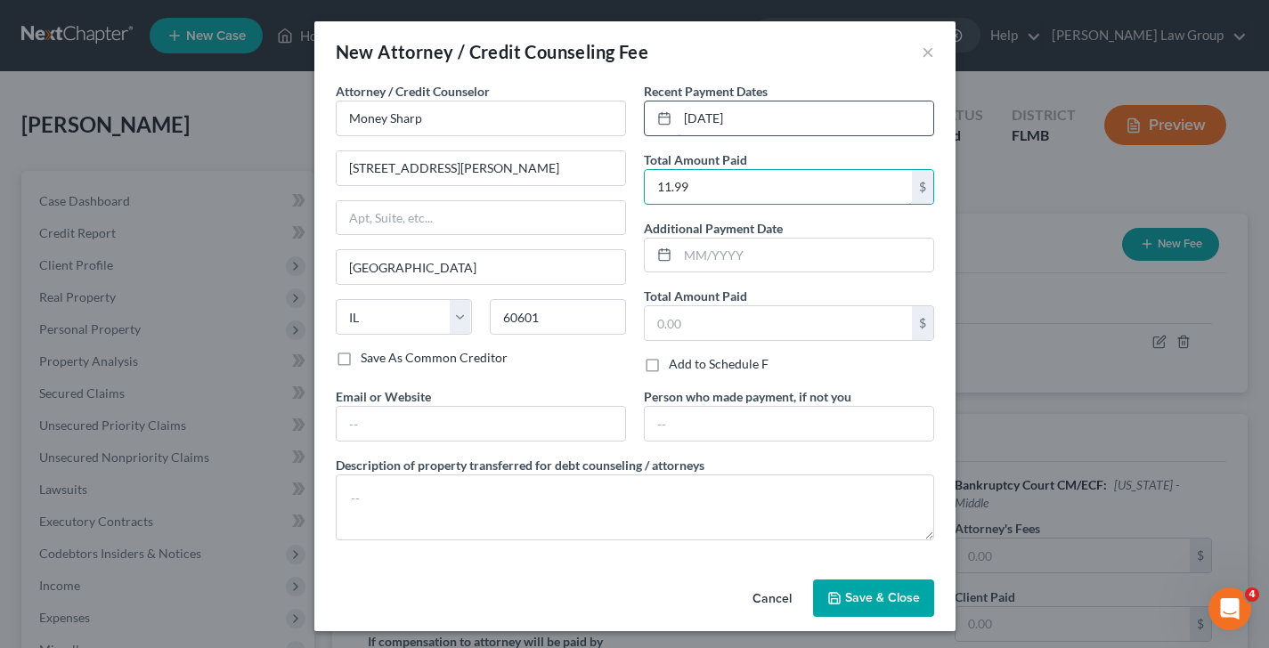
type input "11.99"
click at [417, 418] on input "text" at bounding box center [481, 424] width 288 height 34
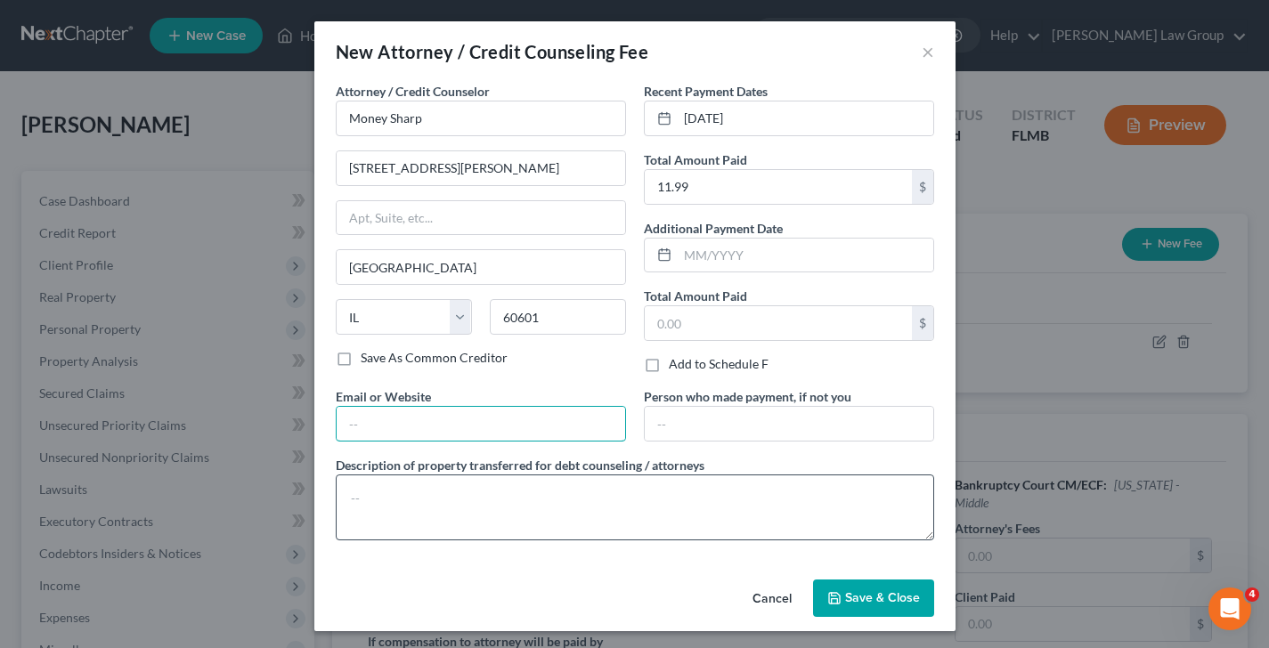
type input "[DOMAIN_NAME]"
click at [439, 507] on textarea at bounding box center [635, 508] width 598 height 66
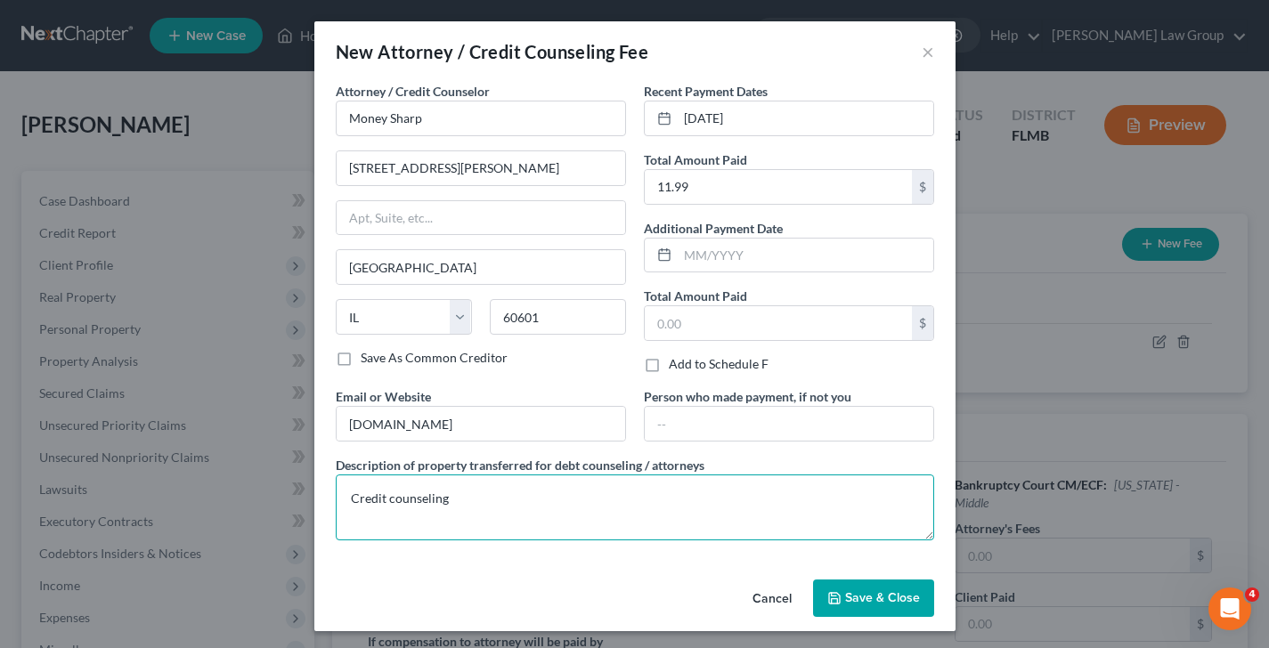
type textarea "Credit counseling"
click at [902, 597] on span "Save & Close" at bounding box center [882, 597] width 75 height 15
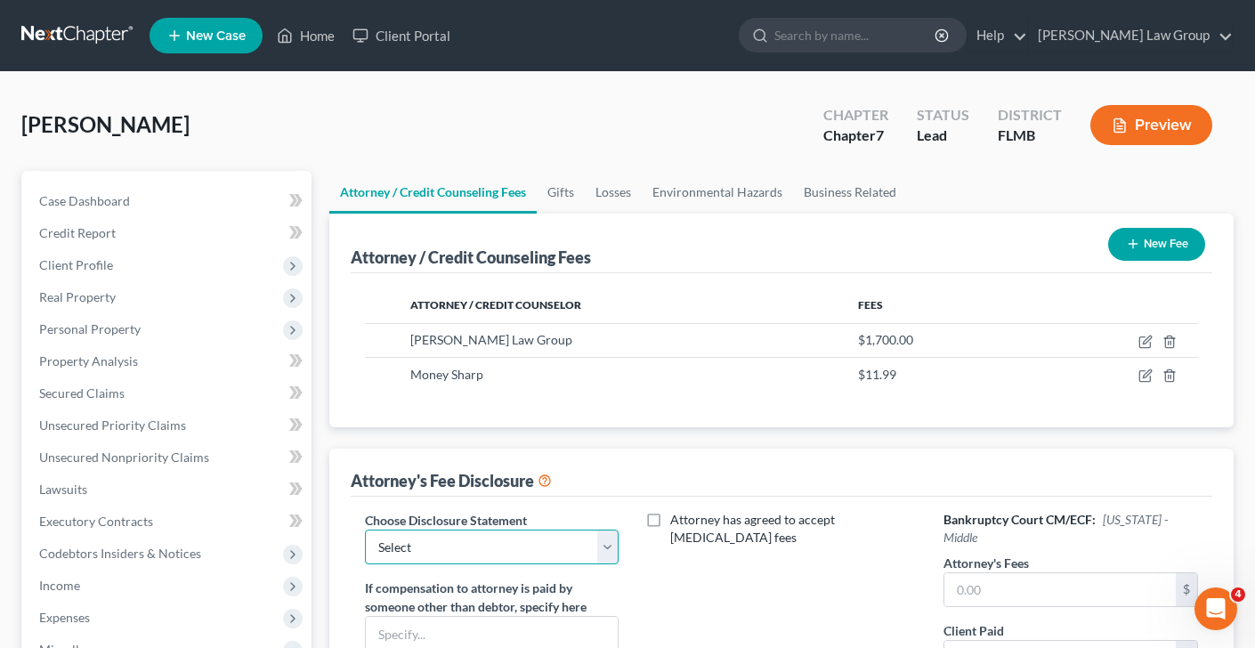
click at [540, 555] on select "Select Disclosure" at bounding box center [492, 548] width 254 height 36
click at [365, 530] on select "Select Disclosure" at bounding box center [492, 548] width 254 height 36
click at [1044, 578] on input "text" at bounding box center [1060, 590] width 231 height 34
click at [554, 547] on select "Select Disclosure" at bounding box center [492, 548] width 254 height 36
select select "0"
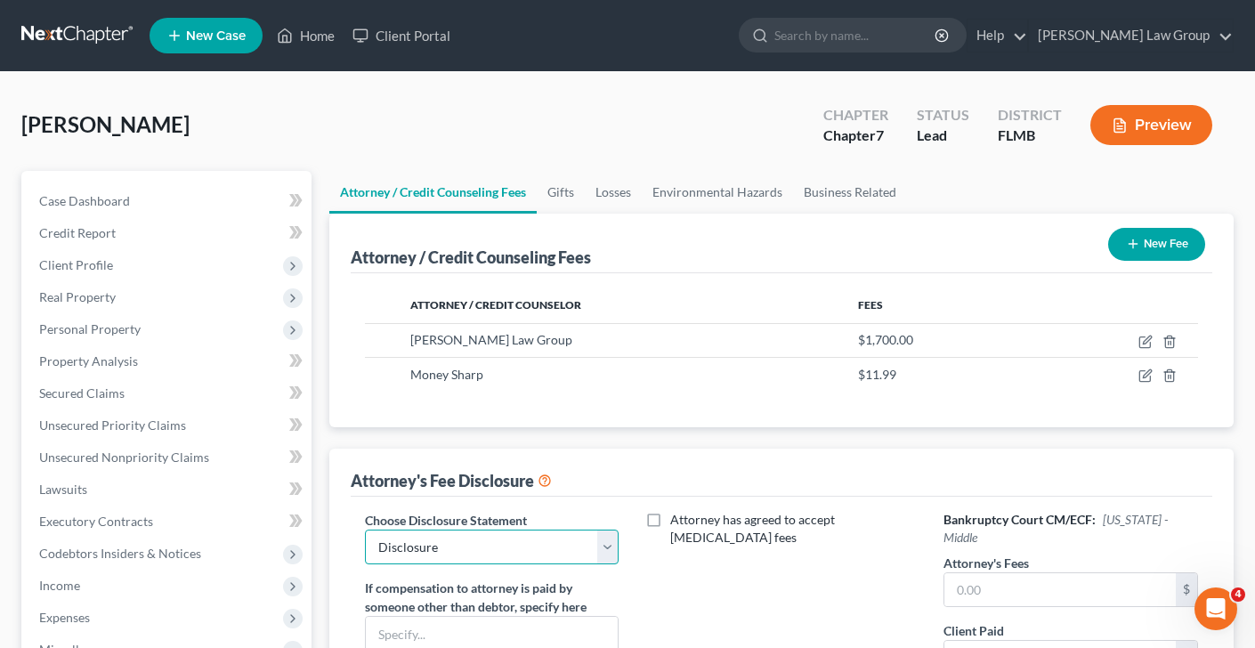
click at [365, 530] on select "Select Disclosure" at bounding box center [492, 548] width 254 height 36
click at [1029, 573] on input "text" at bounding box center [1060, 590] width 231 height 34
type input "1,700"
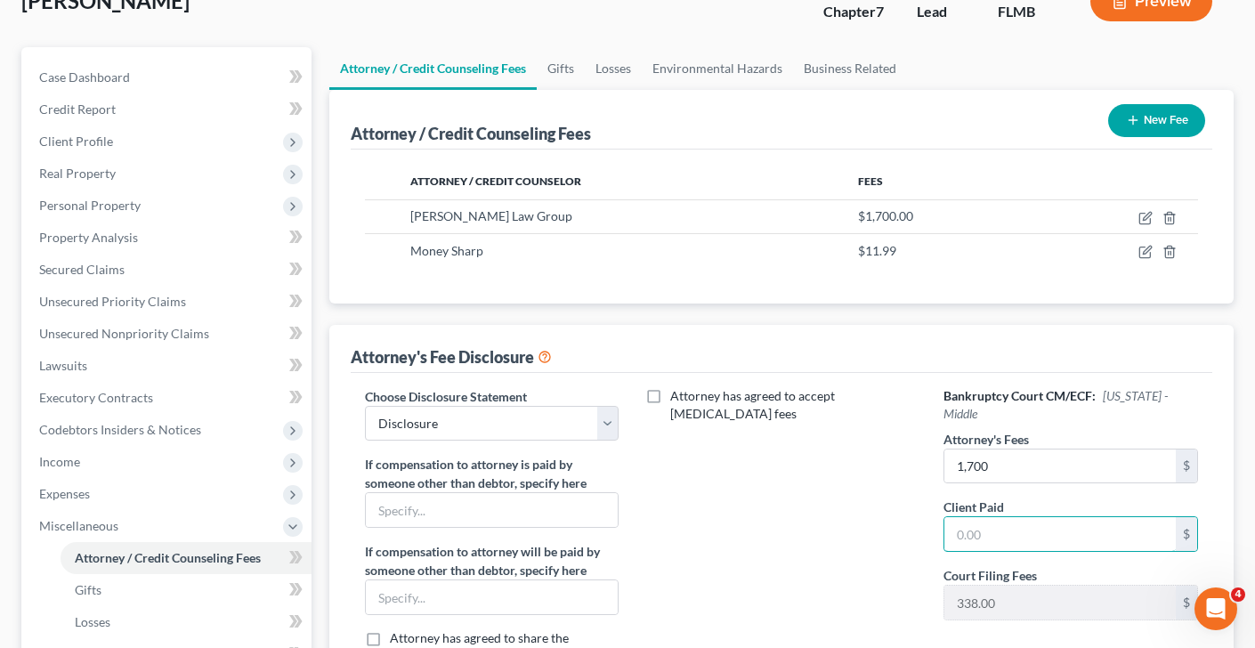
scroll to position [126, 0]
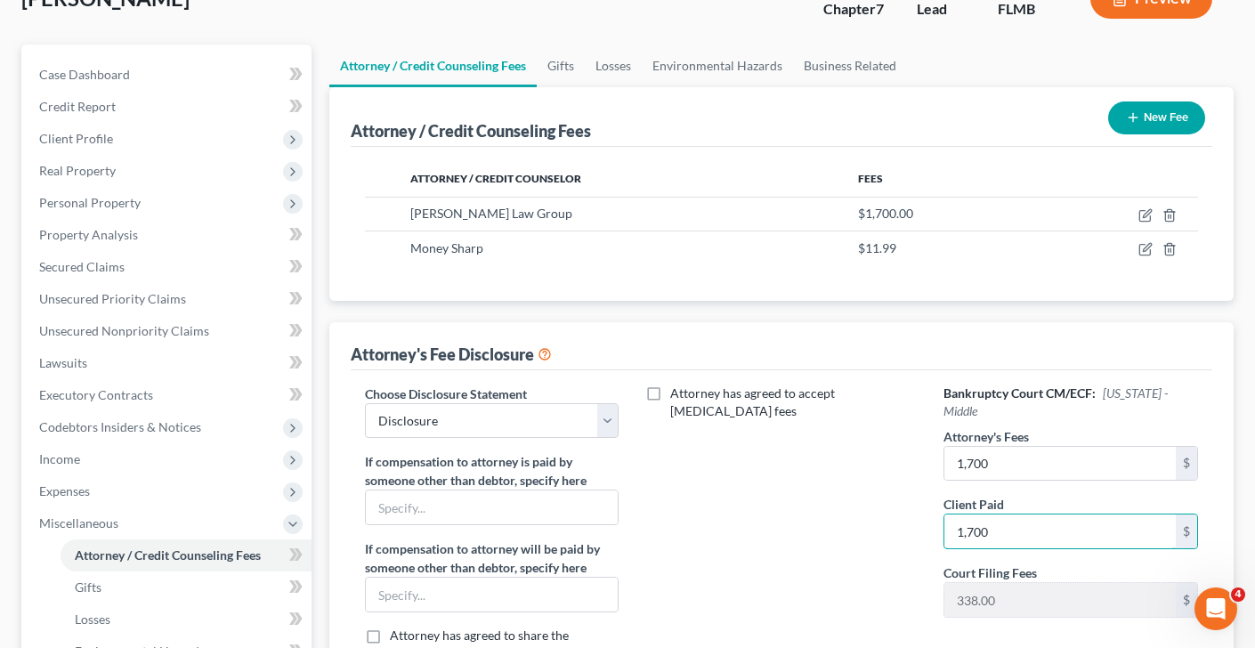
type input "1,700"
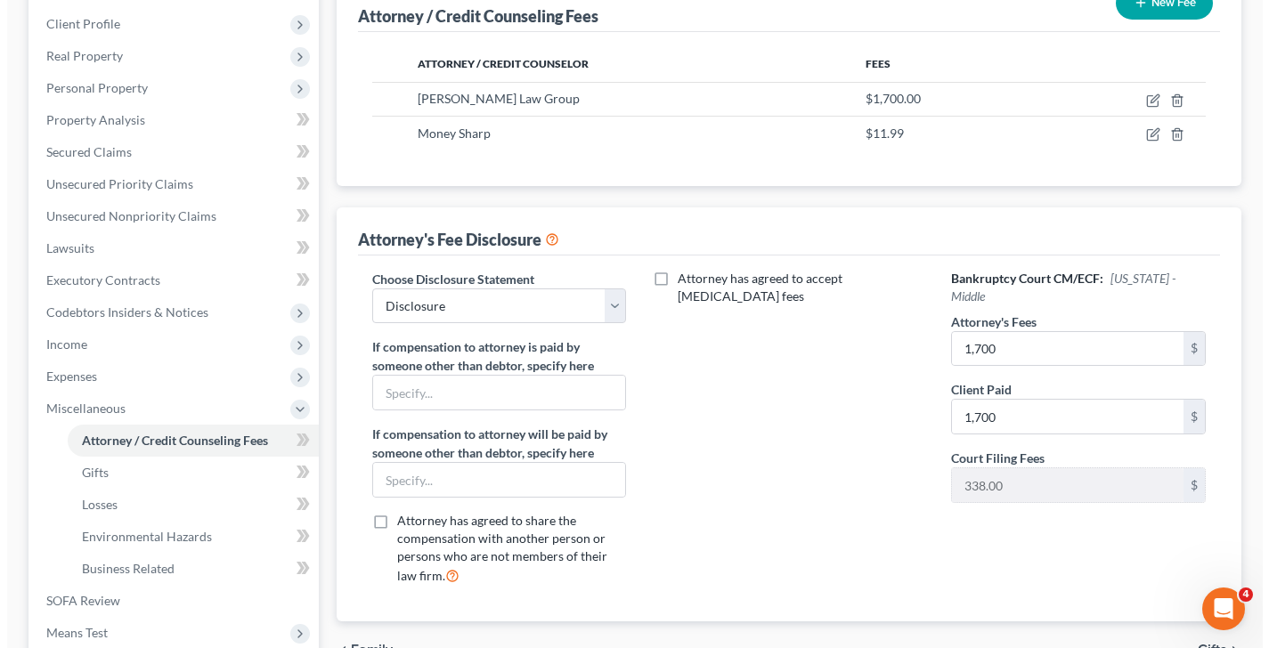
scroll to position [0, 0]
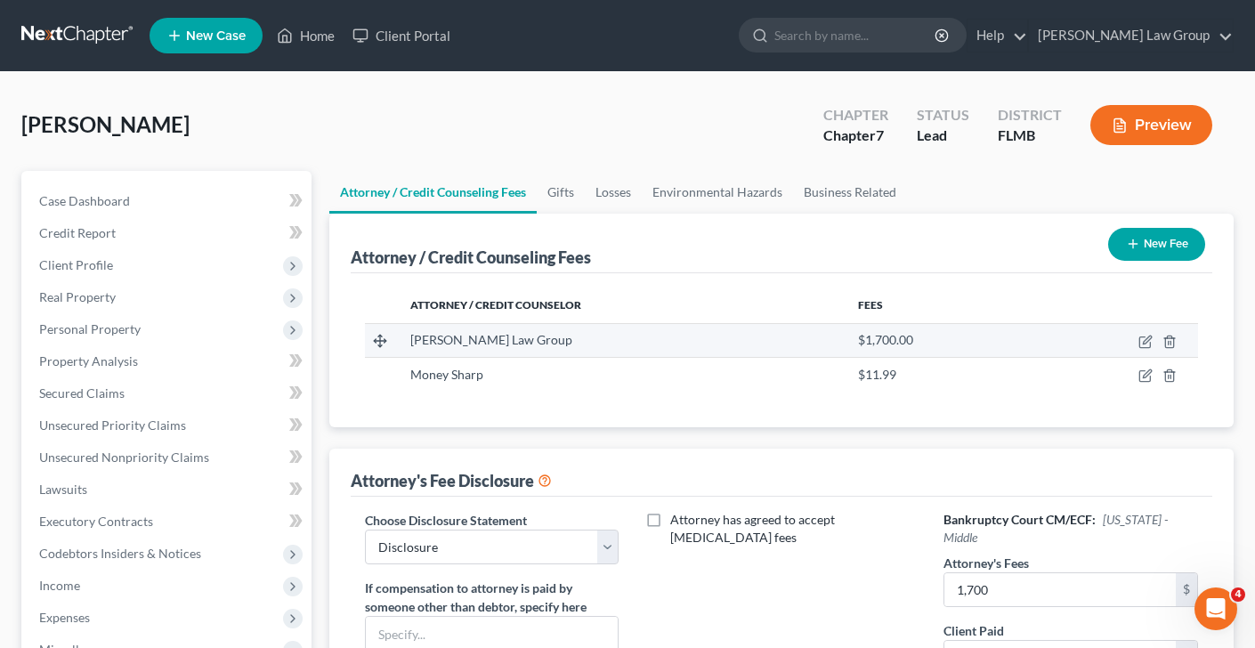
click at [1141, 348] on td at bounding box center [1116, 340] width 166 height 34
click at [1147, 345] on icon "button" at bounding box center [1146, 342] width 14 height 14
select select "9"
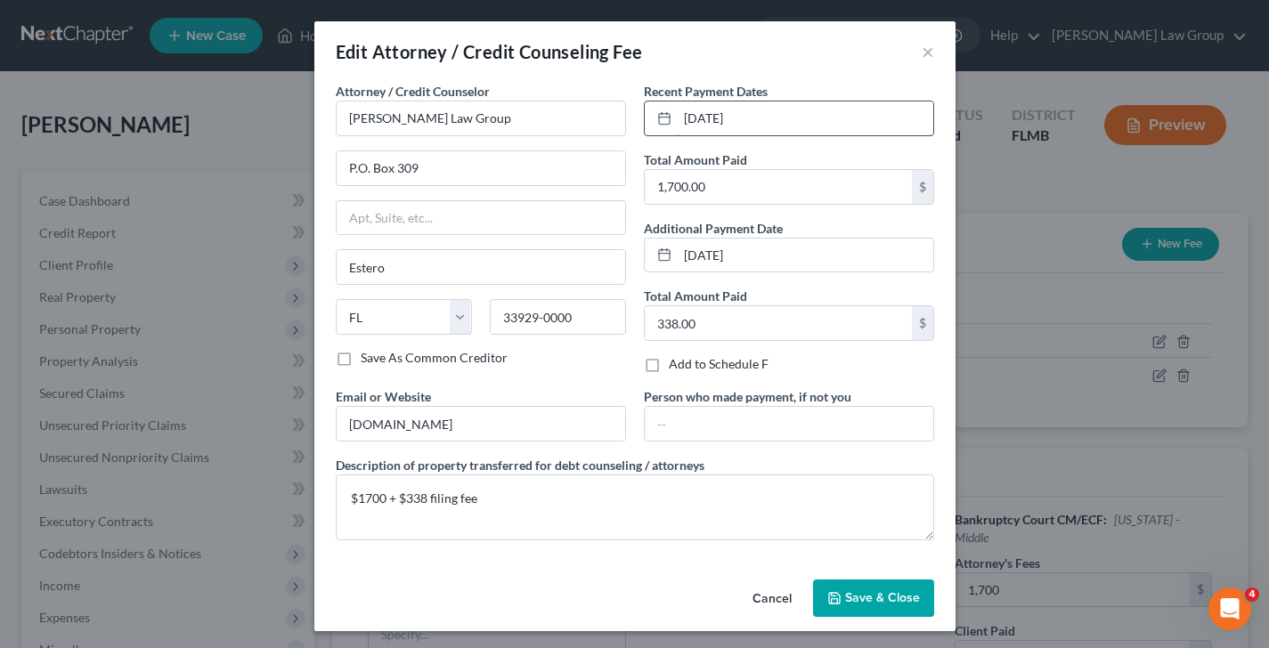
click at [775, 119] on input "[DATE]" at bounding box center [806, 118] width 256 height 34
drag, startPoint x: 798, startPoint y: 114, endPoint x: 548, endPoint y: 113, distance: 250.2
click at [548, 119] on div "Attorney / Credit Counselor * [PERSON_NAME] Law Group P.O. [GEOGRAPHIC_DATA][US…" at bounding box center [635, 318] width 616 height 473
drag, startPoint x: 769, startPoint y: 122, endPoint x: 550, endPoint y: 122, distance: 219.0
click at [550, 122] on div "Attorney / Credit Counselor * [PERSON_NAME] Law Group P.O. [GEOGRAPHIC_DATA][US…" at bounding box center [635, 318] width 616 height 473
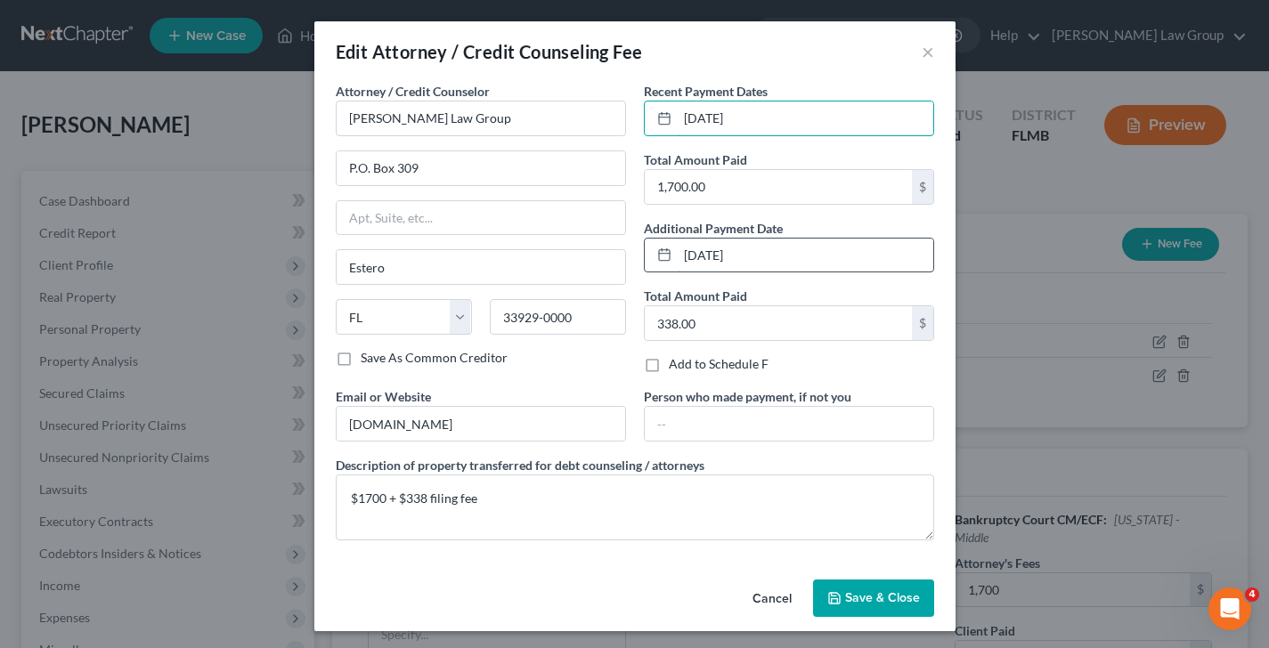
type input "[DATE]"
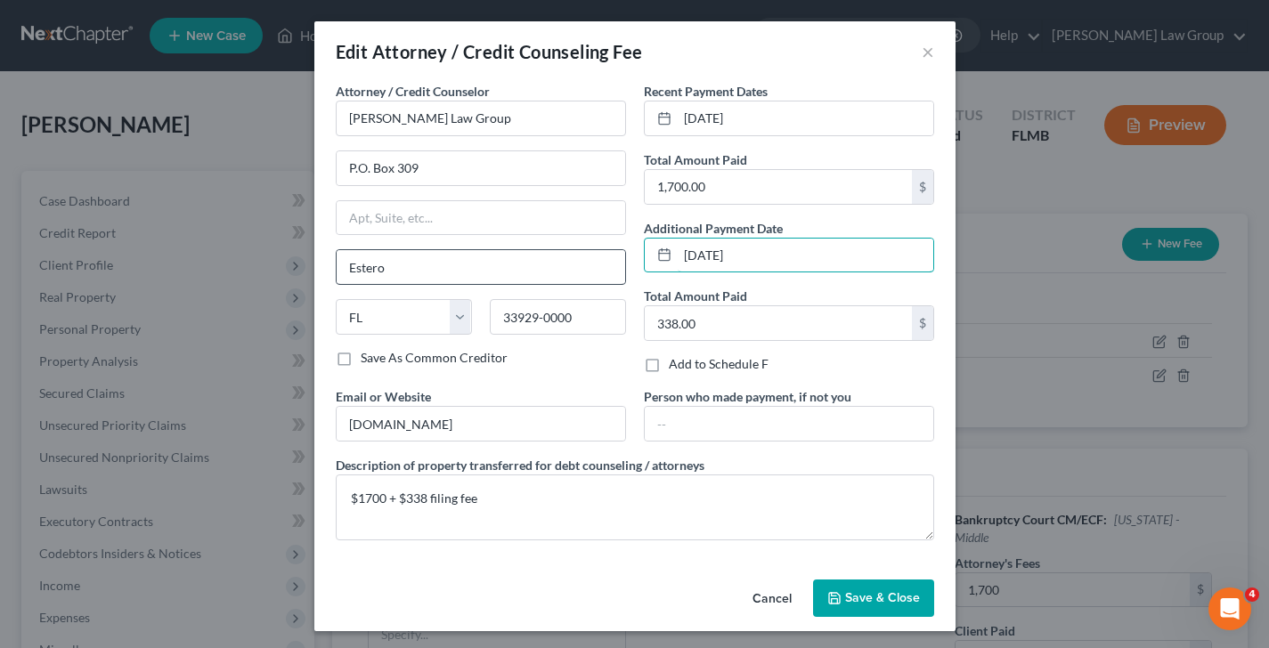
drag, startPoint x: 801, startPoint y: 257, endPoint x: 557, endPoint y: 260, distance: 244.0
click at [557, 260] on div "Attorney / Credit Counselor * [PERSON_NAME] Law Group P.O. [GEOGRAPHIC_DATA][US…" at bounding box center [635, 318] width 616 height 473
paste input "10/14"
type input "[DATE]"
drag, startPoint x: 882, startPoint y: 594, endPoint x: 878, endPoint y: 608, distance: 14.9
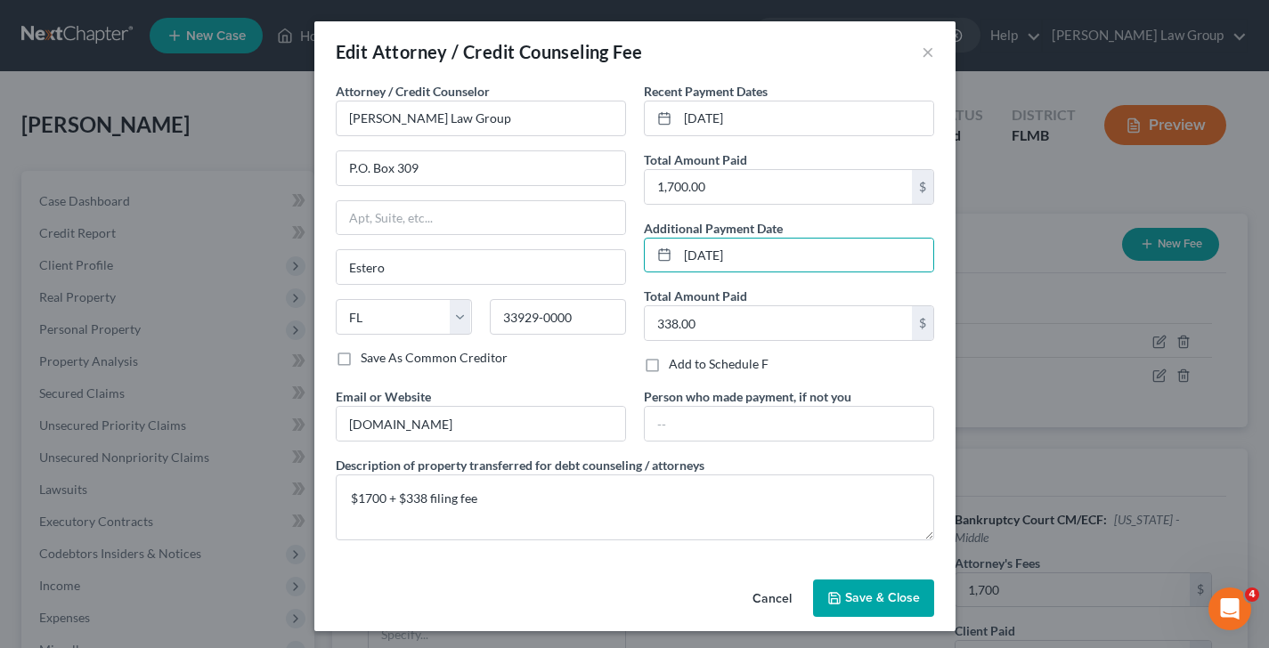
click at [882, 597] on span "Save & Close" at bounding box center [882, 597] width 75 height 15
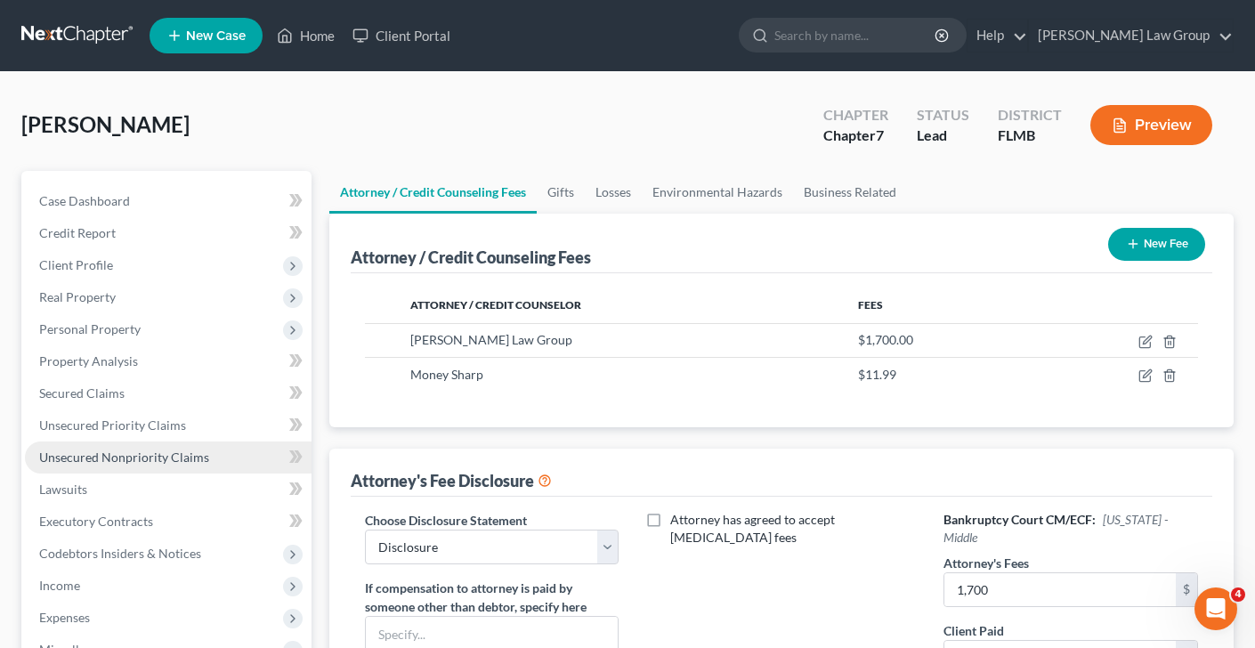
click at [159, 460] on span "Unsecured Nonpriority Claims" at bounding box center [124, 457] width 170 height 15
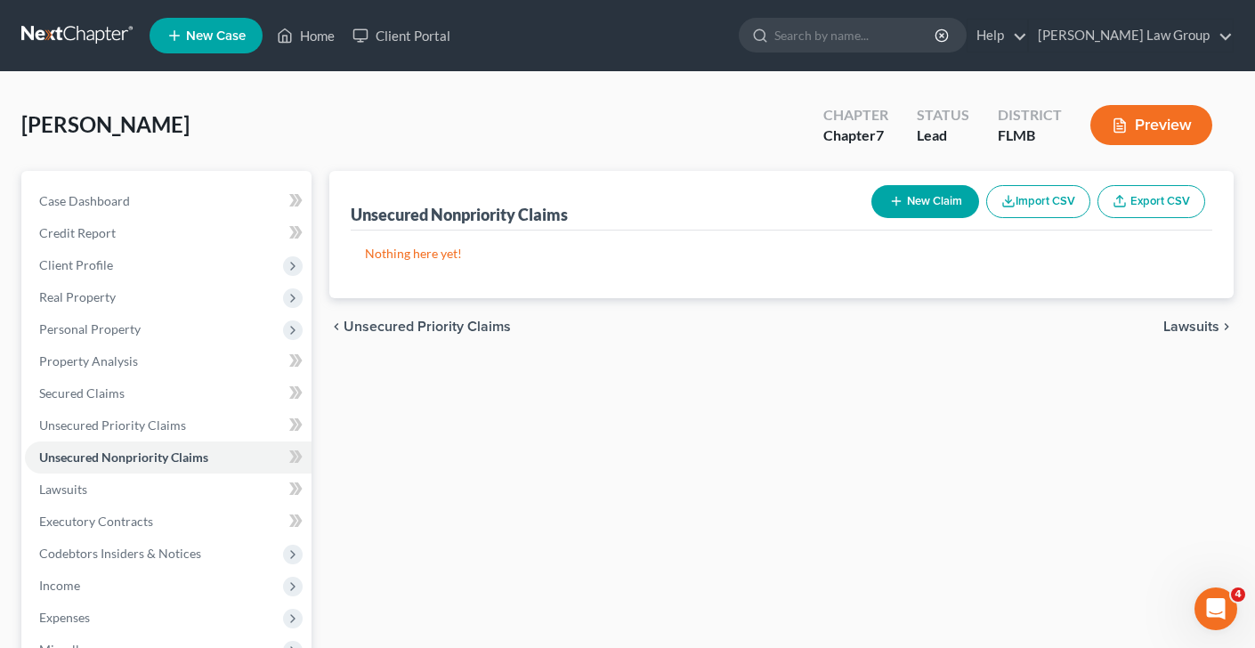
click at [897, 199] on line "button" at bounding box center [897, 202] width 0 height 8
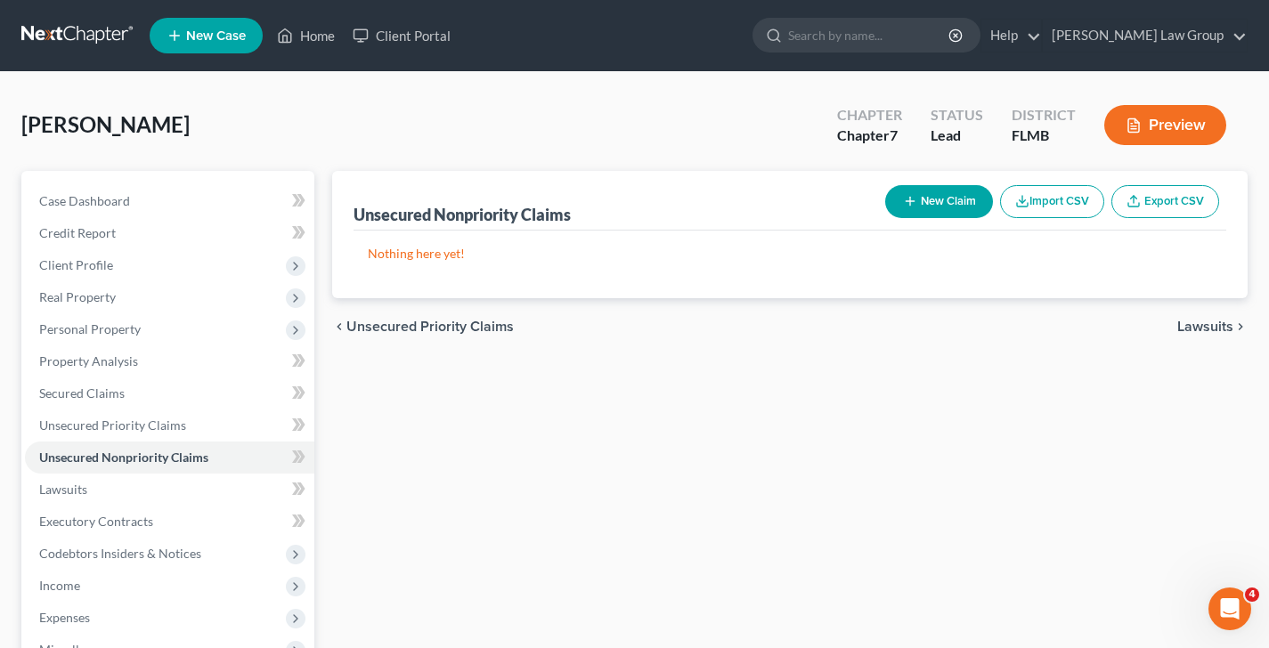
select select "0"
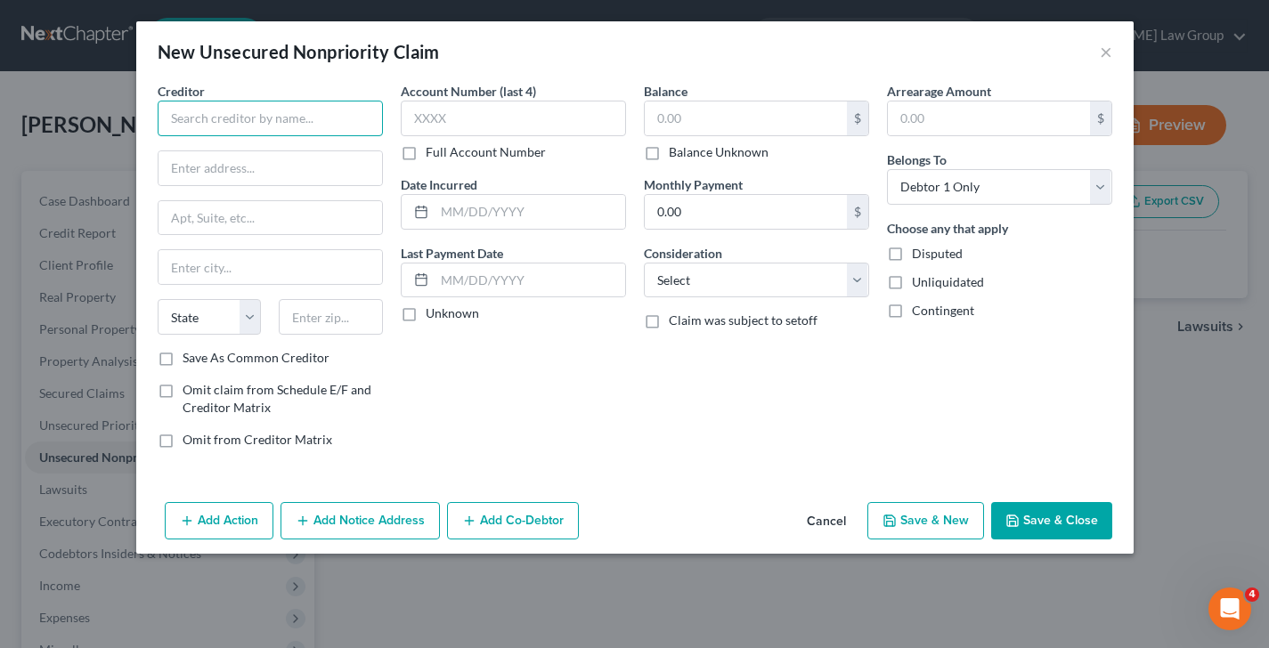
click at [292, 116] on input "text" at bounding box center [270, 119] width 225 height 36
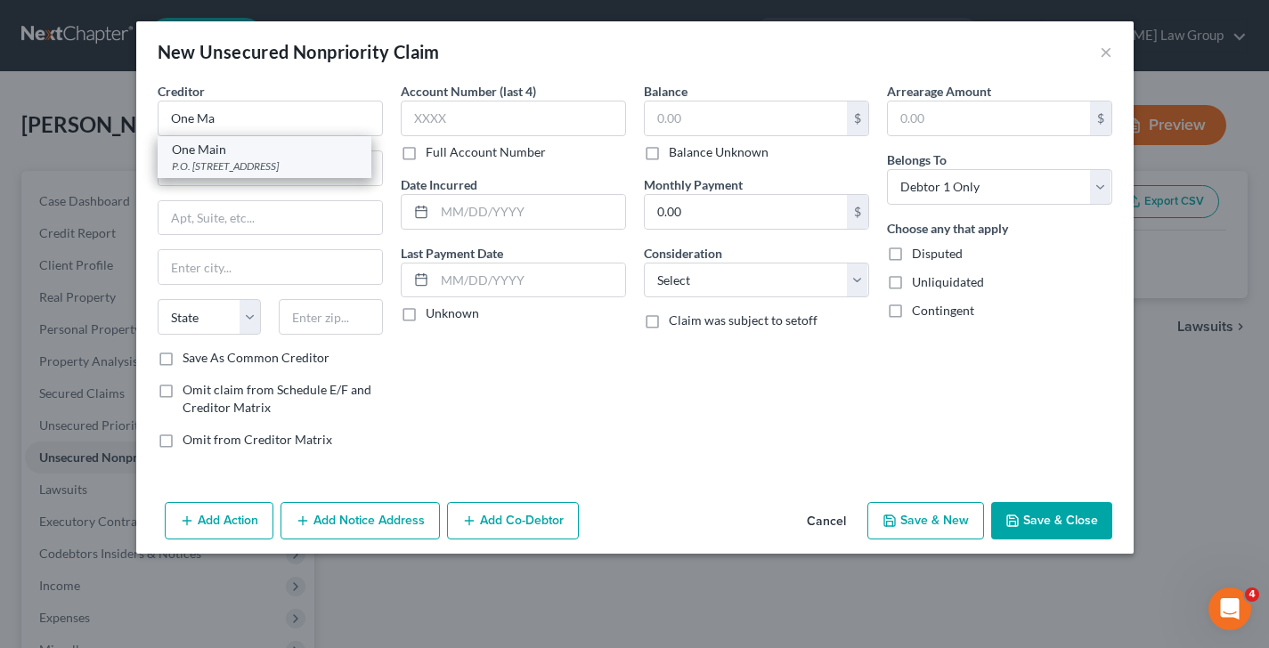
click at [249, 143] on div "One Main" at bounding box center [264, 150] width 185 height 18
type input "One Main"
type input "P.O. Box 3251"
type input "[GEOGRAPHIC_DATA]"
select select "15"
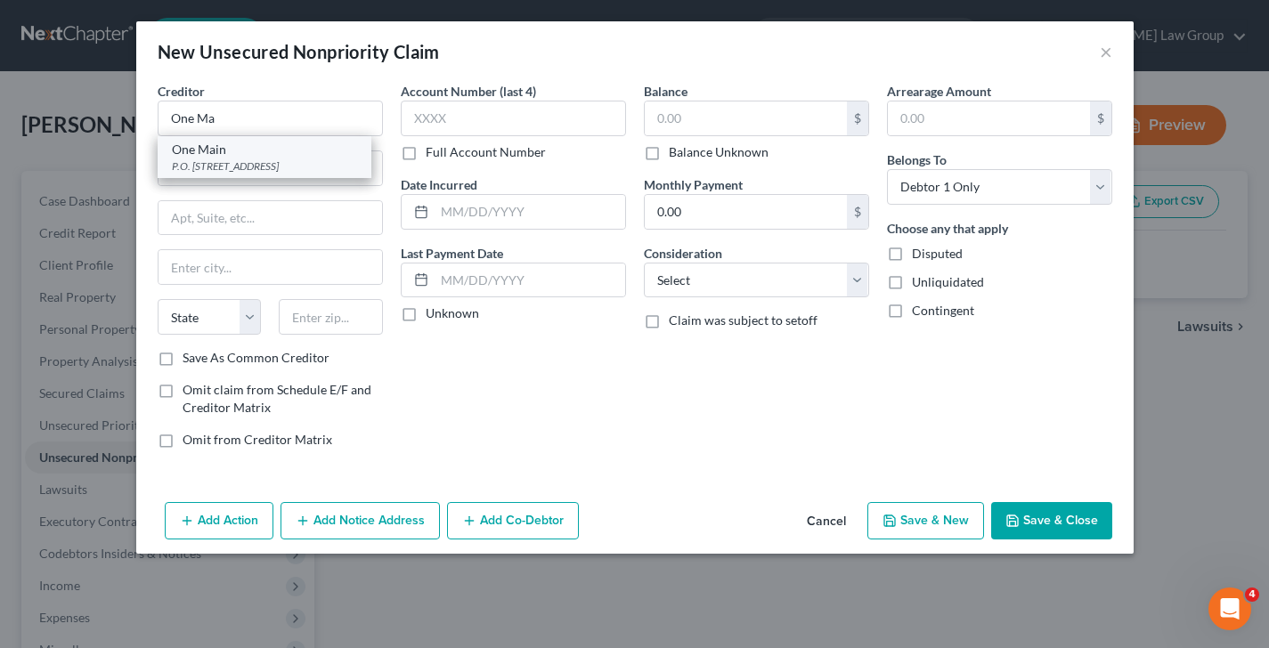
type input "47731-3251"
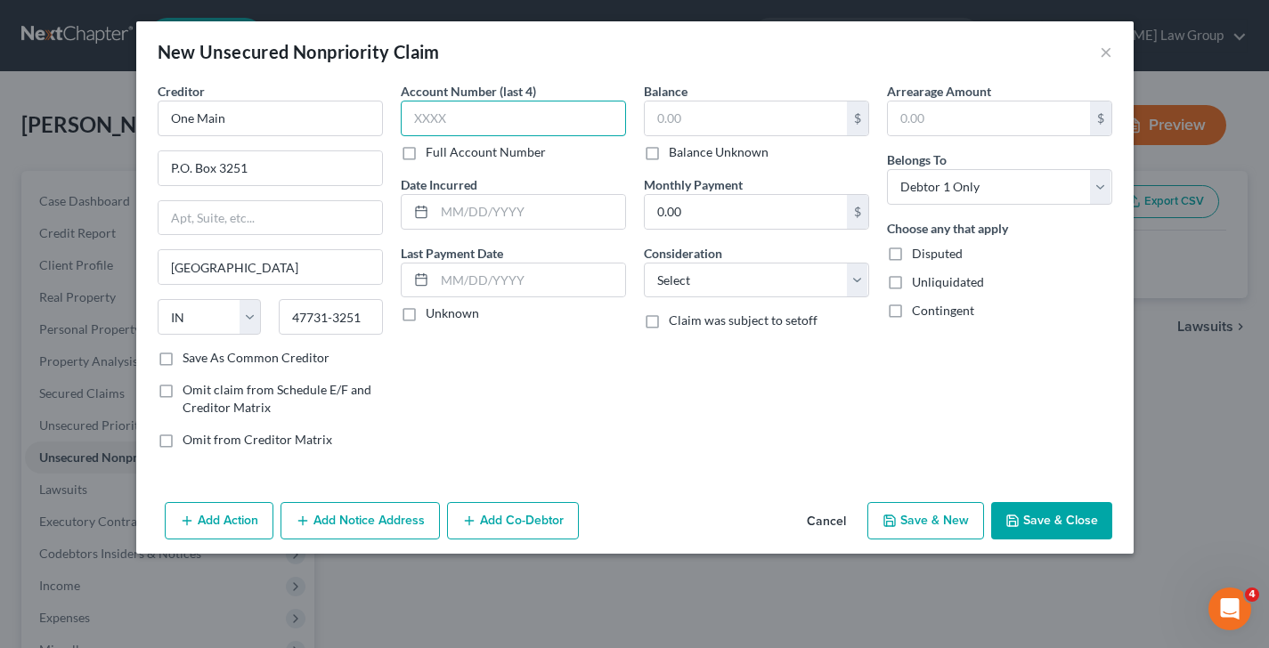
click at [463, 121] on input "text" at bounding box center [513, 119] width 225 height 36
click at [739, 120] on input "text" at bounding box center [746, 118] width 202 height 34
type input "503"
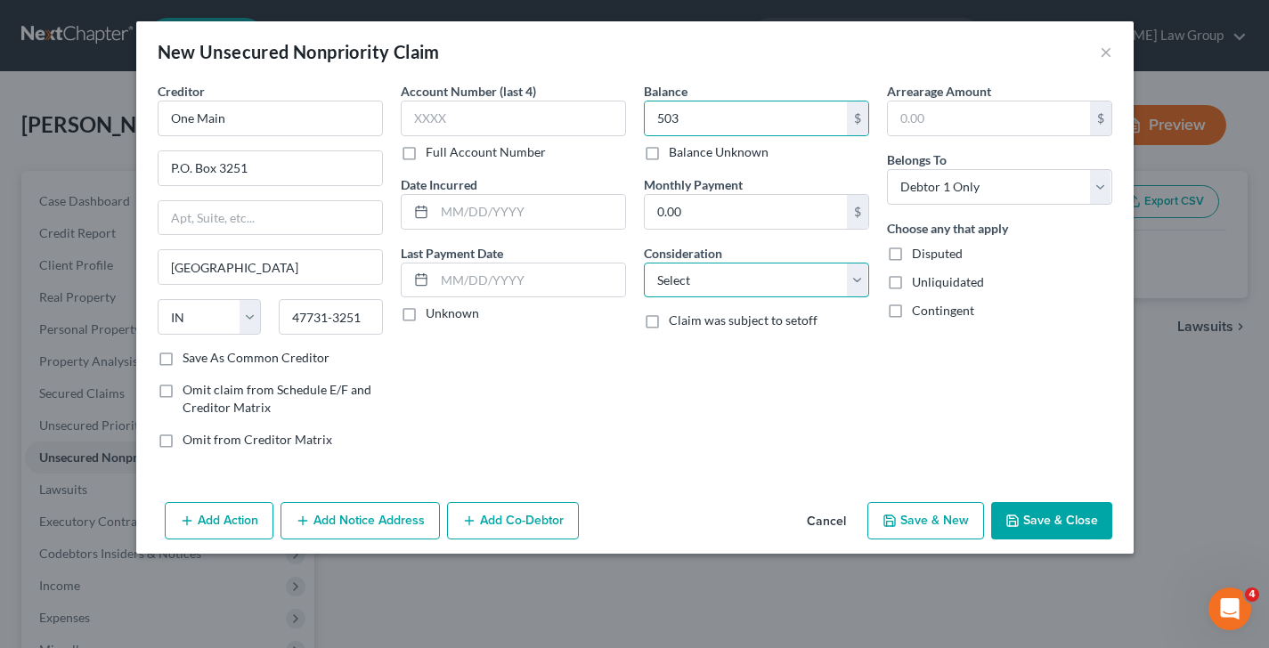
click at [769, 292] on select "Select Cable / Satellite Services Collection Agency Credit Card Debt Debt Couns…" at bounding box center [756, 281] width 225 height 36
select select "14"
click at [644, 263] on select "Select Cable / Satellite Services Collection Agency Credit Card Debt Debt Couns…" at bounding box center [756, 281] width 225 height 36
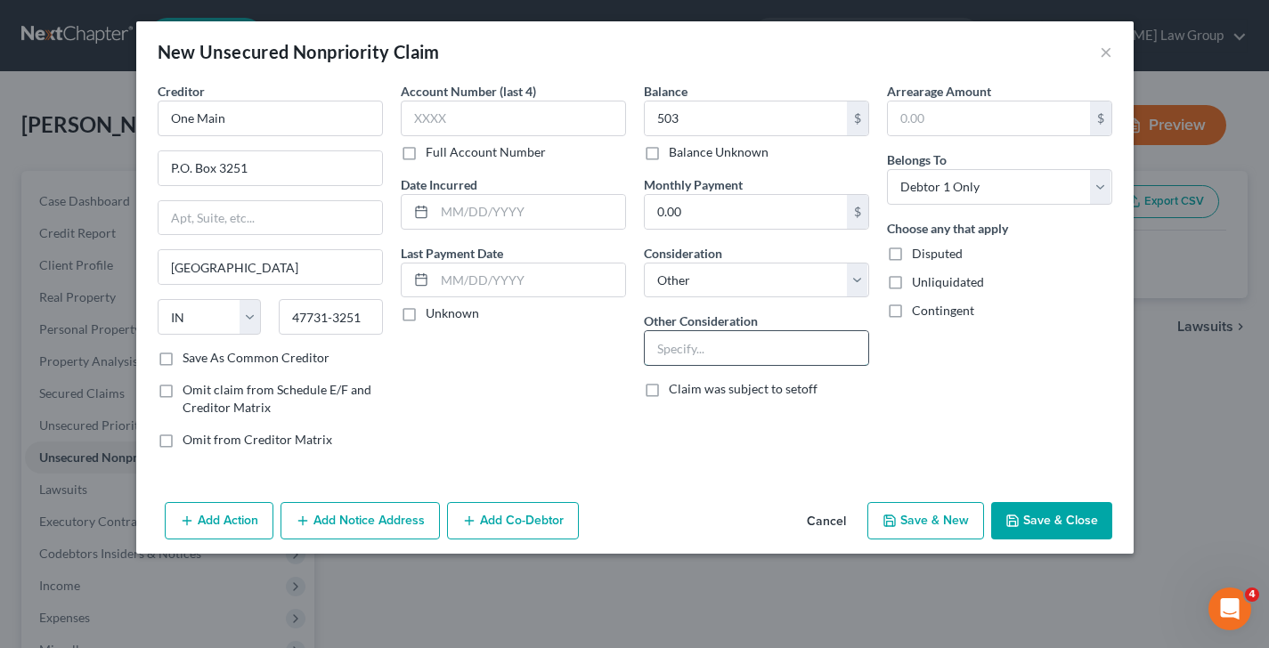
click at [719, 360] on input "text" at bounding box center [756, 348] width 223 height 34
type input "Personal loan"
click at [1016, 512] on button "Save & Close" at bounding box center [1051, 520] width 121 height 37
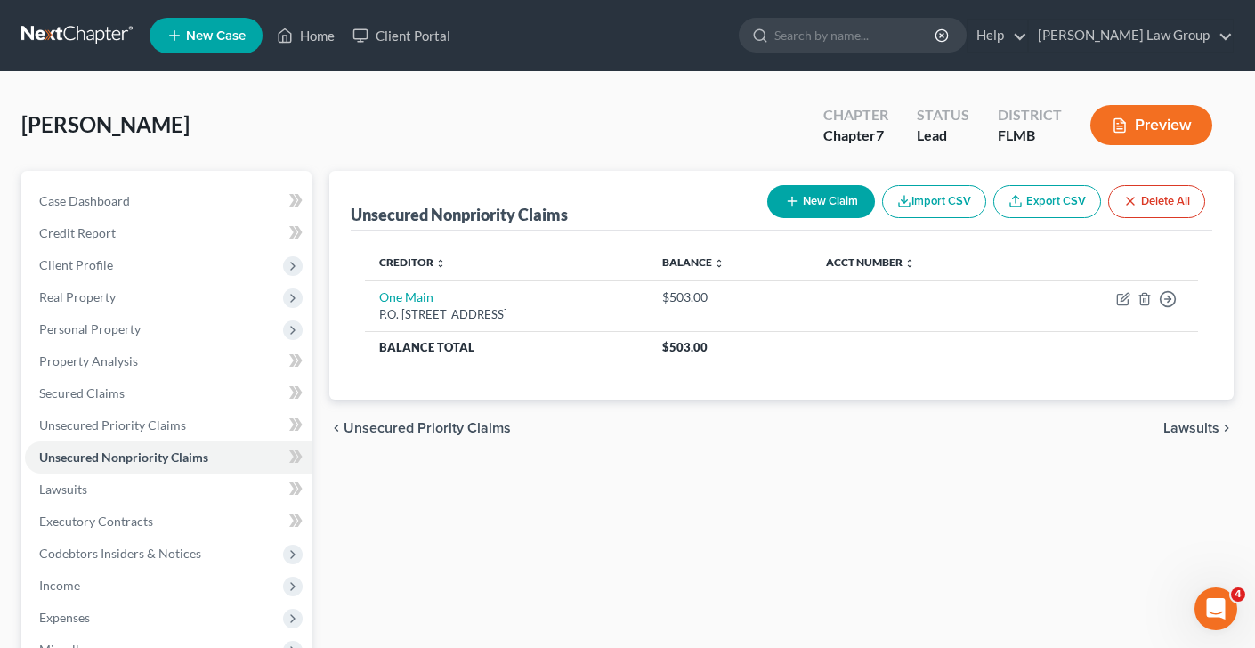
click at [808, 198] on button "New Claim" at bounding box center [821, 201] width 108 height 33
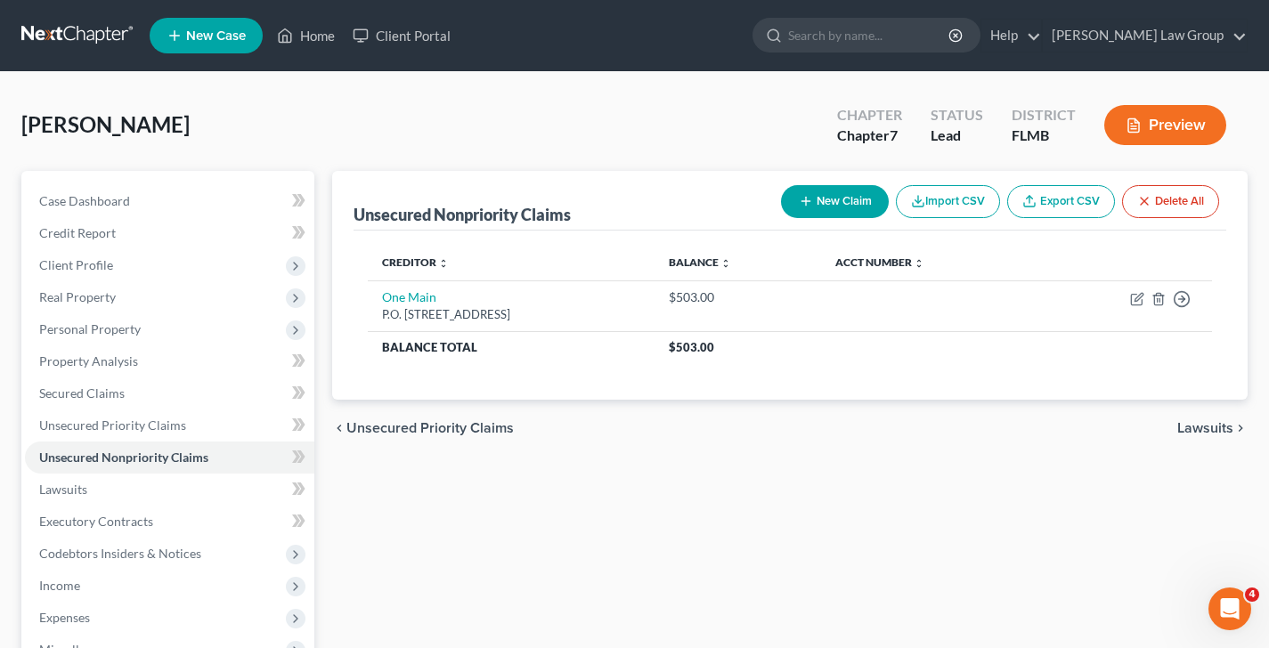
select select "0"
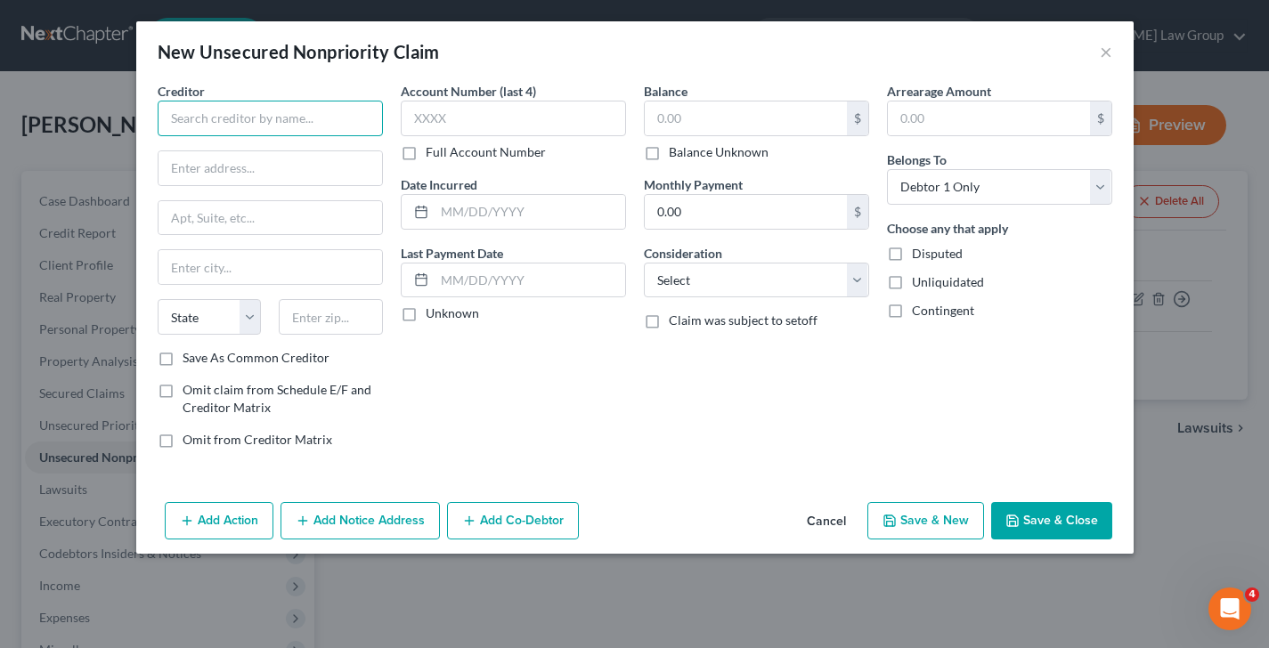
click at [335, 130] on input "text" at bounding box center [270, 119] width 225 height 36
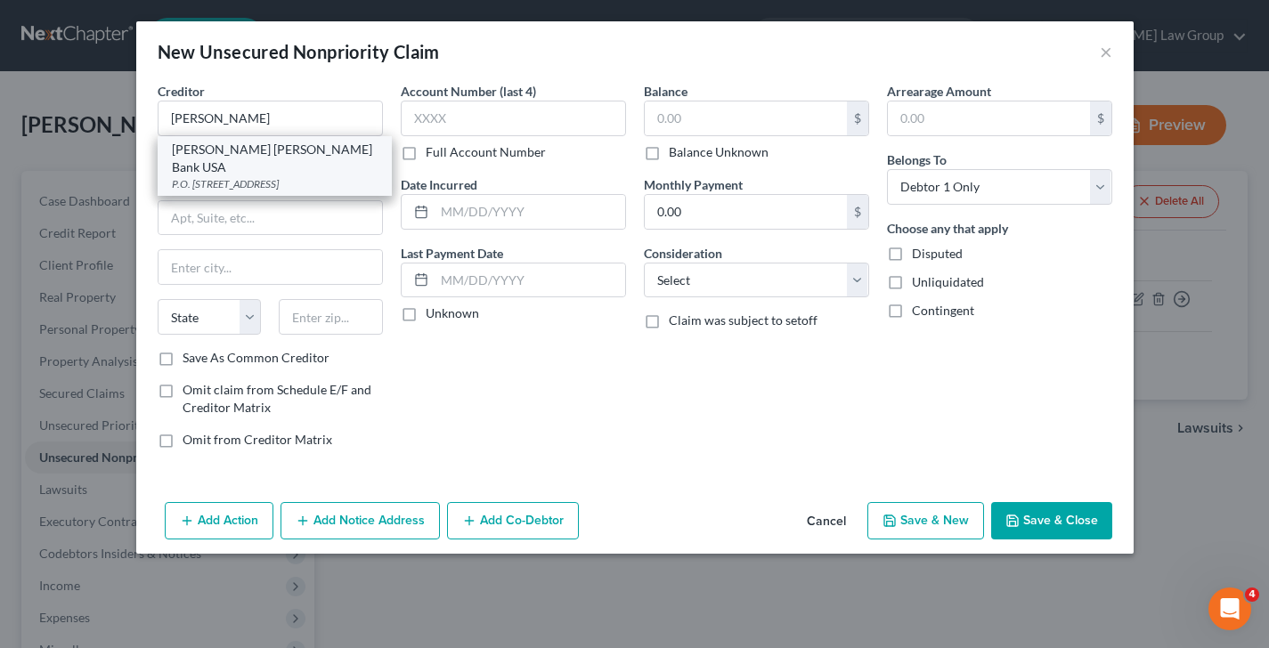
click at [292, 142] on div "[PERSON_NAME] [PERSON_NAME] Bank USA" at bounding box center [275, 159] width 206 height 36
type input "[PERSON_NAME] [PERSON_NAME] Bank USA"
type input "P.O. Box 7247"
type input "[GEOGRAPHIC_DATA]"
select select "39"
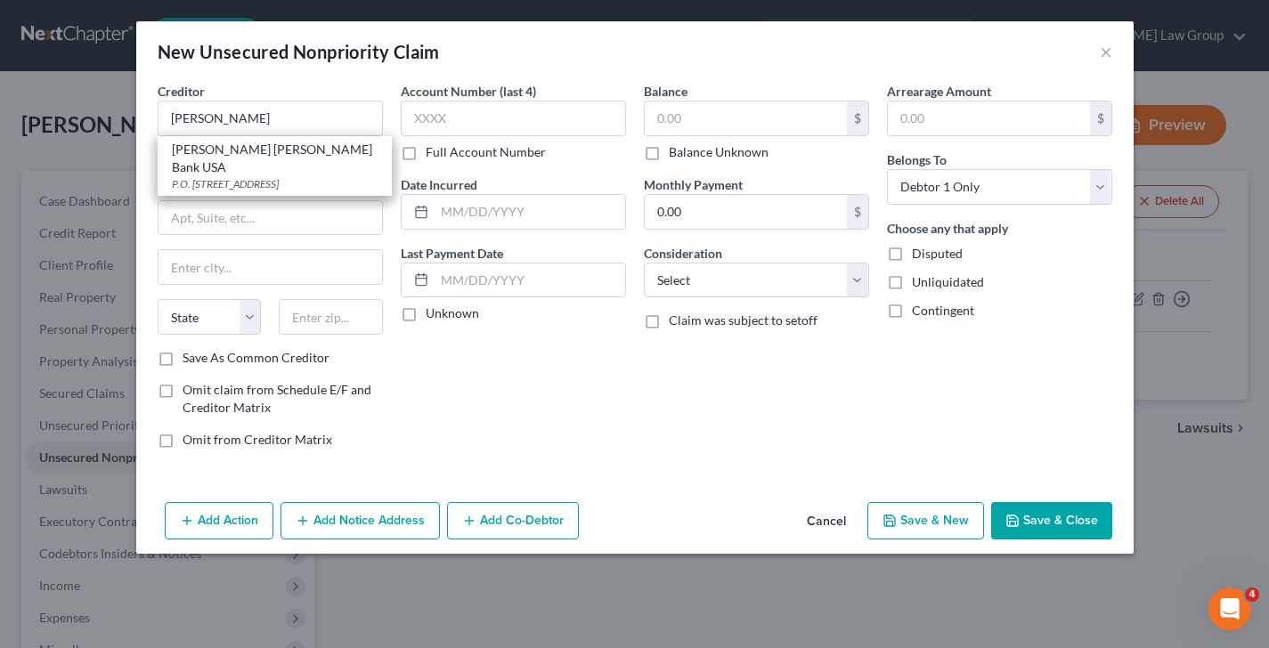
type input "19170-6112"
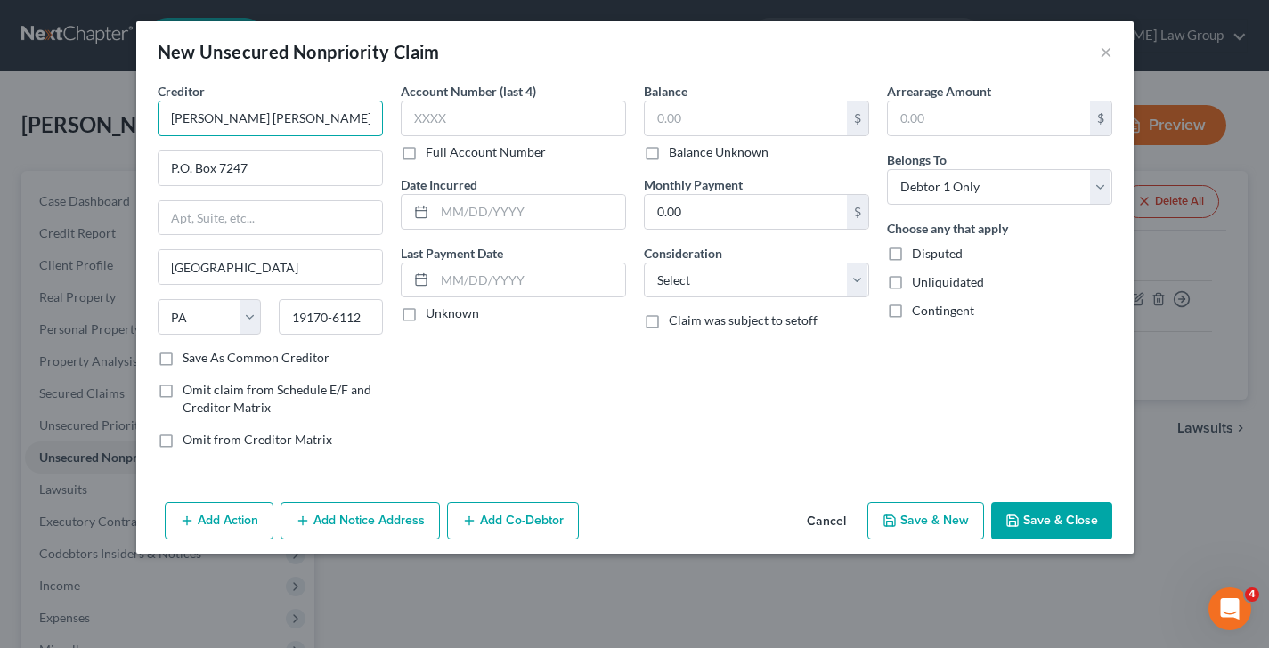
drag, startPoint x: 327, startPoint y: 127, endPoint x: 387, endPoint y: 114, distance: 62.0
click at [327, 127] on input "[PERSON_NAME] [PERSON_NAME] Bank USA" at bounding box center [270, 119] width 225 height 36
type input "[PERSON_NAME] [PERSON_NAME] Bank USA/Apple Card"
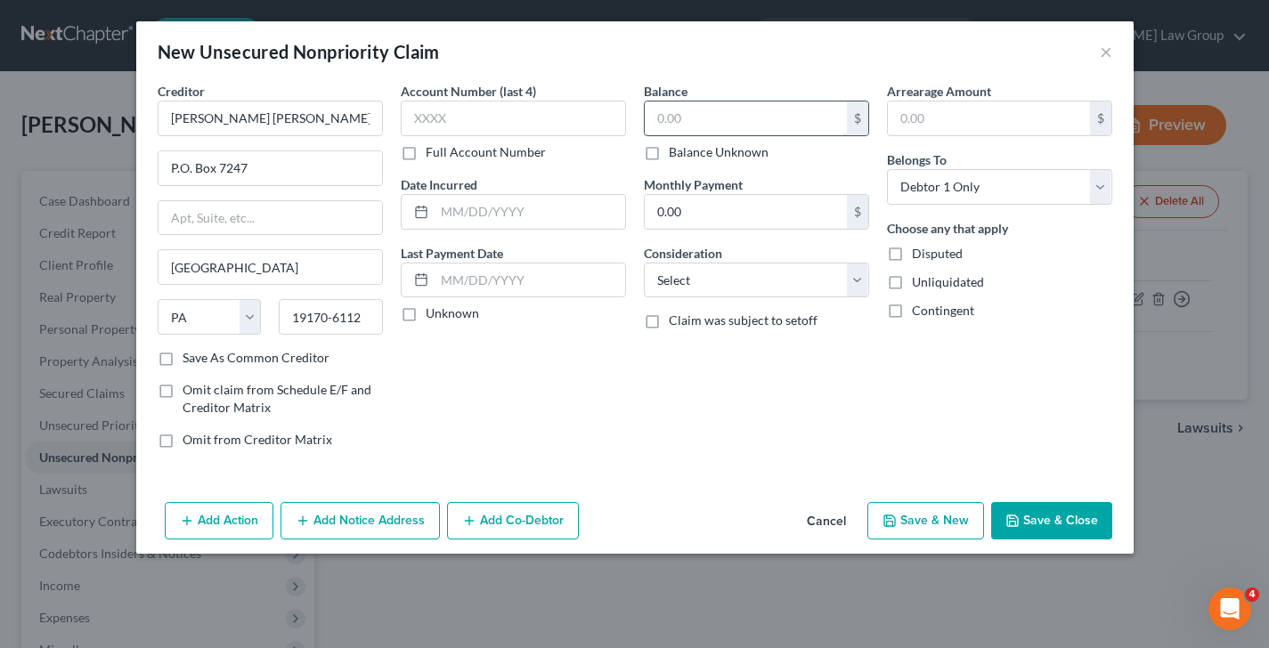
click at [726, 118] on input "text" at bounding box center [746, 118] width 202 height 34
type input "6,612"
click at [800, 279] on select "Select Cable / Satellite Services Collection Agency Credit Card Debt Debt Couns…" at bounding box center [756, 281] width 225 height 36
select select "2"
click at [644, 263] on select "Select Cable / Satellite Services Collection Agency Credit Card Debt Debt Couns…" at bounding box center [756, 281] width 225 height 36
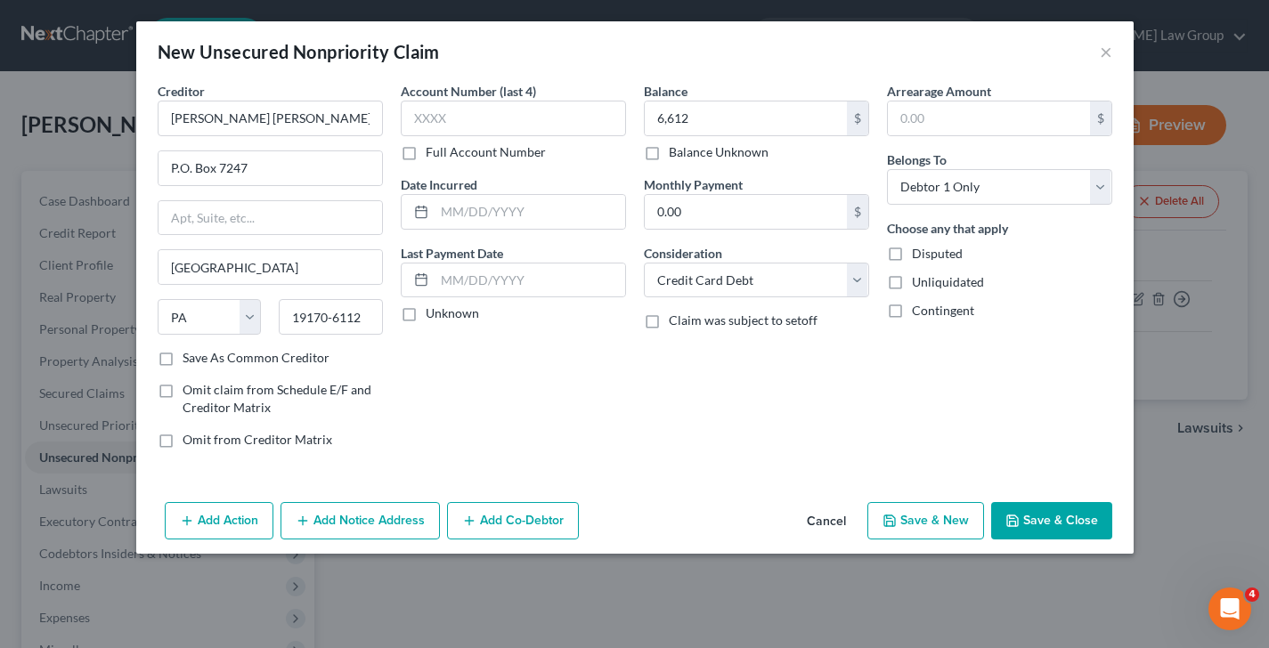
click at [1054, 513] on button "Save & Close" at bounding box center [1051, 520] width 121 height 37
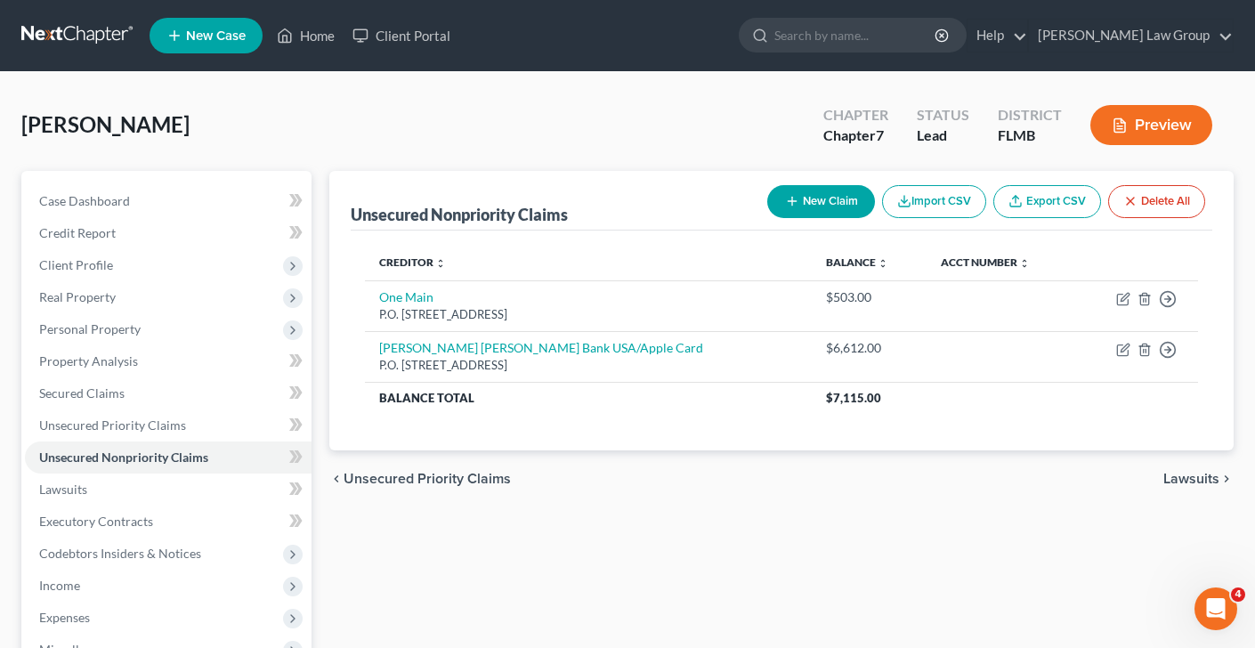
click at [836, 197] on button "New Claim" at bounding box center [821, 201] width 108 height 33
select select "0"
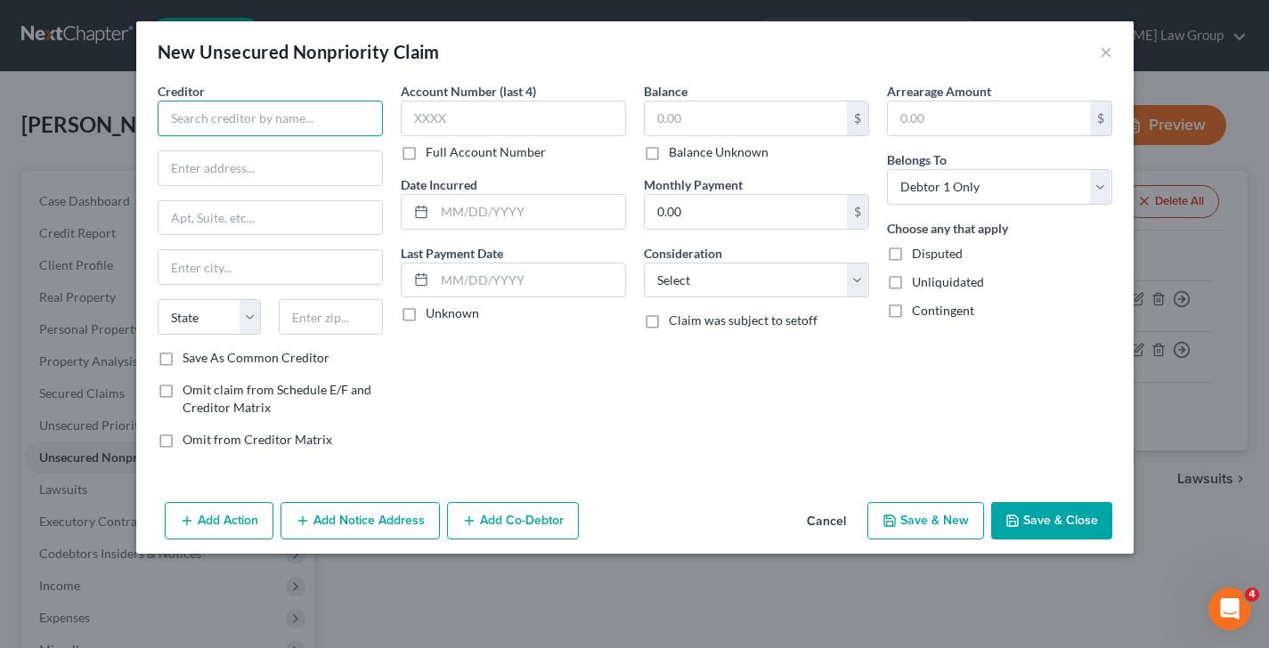
click at [269, 113] on input "text" at bounding box center [270, 119] width 225 height 36
drag, startPoint x: 273, startPoint y: 125, endPoint x: 127, endPoint y: 114, distance: 146.4
click at [78, 114] on div "New Unsecured Nonpriority Claim × Creditor * Enerbank State [US_STATE] AK AR AZ…" at bounding box center [634, 324] width 1269 height 648
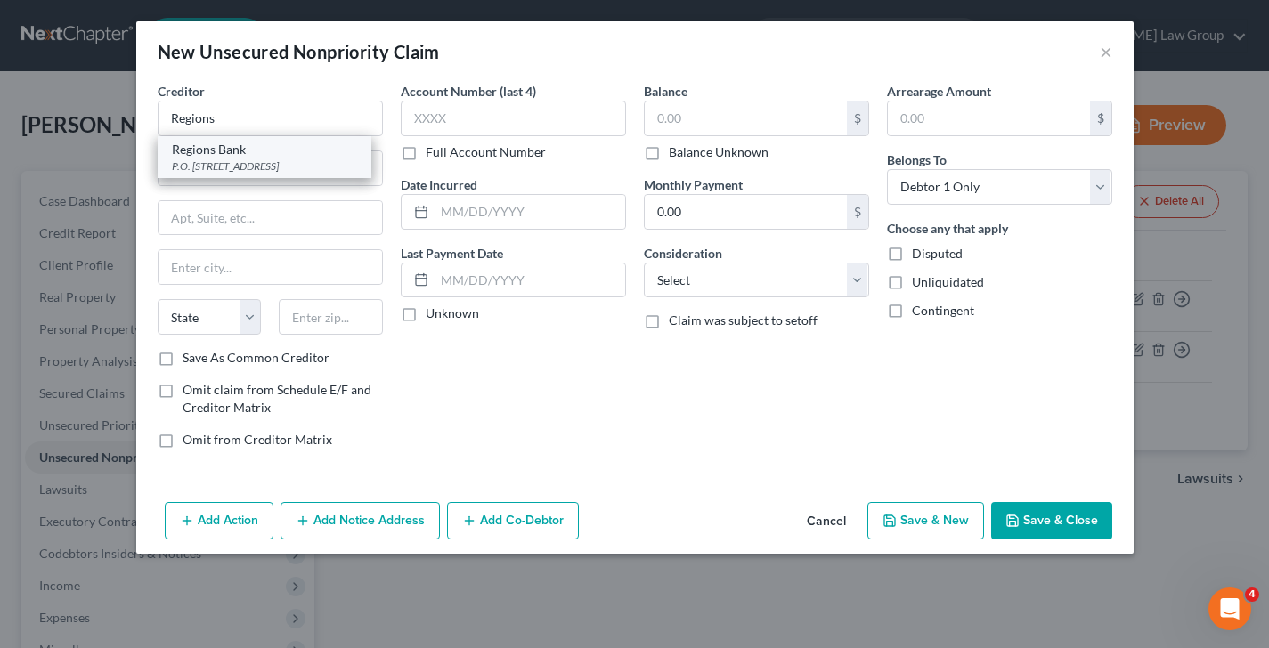
click at [319, 157] on div "Regions Bank" at bounding box center [264, 150] width 185 height 18
type input "Regions Bank"
type input "P.O. Box 2224"
type input "[GEOGRAPHIC_DATA]"
select select "0"
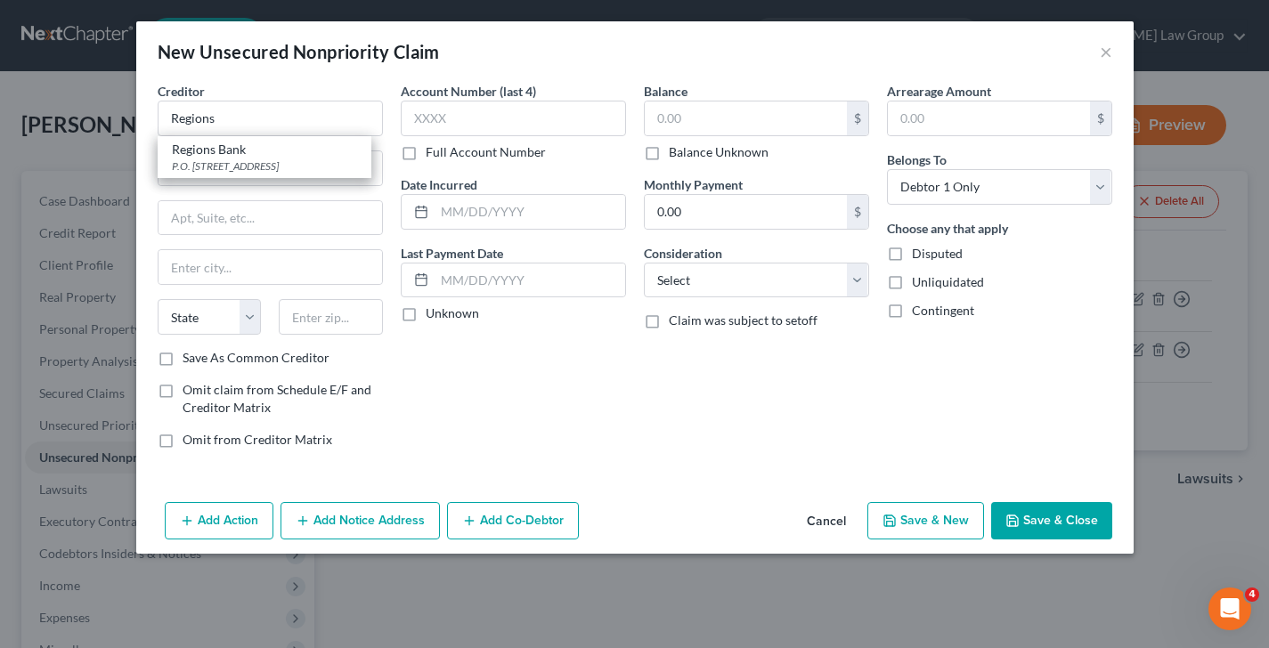
type input "35246-3023"
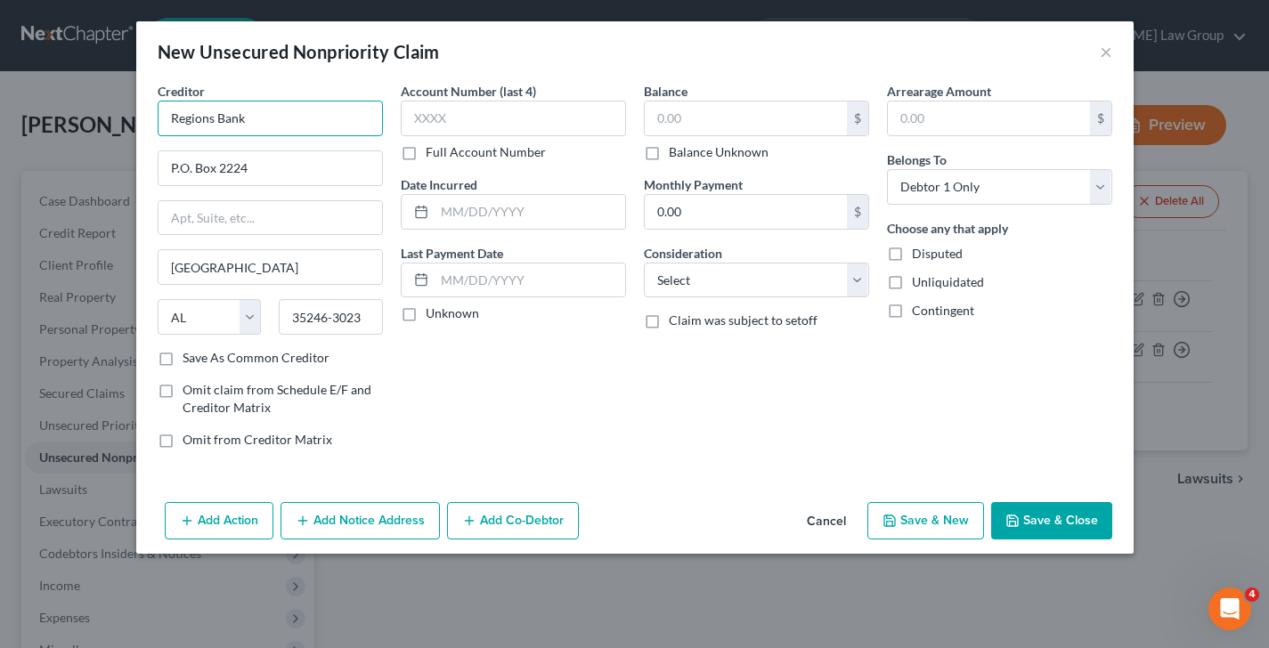
click at [318, 126] on input "Regions Bank" at bounding box center [270, 119] width 225 height 36
type input "Regions Bank/[GEOGRAPHIC_DATA]"
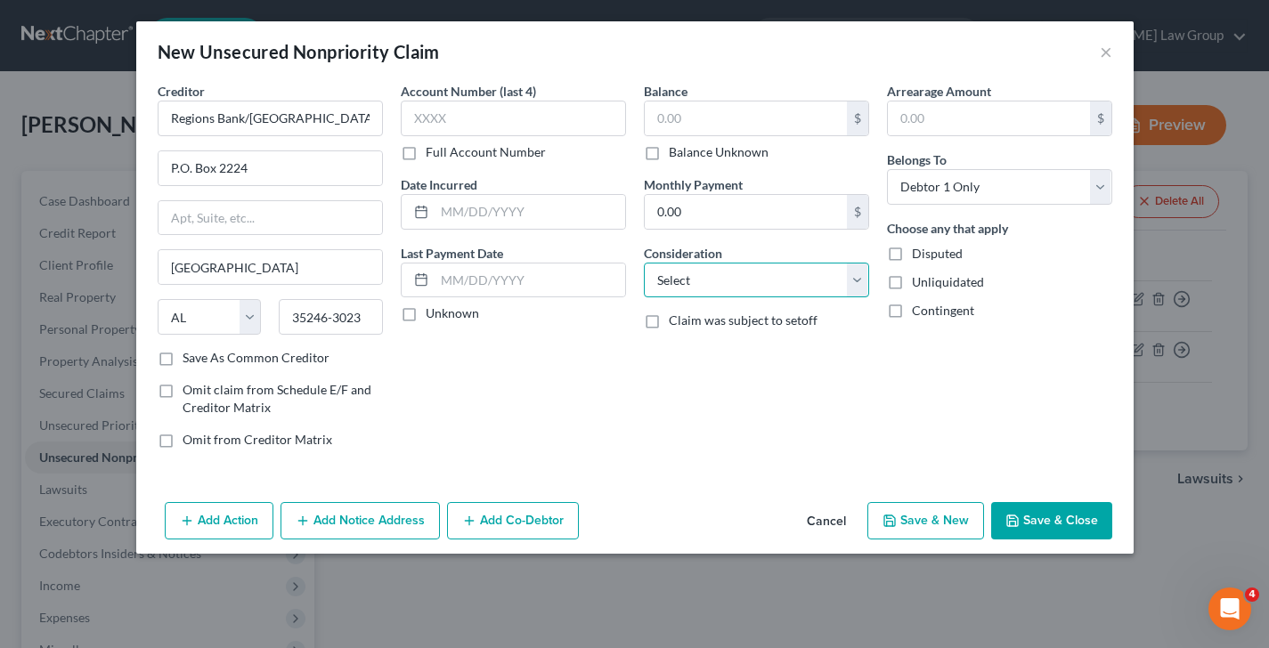
click at [681, 290] on select "Select Cable / Satellite Services Collection Agency Credit Card Debt Debt Couns…" at bounding box center [756, 281] width 225 height 36
select select "2"
click at [644, 263] on select "Select Cable / Satellite Services Collection Agency Credit Card Debt Debt Couns…" at bounding box center [756, 281] width 225 height 36
click at [710, 218] on input "0.00" at bounding box center [746, 212] width 202 height 34
click at [694, 92] on div "Balance $ Balance Unknown Balance Undetermined $ Balance Unknown" at bounding box center [756, 121] width 225 height 79
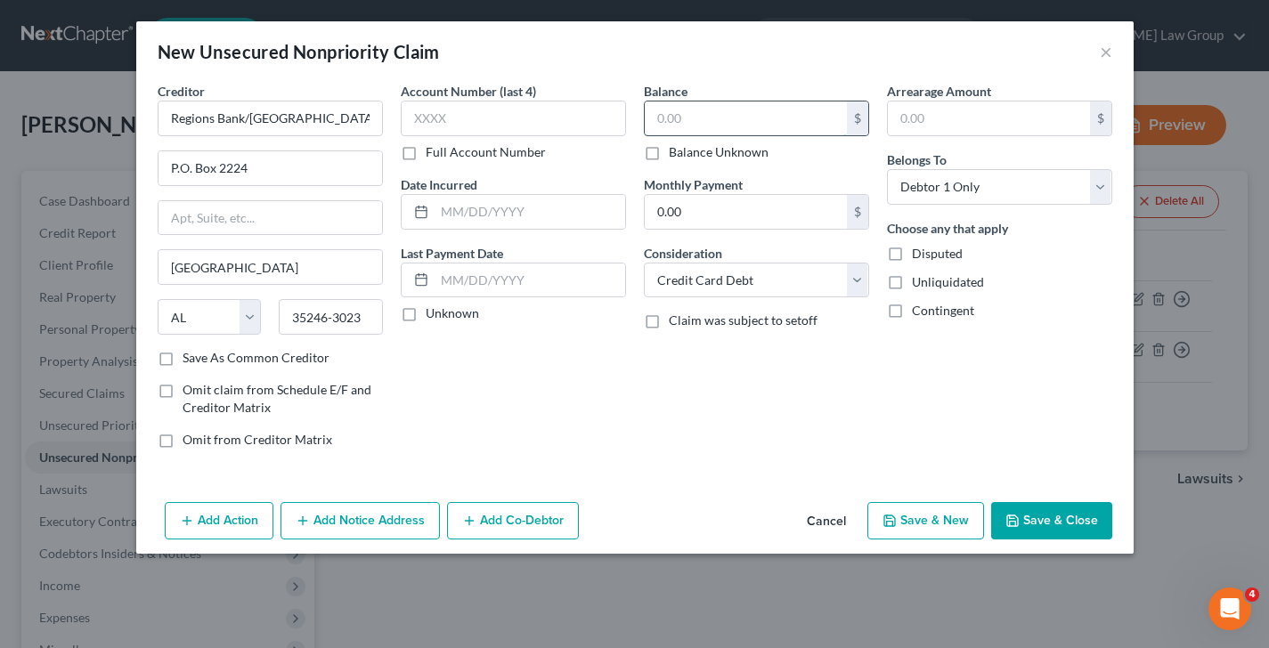
click at [698, 107] on input "text" at bounding box center [746, 118] width 202 height 34
type input "7,604"
click at [741, 278] on select "Select Cable / Satellite Services Collection Agency Credit Card Debt Debt Couns…" at bounding box center [756, 281] width 225 height 36
select select "14"
click at [644, 263] on select "Select Cable / Satellite Services Collection Agency Credit Card Debt Debt Couns…" at bounding box center [756, 281] width 225 height 36
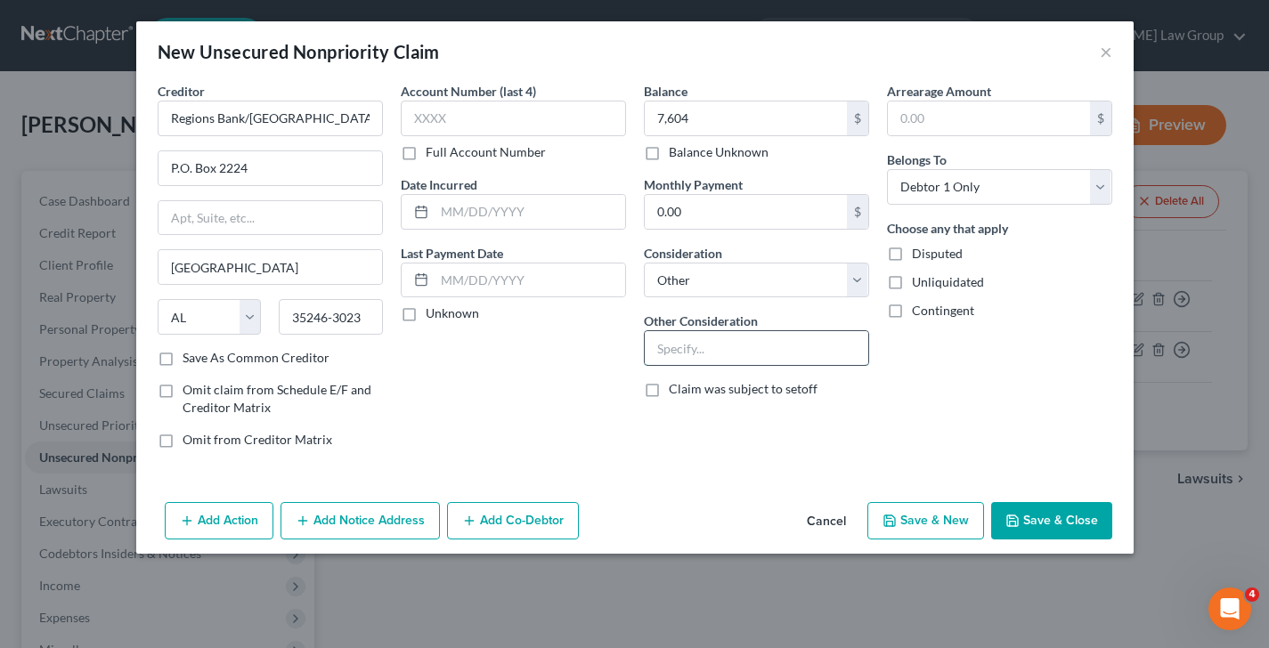
click at [718, 340] on input "text" at bounding box center [756, 348] width 223 height 34
type input "Personal loan"
click at [1051, 523] on button "Save & Close" at bounding box center [1051, 520] width 121 height 37
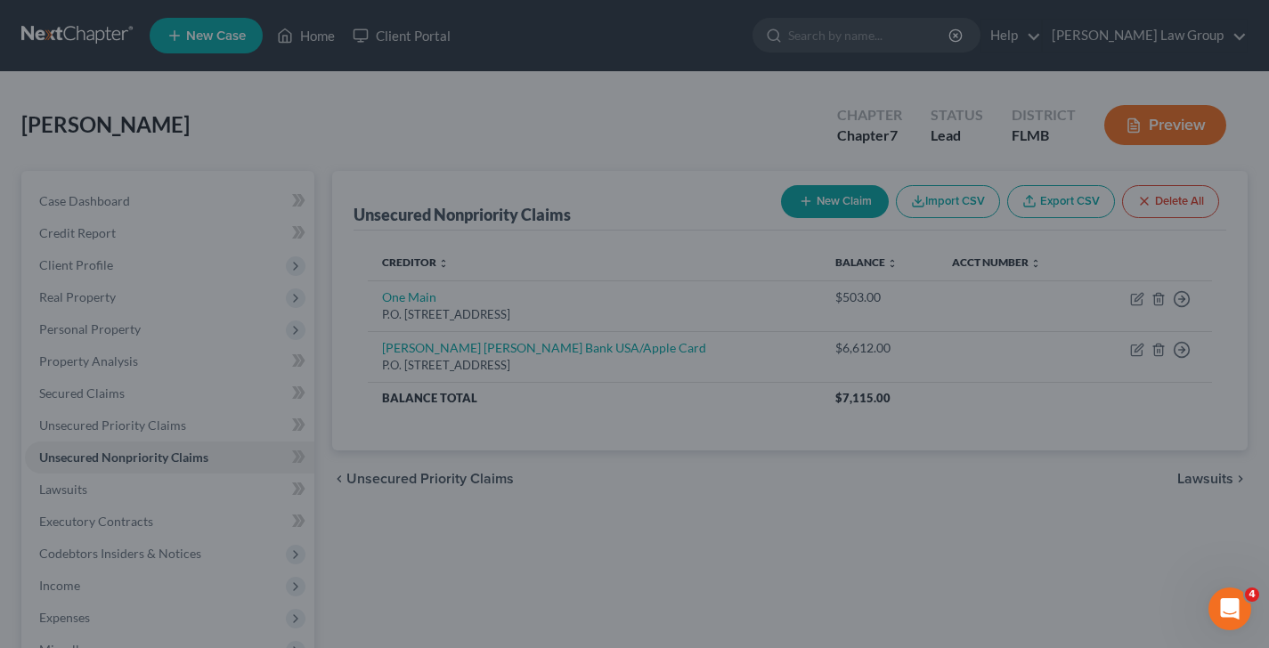
type input "7,604.00"
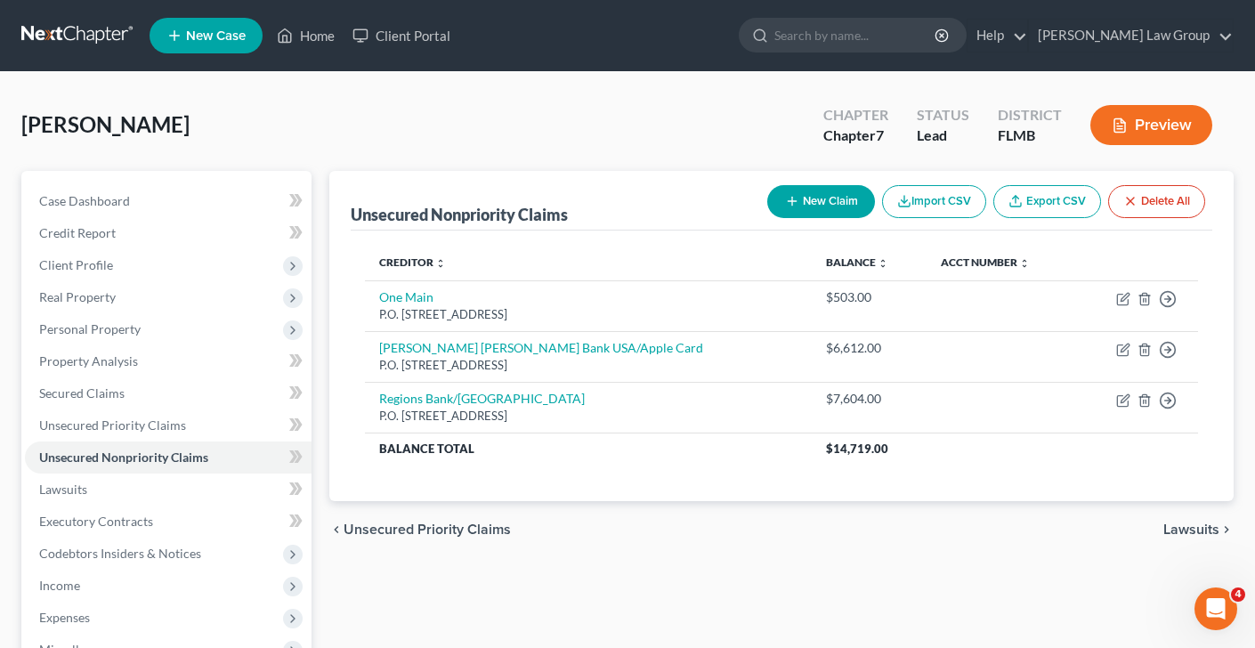
click at [840, 199] on button "New Claim" at bounding box center [821, 201] width 108 height 33
select select "0"
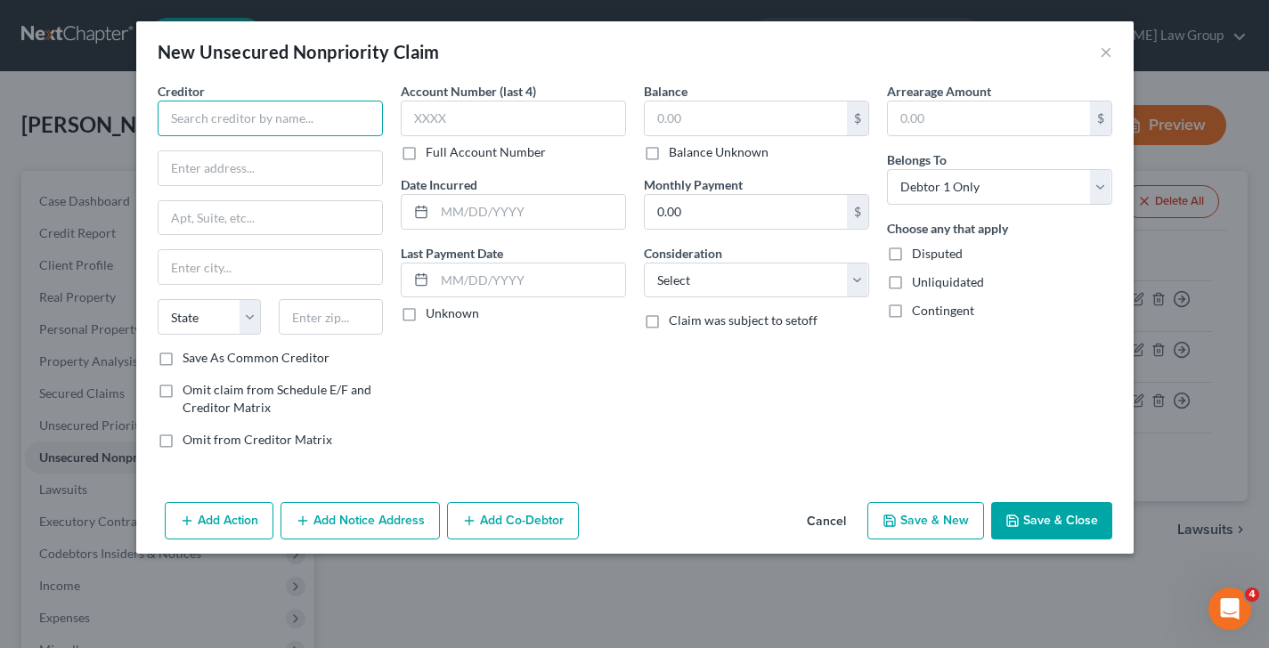
click at [302, 118] on input "text" at bounding box center [270, 119] width 225 height 36
type input "NASA Federal Credit Union"
click at [374, 120] on input "NASA Federal Credit Union" at bounding box center [270, 119] width 225 height 36
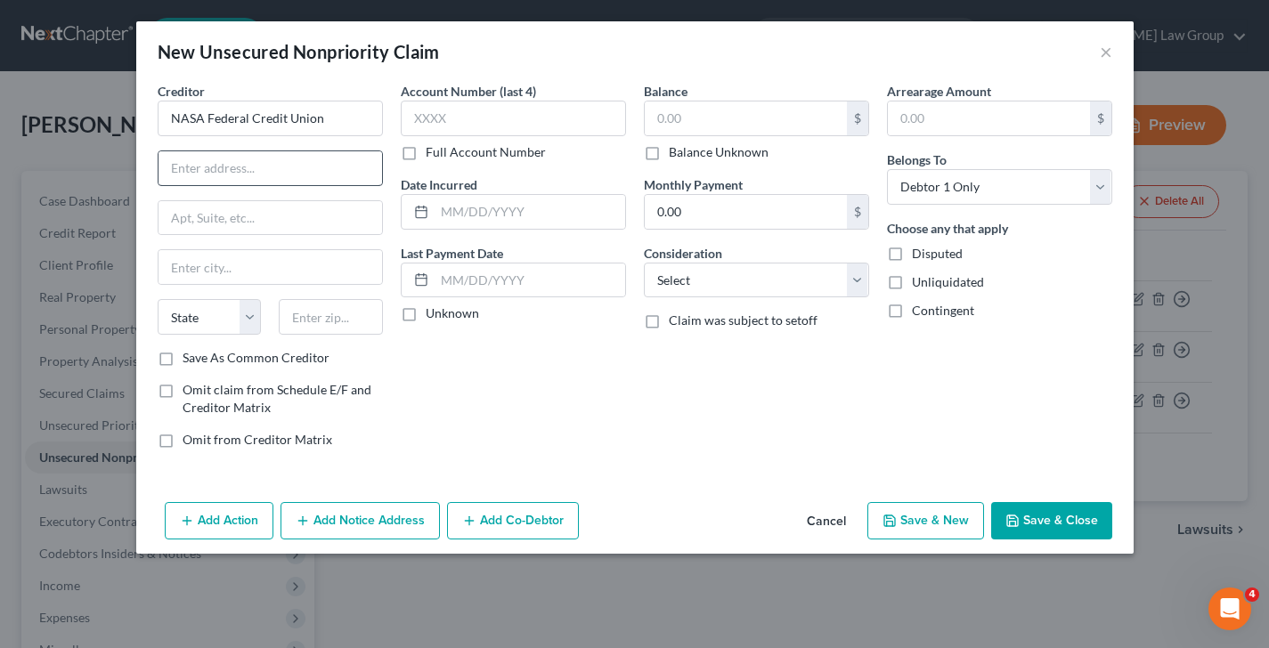
drag, startPoint x: 272, startPoint y: 191, endPoint x: 273, endPoint y: 171, distance: 19.6
click at [272, 191] on div "Creditor * NASA Federal Credit Union State [US_STATE] AK AR AZ CA CO [GEOGRAPHI…" at bounding box center [270, 215] width 225 height 267
click at [273, 171] on input "text" at bounding box center [269, 168] width 223 height 34
type input "P.O. Box 1588"
click at [304, 273] on input "text" at bounding box center [269, 267] width 223 height 34
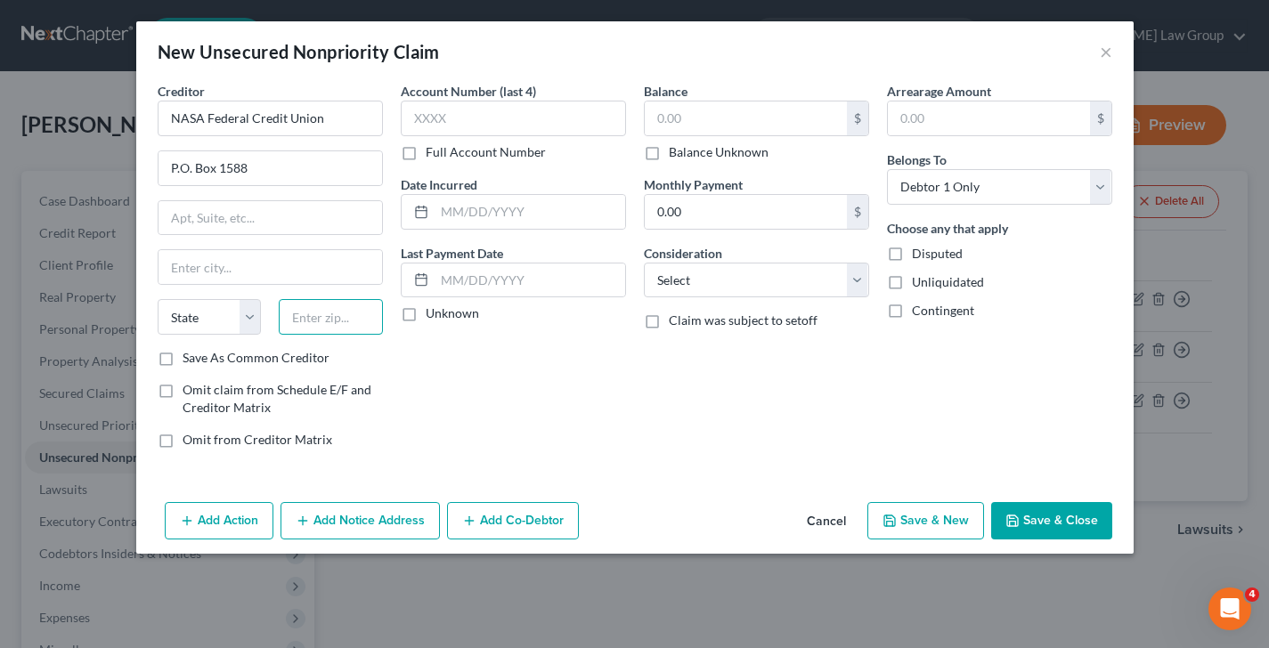
click at [318, 318] on input "text" at bounding box center [331, 317] width 104 height 36
type input "20717"
type input "[PERSON_NAME]"
select select "21"
click at [346, 312] on input "20717" at bounding box center [331, 317] width 104 height 36
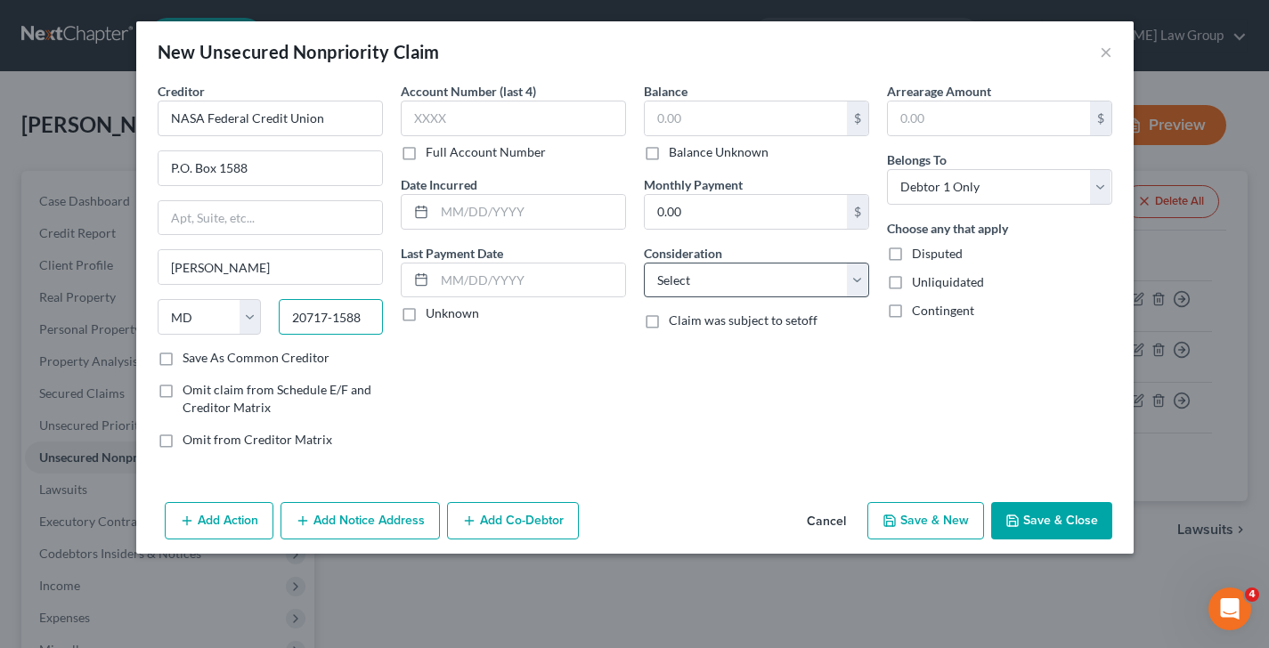
type input "20717-1588"
click at [692, 278] on select "Select Cable / Satellite Services Collection Agency Credit Card Debt Debt Couns…" at bounding box center [756, 281] width 225 height 36
select select "4"
click at [644, 263] on select "Select Cable / Satellite Services Collection Agency Credit Card Debt Debt Couns…" at bounding box center [756, 281] width 225 height 36
click at [703, 126] on input "text" at bounding box center [746, 118] width 202 height 34
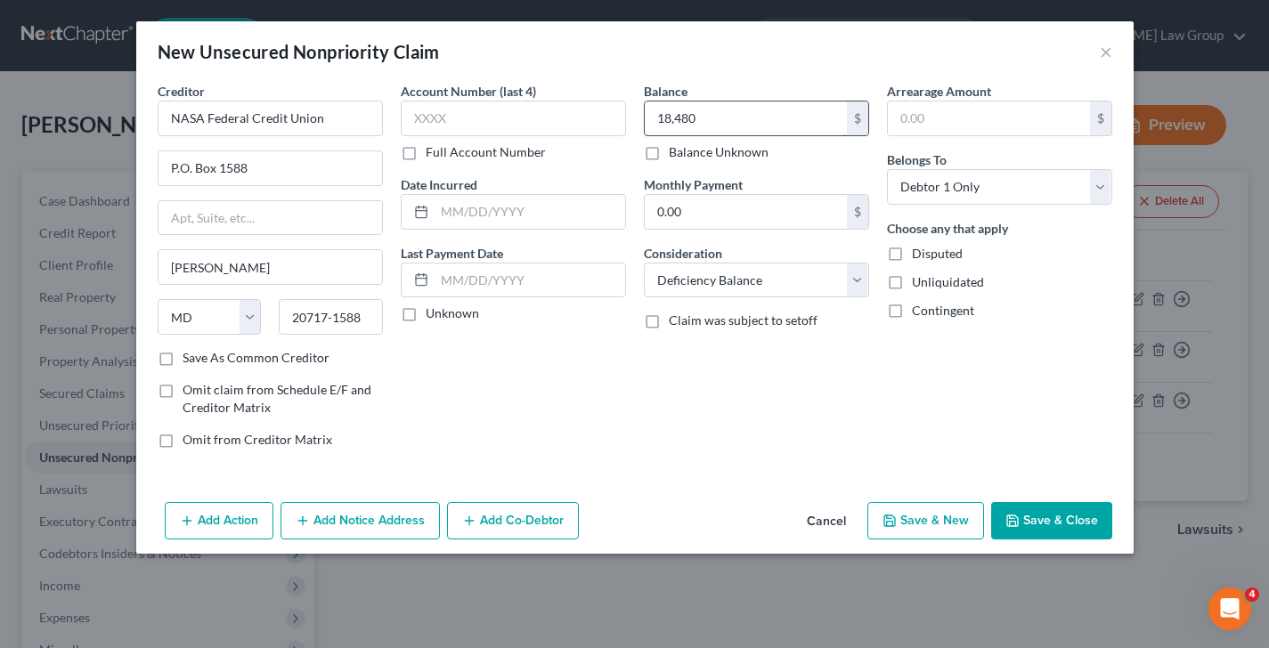
type input "18,480"
click at [775, 288] on select "Select Cable / Satellite Services Collection Agency Credit Card Debt Debt Couns…" at bounding box center [756, 281] width 225 height 36
click at [1042, 511] on button "Save & Close" at bounding box center [1051, 520] width 121 height 37
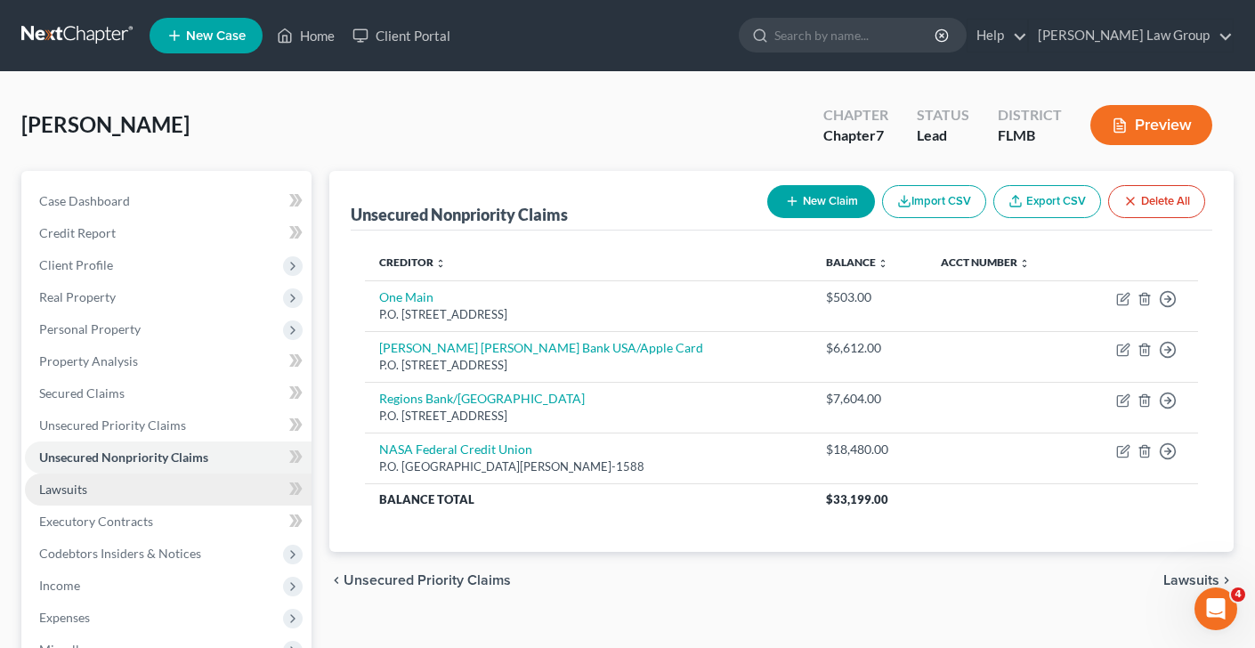
click at [110, 491] on link "Lawsuits" at bounding box center [168, 490] width 287 height 32
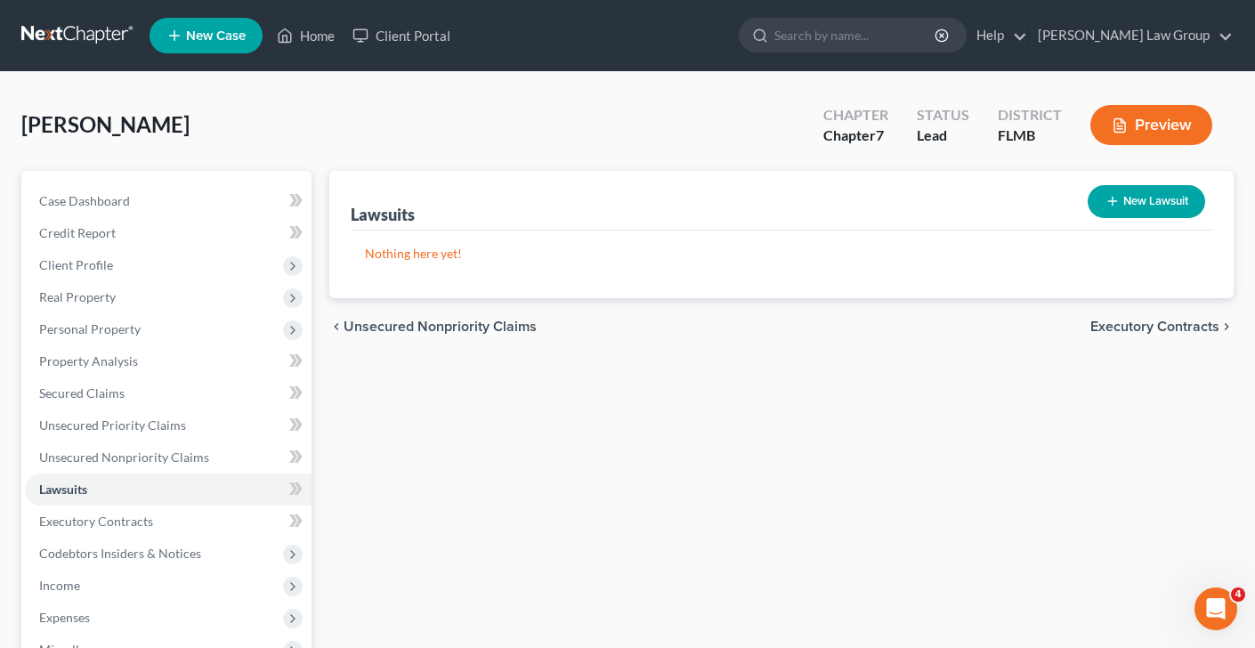
click at [1173, 189] on button "New Lawsuit" at bounding box center [1147, 201] width 118 height 33
select select "0"
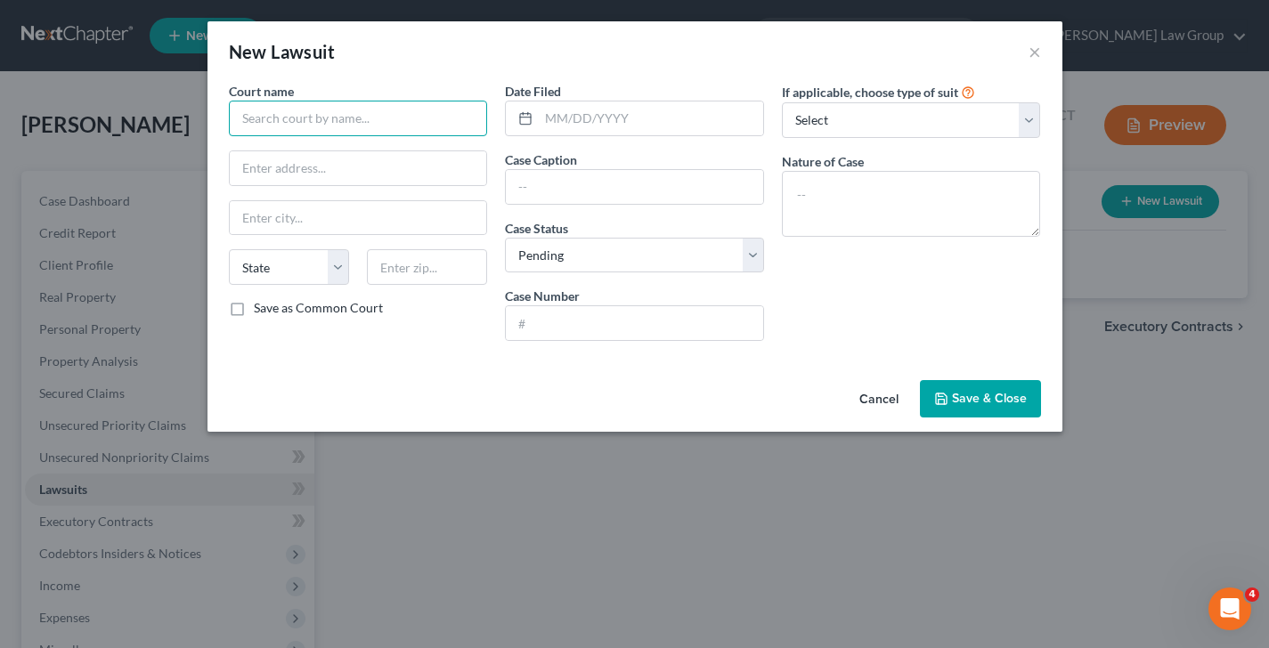
click at [260, 123] on input "text" at bounding box center [358, 119] width 259 height 36
drag, startPoint x: 429, startPoint y: 106, endPoint x: 155, endPoint y: 106, distance: 274.2
click at [155, 106] on div "New Lawsuit × Court name * 18th Judicial Circuit State [US_STATE] AK AR AZ CA C…" at bounding box center [634, 324] width 1269 height 648
drag, startPoint x: 307, startPoint y: 120, endPoint x: 165, endPoint y: 118, distance: 142.5
click at [165, 118] on div "New Lawsuit × Court name * 18th Judicial Circuit State [US_STATE] AK AR AZ CA C…" at bounding box center [634, 324] width 1269 height 648
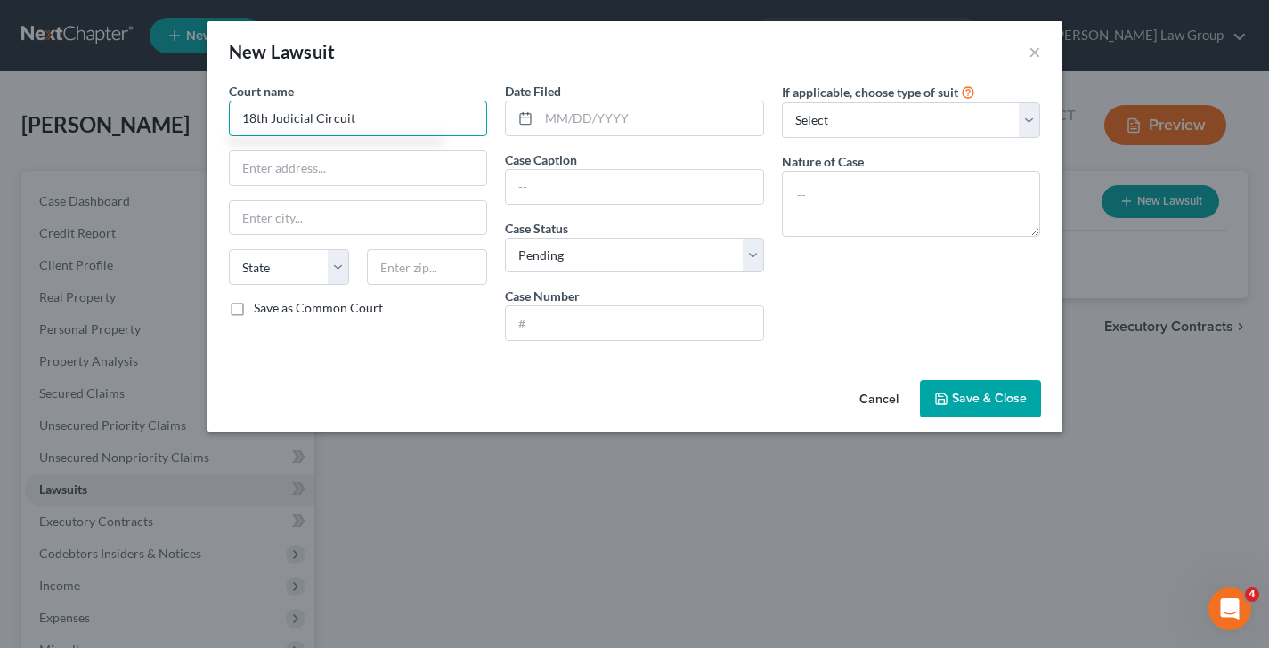
type input "18th Judicial Circuit"
click at [338, 166] on input "text" at bounding box center [358, 168] width 257 height 34
paste input "[STREET_ADDRESS][PERSON_NAME]"
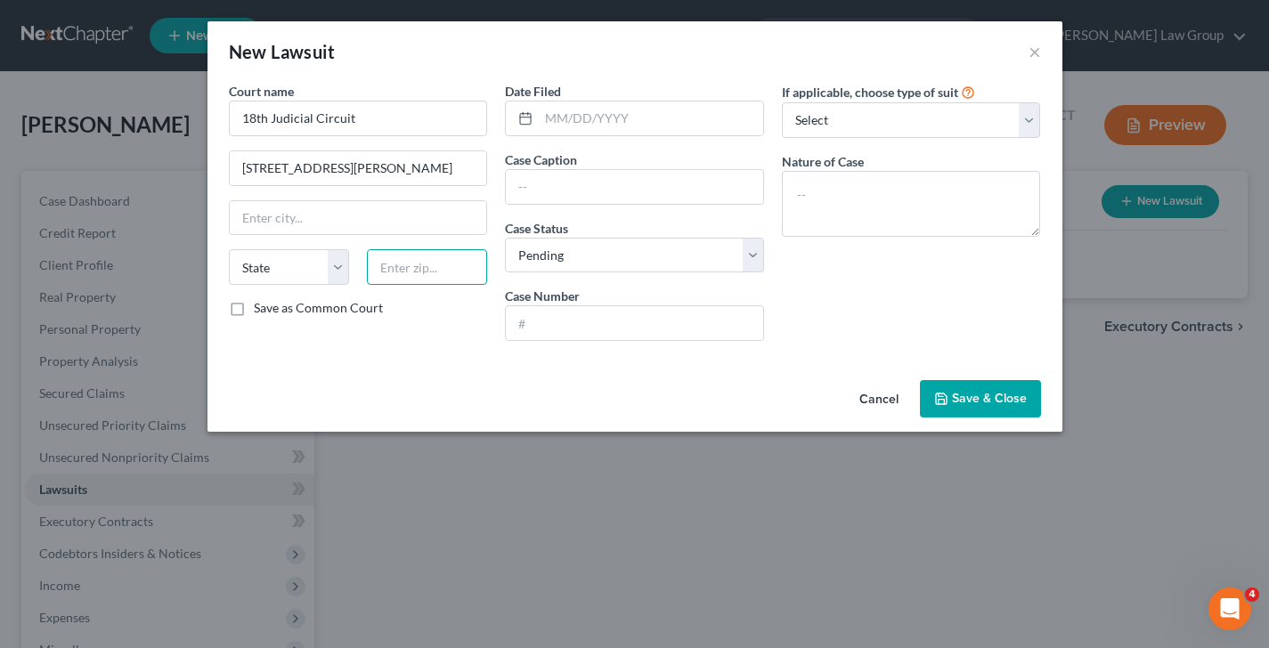
click at [450, 270] on input "text" at bounding box center [427, 267] width 120 height 36
click at [447, 278] on input "32940" at bounding box center [427, 267] width 120 height 36
click at [446, 264] on input "32940-" at bounding box center [427, 267] width 120 height 36
drag, startPoint x: 351, startPoint y: 223, endPoint x: 61, endPoint y: 243, distance: 290.0
click at [61, 243] on div "New Lawsuit × Court name * 18th Judicial Circuit 2825 Judge [PERSON_NAME] Way […" at bounding box center [634, 324] width 1269 height 648
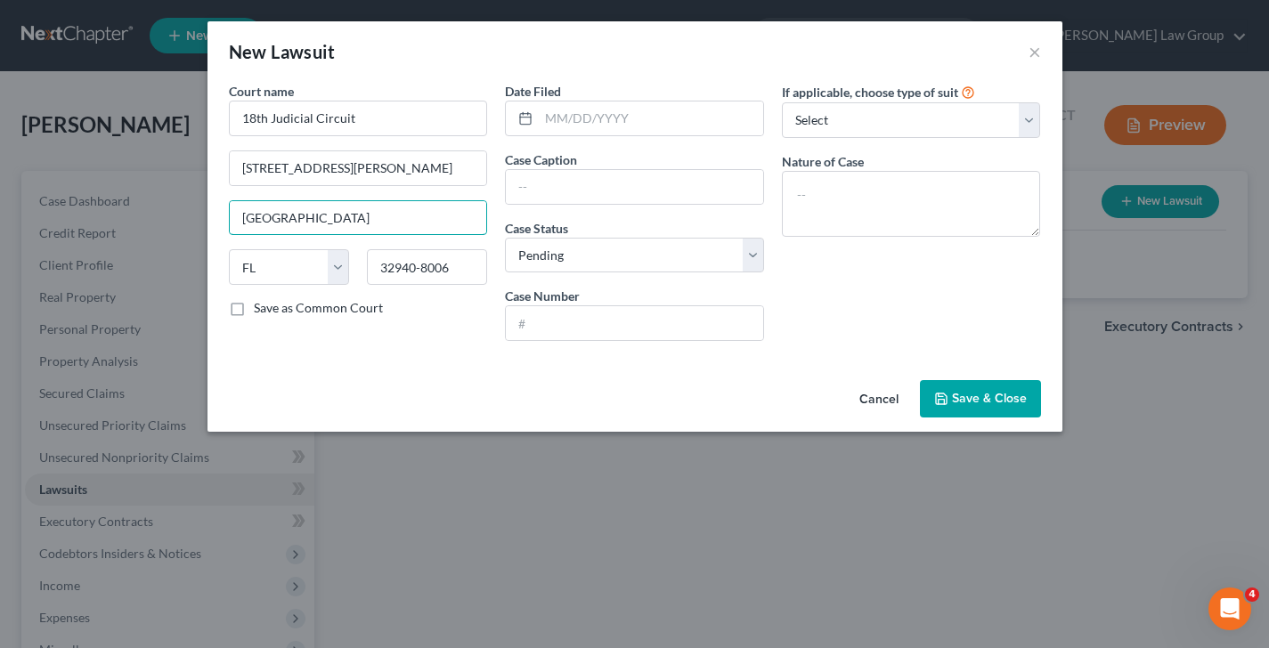
drag, startPoint x: 326, startPoint y: 223, endPoint x: 158, endPoint y: 219, distance: 167.4
click at [158, 219] on div "New Lawsuit × Court name * 18th Judicial Circuit 2825 Judge [PERSON_NAME] Way […" at bounding box center [634, 324] width 1269 height 648
click at [580, 330] on input "text" at bounding box center [634, 323] width 257 height 34
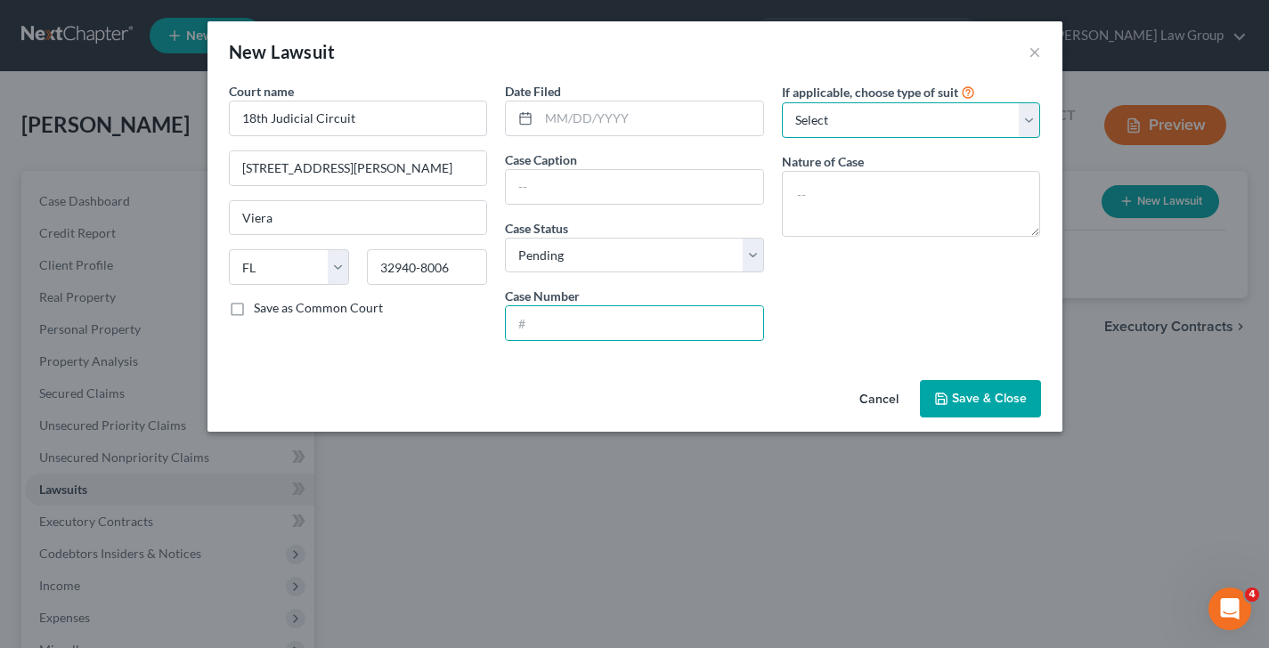
click at [858, 115] on select "Select Repossession Garnishment Foreclosure Attached, Seized, Or Levied Other" at bounding box center [911, 120] width 259 height 36
click at [782, 102] on select "Select Repossession Garnishment Foreclosure Attached, Seized, Or Levied Other" at bounding box center [911, 120] width 259 height 36
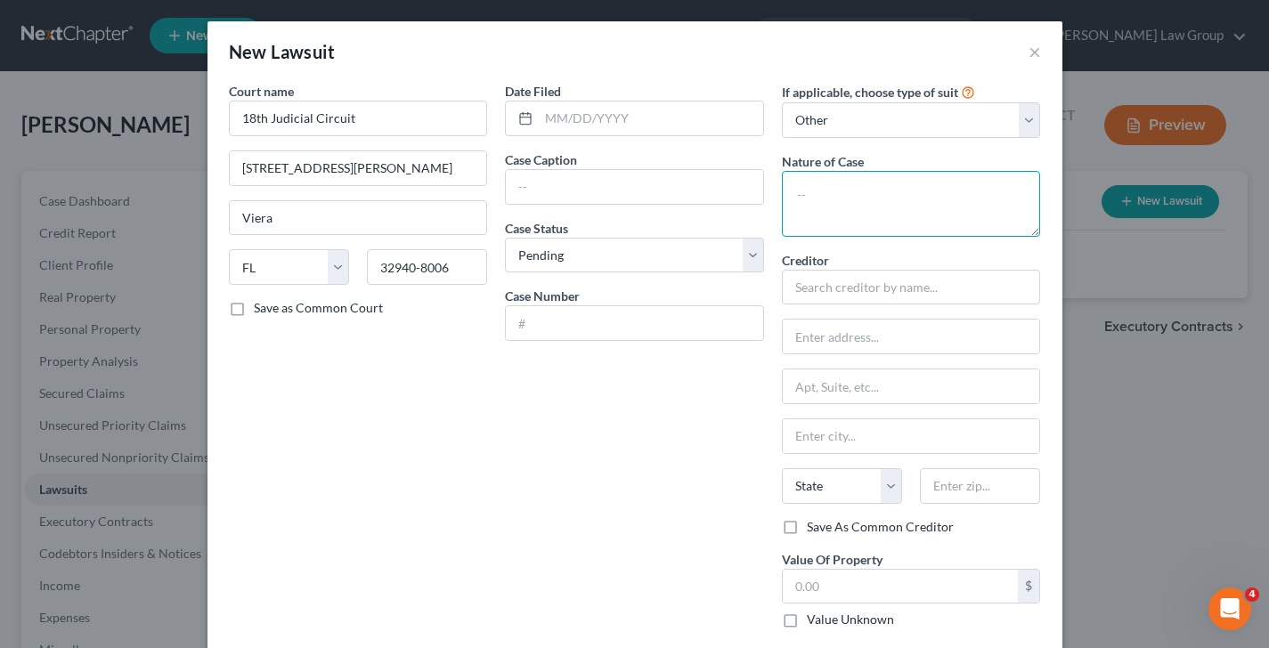
click at [834, 189] on textarea at bounding box center [911, 204] width 259 height 66
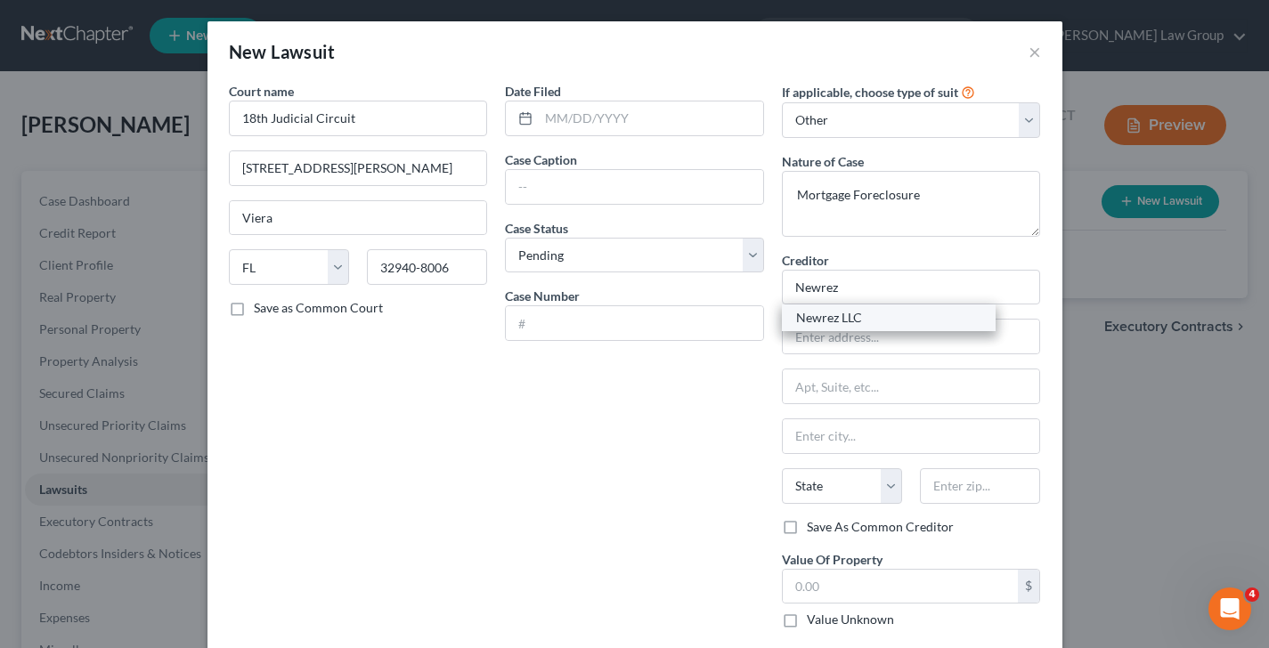
click at [904, 319] on div "Newrez LLC" at bounding box center [888, 318] width 185 height 18
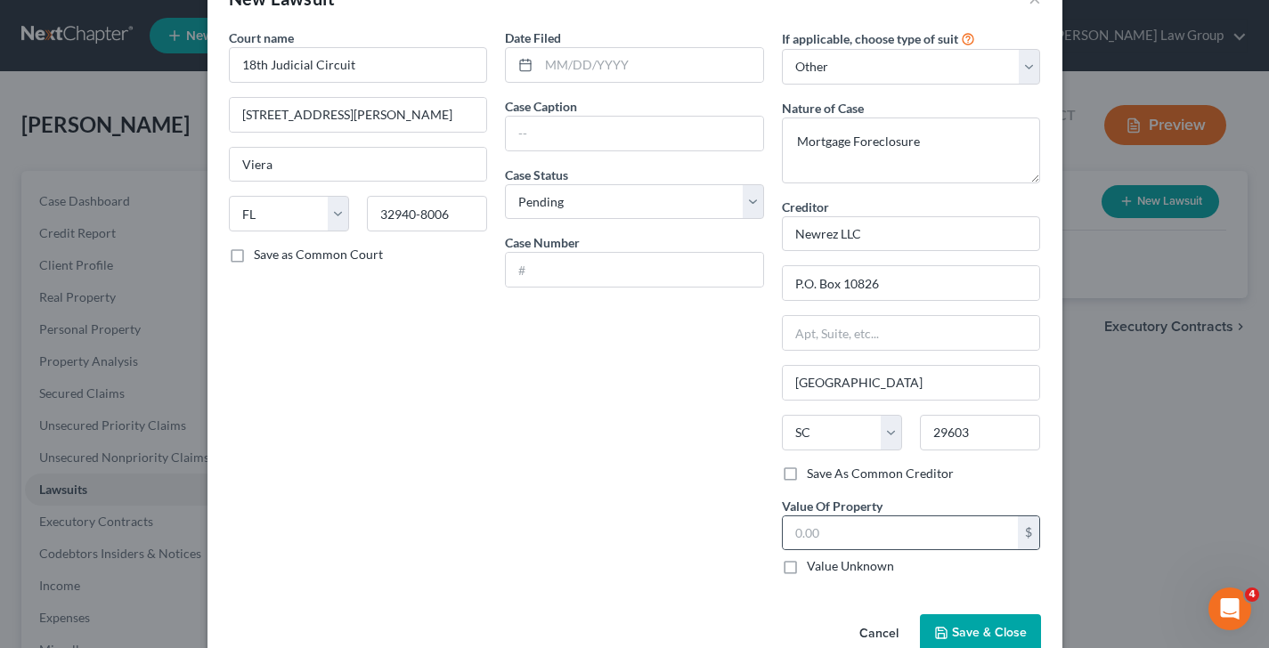
scroll to position [93, 0]
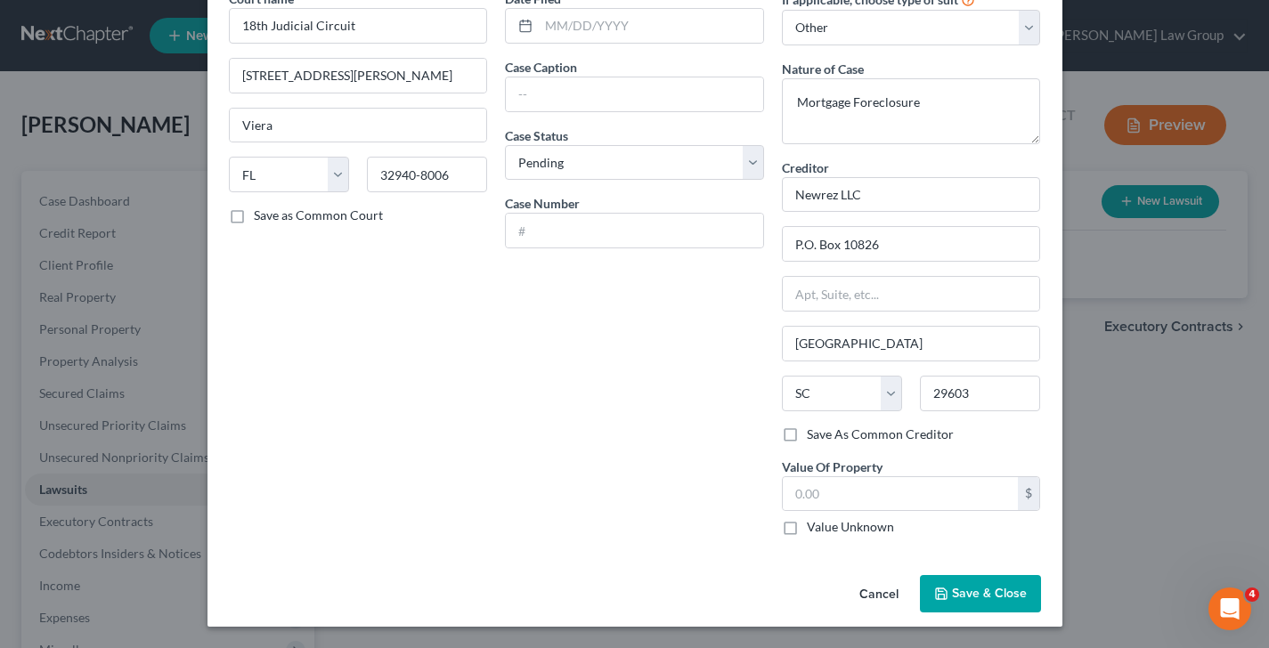
click at [1018, 604] on button "Save & Close" at bounding box center [980, 593] width 121 height 37
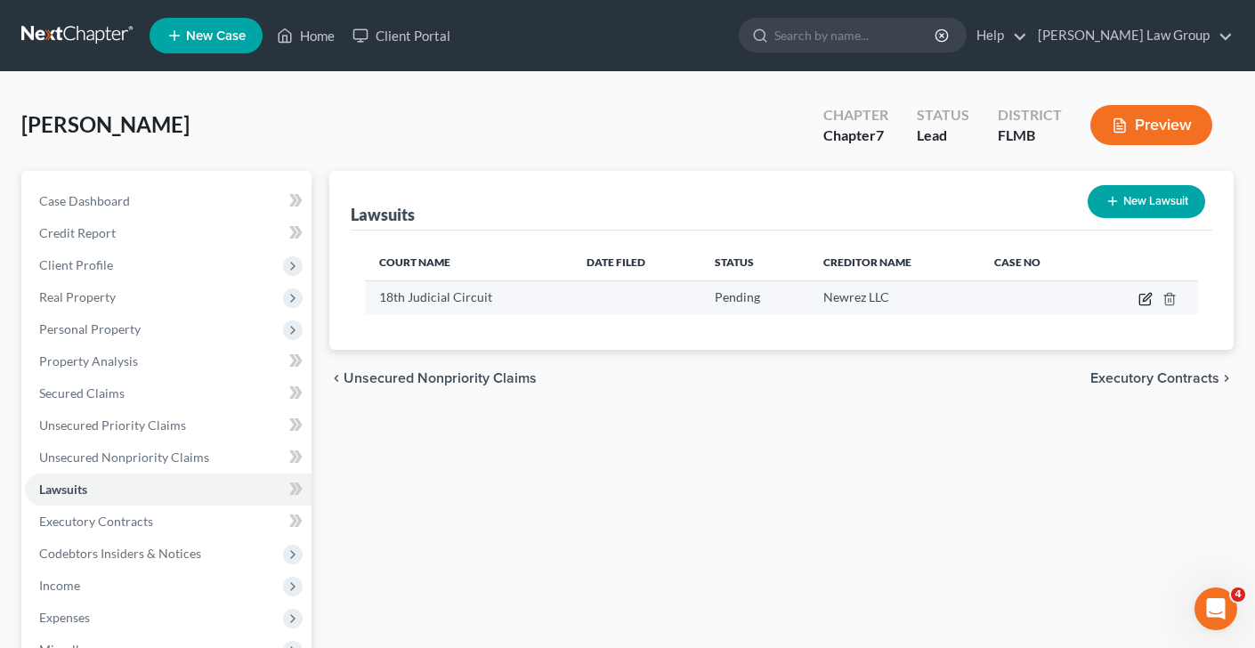
click at [1145, 295] on icon "button" at bounding box center [1146, 299] width 14 height 14
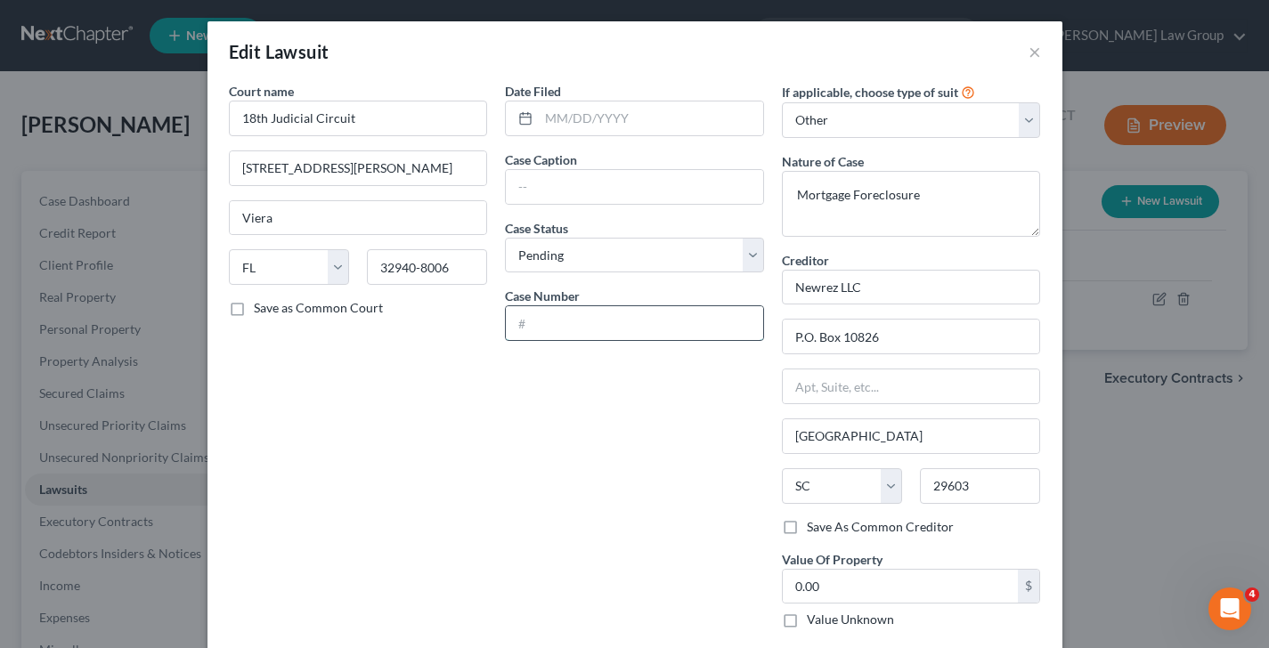
click at [577, 313] on input "text" at bounding box center [634, 323] width 257 height 34
click at [605, 319] on input "2024-[GEOGRAPHIC_DATA]-" at bounding box center [634, 323] width 257 height 34
click at [545, 187] on input "text" at bounding box center [634, 187] width 257 height 34
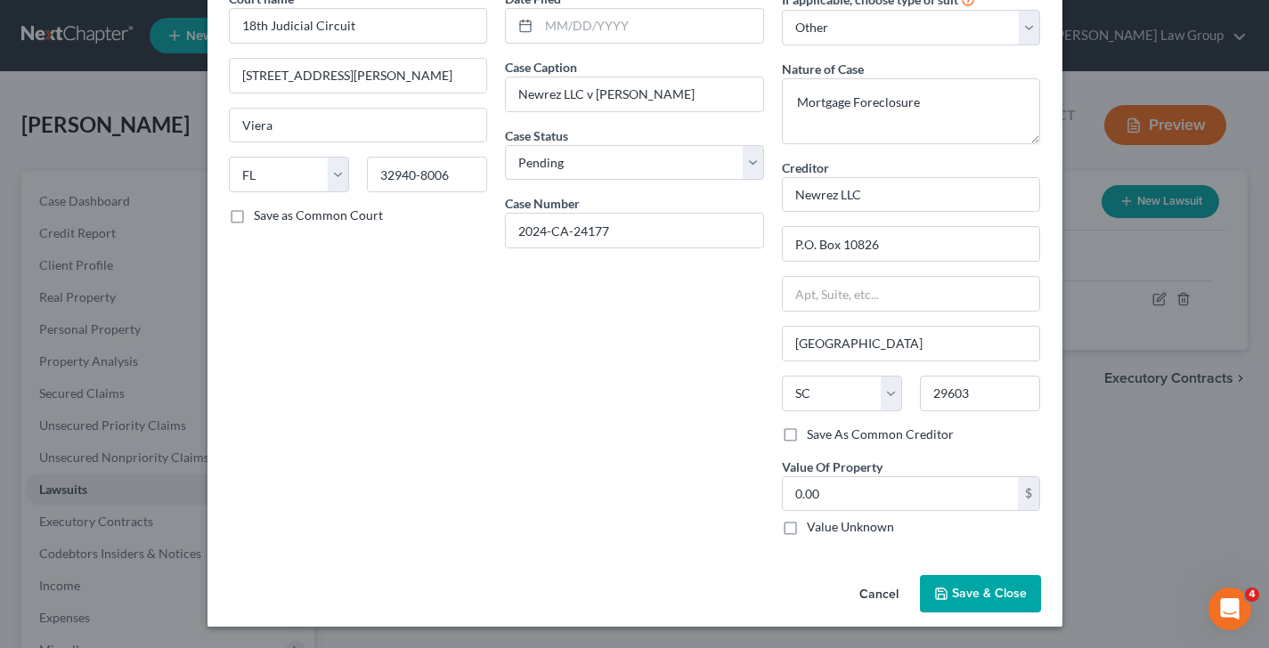
click at [945, 590] on button "Save & Close" at bounding box center [980, 593] width 121 height 37
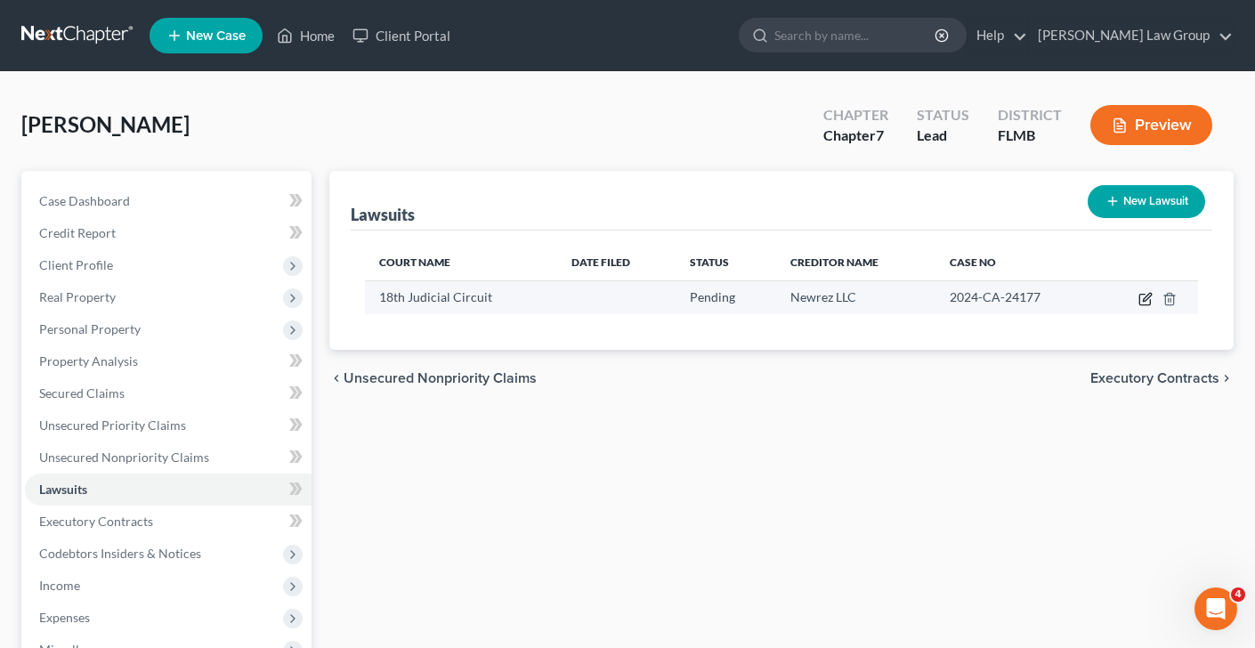
click at [1145, 299] on icon "button" at bounding box center [1146, 299] width 14 height 14
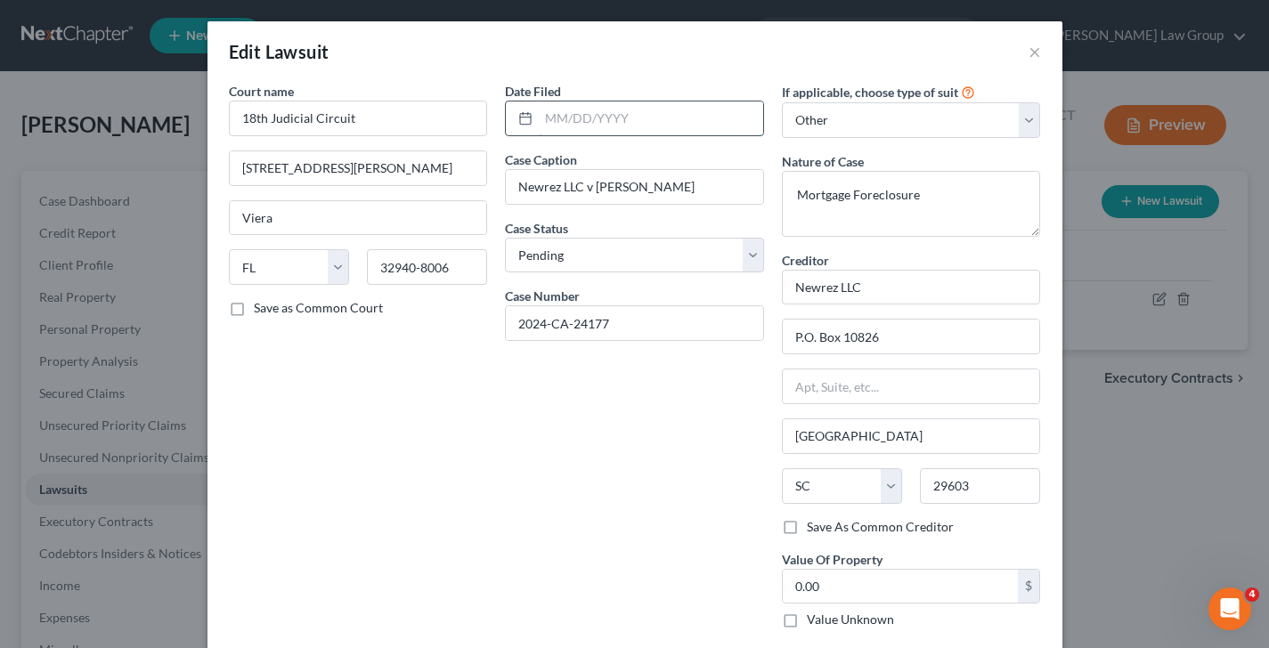
click at [572, 125] on input "text" at bounding box center [651, 118] width 224 height 34
paste input "[DATE]"
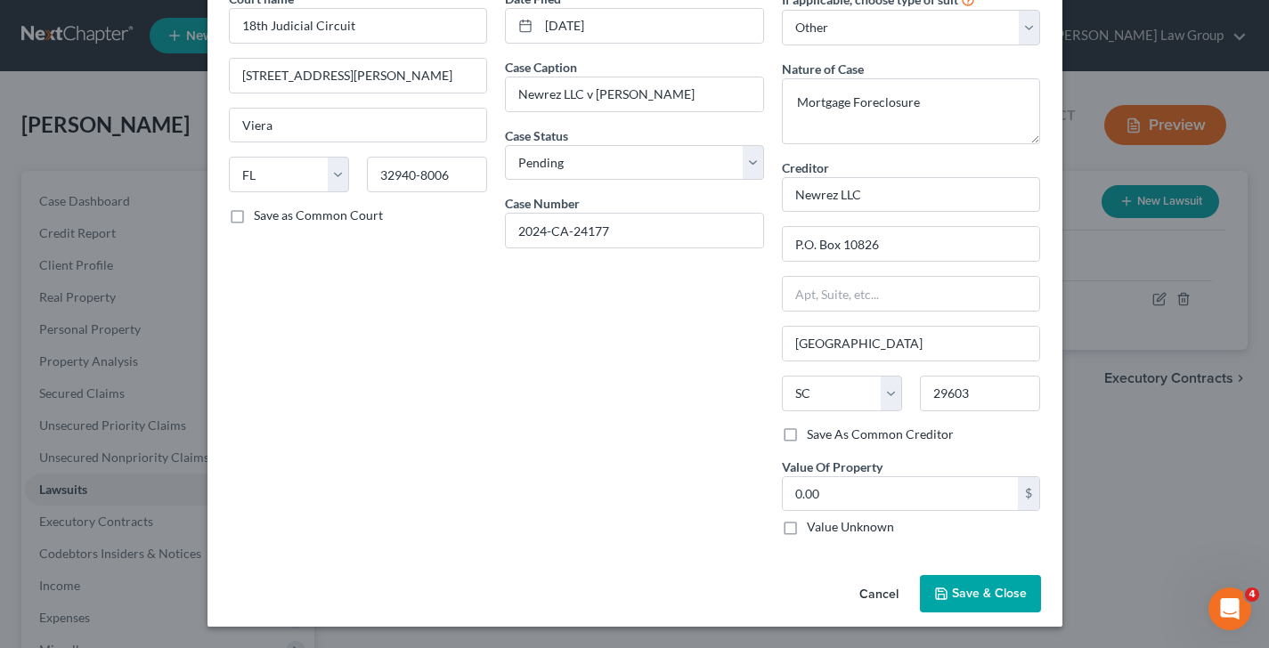
click at [988, 594] on span "Save & Close" at bounding box center [989, 593] width 75 height 15
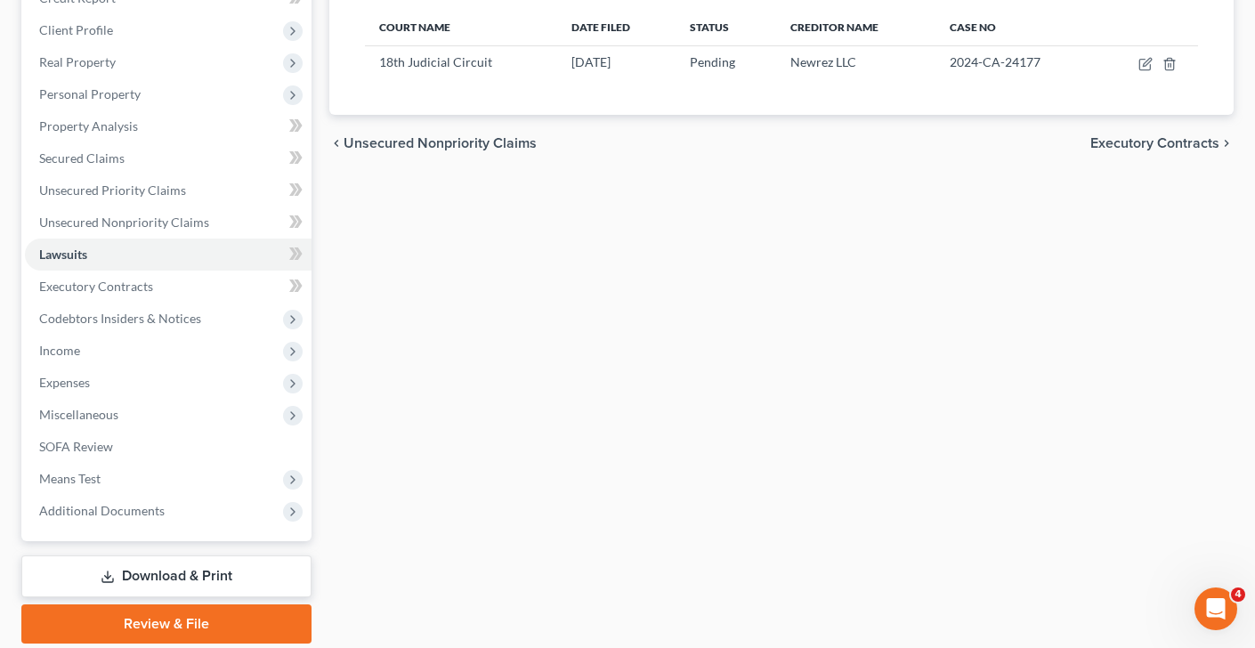
scroll to position [262, 0]
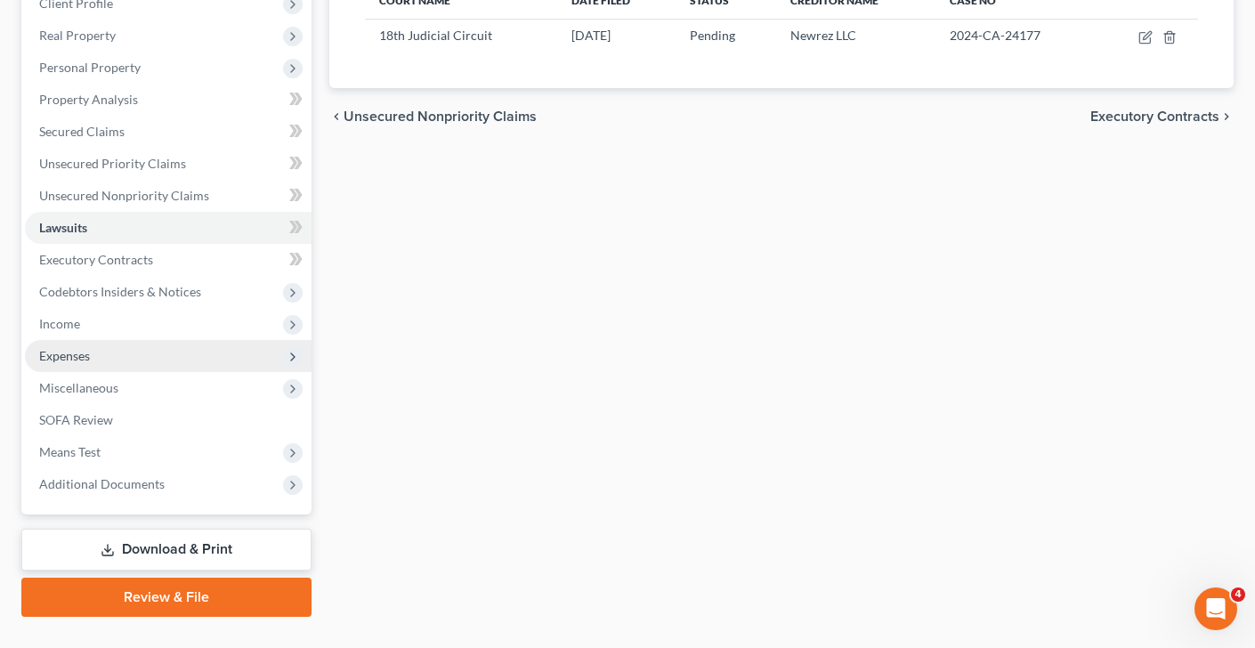
click at [120, 344] on span "Expenses" at bounding box center [168, 356] width 287 height 32
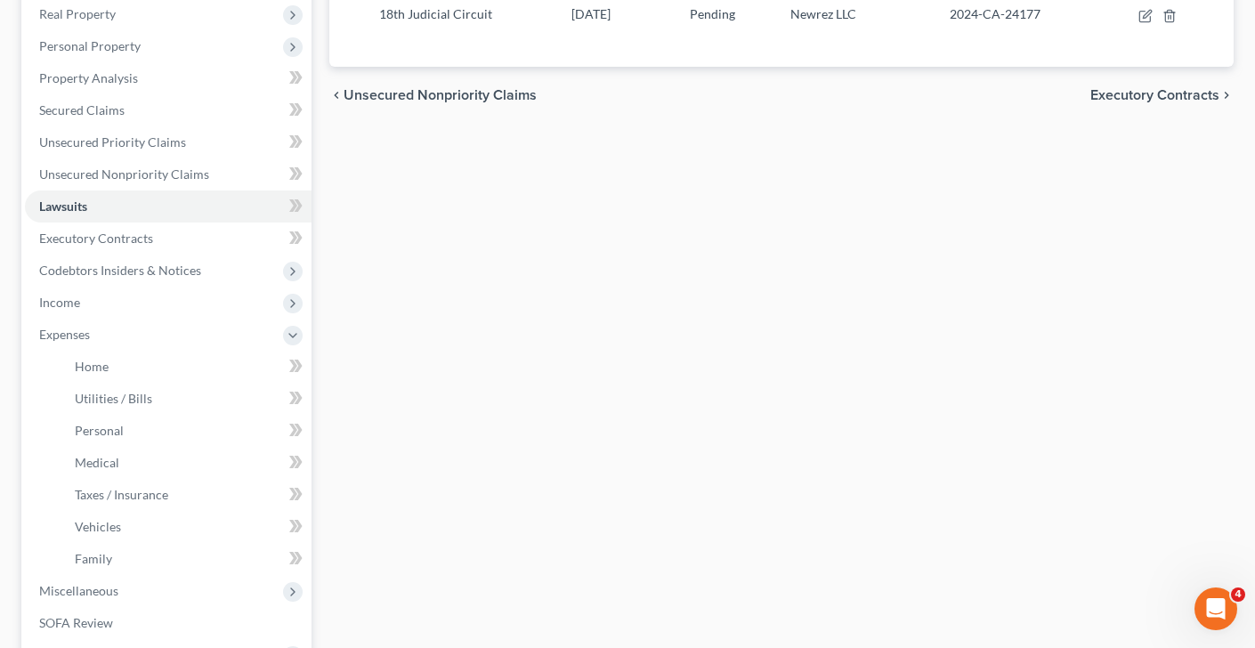
scroll to position [359, 0]
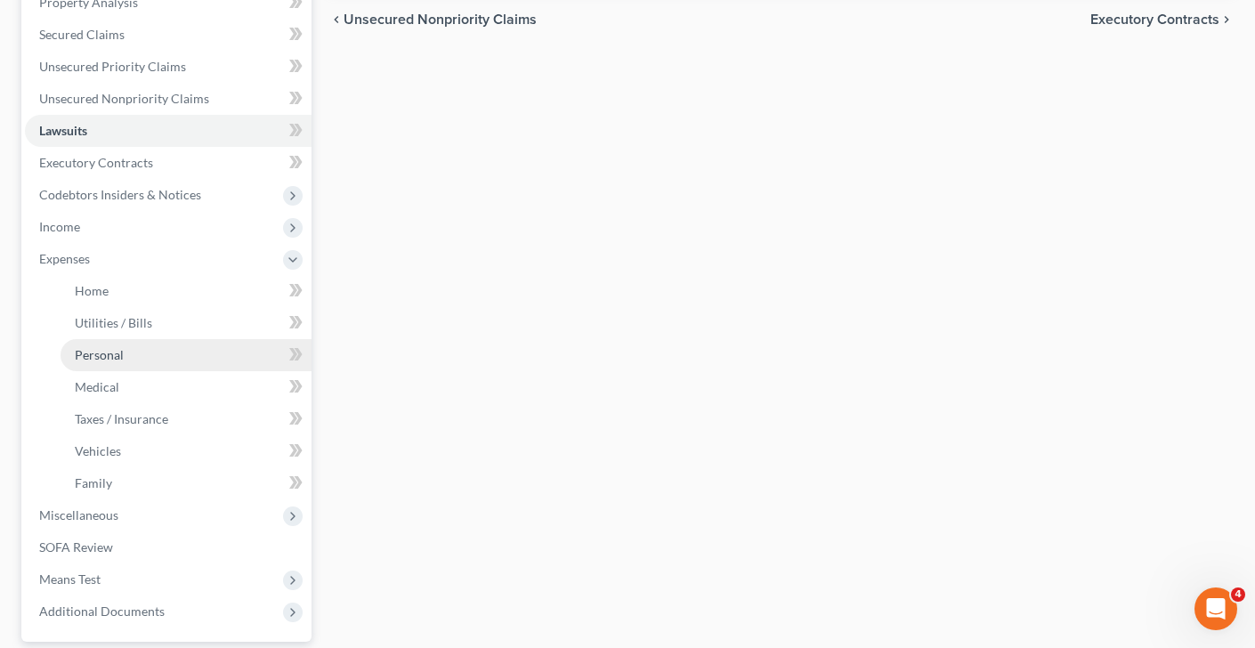
click at [126, 361] on link "Personal" at bounding box center [186, 355] width 251 height 32
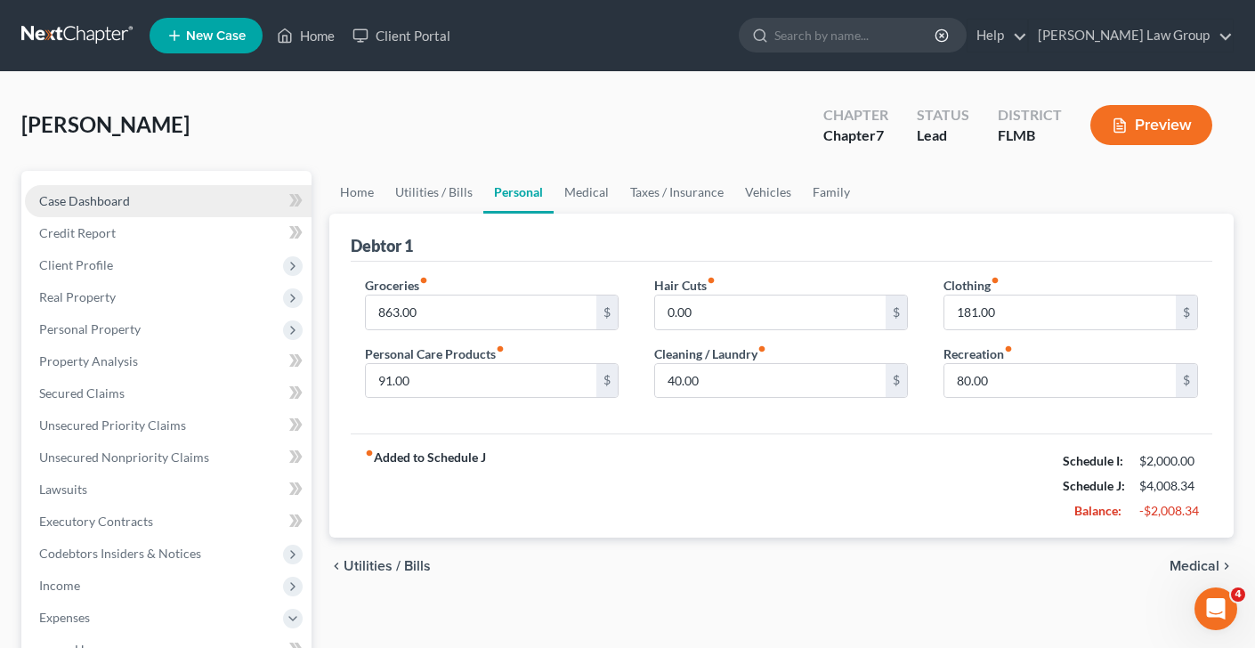
click at [144, 203] on link "Case Dashboard" at bounding box center [168, 201] width 287 height 32
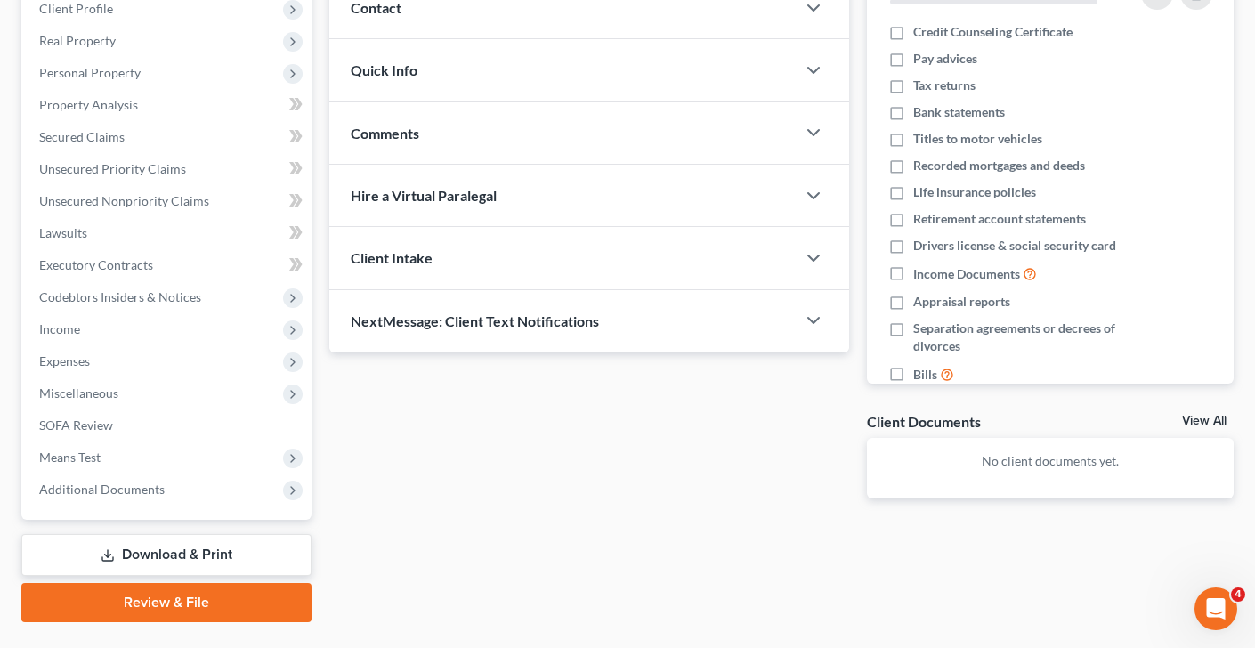
scroll to position [296, 0]
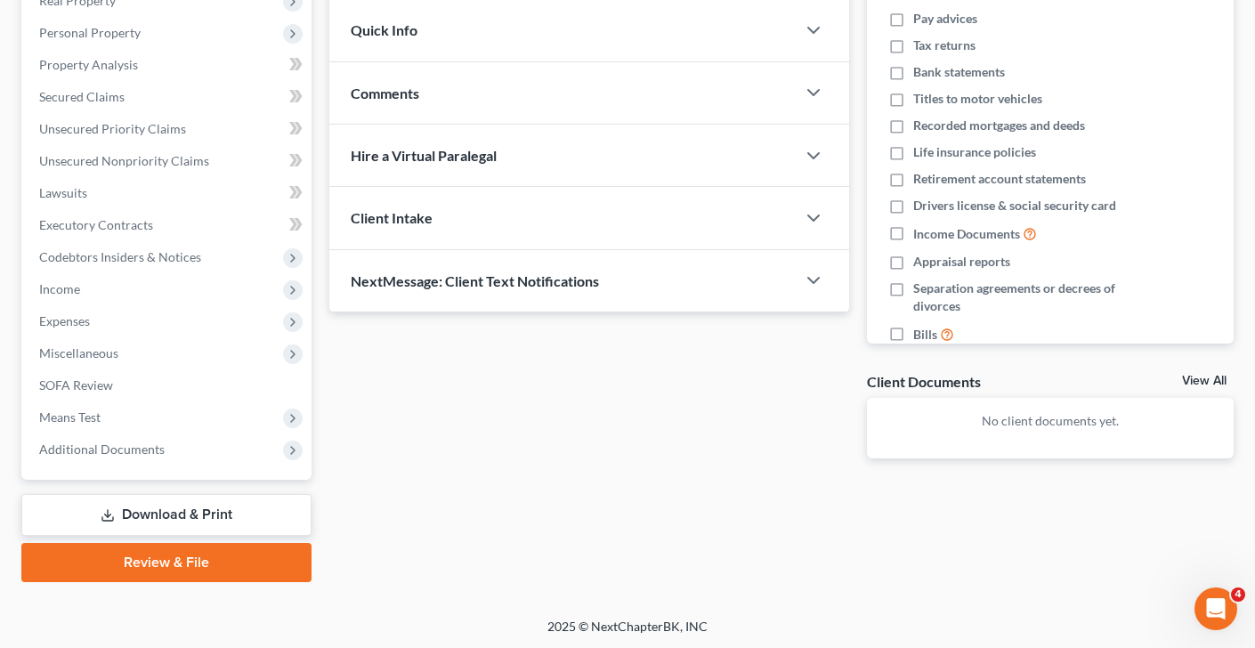
click at [101, 509] on icon at bounding box center [108, 515] width 14 height 14
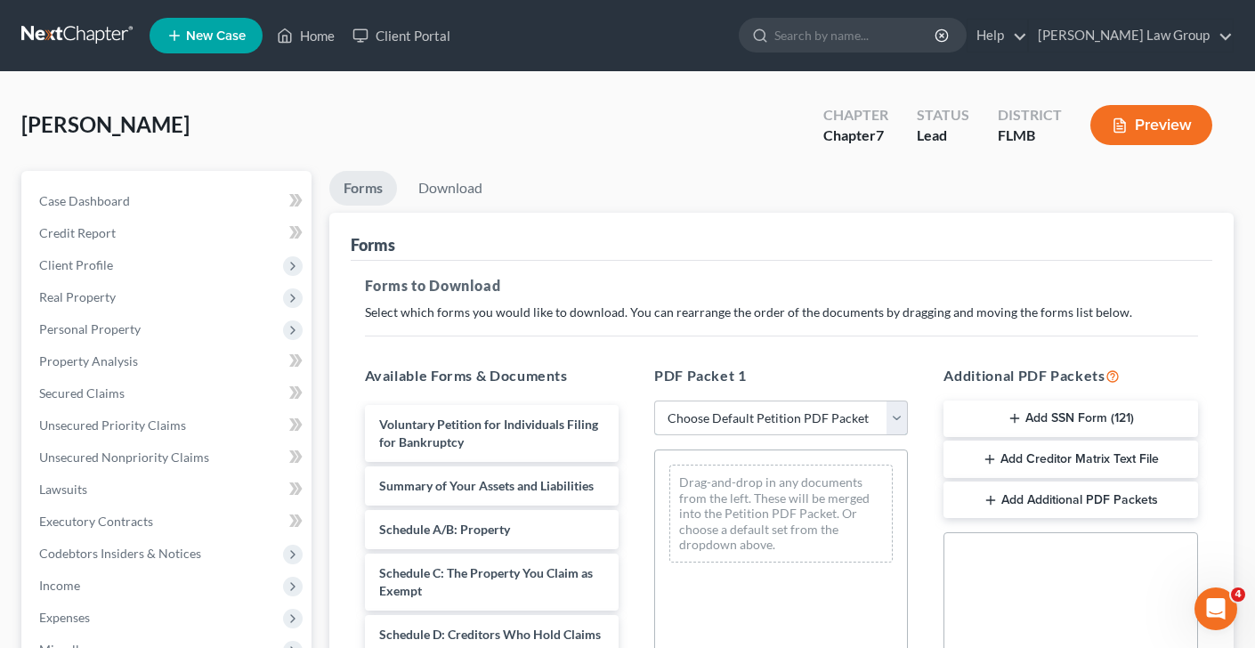
click at [724, 416] on select "Choose Default Petition PDF Packet Complete Bankruptcy Petition (all forms and …" at bounding box center [781, 419] width 254 height 36
click at [654, 401] on select "Choose Default Petition PDF Packet Complete Bankruptcy Petition (all forms and …" at bounding box center [781, 419] width 254 height 36
